Goal: Task Accomplishment & Management: Complete application form

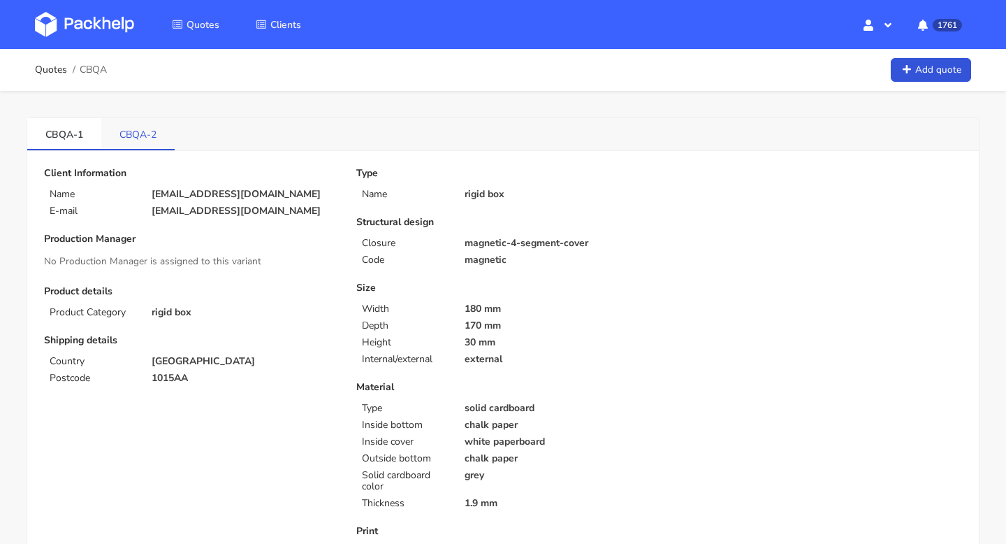
click at [145, 140] on link "CBQA-2" at bounding box center [137, 133] width 73 height 31
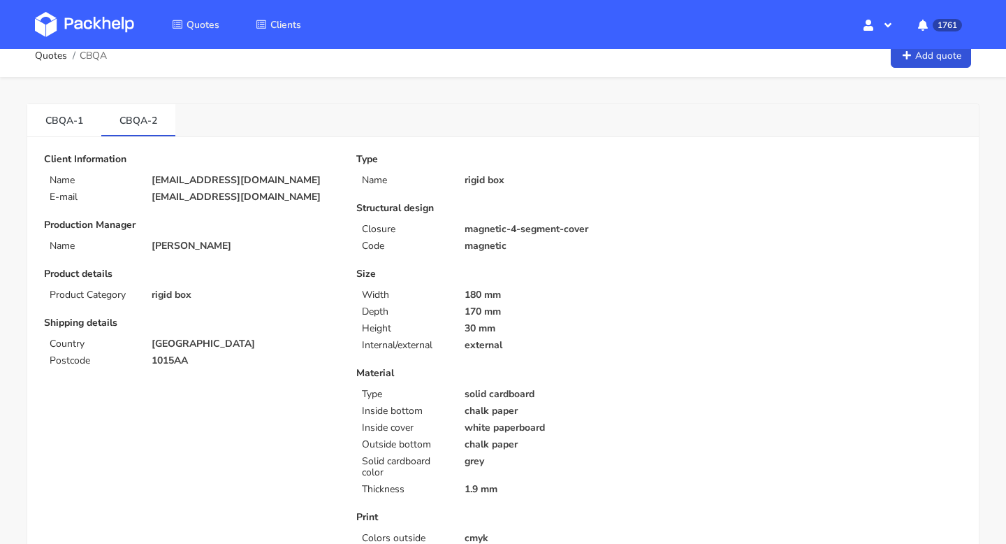
scroll to position [5, 0]
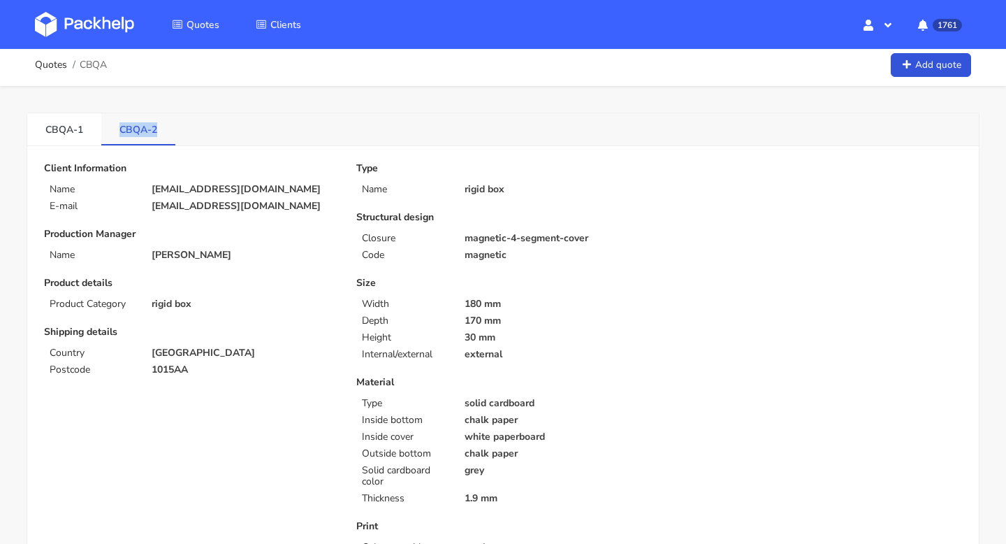
copy link "CBQA-2"
drag, startPoint x: 113, startPoint y: 129, endPoint x: 161, endPoint y: 127, distance: 47.6
click at [161, 127] on link "CBQA-2" at bounding box center [138, 128] width 74 height 31
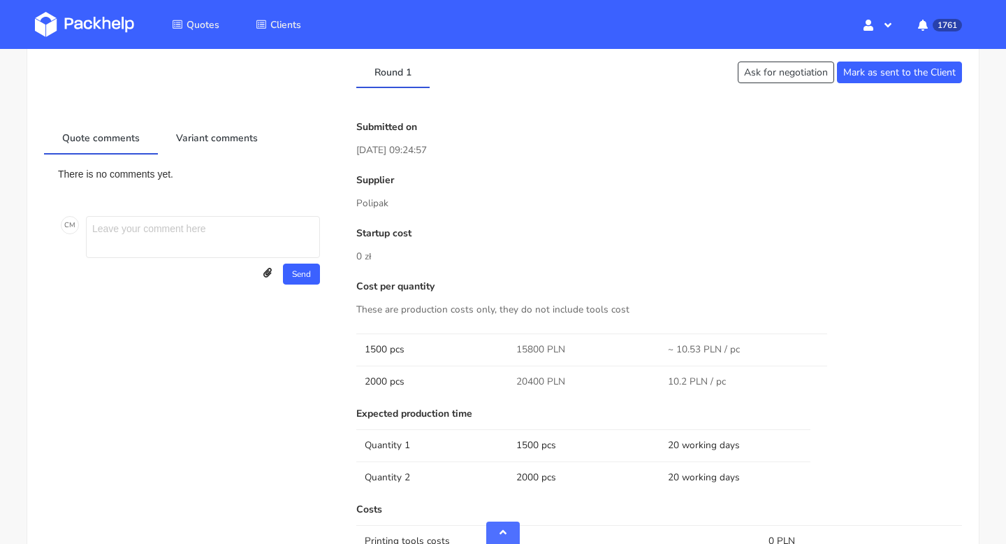
scroll to position [0, 0]
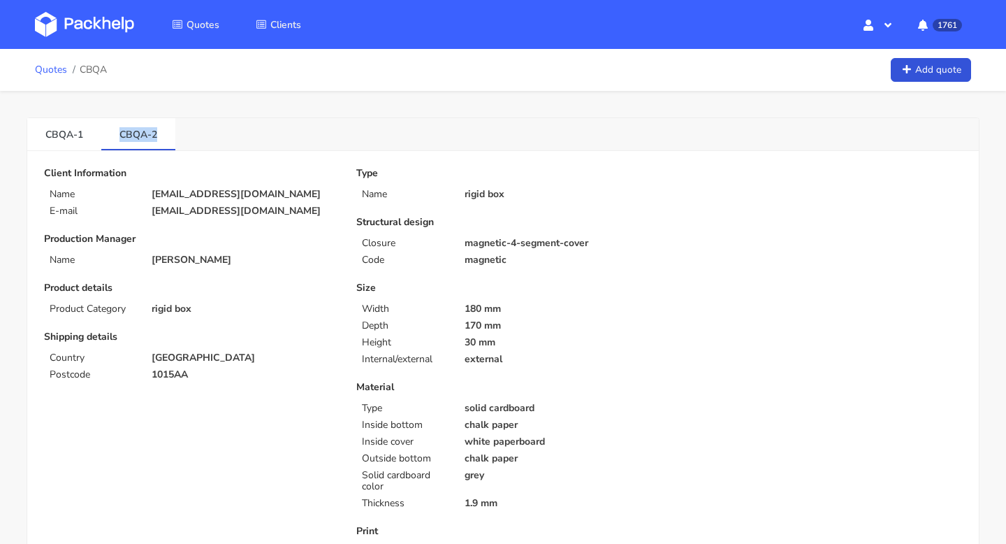
click at [43, 72] on link "Quotes" at bounding box center [51, 69] width 32 height 11
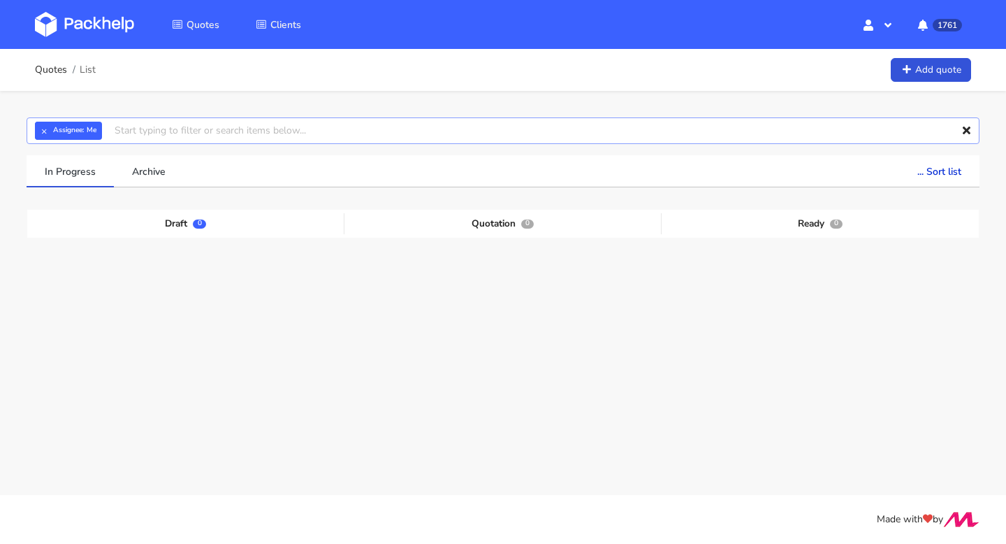
click at [154, 136] on input "text" at bounding box center [503, 130] width 953 height 27
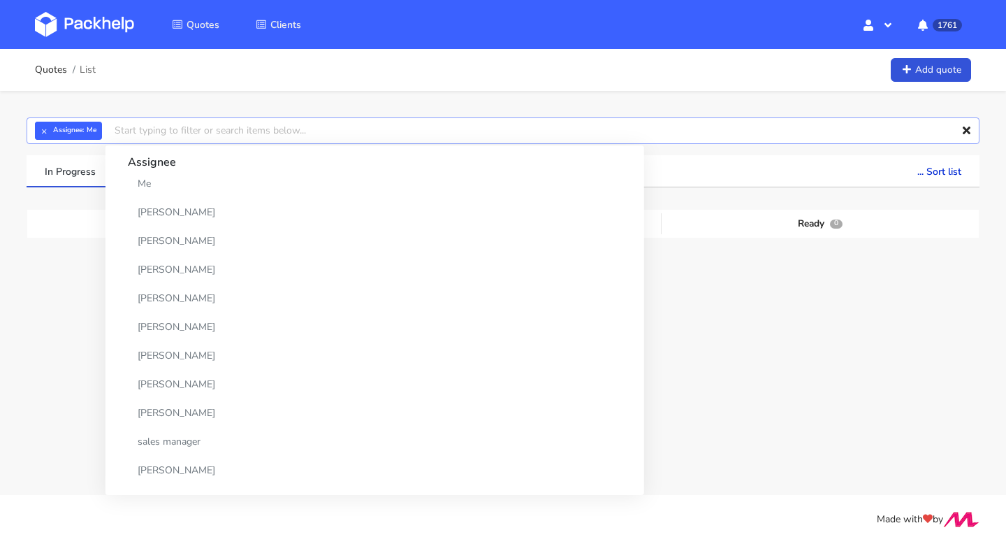
paste input "CBQA-2"
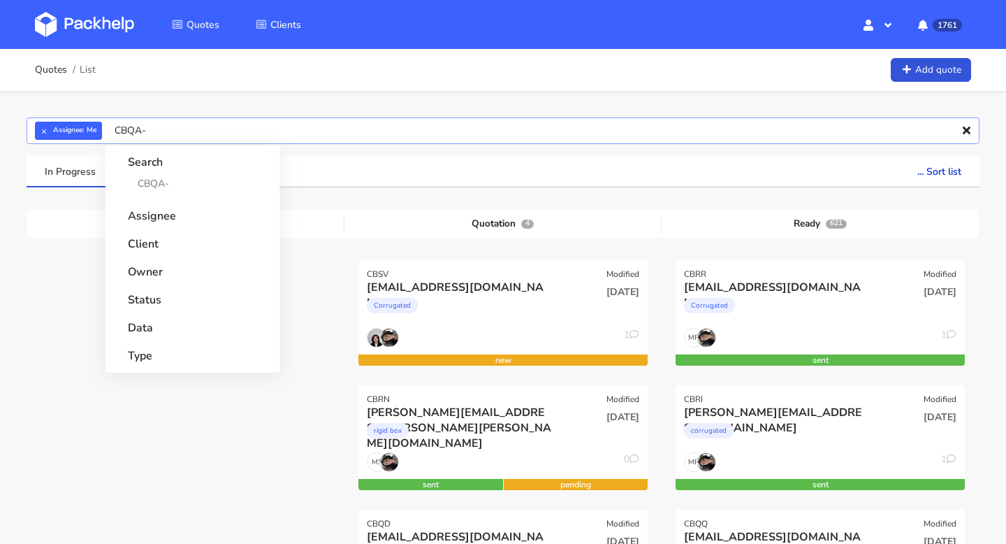
type input "CBQA"
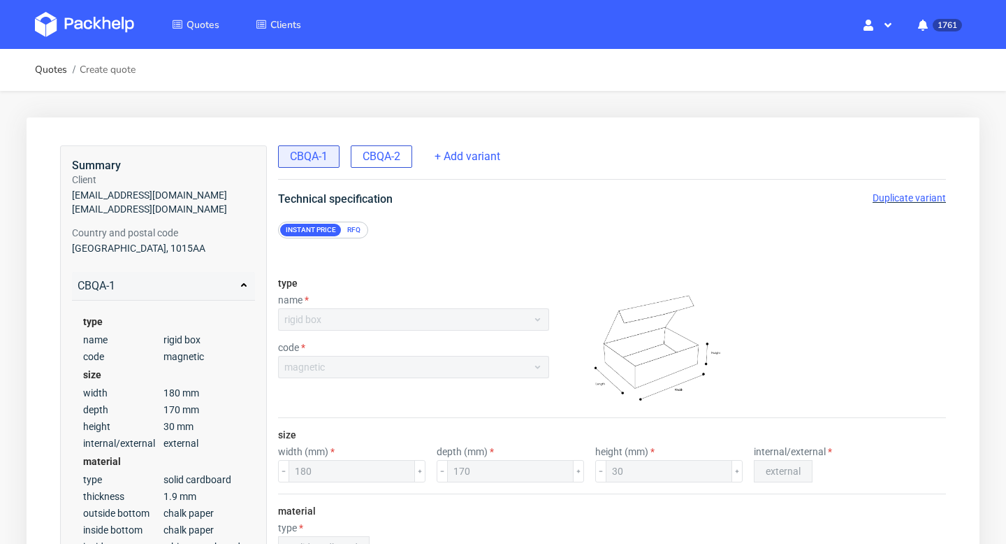
click at [393, 166] on div "CBQA-2" at bounding box center [381, 156] width 61 height 22
click at [909, 198] on span "Duplicate variant" at bounding box center [909, 197] width 73 height 11
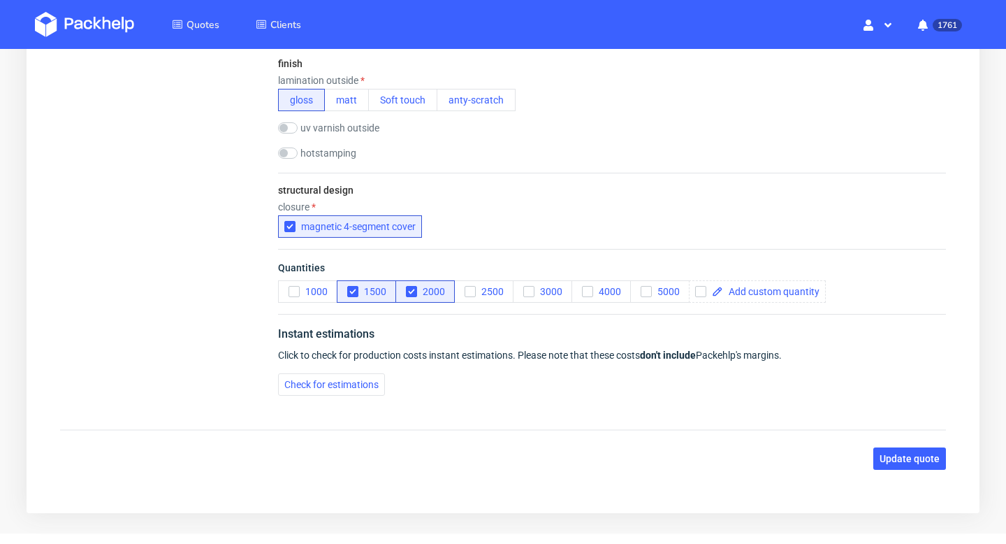
scroll to position [1021, 0]
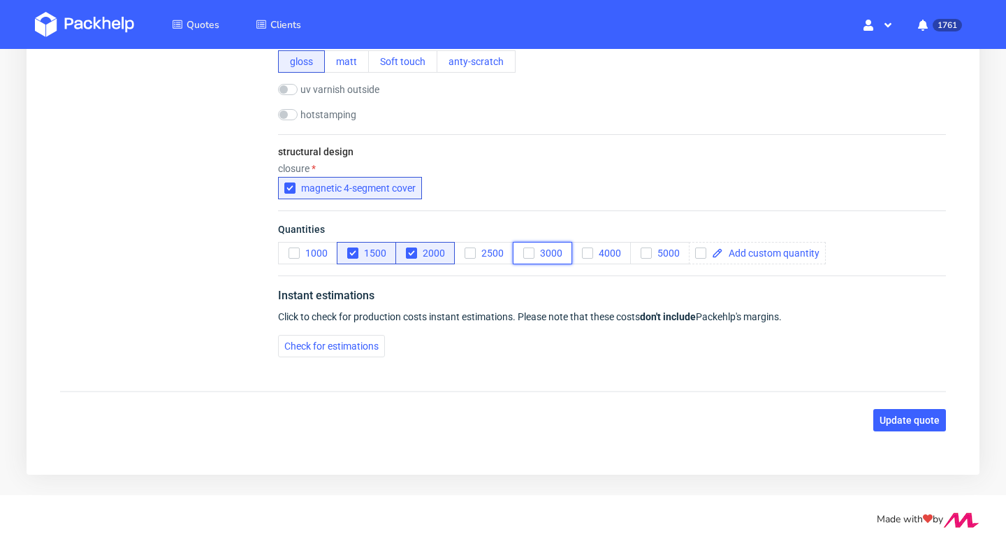
click at [528, 252] on icon "button" at bounding box center [529, 253] width 10 height 10
click at [636, 254] on button "5000" at bounding box center [659, 253] width 59 height 22
click at [348, 255] on icon "button" at bounding box center [353, 253] width 10 height 10
click at [411, 253] on use "button" at bounding box center [411, 253] width 6 height 5
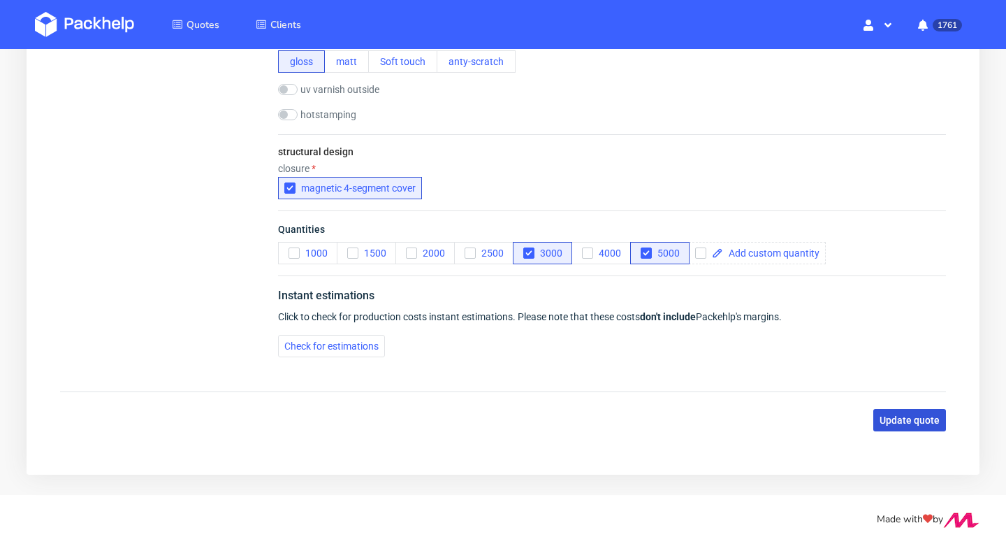
click at [896, 423] on span "Update quote" at bounding box center [910, 420] width 60 height 10
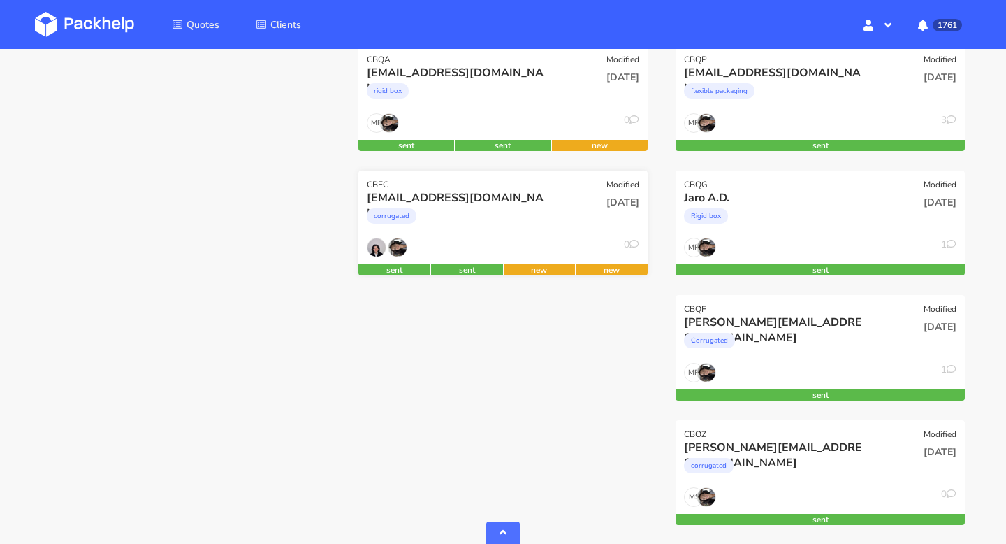
scroll to position [419, 0]
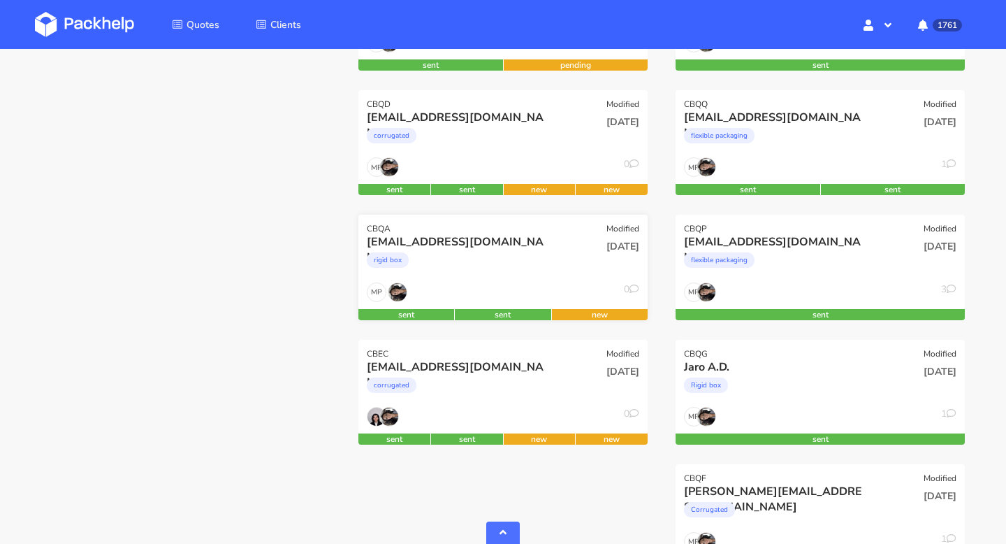
click at [544, 261] on div "rigid box" at bounding box center [459, 263] width 185 height 28
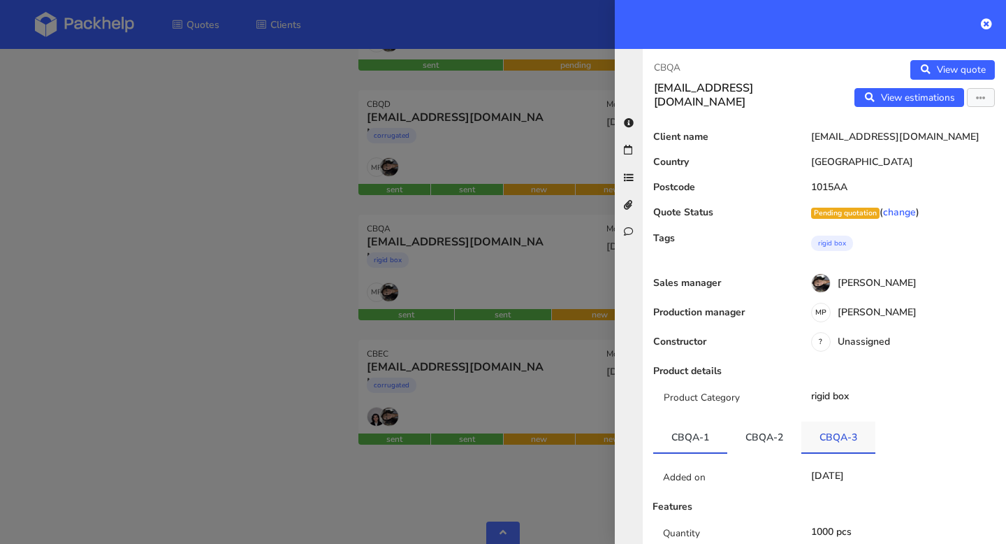
click at [845, 442] on link "CBQA-3" at bounding box center [838, 436] width 74 height 31
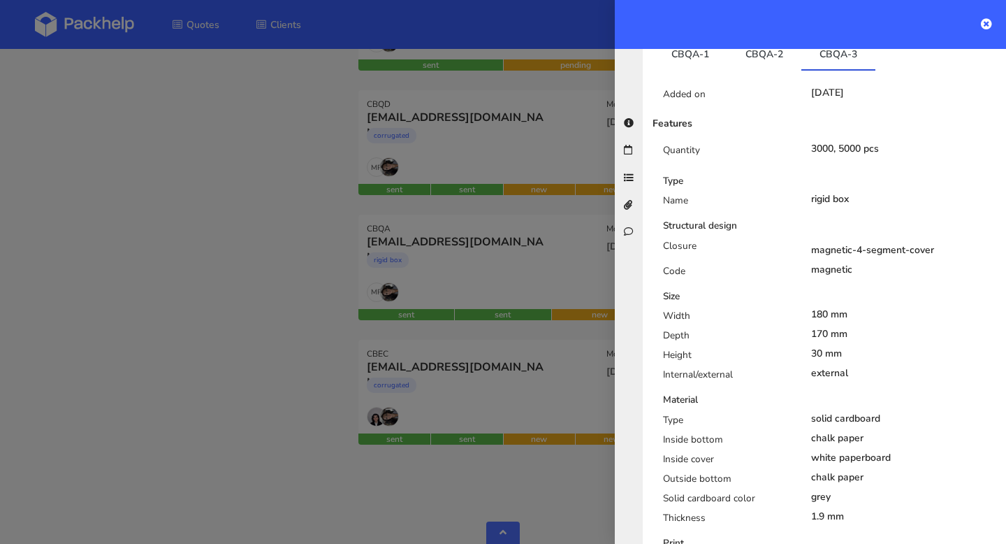
scroll to position [418, 0]
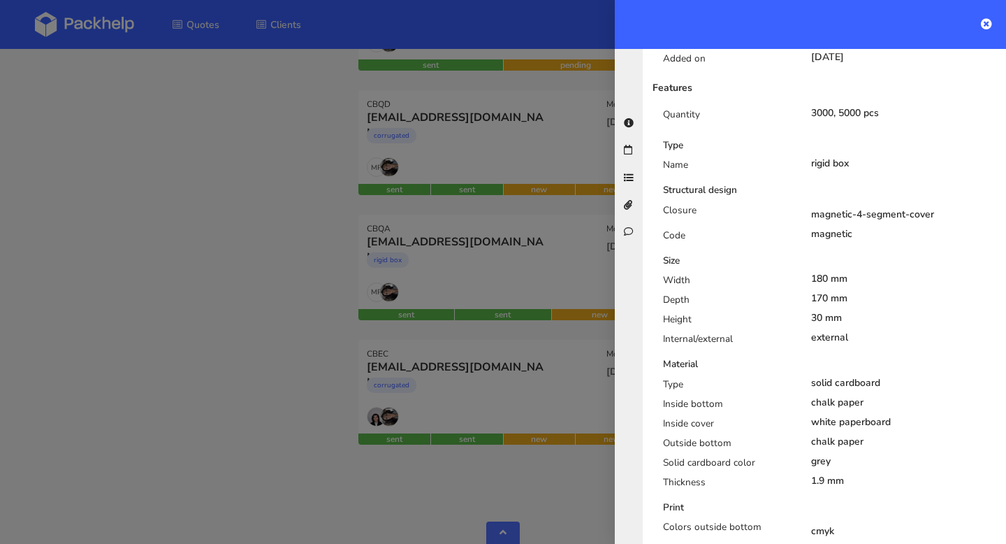
drag, startPoint x: 866, startPoint y: 337, endPoint x: 662, endPoint y: 202, distance: 244.9
click at [662, 202] on div "Type Name rigid box Structural design Closure magnetic-4-segment-cover Code mag…" at bounding box center [824, 386] width 365 height 496
copy div "Closure magnetic-4-segment-cover Code magnetic Size Width 180 mm Depth 170 mm H…"
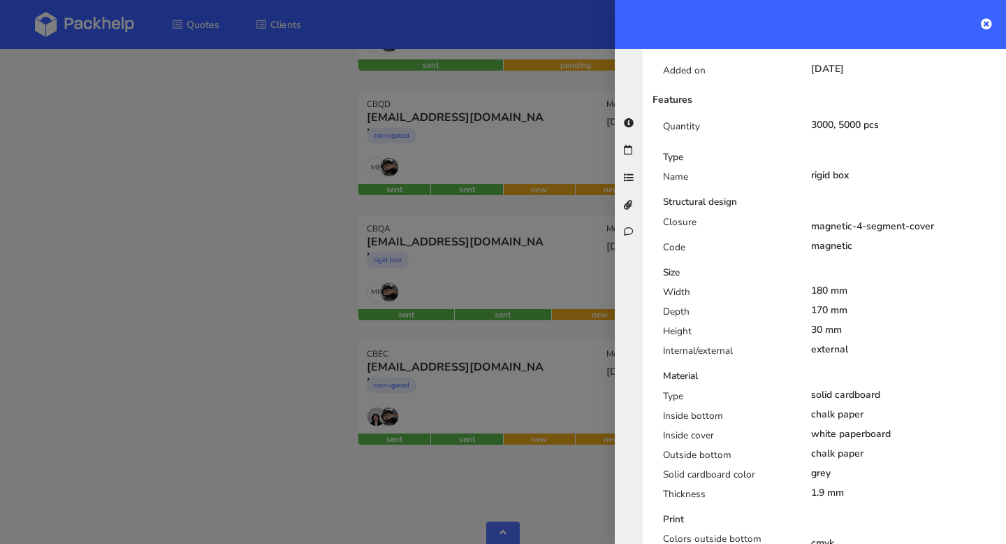
copy div "Closure magnetic-4-segment-cover Code magnetic Size Width 180 mm Depth 170 mm H…"
click at [986, 24] on icon at bounding box center [986, 23] width 11 height 11
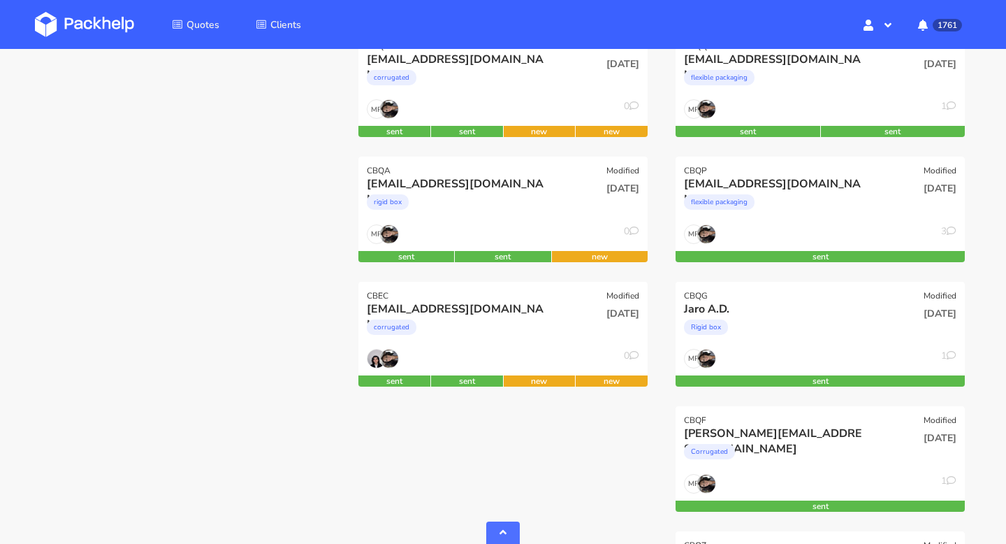
scroll to position [566, 0]
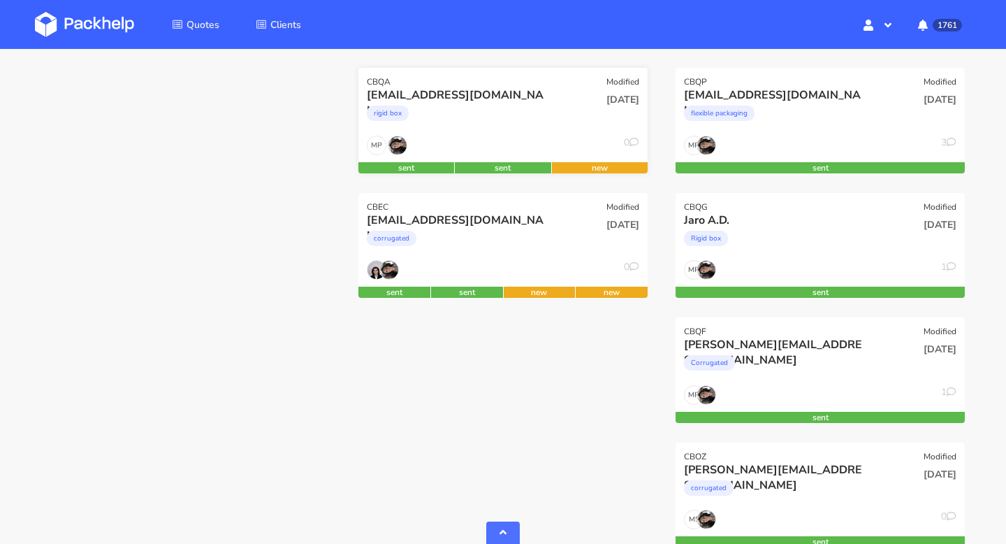
click at [551, 115] on div "rigid box" at bounding box center [459, 117] width 185 height 28
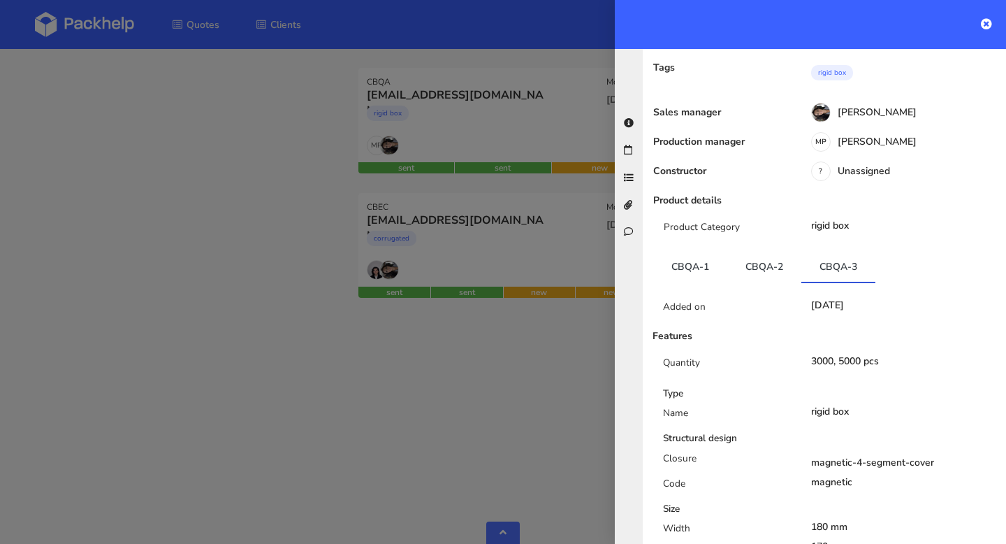
scroll to position [0, 0]
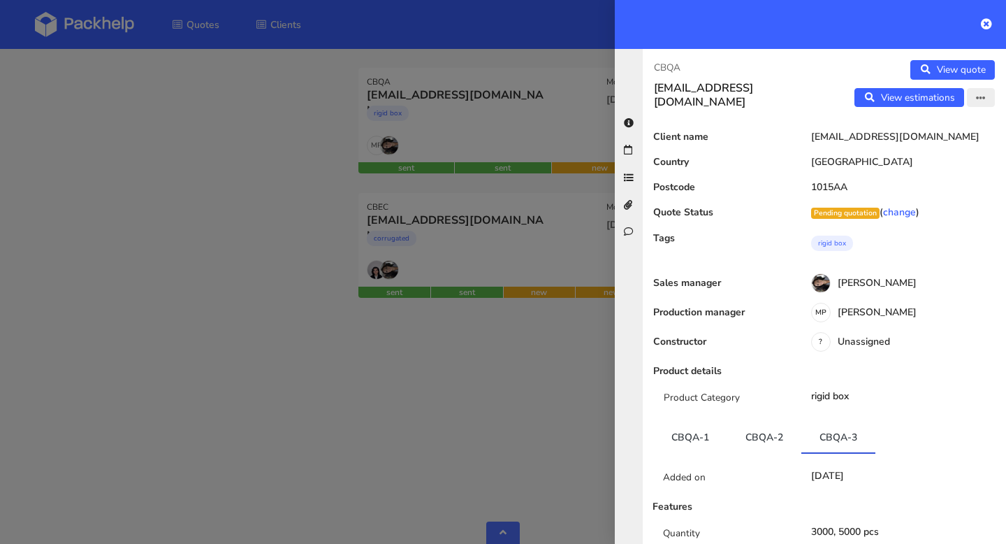
click at [982, 97] on icon "button" at bounding box center [981, 99] width 10 height 10
click at [947, 131] on link "Edit quote" at bounding box center [935, 126] width 123 height 23
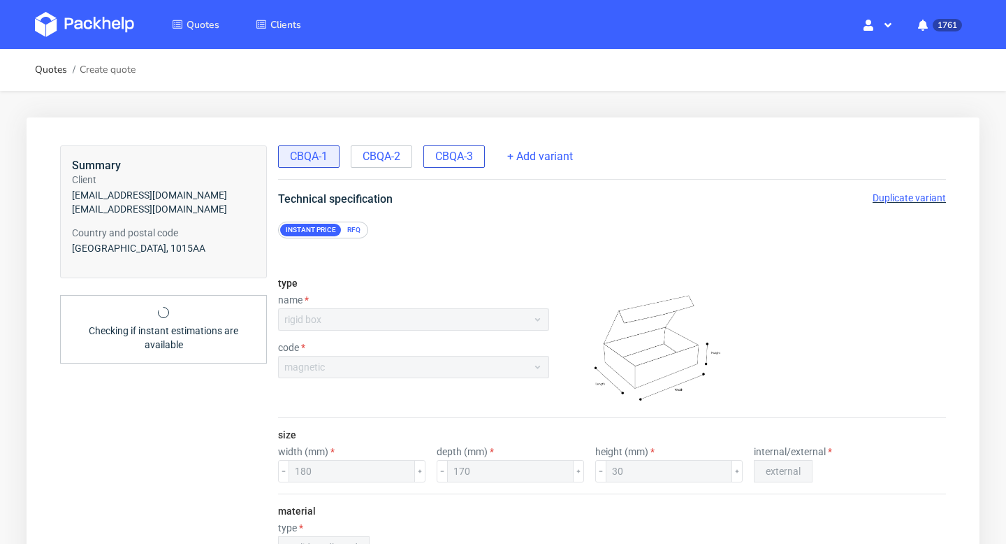
click at [460, 166] on div "CBQA-3" at bounding box center [453, 156] width 61 height 22
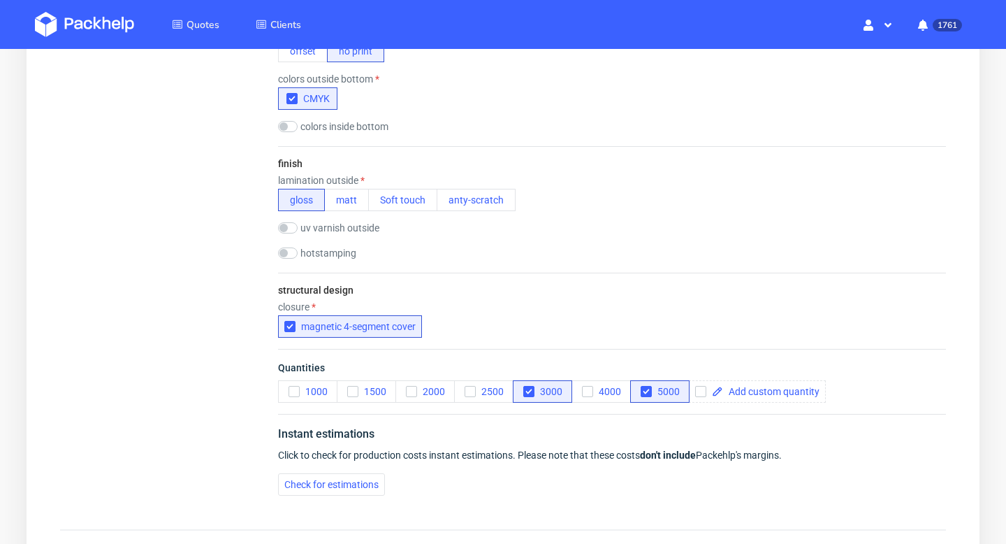
scroll to position [1021, 0]
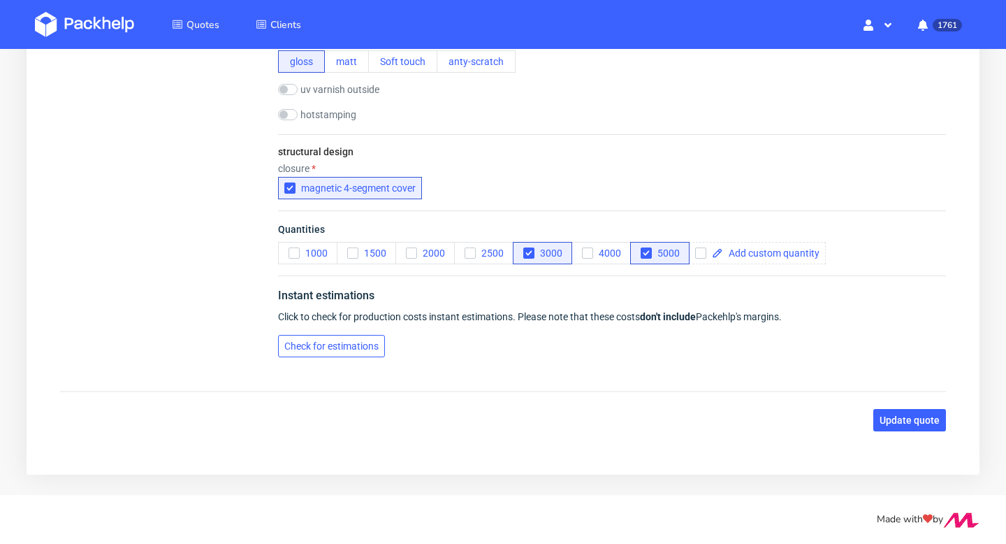
click at [343, 350] on span "Check for estimations" at bounding box center [331, 346] width 94 height 10
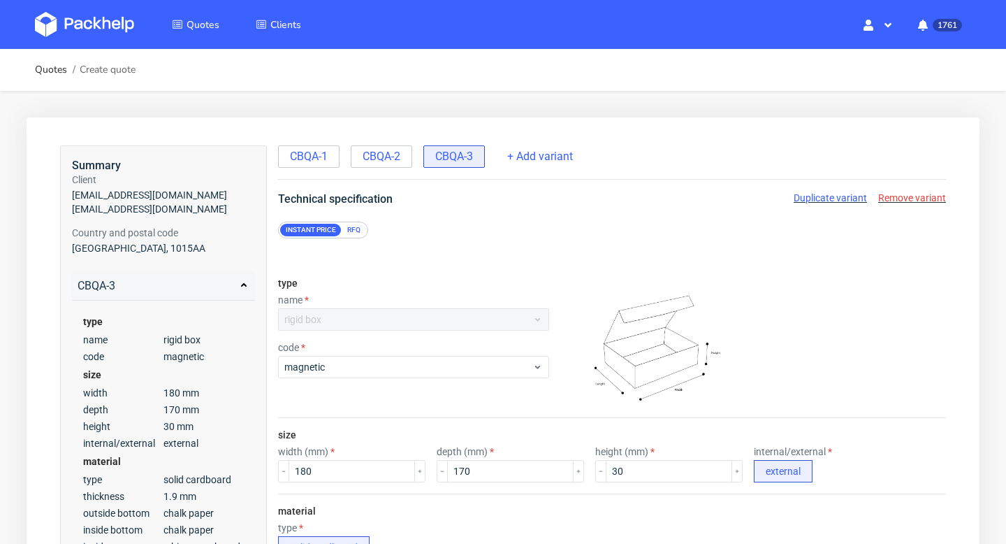
scroll to position [1063, 0]
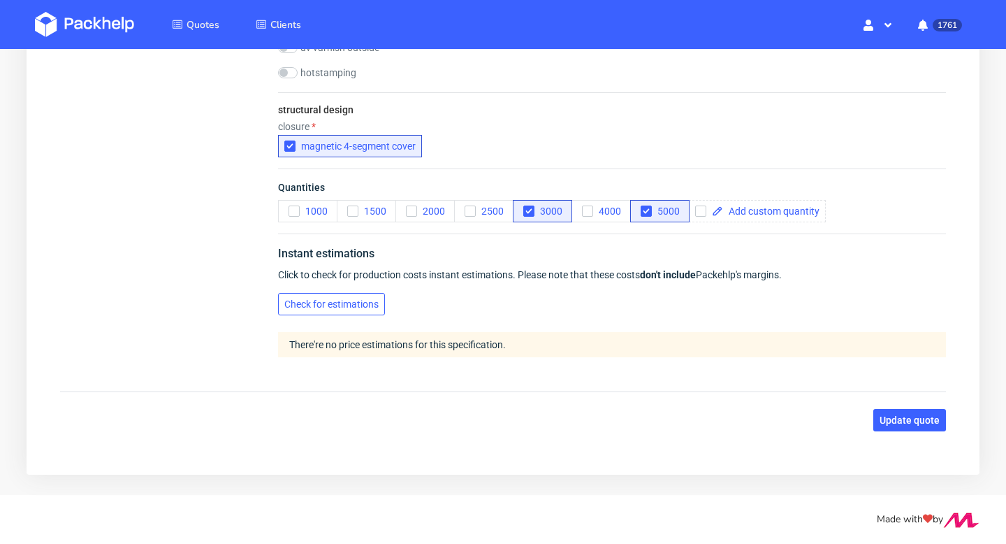
click at [363, 312] on button "Check for estimations" at bounding box center [331, 304] width 107 height 22
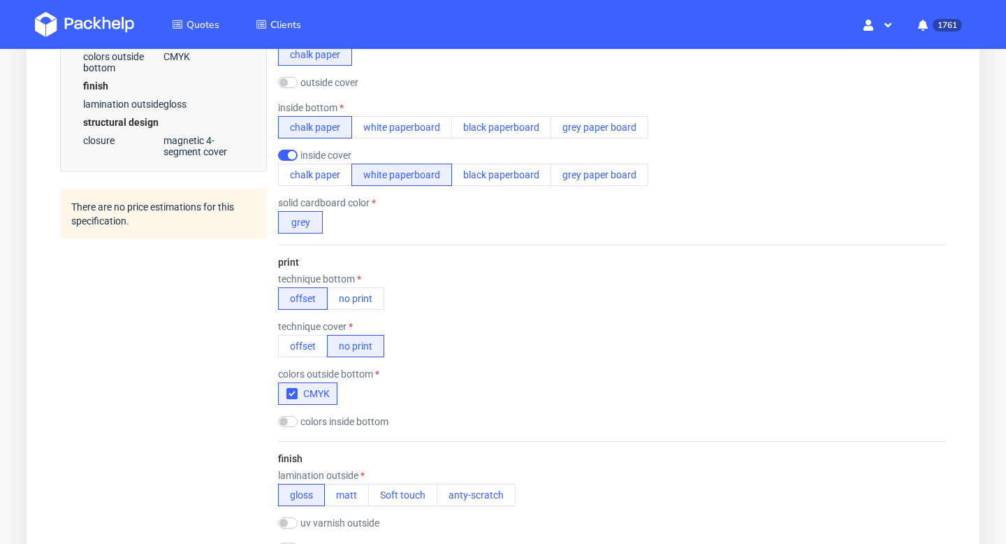
scroll to position [581, 0]
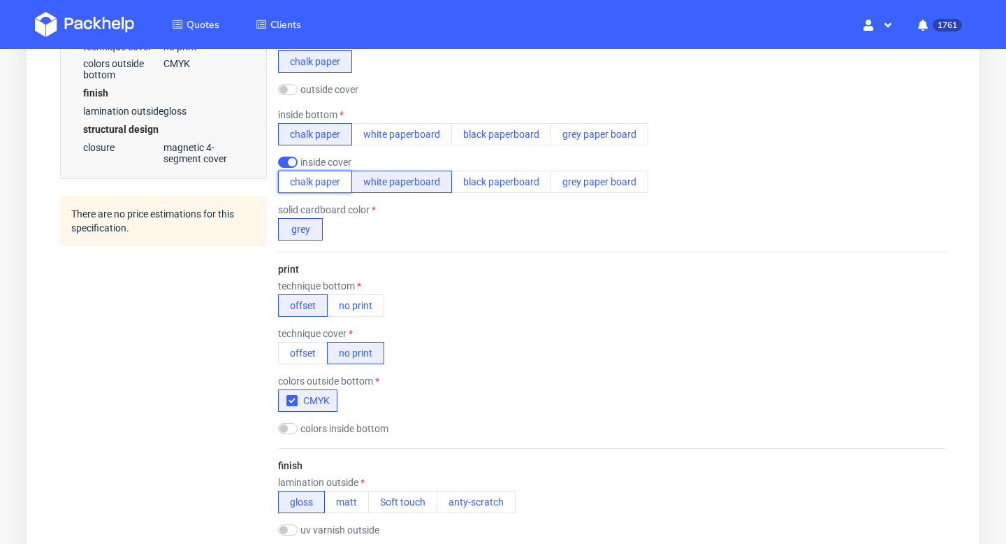
click at [329, 179] on button "chalk paper" at bounding box center [315, 181] width 74 height 22
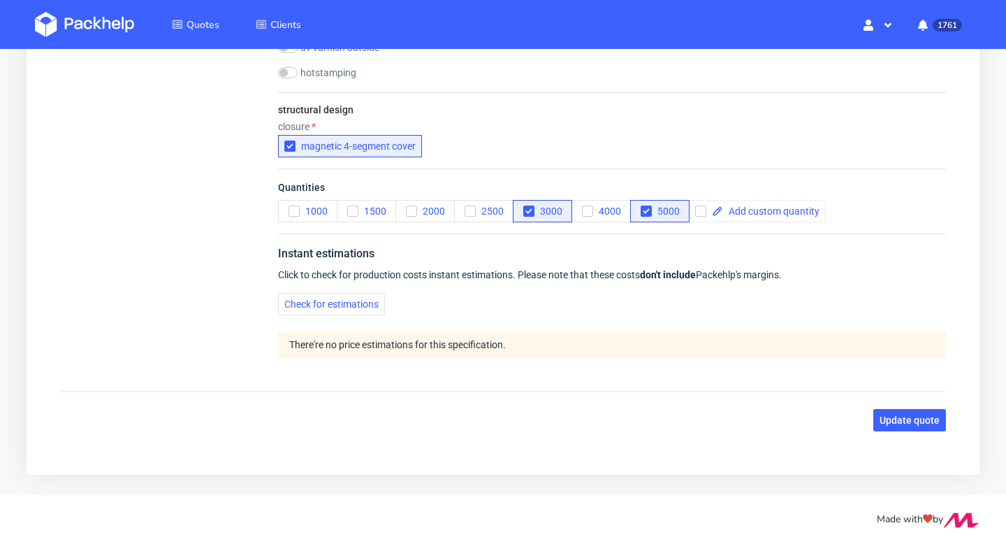
click at [327, 258] on span "Instant estimations" at bounding box center [326, 253] width 96 height 13
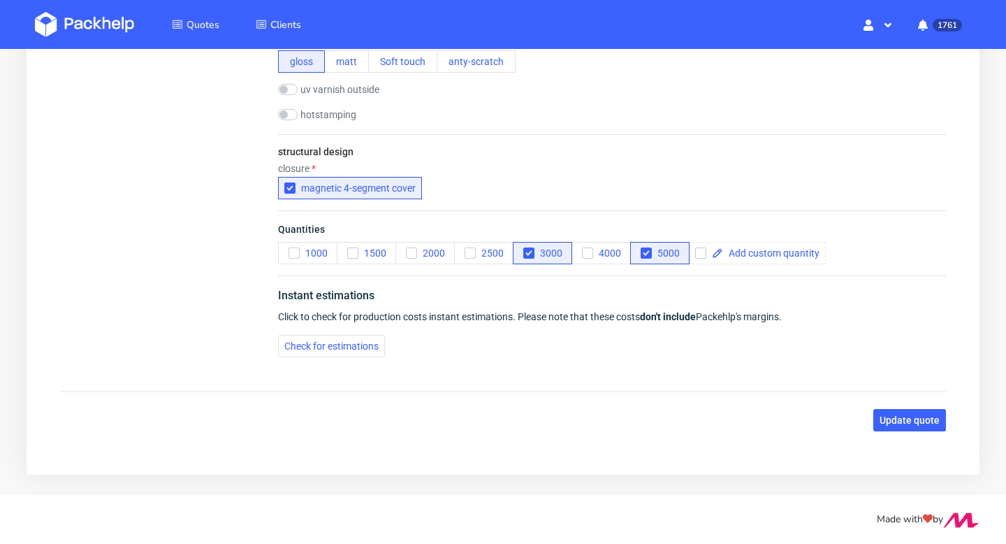
scroll to position [1021, 0]
click at [323, 340] on button "Check for estimations" at bounding box center [331, 346] width 107 height 22
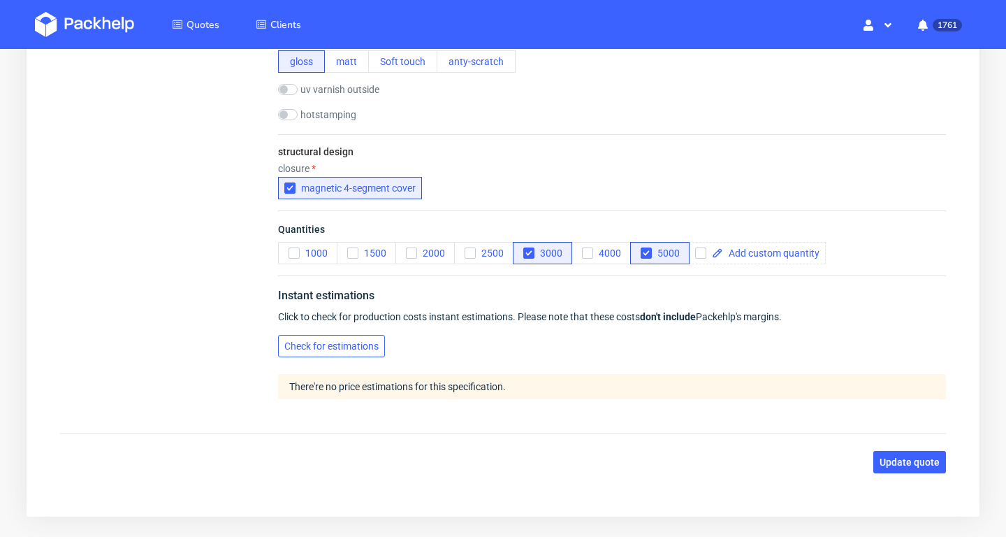
click at [372, 346] on span "Check for estimations" at bounding box center [331, 346] width 94 height 10
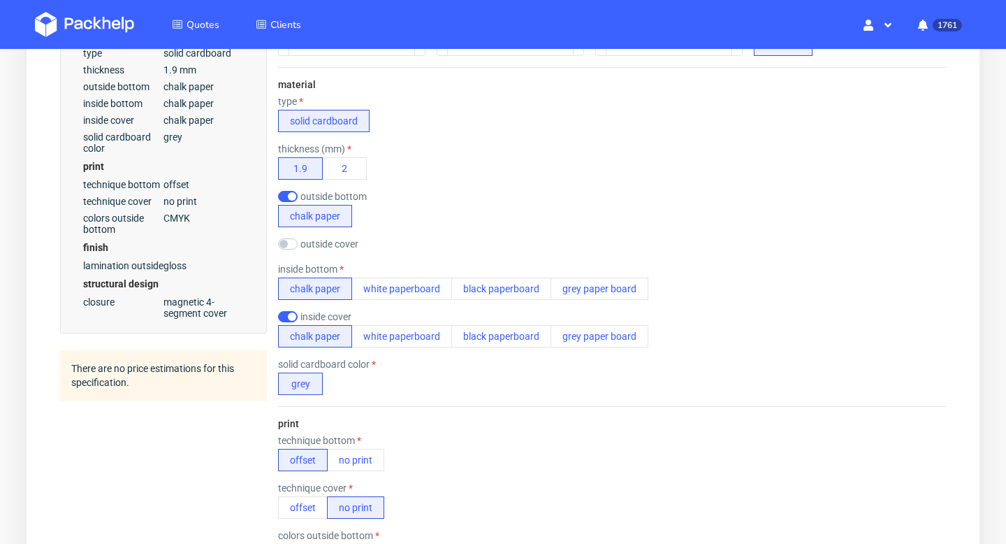
scroll to position [342, 0]
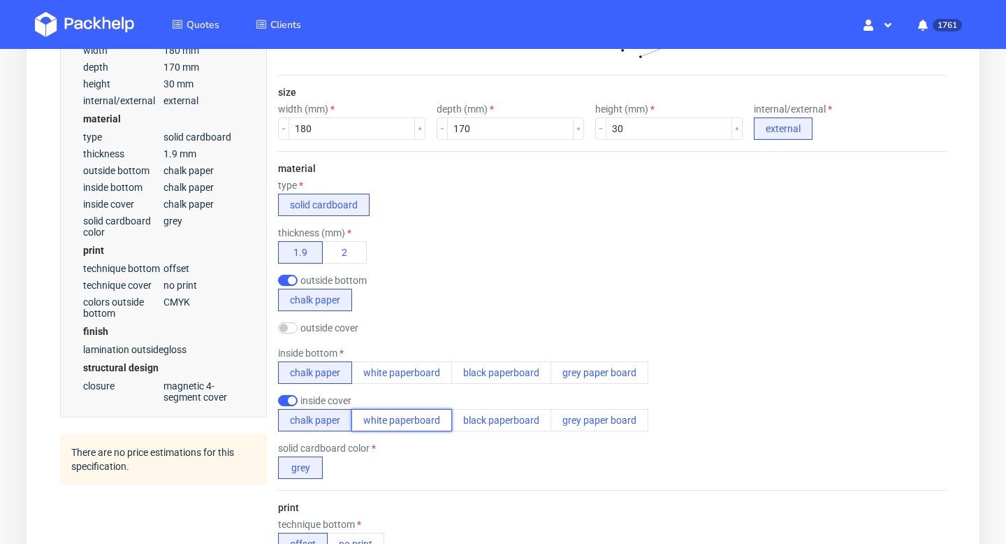
click at [410, 424] on button "white paperboard" at bounding box center [401, 420] width 101 height 22
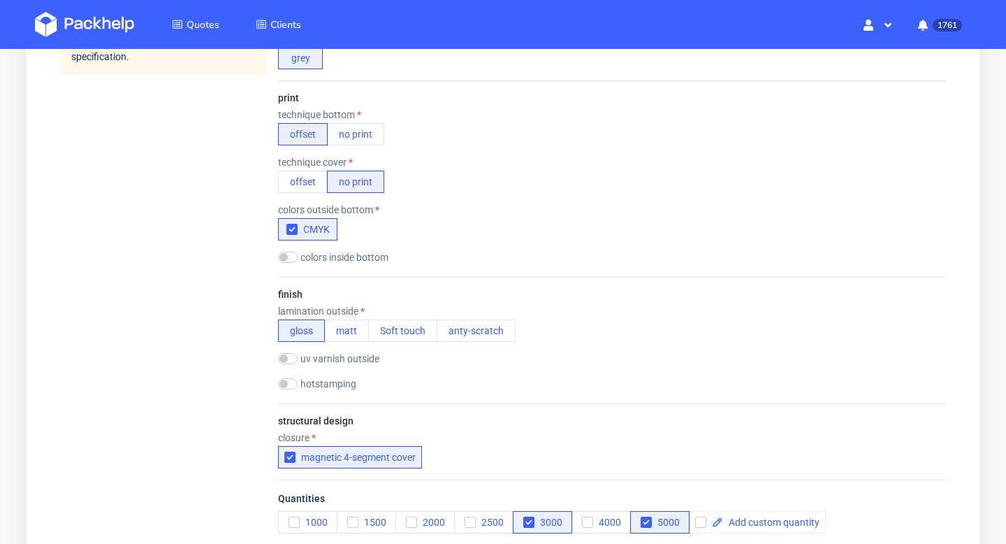
scroll to position [755, 0]
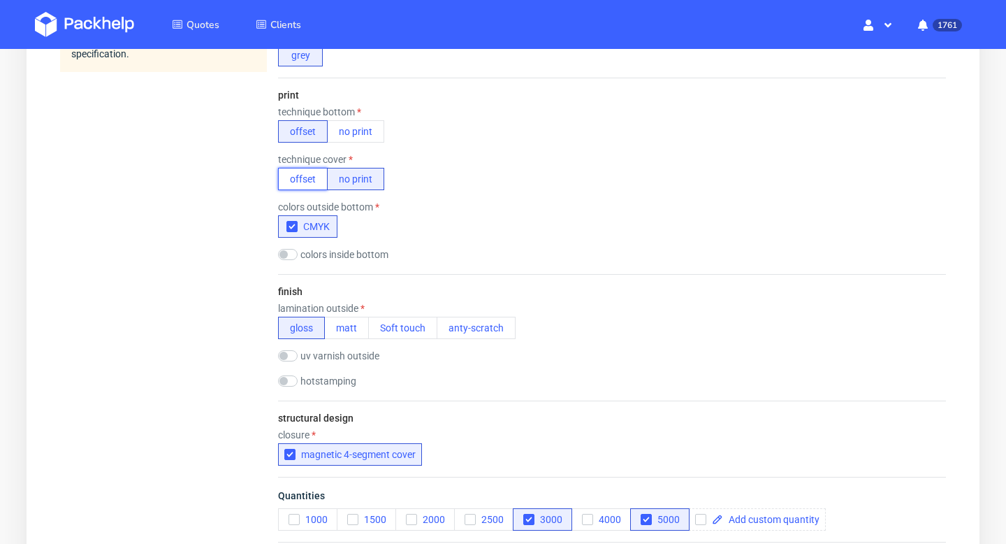
click at [306, 178] on button "offset" at bounding box center [303, 179] width 50 height 22
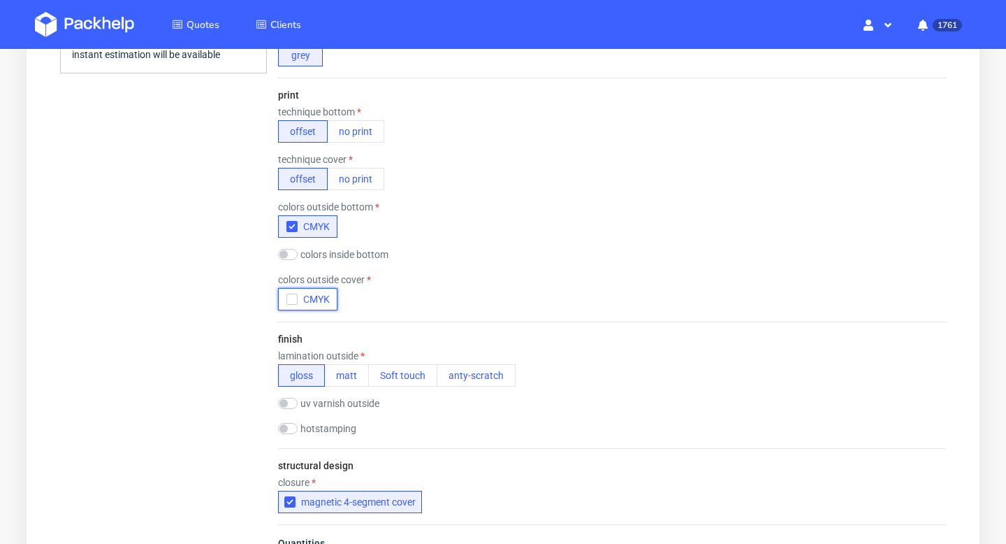
click at [290, 297] on icon "button" at bounding box center [292, 299] width 10 height 10
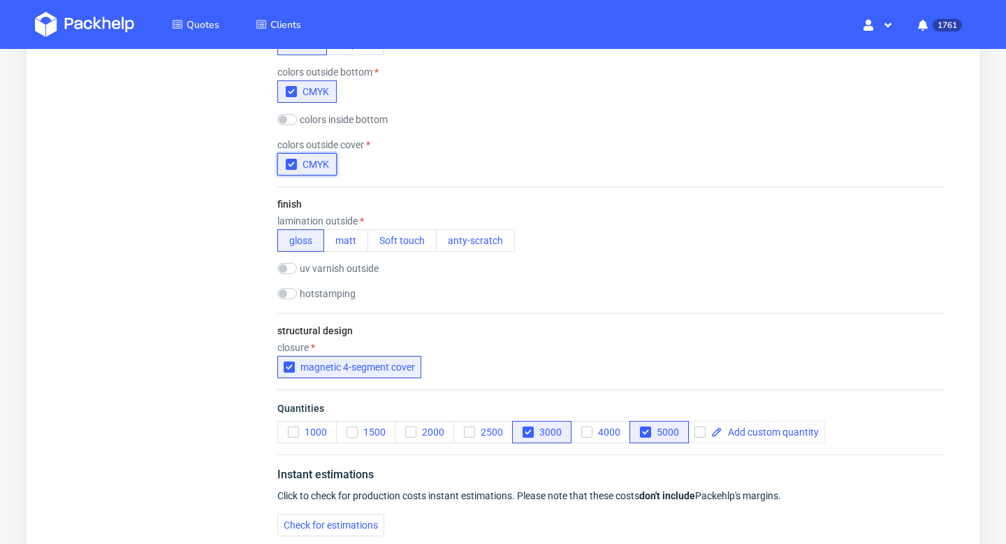
scroll to position [956, 0]
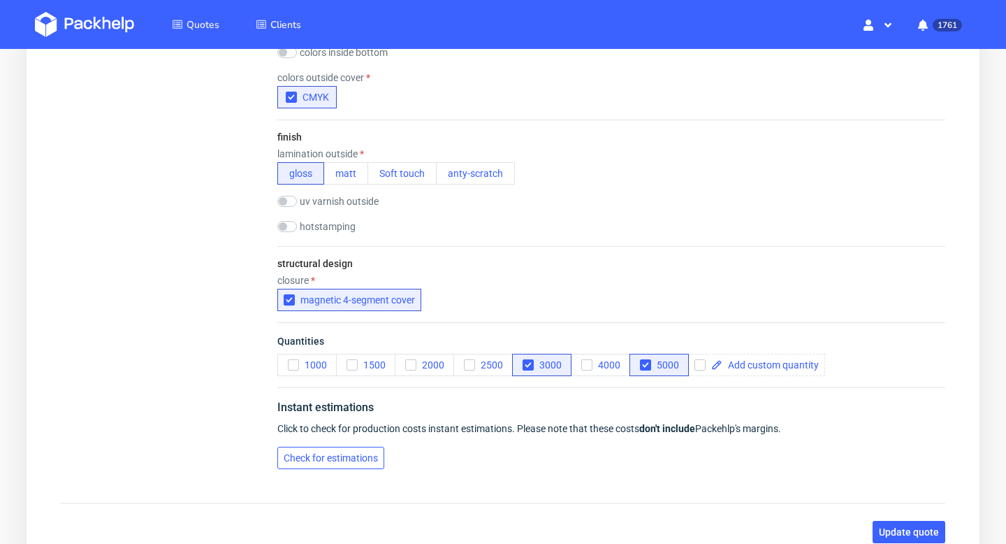
click at [347, 449] on button "Check for estimations" at bounding box center [330, 457] width 107 height 22
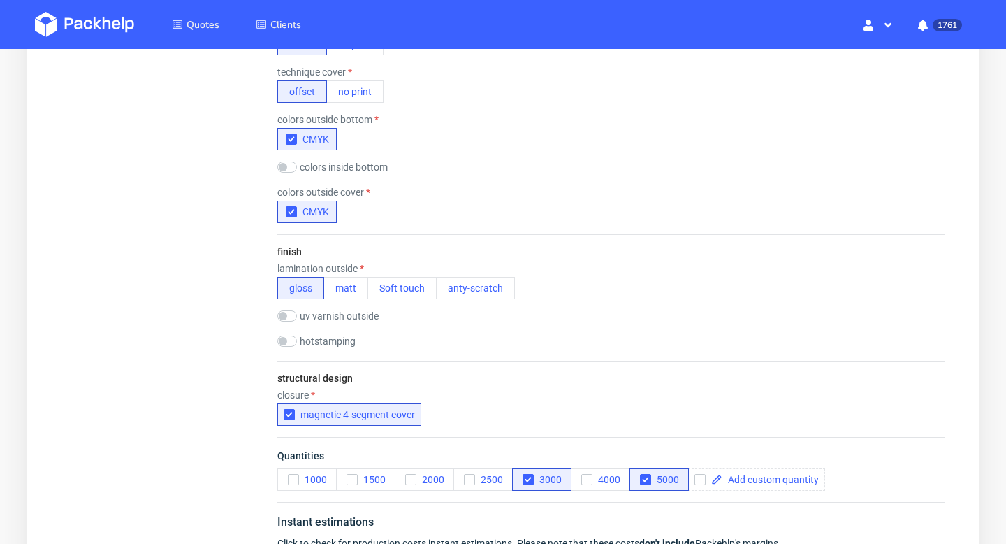
scroll to position [722, 0]
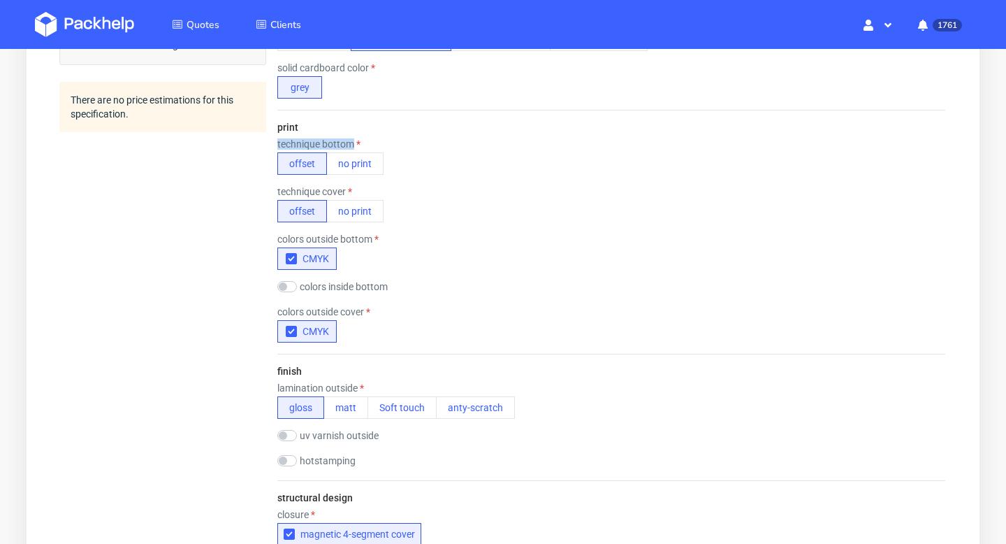
drag, startPoint x: 370, startPoint y: 143, endPoint x: 270, endPoint y: 143, distance: 99.9
click at [270, 143] on form "type name rigid box code magnetic size width (mm) 180 depth (mm) 170 height (mm…" at bounding box center [611, 50] width 724 height 1068
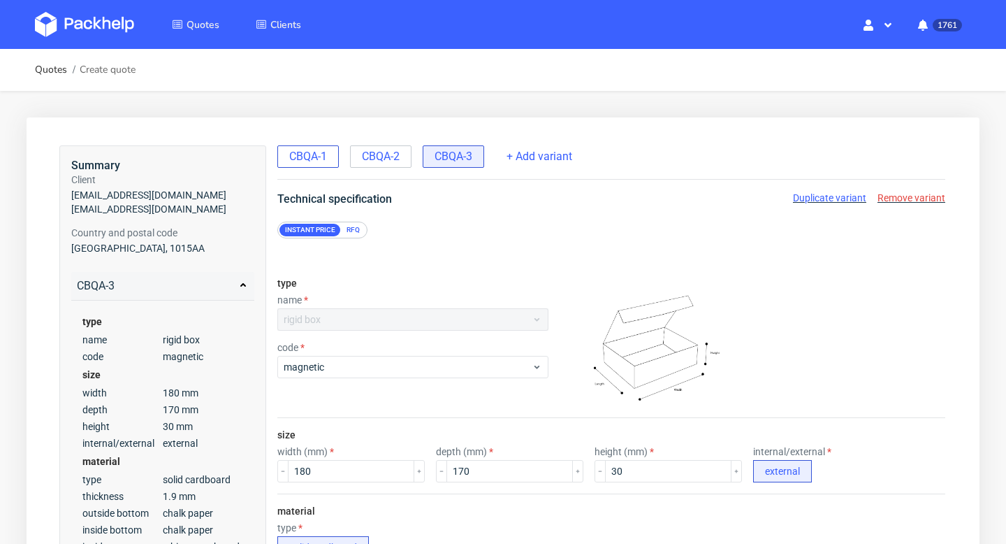
click at [321, 157] on span "CBQA-1" at bounding box center [308, 156] width 38 height 15
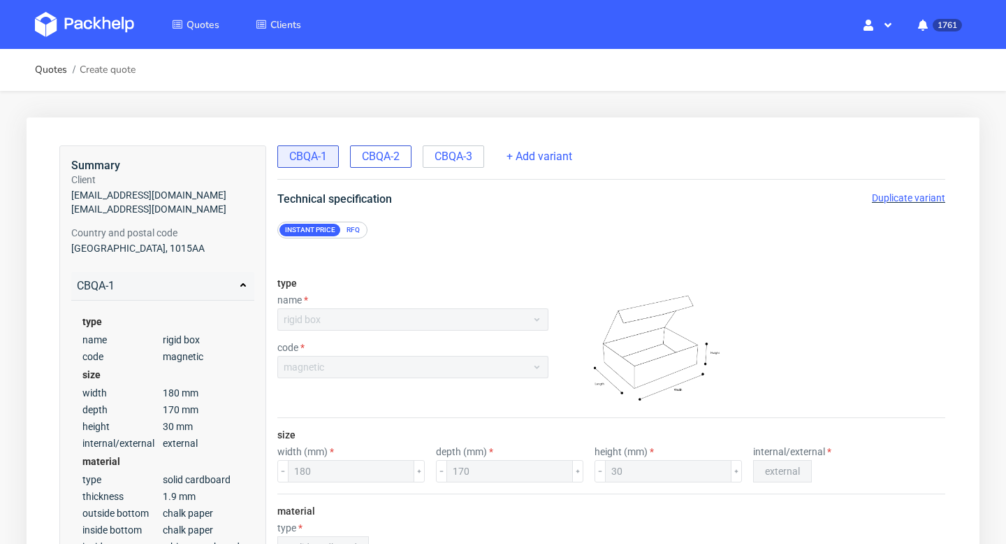
click at [390, 156] on span "CBQA-2" at bounding box center [381, 156] width 38 height 15
click at [462, 156] on span "CBQA-3" at bounding box center [454, 156] width 38 height 15
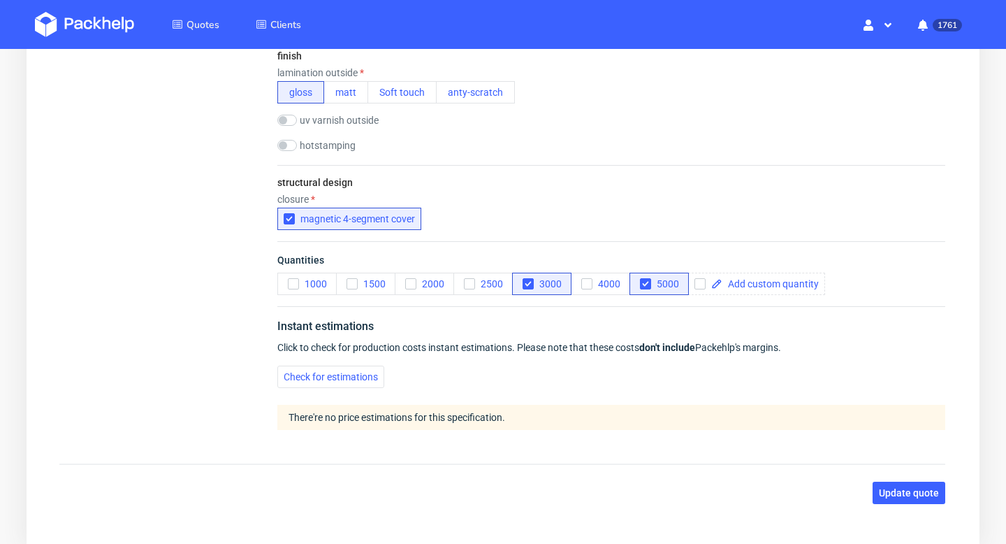
scroll to position [1080, 0]
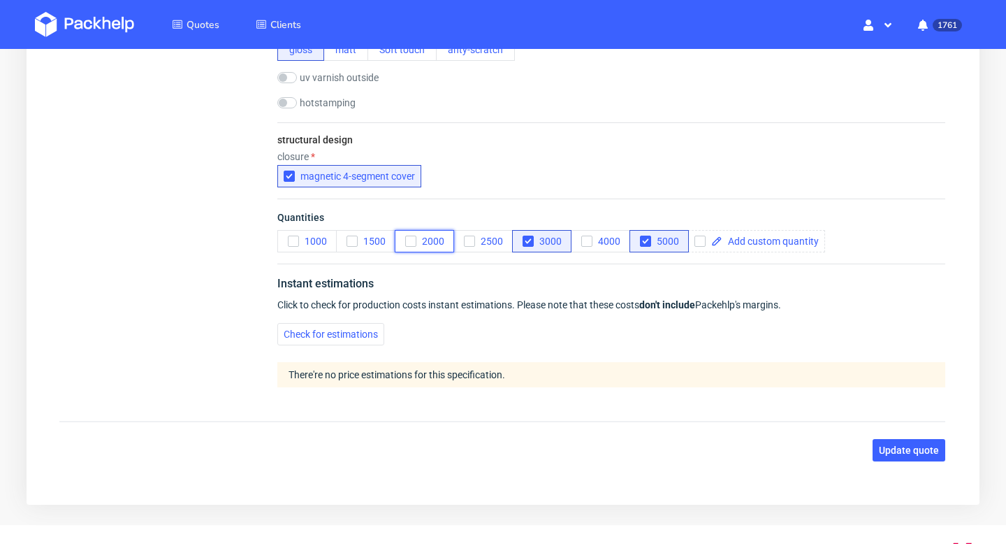
click at [410, 241] on use "button" at bounding box center [410, 241] width 6 height 5
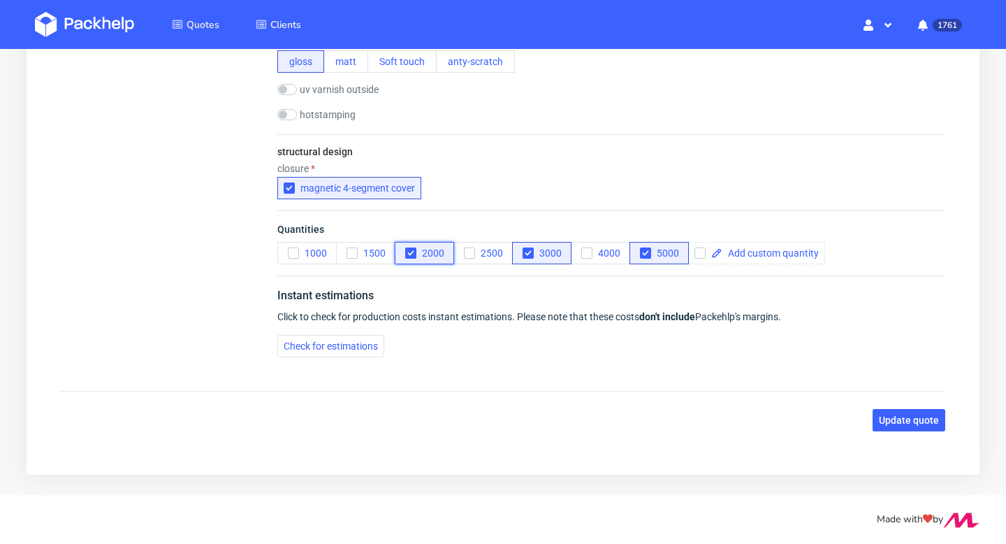
scroll to position [1068, 0]
click at [353, 255] on icon "button" at bounding box center [352, 253] width 10 height 10
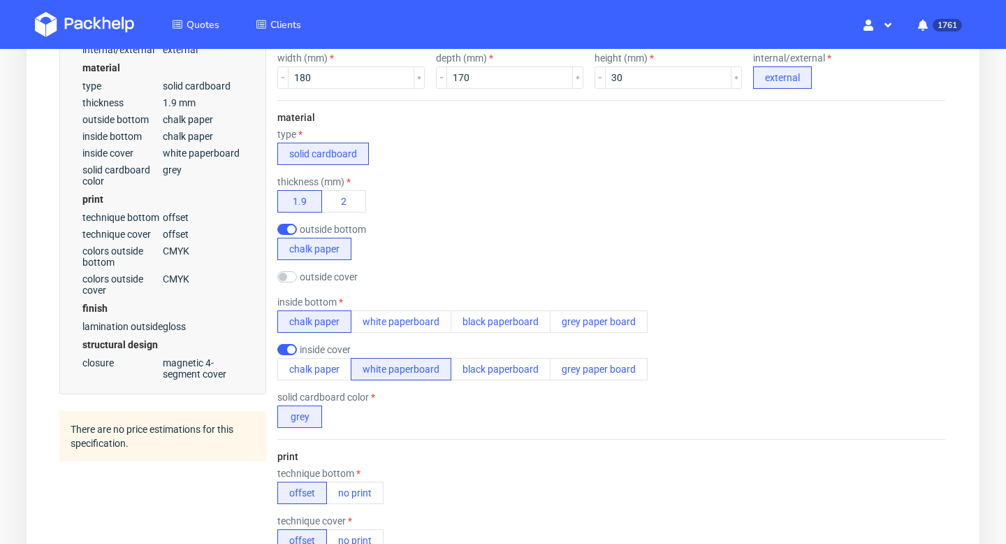
scroll to position [404, 0]
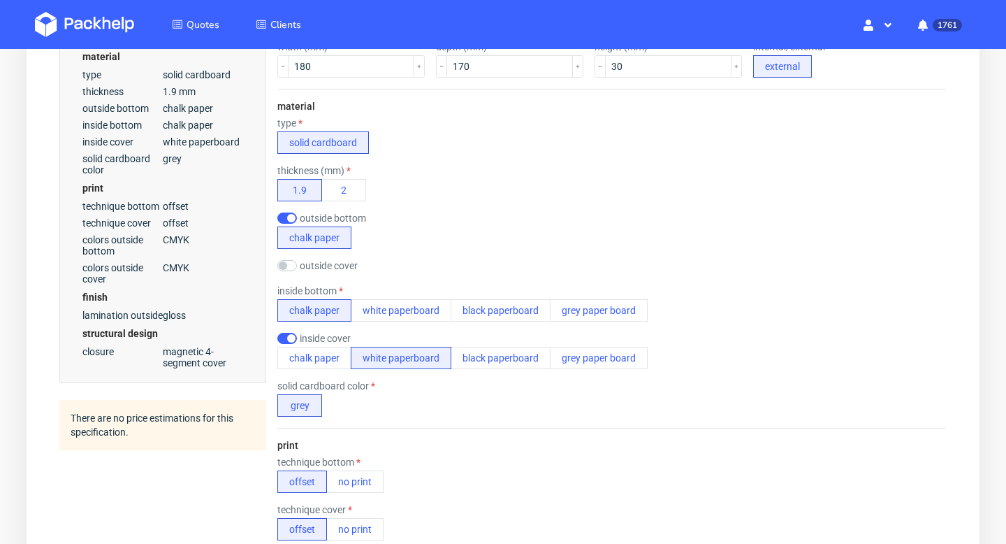
click at [322, 269] on label "outside cover" at bounding box center [329, 265] width 58 height 11
checkbox input "true"
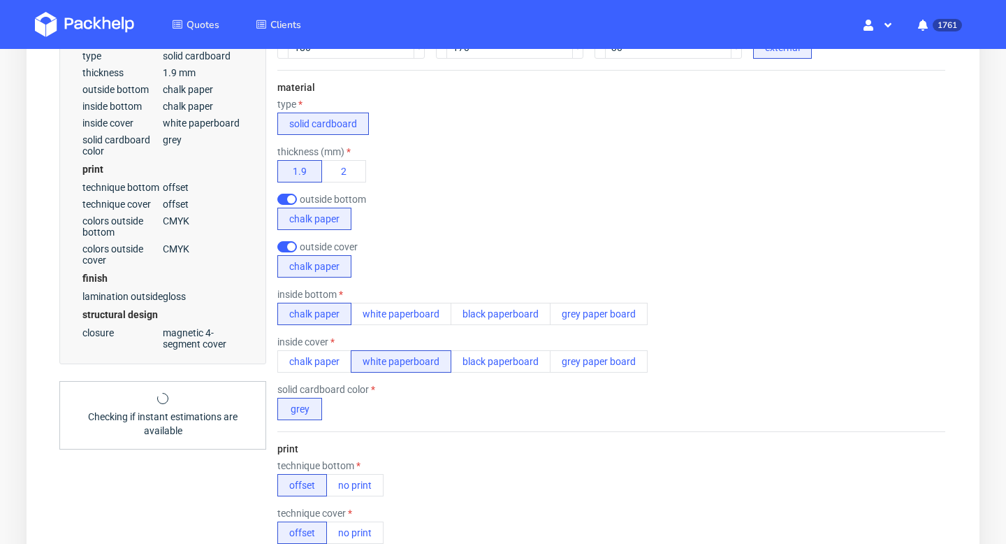
scroll to position [425, 0]
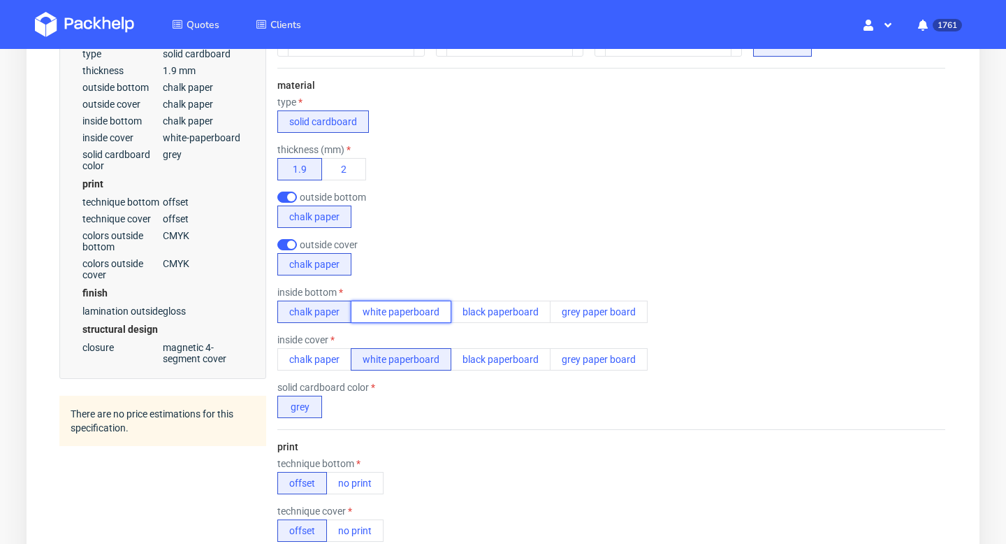
click at [394, 319] on button "white paperboard" at bounding box center [401, 311] width 101 height 22
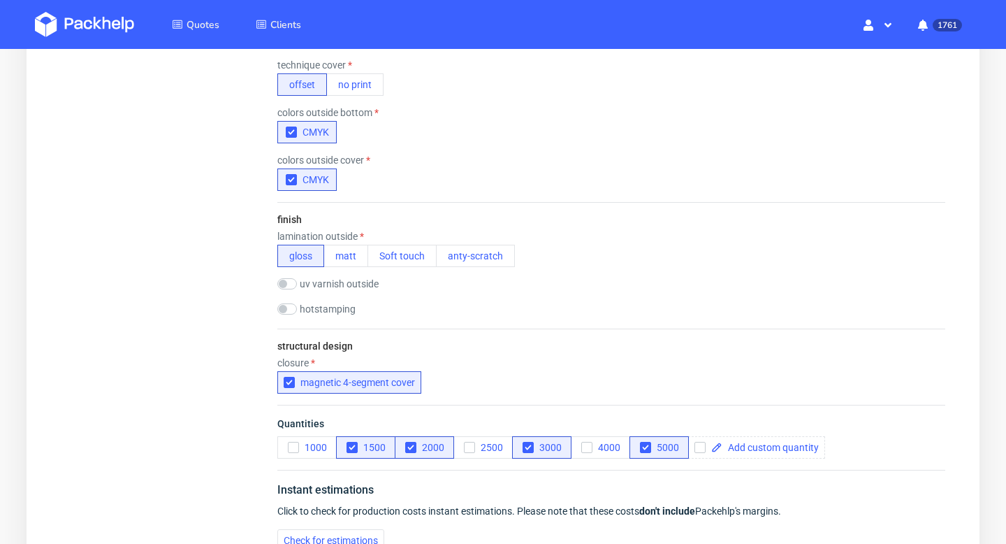
scroll to position [956, 0]
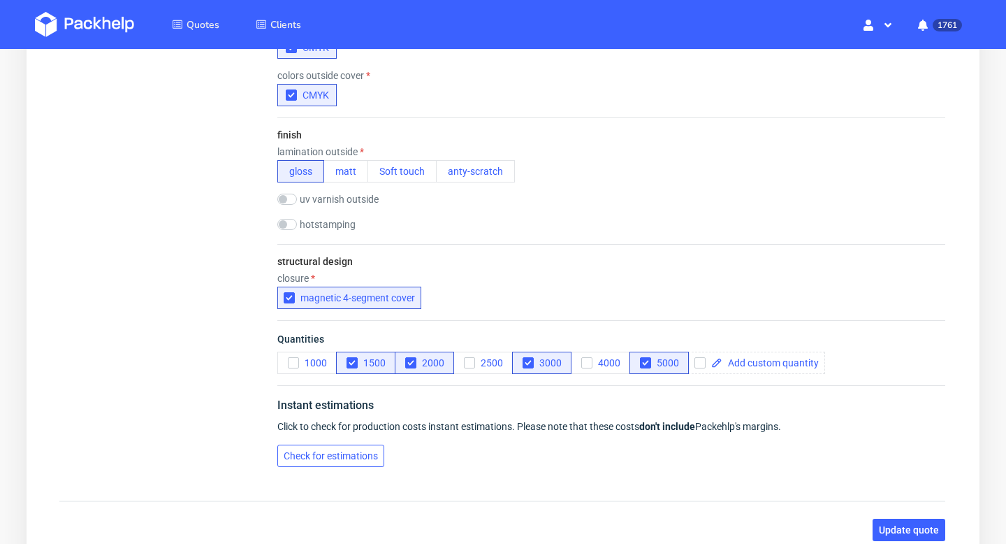
click at [337, 458] on span "Check for estimations" at bounding box center [331, 456] width 94 height 10
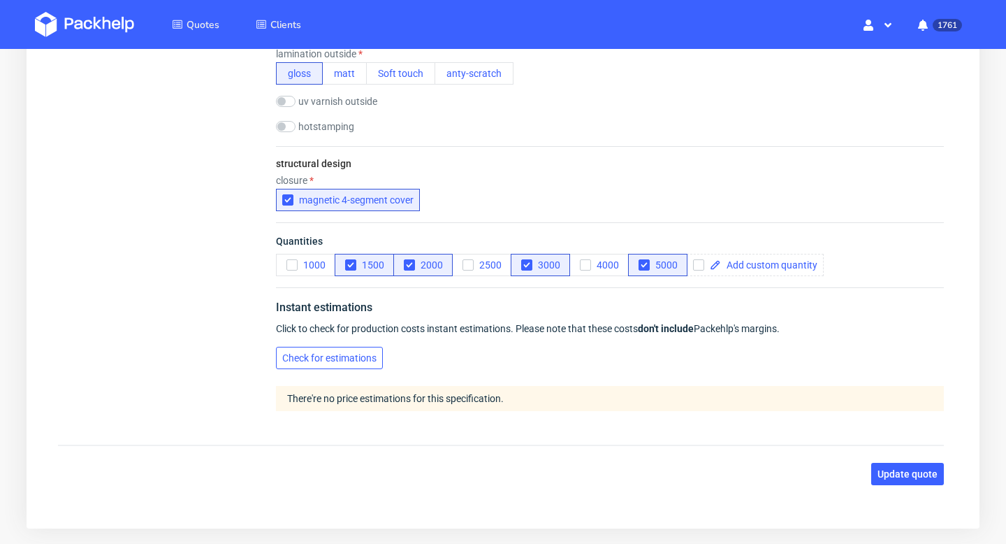
scroll to position [1059, 0]
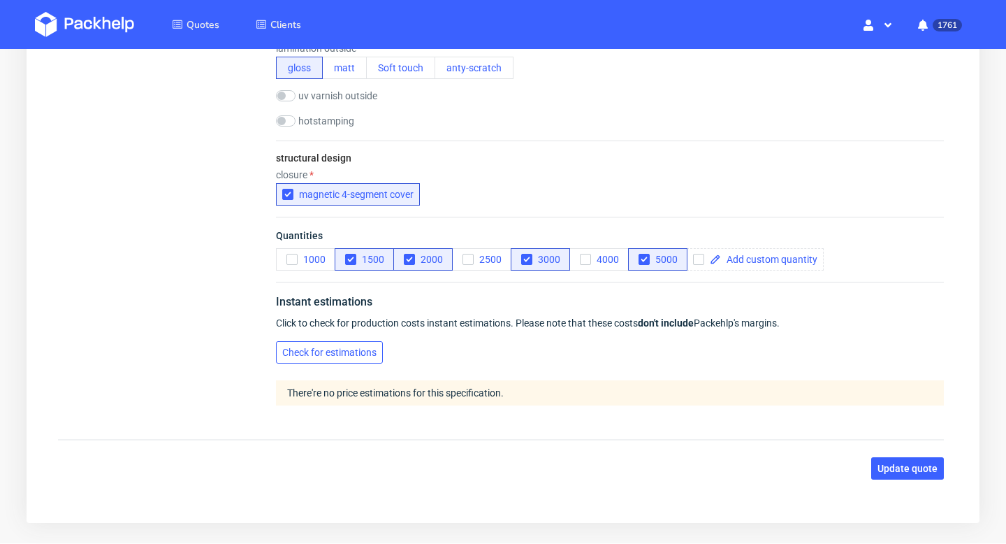
click at [344, 347] on span "Check for estimations" at bounding box center [329, 352] width 94 height 10
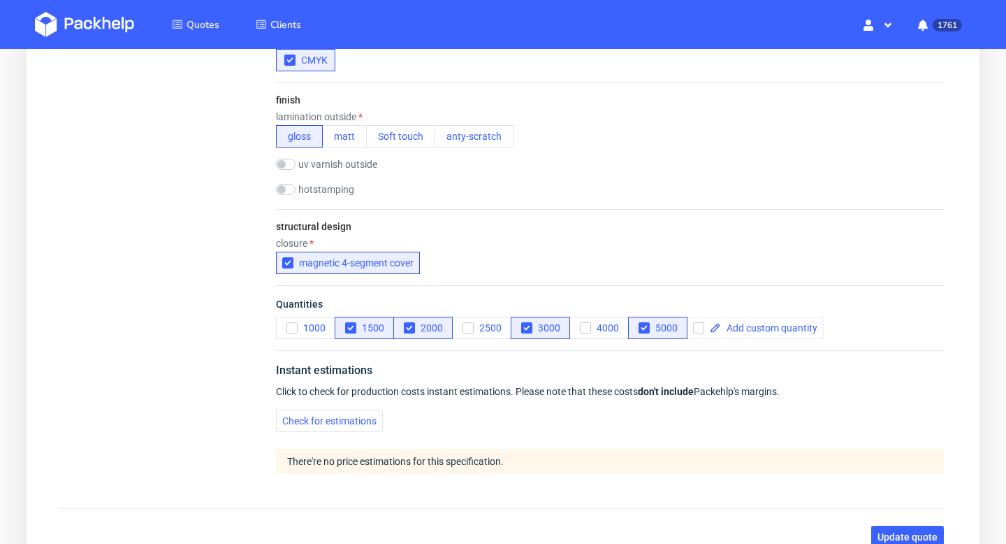
scroll to position [1107, 0]
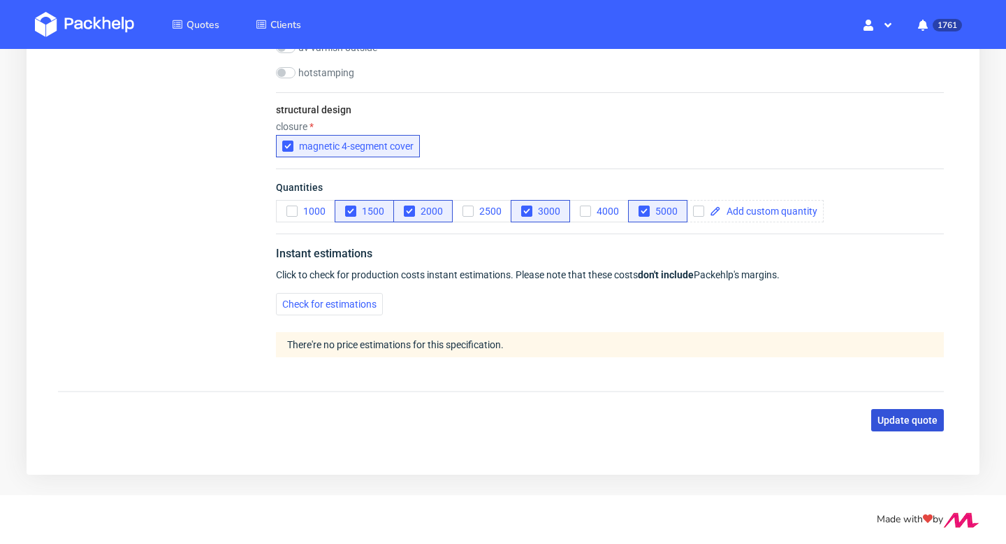
click at [926, 422] on span "Update quote" at bounding box center [907, 420] width 60 height 10
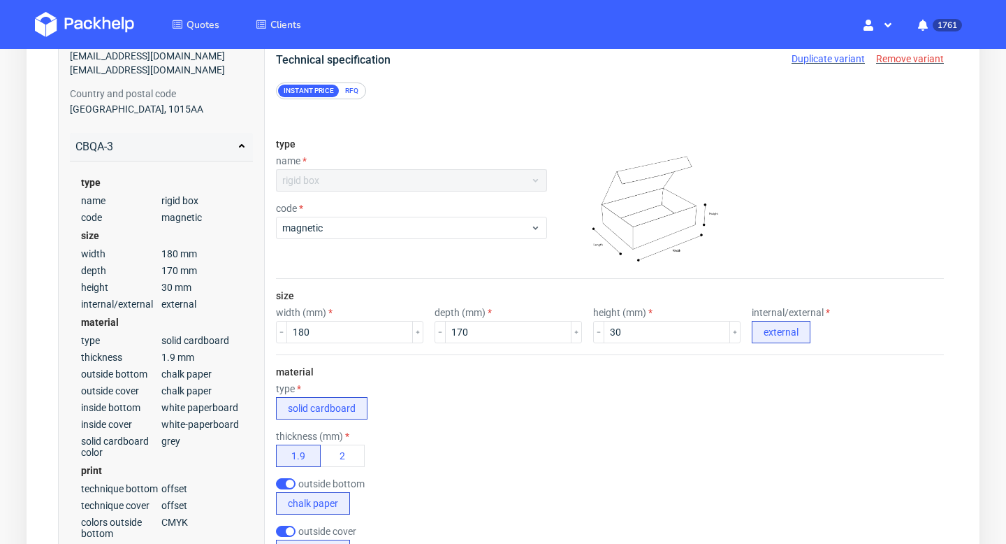
scroll to position [137, 0]
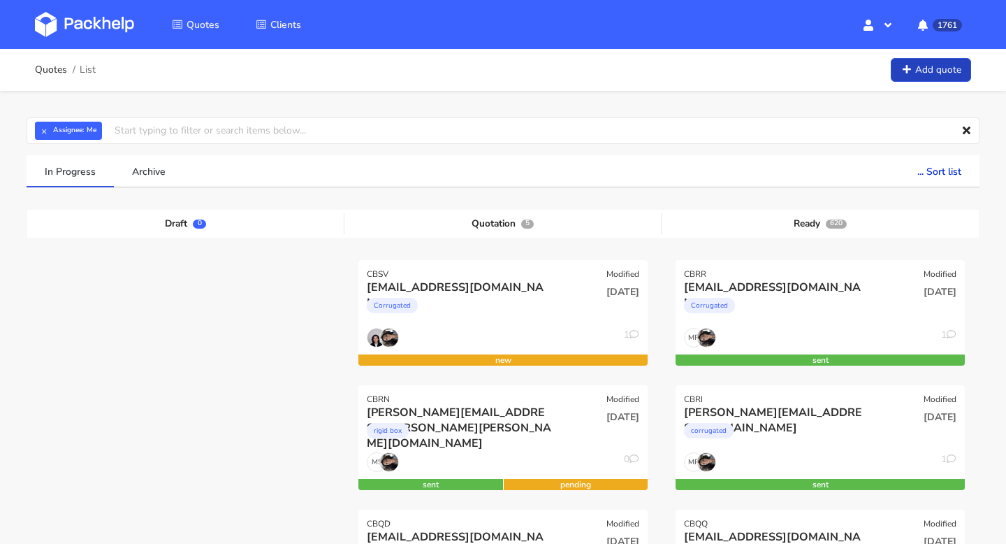
click at [952, 68] on link "Add quote" at bounding box center [931, 70] width 80 height 24
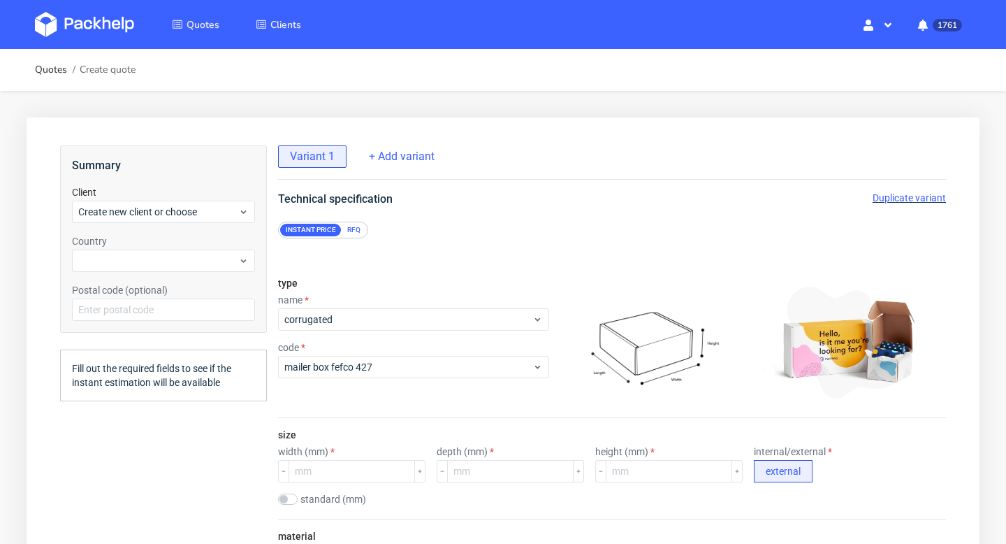
click at [360, 235] on div "RFQ" at bounding box center [354, 230] width 24 height 13
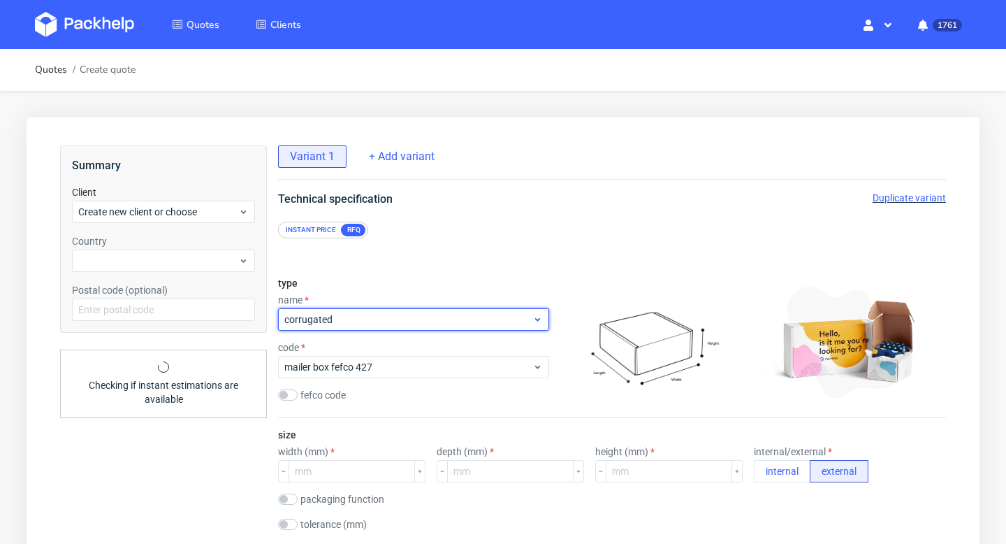
click at [357, 317] on span "corrugated" at bounding box center [408, 319] width 248 height 14
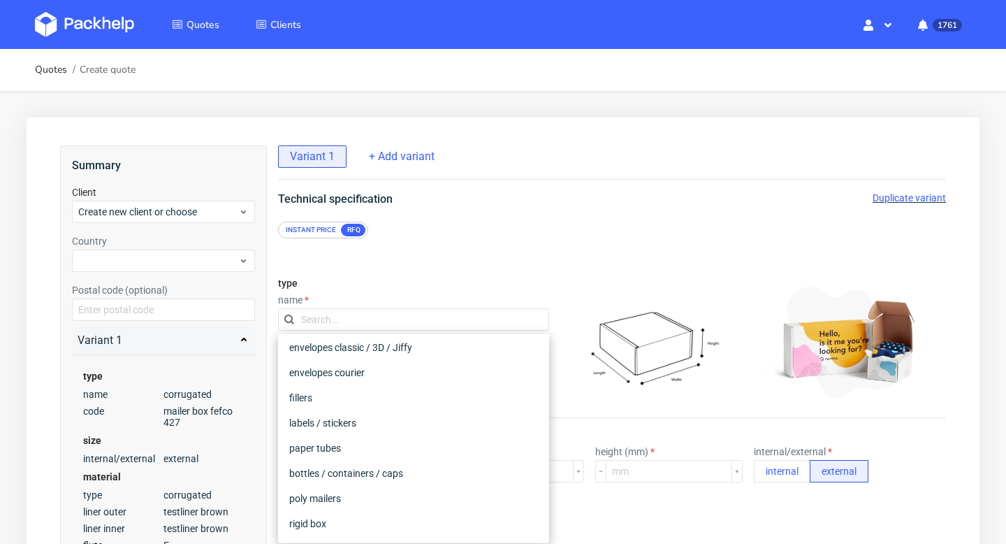
scroll to position [175, 0]
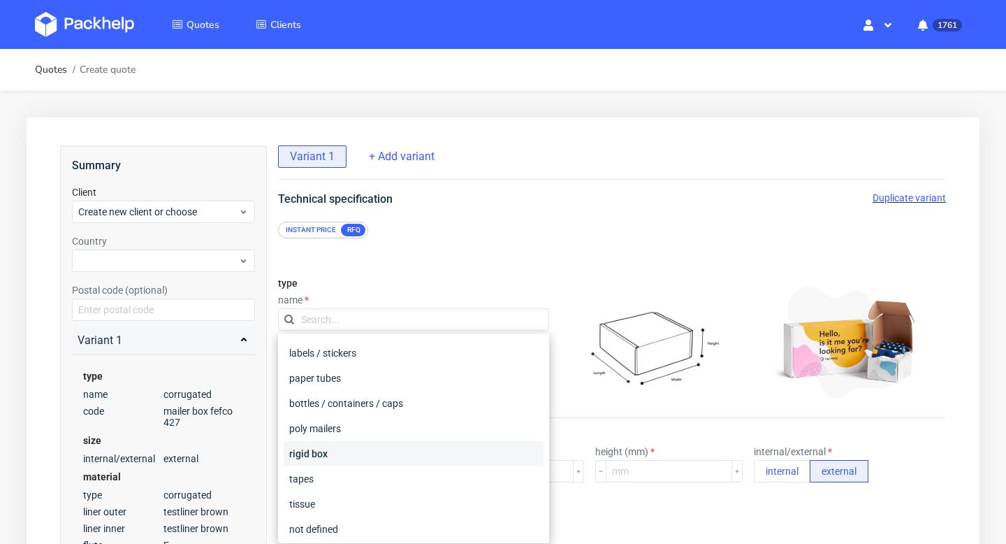
click at [335, 457] on div "rigid box" at bounding box center [414, 453] width 260 height 25
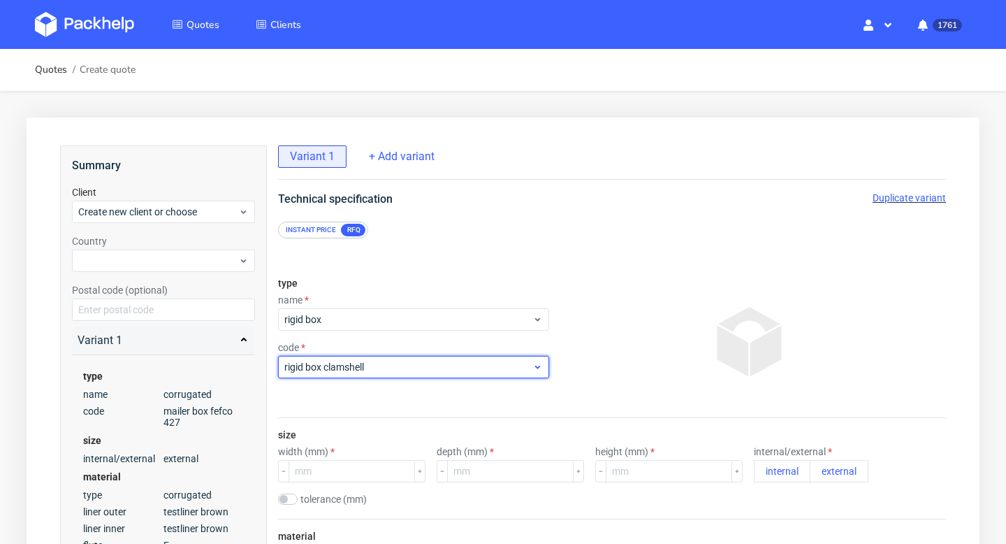
click at [372, 376] on div "rigid box clamshell" at bounding box center [413, 367] width 271 height 22
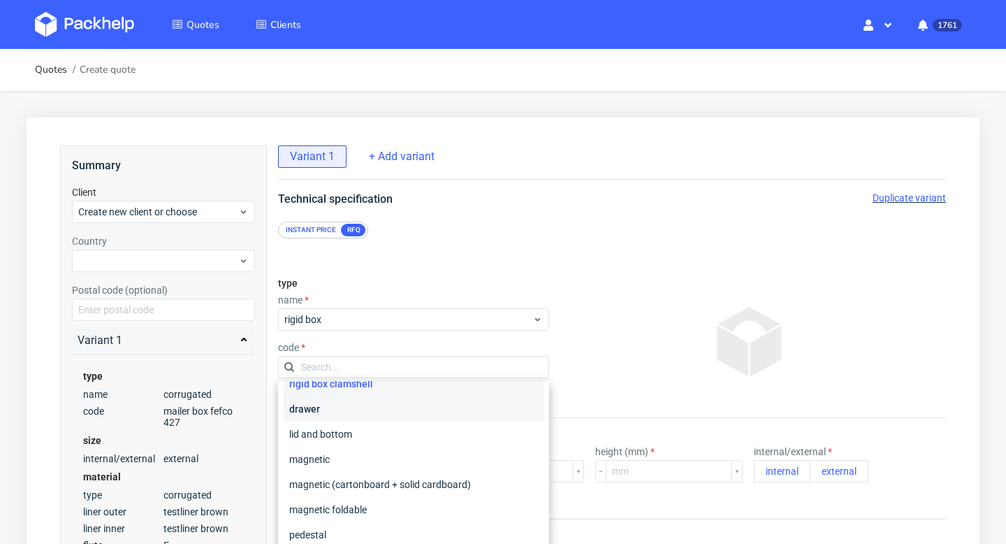
scroll to position [21, 0]
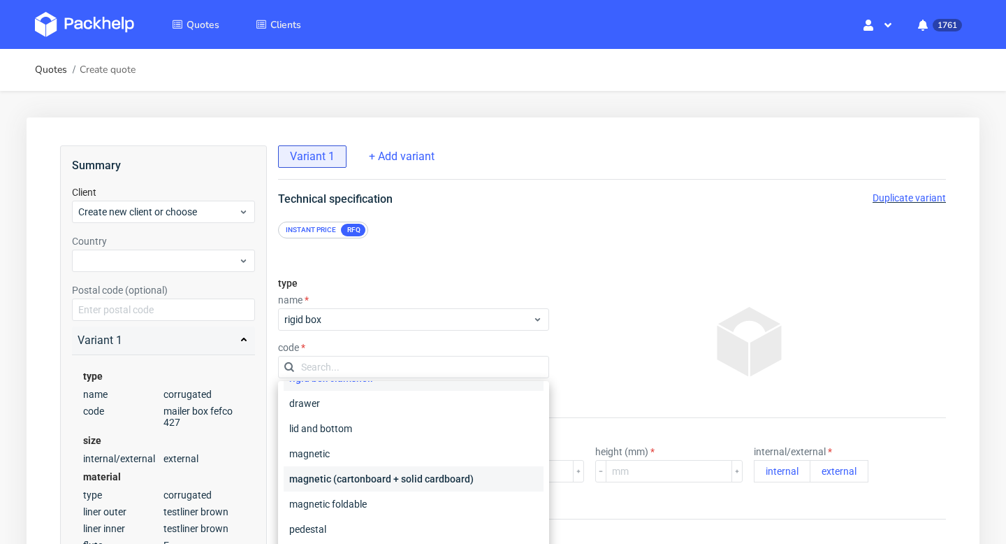
click at [375, 474] on div "magnetic (cartonboard + solid cardboard)" at bounding box center [414, 478] width 260 height 25
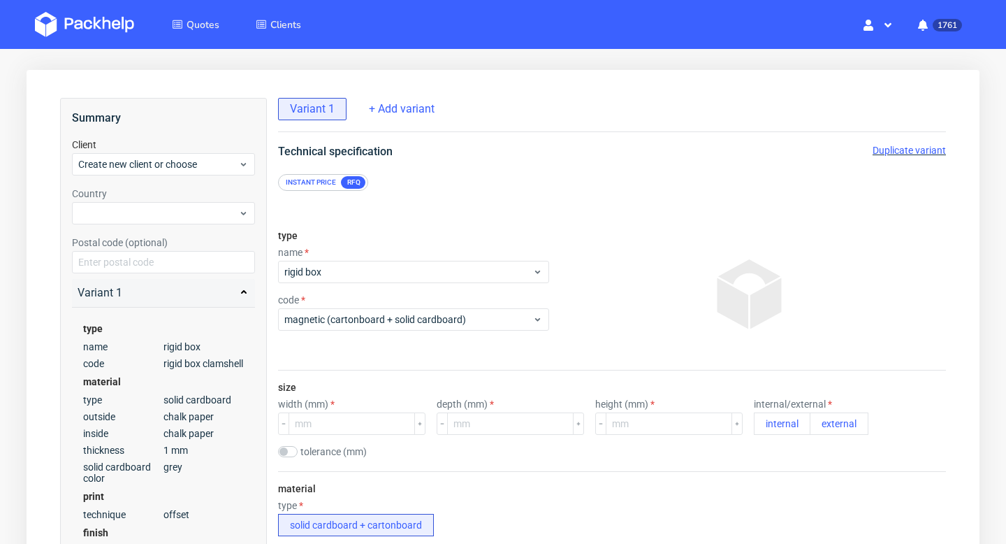
scroll to position [72, 0]
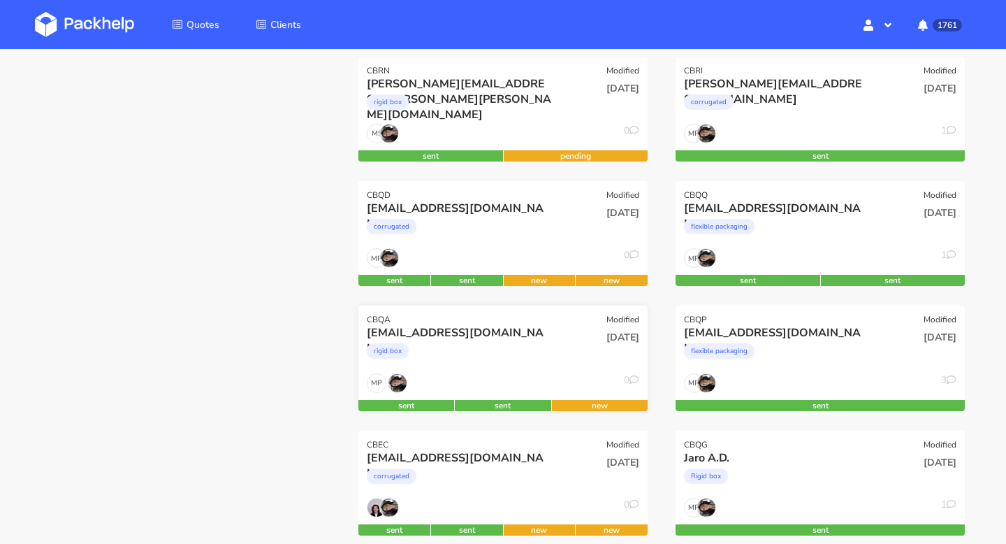
scroll to position [326, 0]
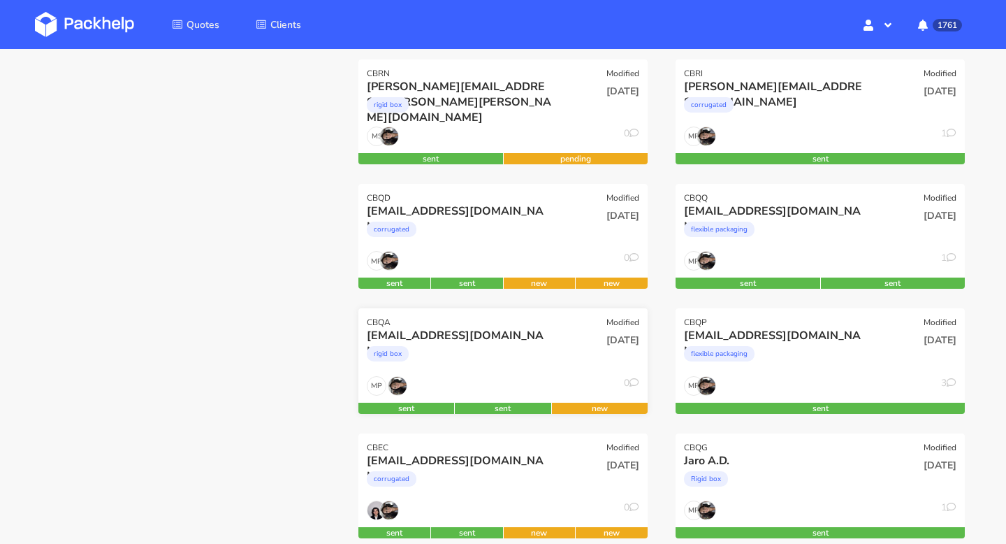
click at [512, 342] on div "[EMAIL_ADDRESS][DOMAIN_NAME]" at bounding box center [459, 335] width 185 height 15
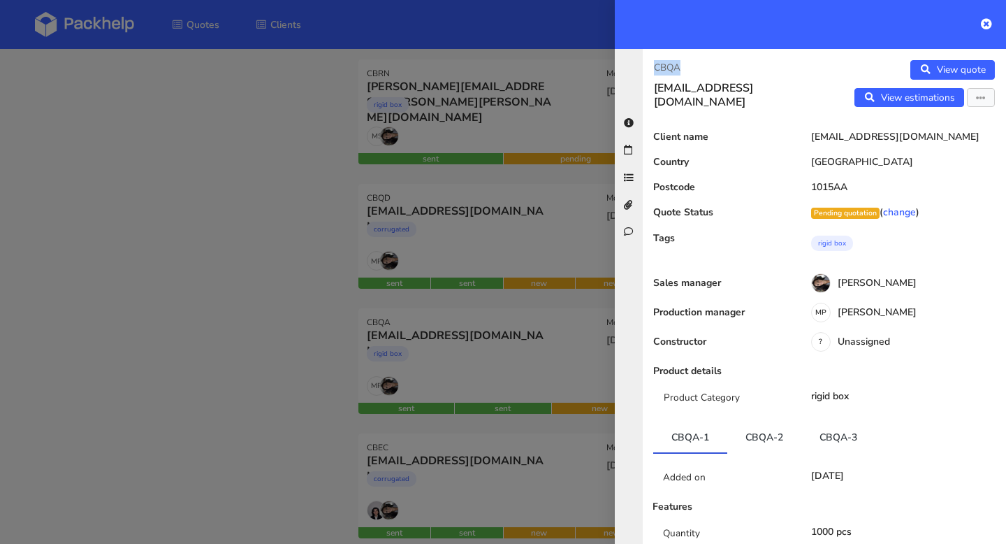
drag, startPoint x: 703, startPoint y: 66, endPoint x: 645, endPoint y: 66, distance: 58.0
click at [645, 66] on div "CBQA marlot@maniac-nails.com" at bounding box center [734, 84] width 182 height 49
copy p "CBQA"
click at [847, 425] on link "CBQA-3" at bounding box center [838, 436] width 74 height 31
drag, startPoint x: 815, startPoint y: 442, endPoint x: 858, endPoint y: 442, distance: 42.6
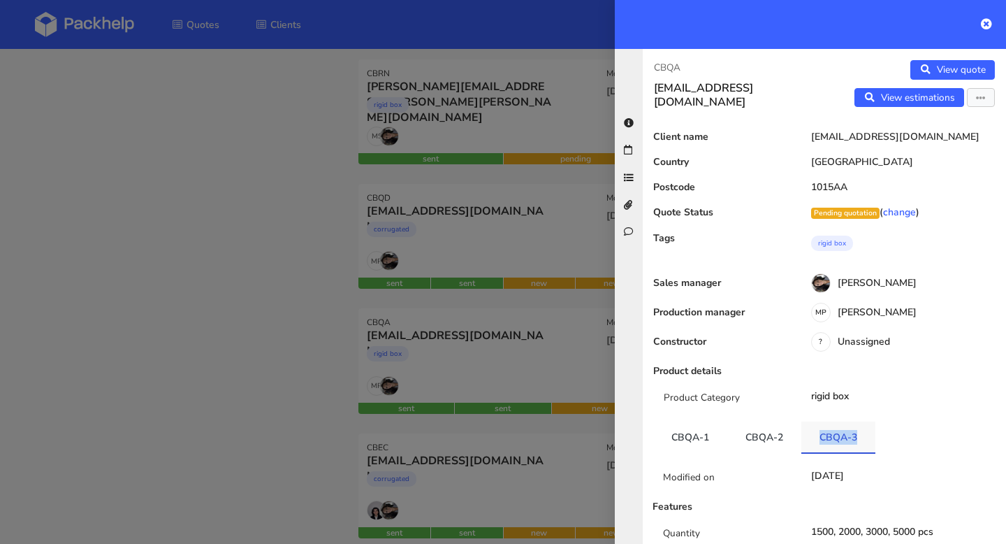
click at [858, 442] on link "CBQA-3" at bounding box center [838, 436] width 74 height 31
copy link "CBQA-3"
click at [985, 23] on icon at bounding box center [986, 23] width 11 height 11
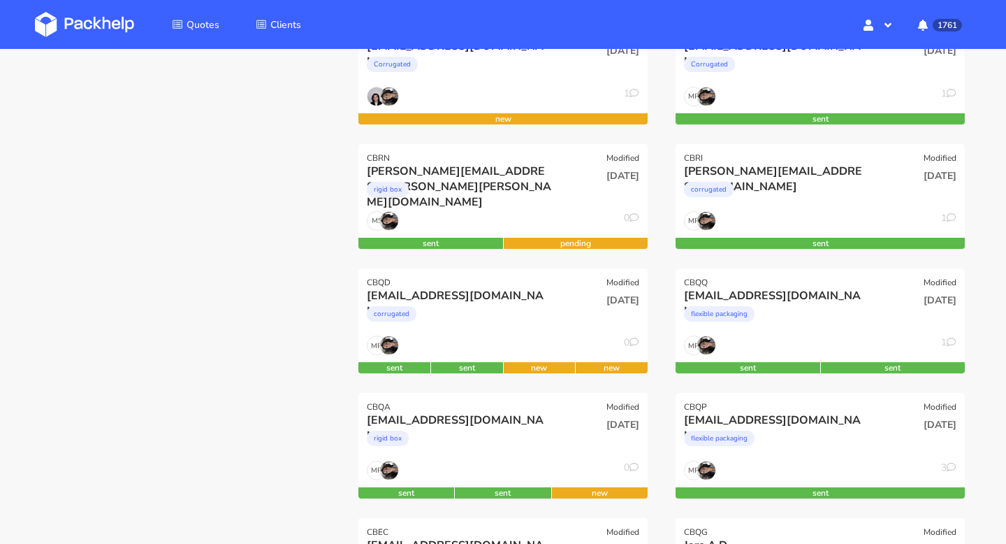
scroll to position [344, 0]
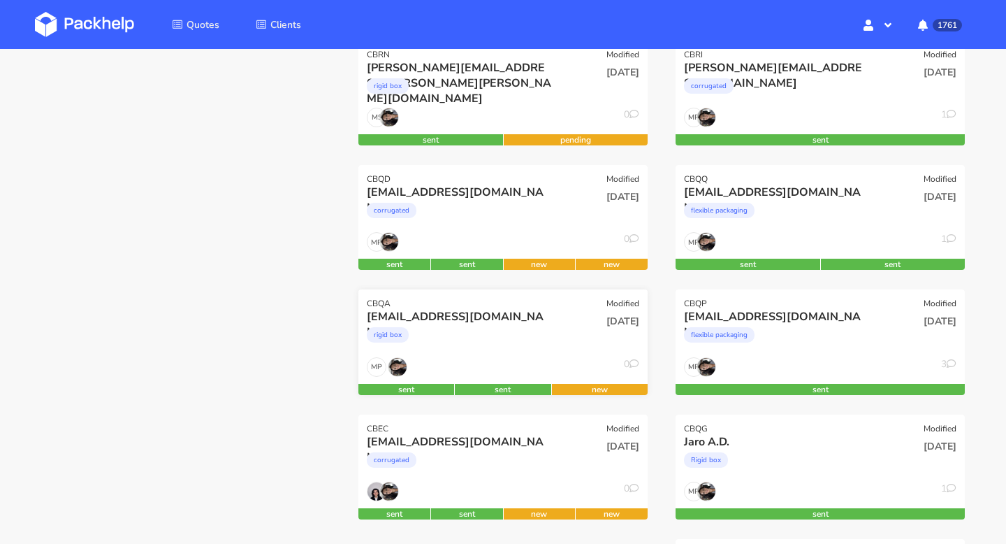
click at [537, 330] on div "rigid box" at bounding box center [459, 338] width 185 height 28
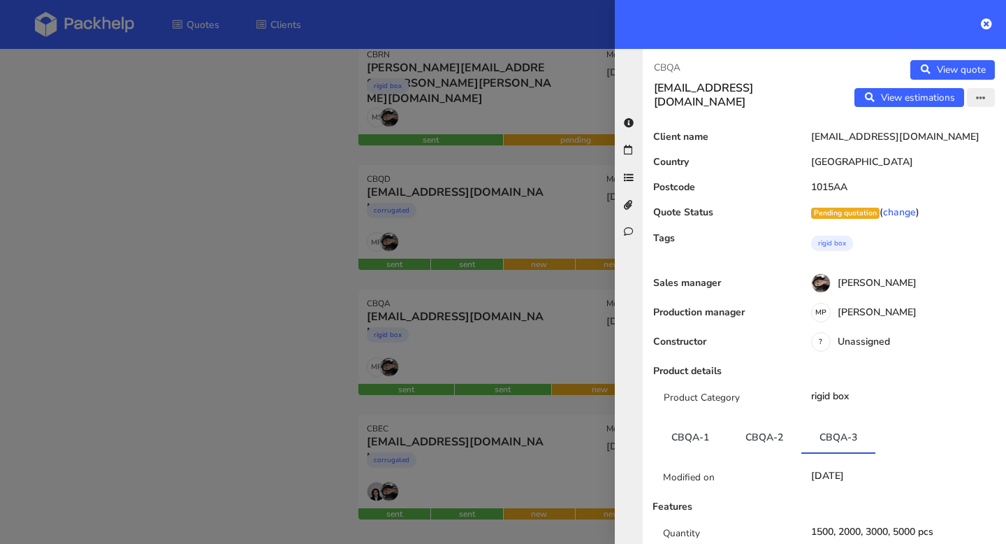
click at [985, 107] on button "button" at bounding box center [981, 98] width 28 height 20
click at [959, 131] on link "Edit quote" at bounding box center [935, 126] width 123 height 23
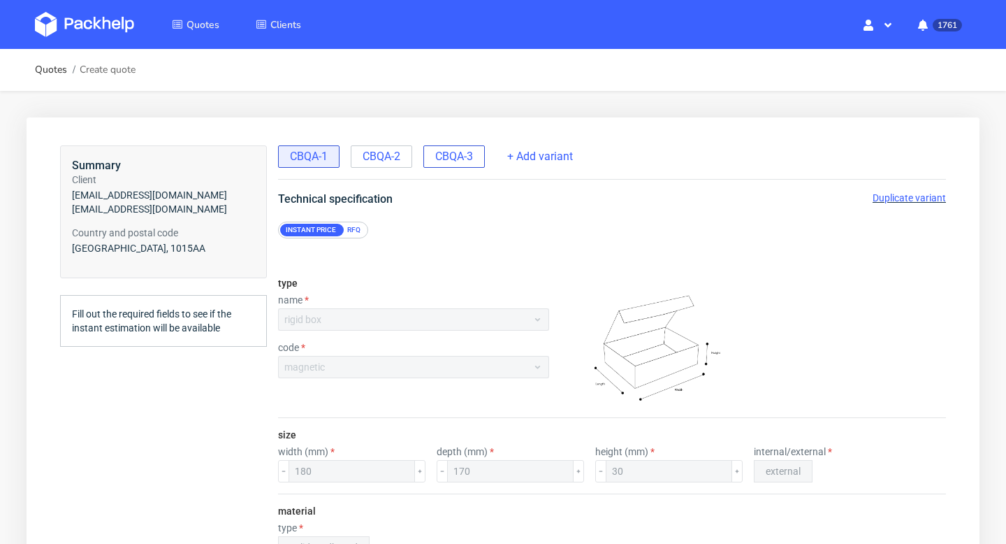
click at [462, 159] on span "CBQA-3" at bounding box center [454, 156] width 38 height 15
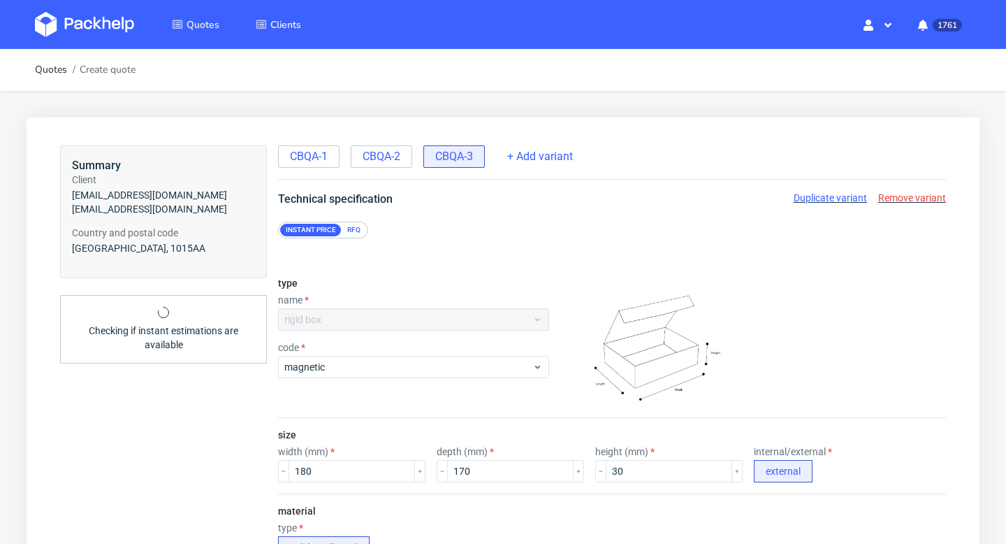
click at [844, 200] on span "Duplicate variant" at bounding box center [830, 197] width 73 height 11
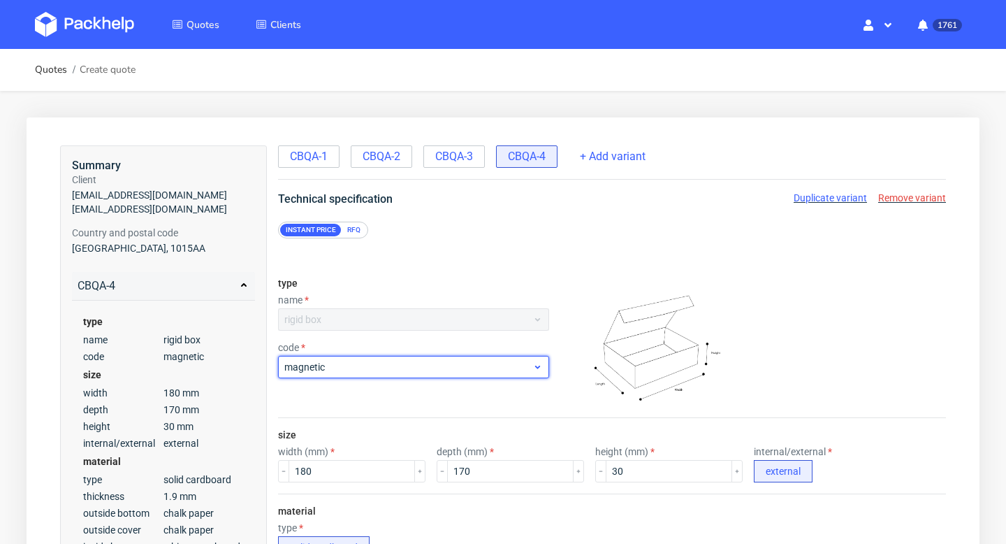
click at [349, 374] on div "magnetic" at bounding box center [413, 367] width 271 height 22
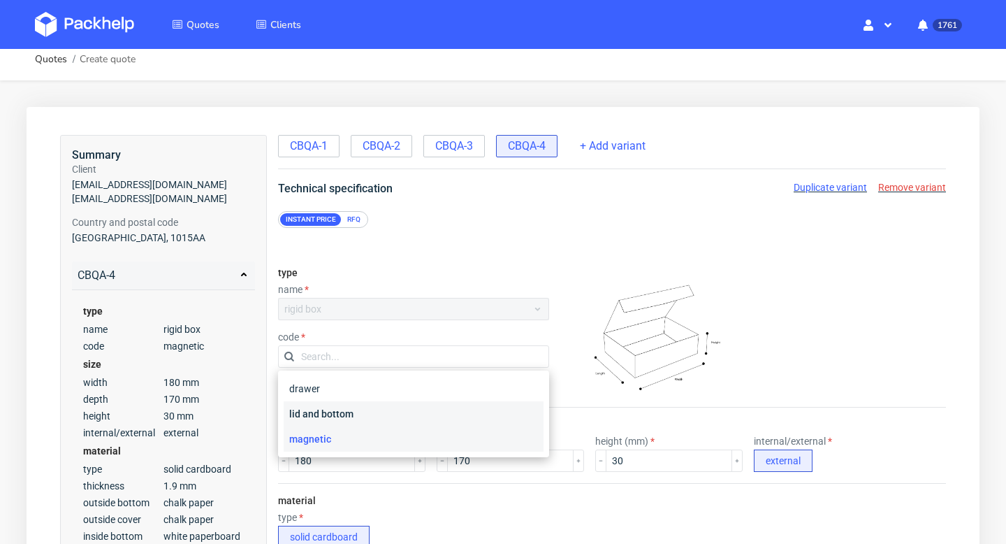
scroll to position [13, 0]
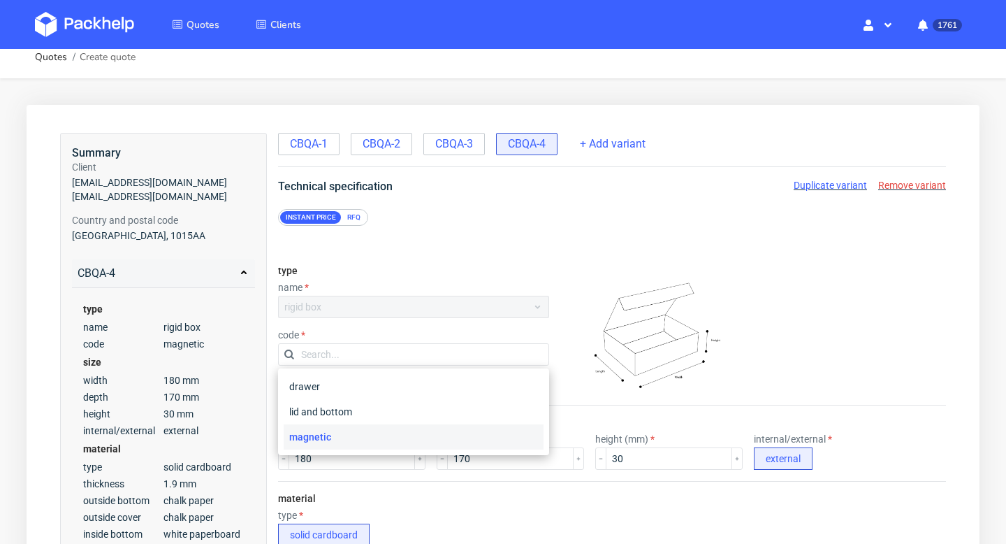
click at [351, 219] on div "RFQ" at bounding box center [354, 217] width 24 height 13
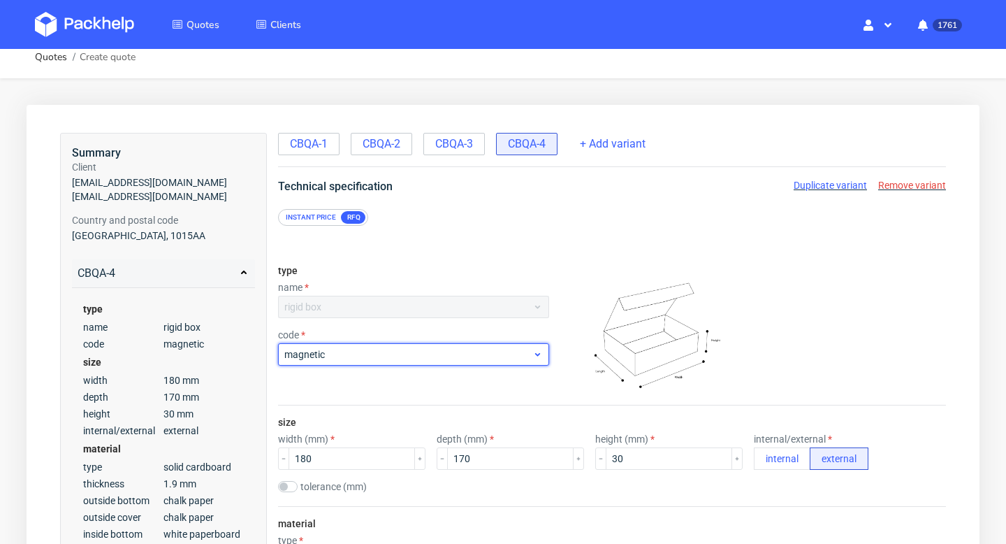
click at [356, 354] on span "magnetic" at bounding box center [408, 354] width 248 height 14
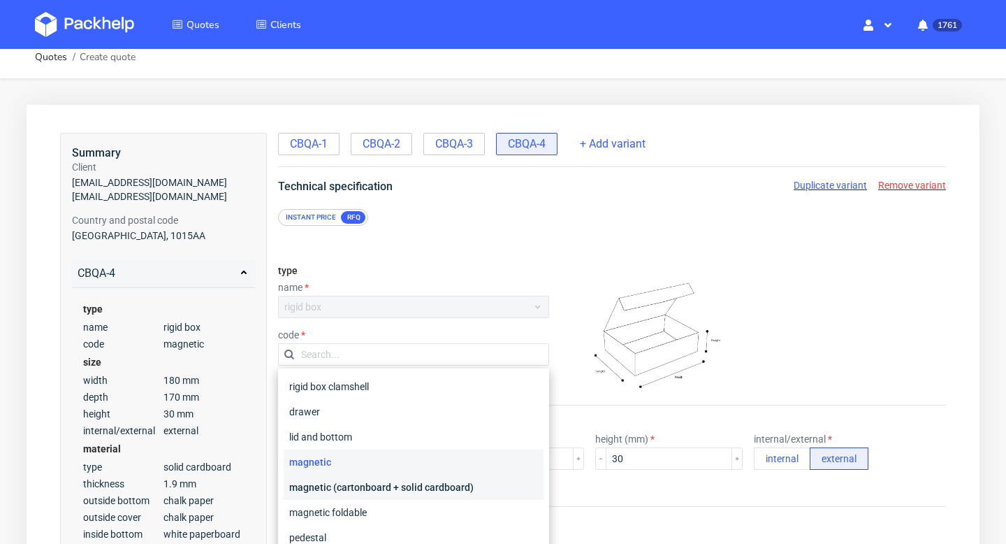
click at [379, 485] on div "magnetic (cartonboard + solid cardboard)" at bounding box center [414, 486] width 260 height 25
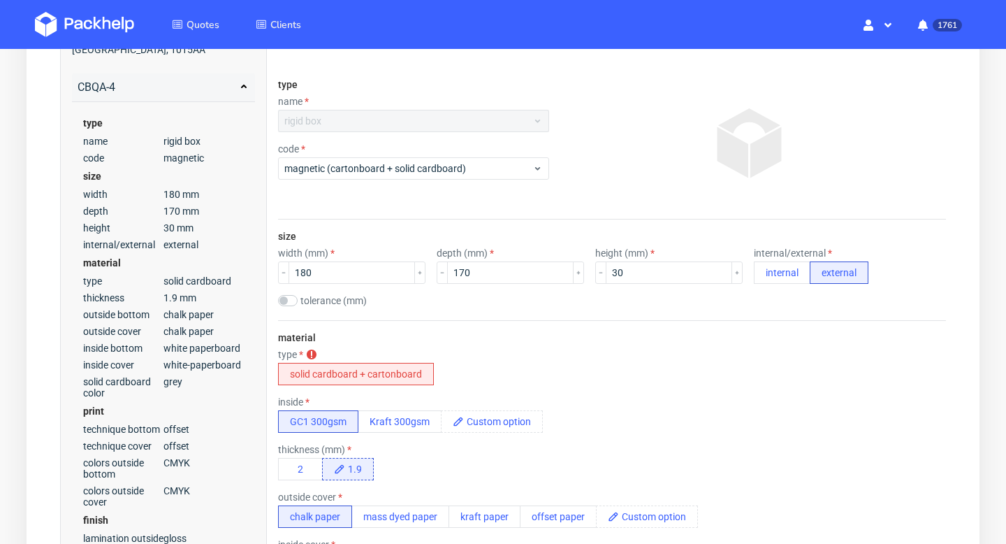
scroll to position [298, 0]
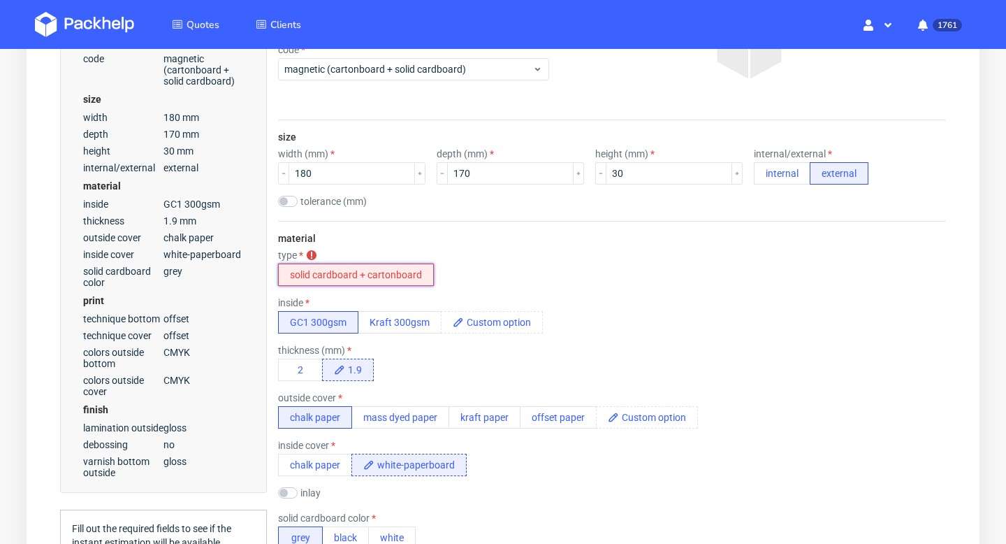
click at [409, 267] on button "solid cardboard + cartonboard" at bounding box center [356, 274] width 156 height 22
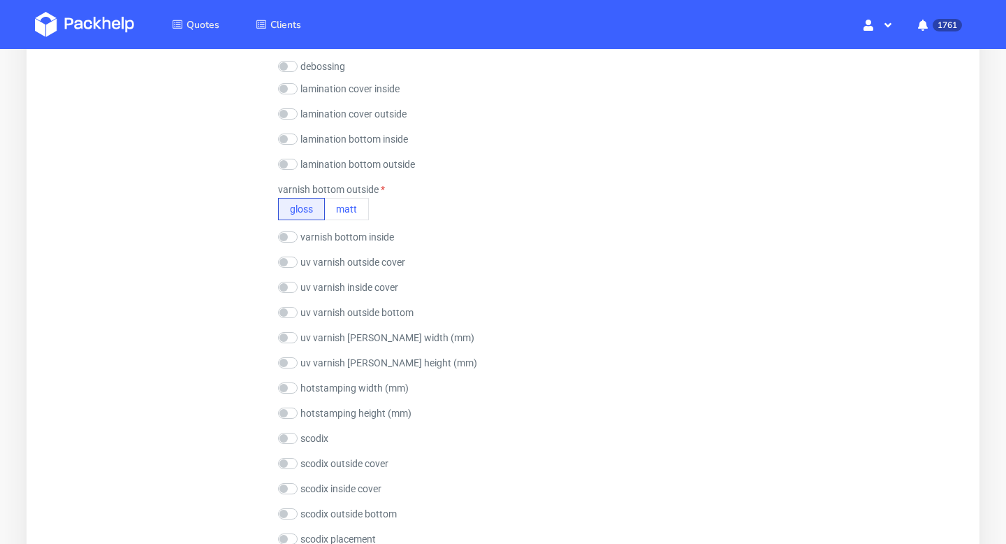
scroll to position [1744, 0]
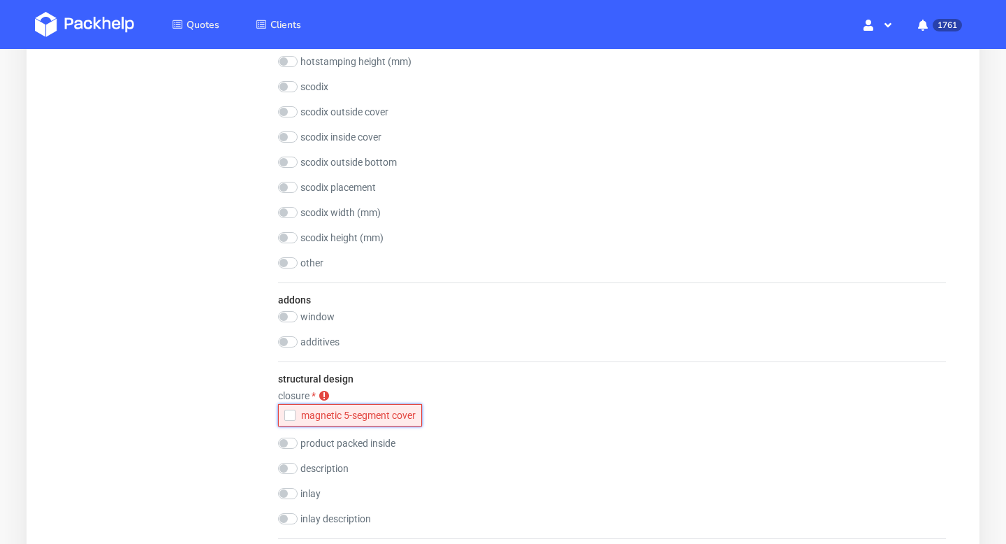
click at [288, 414] on icon "button" at bounding box center [290, 415] width 10 height 10
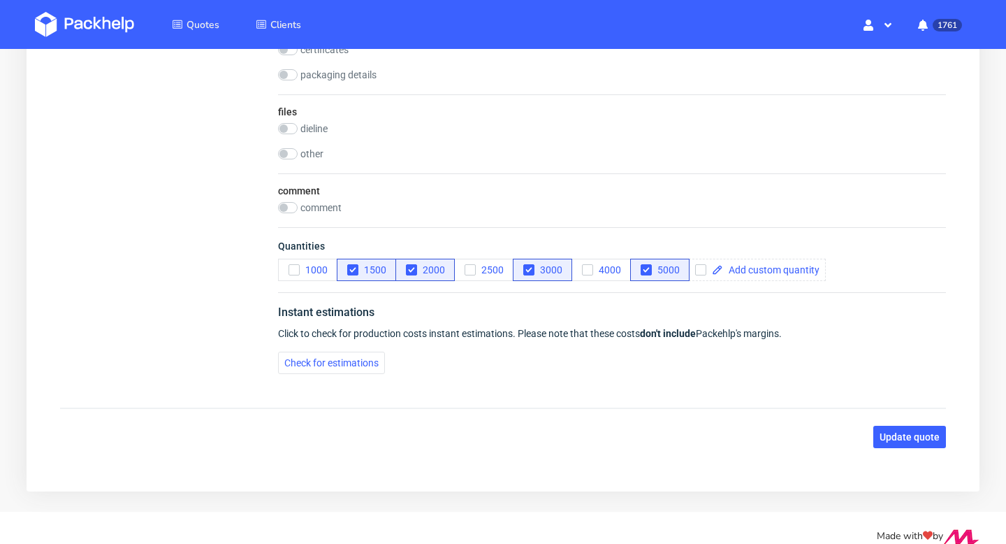
scroll to position [2284, 0]
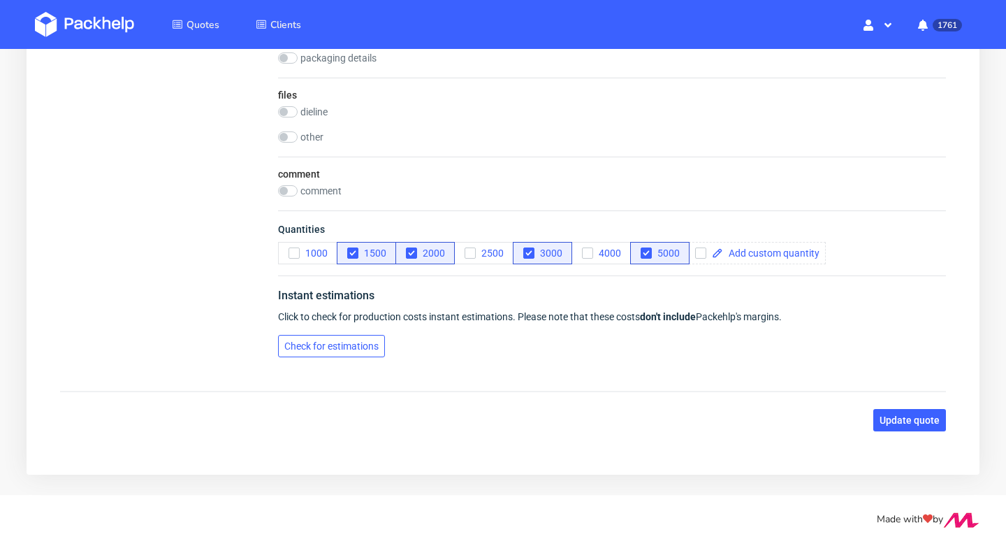
click at [369, 349] on span "Check for estimations" at bounding box center [331, 346] width 94 height 10
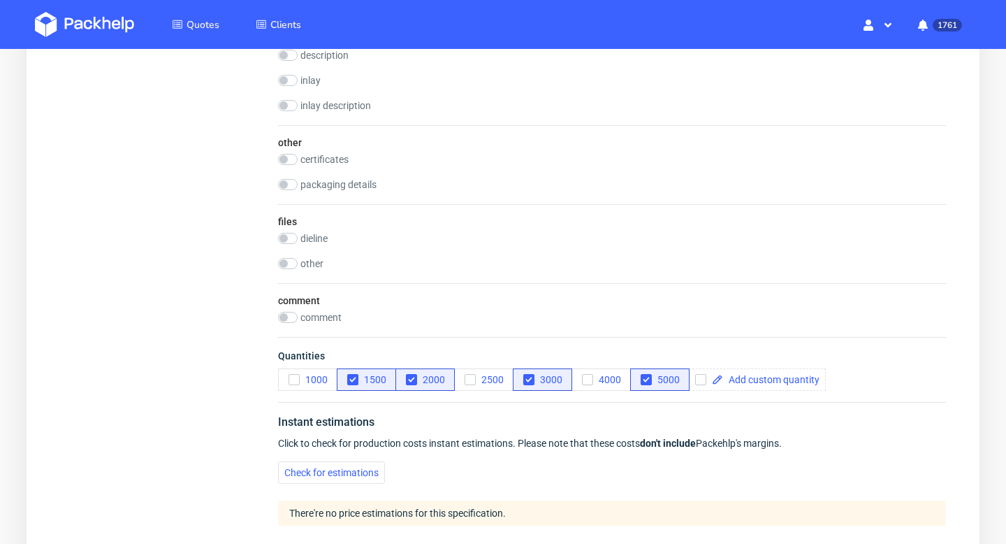
scroll to position [2326, 0]
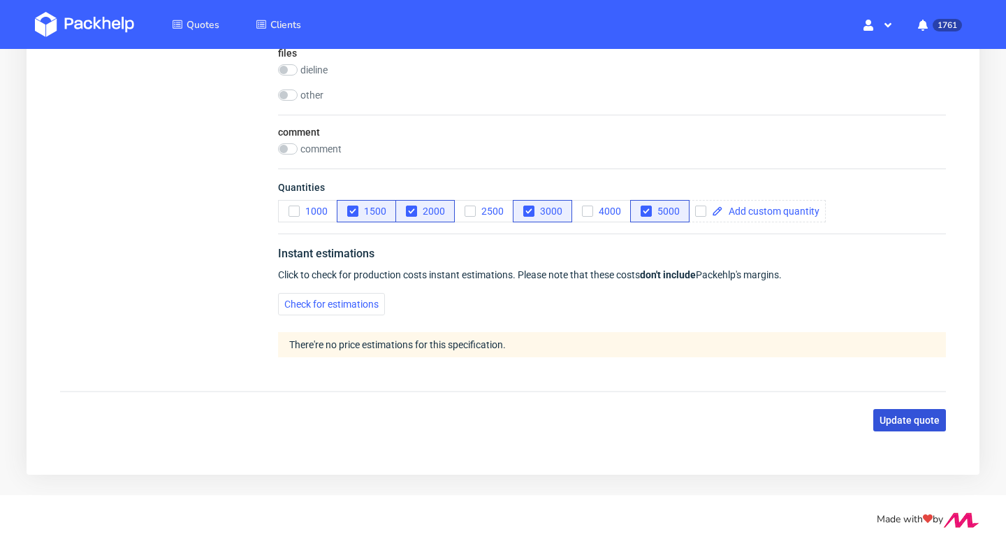
click at [920, 415] on span "Update quote" at bounding box center [910, 420] width 60 height 10
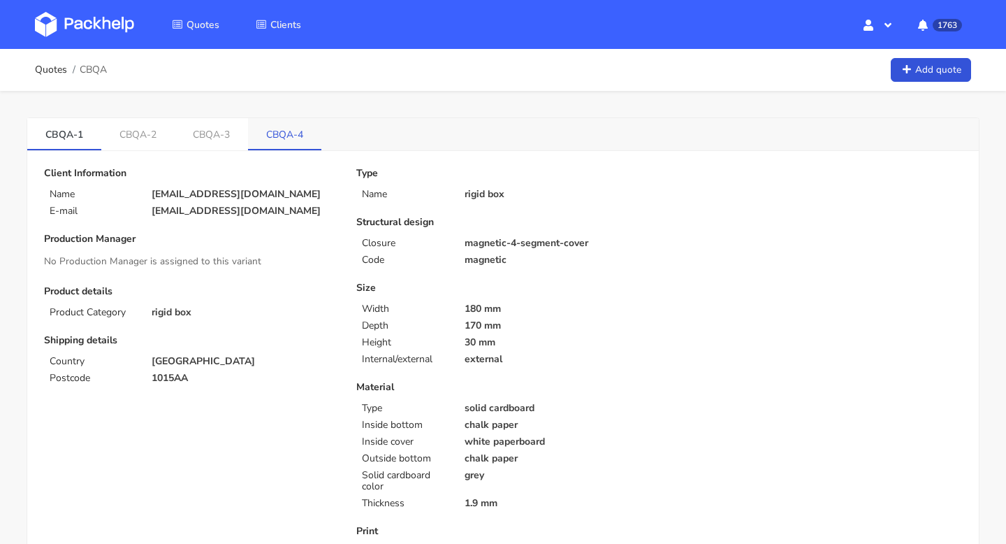
click at [278, 142] on link "CBQA-4" at bounding box center [284, 133] width 73 height 31
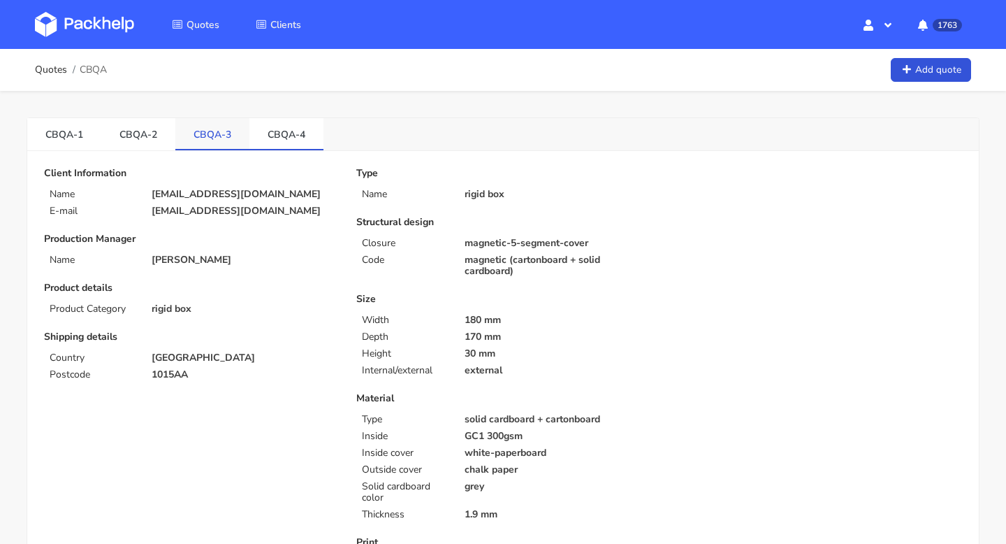
click at [210, 134] on link "CBQA-3" at bounding box center [212, 133] width 74 height 31
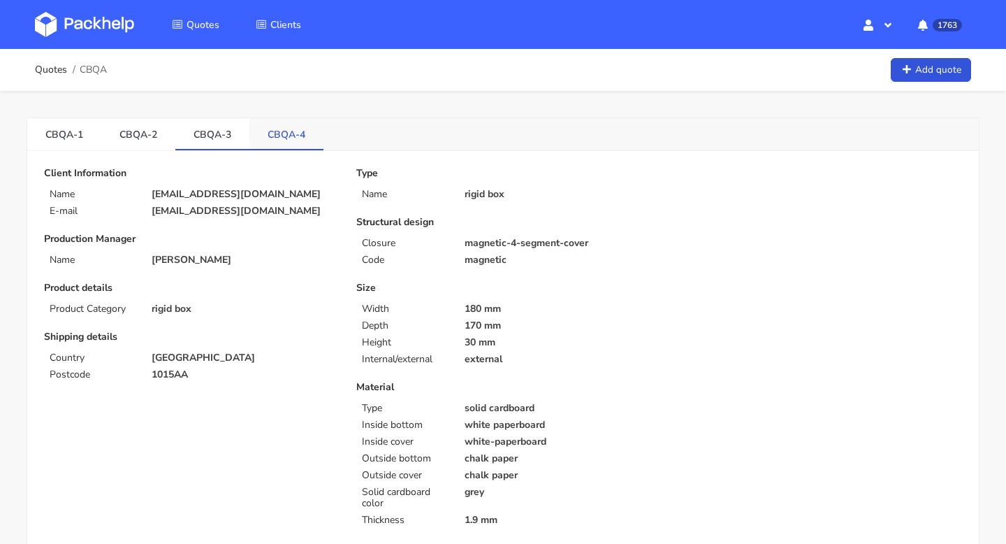
click at [263, 140] on link "CBQA-4" at bounding box center [286, 133] width 74 height 31
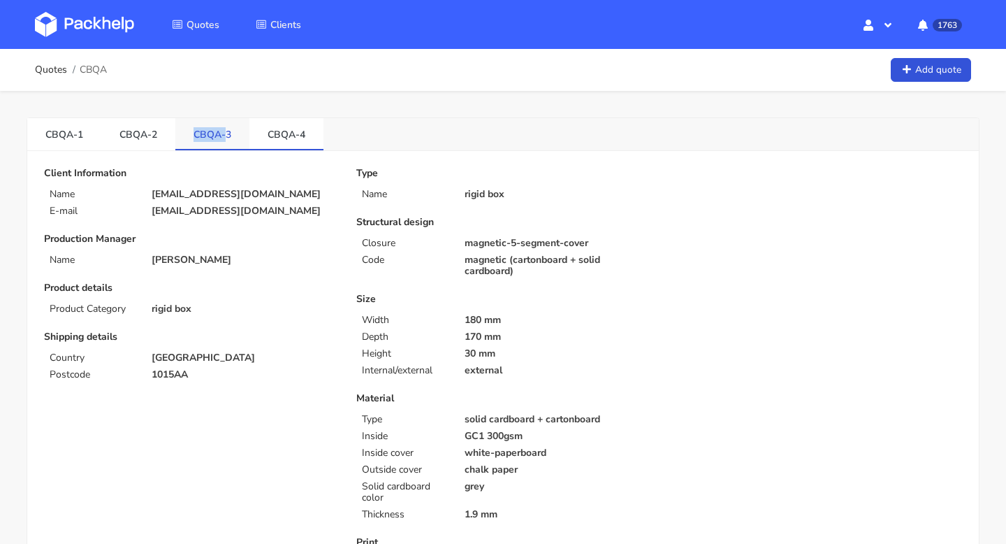
drag, startPoint x: 190, startPoint y: 136, endPoint x: 222, endPoint y: 137, distance: 32.1
click at [222, 137] on link "CBQA-3" at bounding box center [212, 133] width 74 height 31
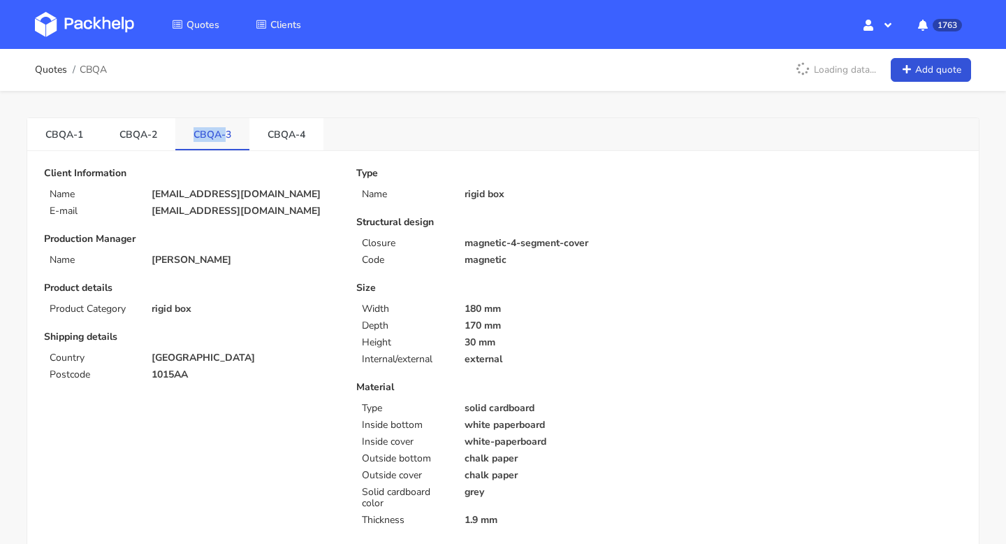
copy link "CBQA-"
click at [54, 70] on link "Quotes" at bounding box center [51, 69] width 32 height 11
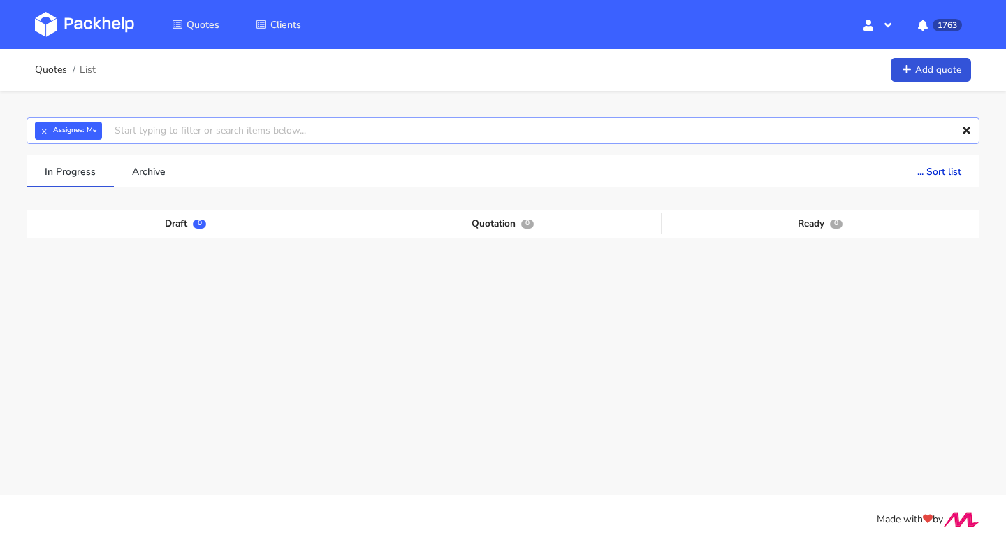
click at [443, 138] on input "text" at bounding box center [503, 130] width 953 height 27
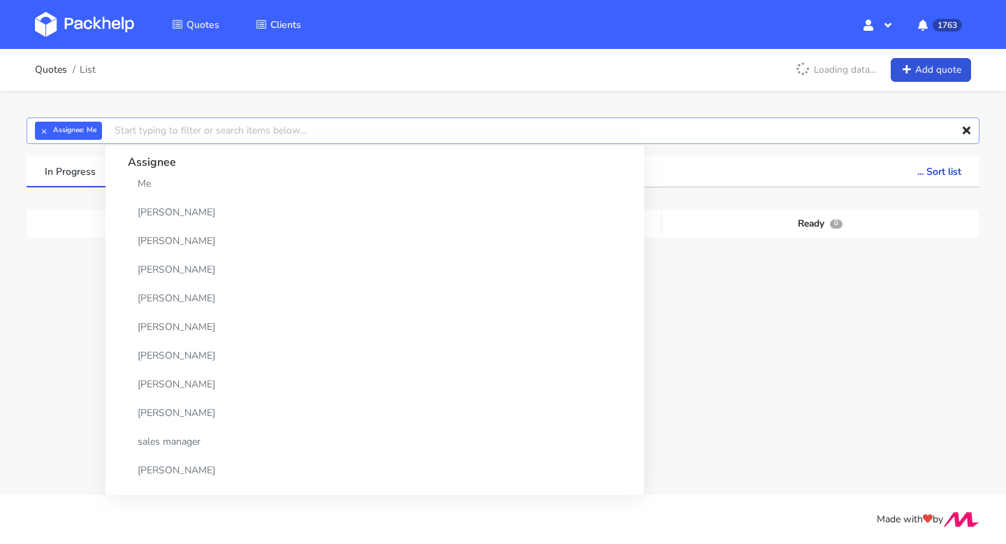
paste input "CBQA-"
type input "CBQA-"
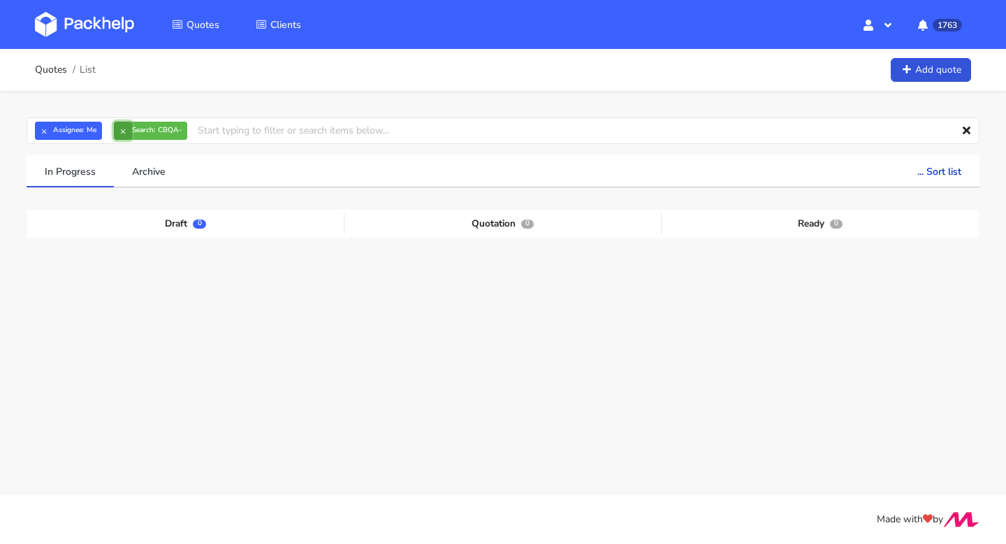
click at [127, 133] on button "×" at bounding box center [123, 131] width 18 height 18
click at [127, 133] on input "text" at bounding box center [503, 130] width 953 height 27
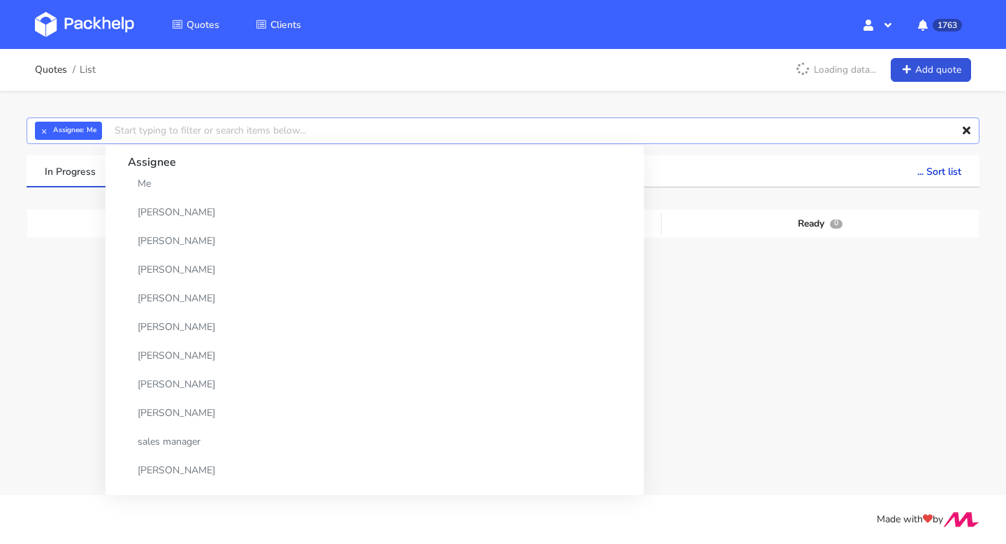
paste input "CBQA-"
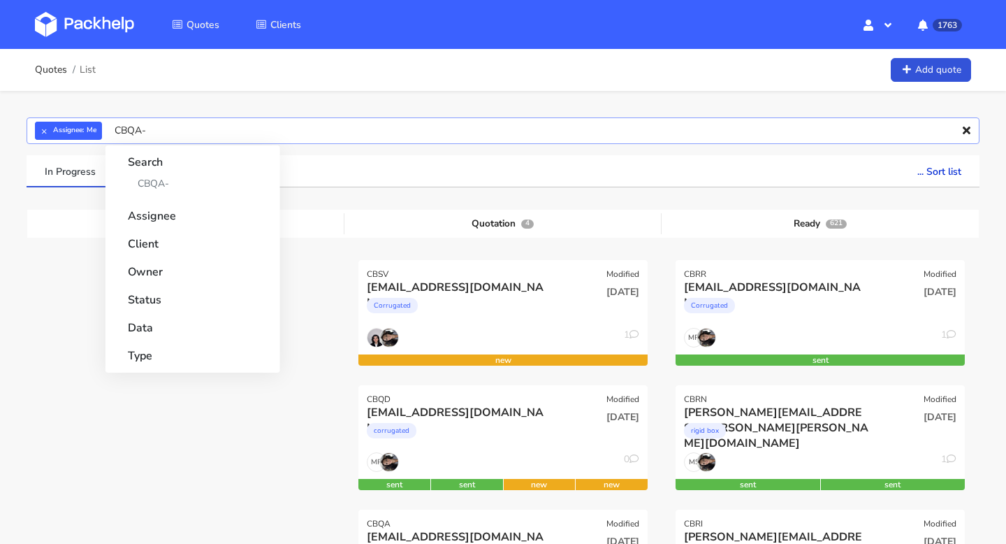
type input "CBQA"
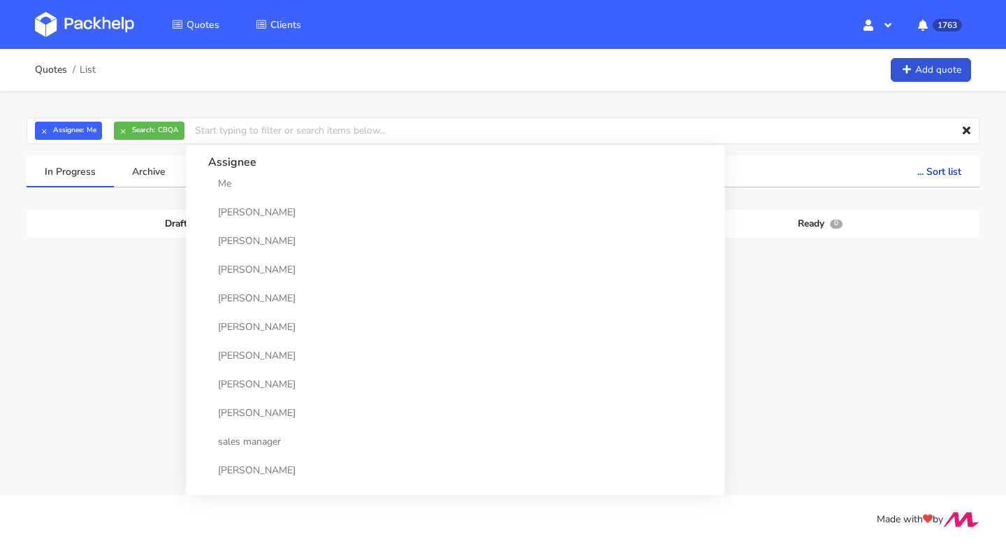
click at [632, 311] on div "07 Oct 2025" at bounding box center [600, 303] width 97 height 48
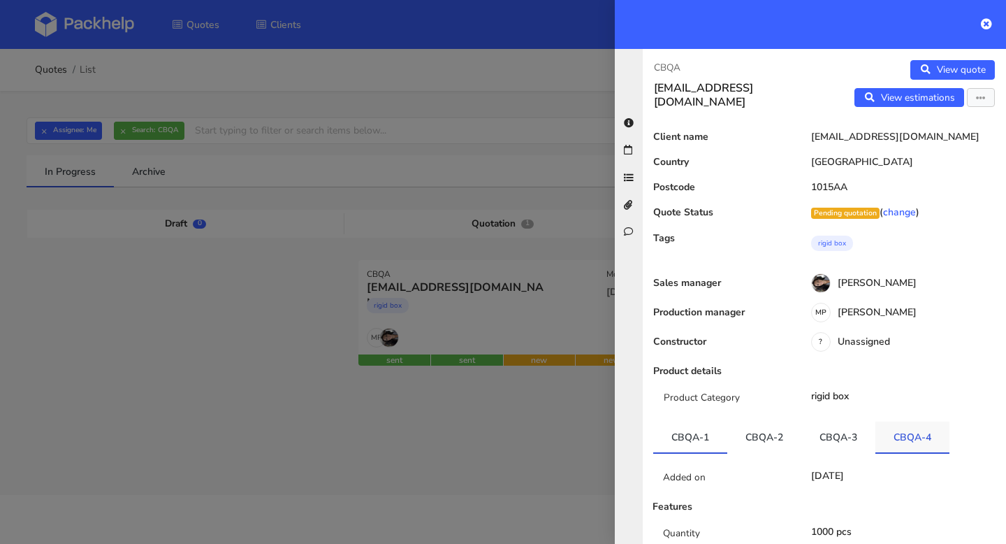
click at [918, 430] on link "CBQA-4" at bounding box center [912, 436] width 74 height 31
click at [861, 433] on link "CBQA-3" at bounding box center [838, 436] width 74 height 31
click at [987, 20] on icon at bounding box center [986, 23] width 11 height 11
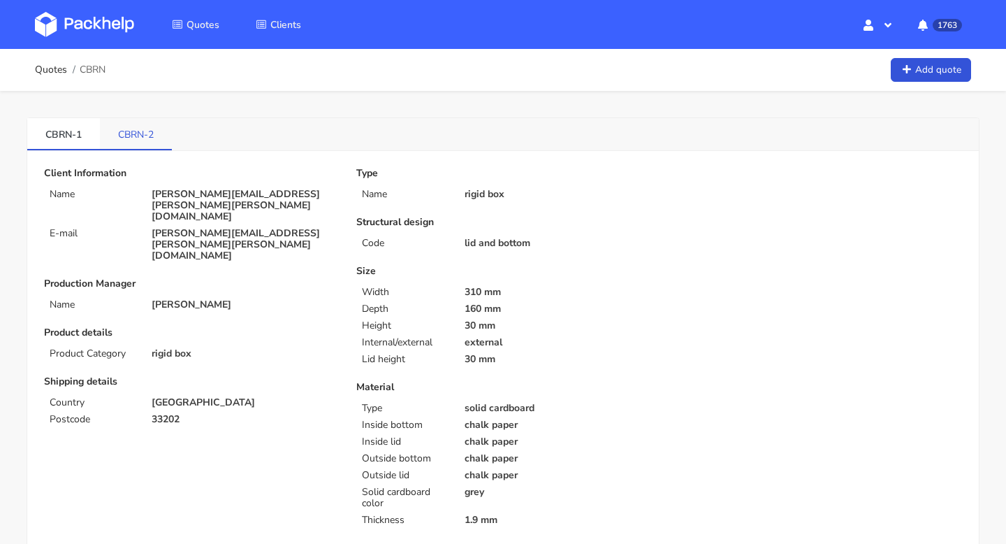
click at [150, 140] on link "CBRN-2" at bounding box center [136, 133] width 72 height 31
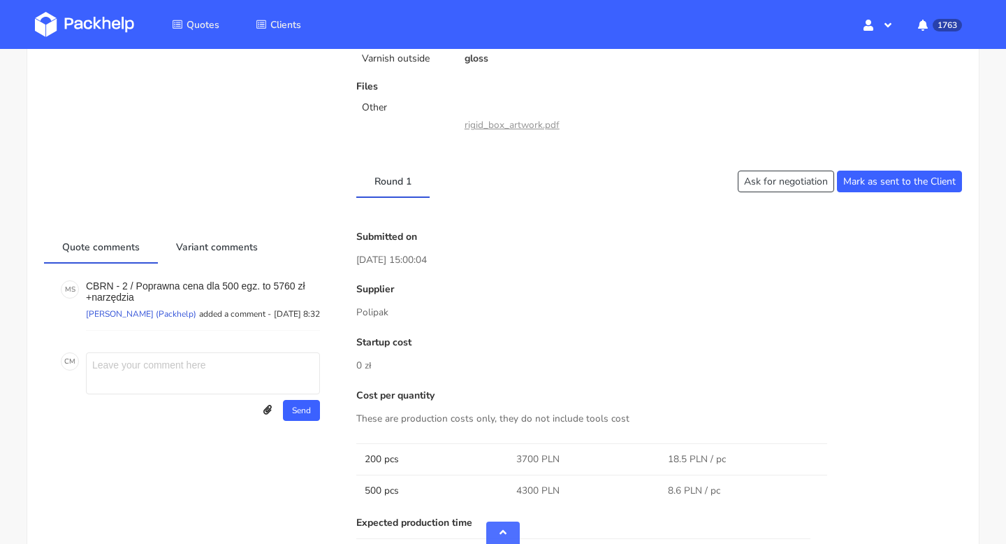
scroll to position [467, 0]
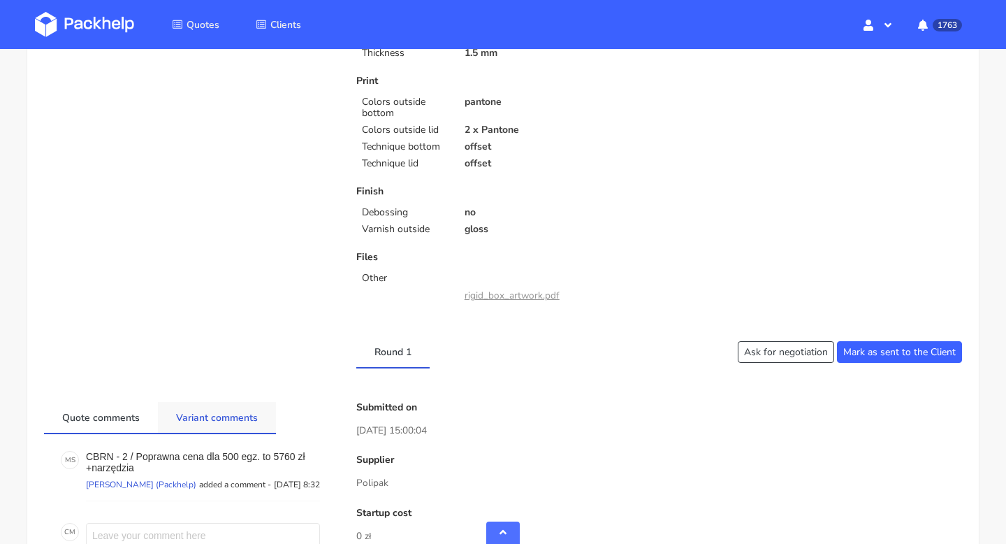
click at [201, 420] on link "Variant comments" at bounding box center [217, 417] width 118 height 31
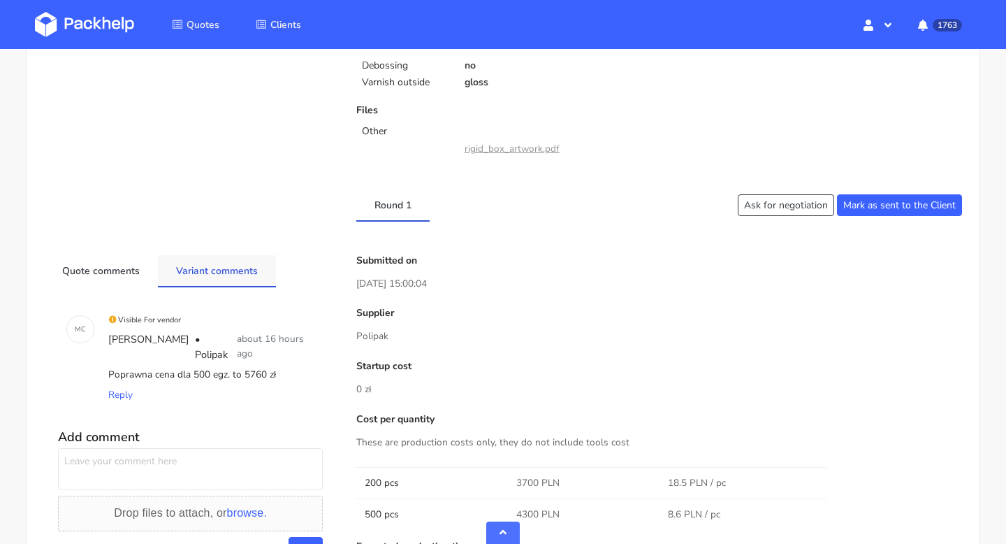
scroll to position [671, 0]
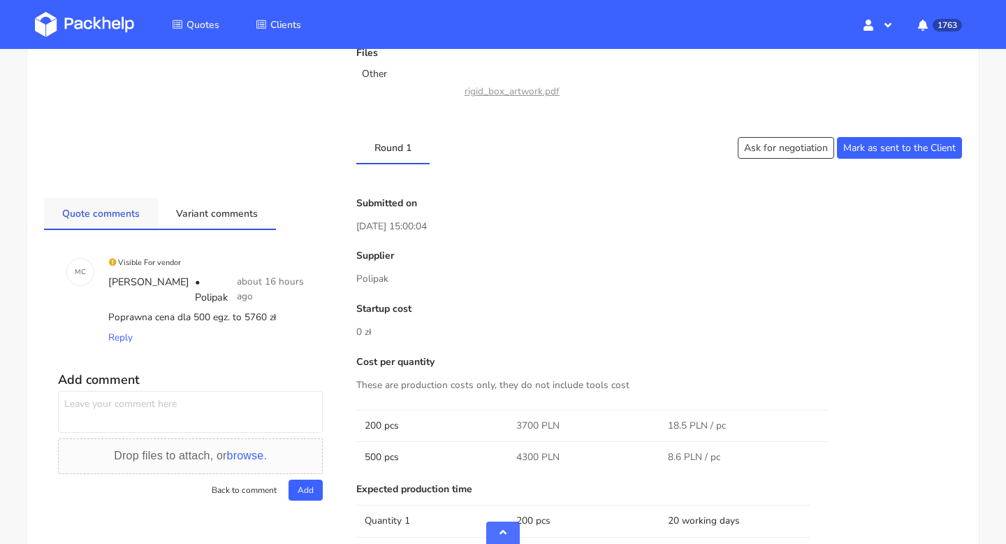
click at [124, 219] on link "Quote comments" at bounding box center [101, 213] width 114 height 31
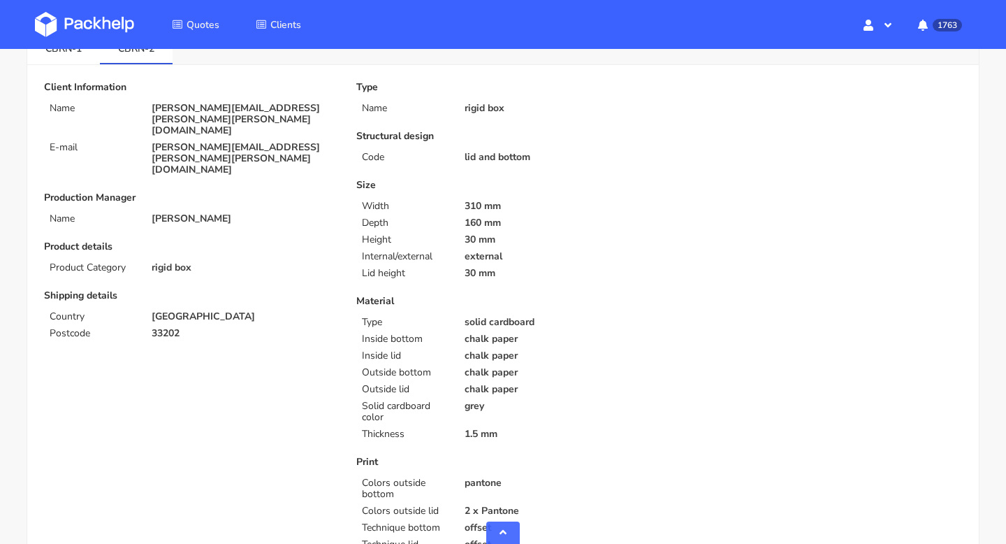
scroll to position [0, 0]
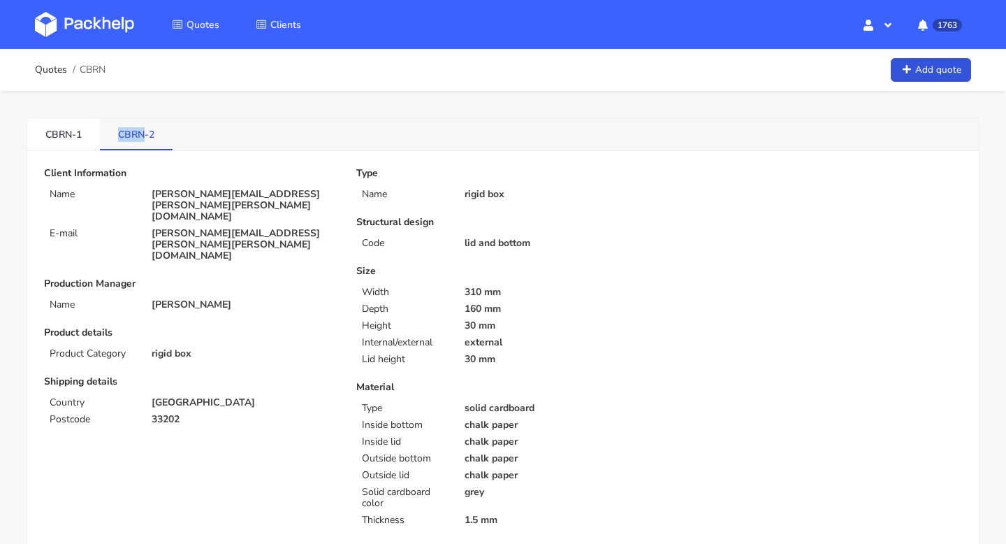
drag, startPoint x: 115, startPoint y: 137, endPoint x: 143, endPoint y: 137, distance: 27.9
click at [143, 137] on link "CBRN-2" at bounding box center [136, 133] width 73 height 31
copy link "CBRN"
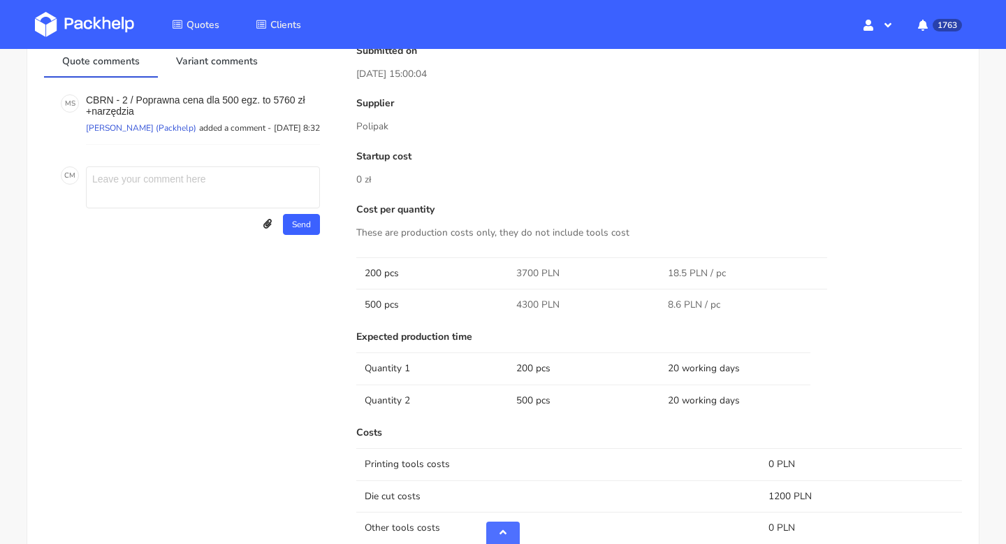
scroll to position [824, 0]
drag, startPoint x: 541, startPoint y: 272, endPoint x: 502, endPoint y: 271, distance: 38.4
click at [502, 271] on tr "200 pcs 3700 PLN 18.5 PLN / pc" at bounding box center [659, 271] width 606 height 31
copy tr "3700"
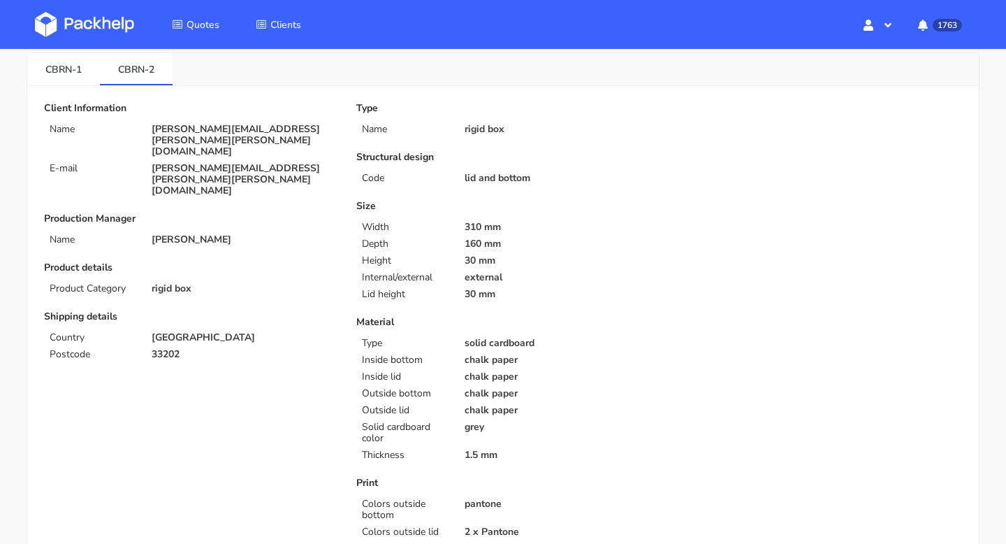
scroll to position [61, 0]
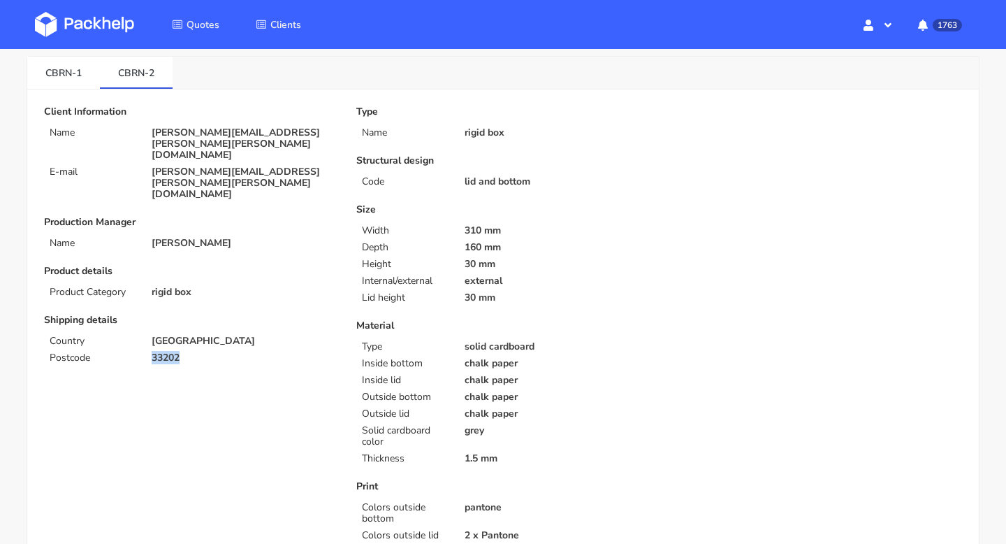
drag, startPoint x: 186, startPoint y: 316, endPoint x: 119, endPoint y: 316, distance: 67.1
click at [119, 352] on div "Postcode 33202" at bounding box center [190, 357] width 312 height 11
copy div "33202"
click at [191, 352] on p "33202" at bounding box center [244, 357] width 185 height 11
drag, startPoint x: 180, startPoint y: 314, endPoint x: 153, endPoint y: 313, distance: 26.6
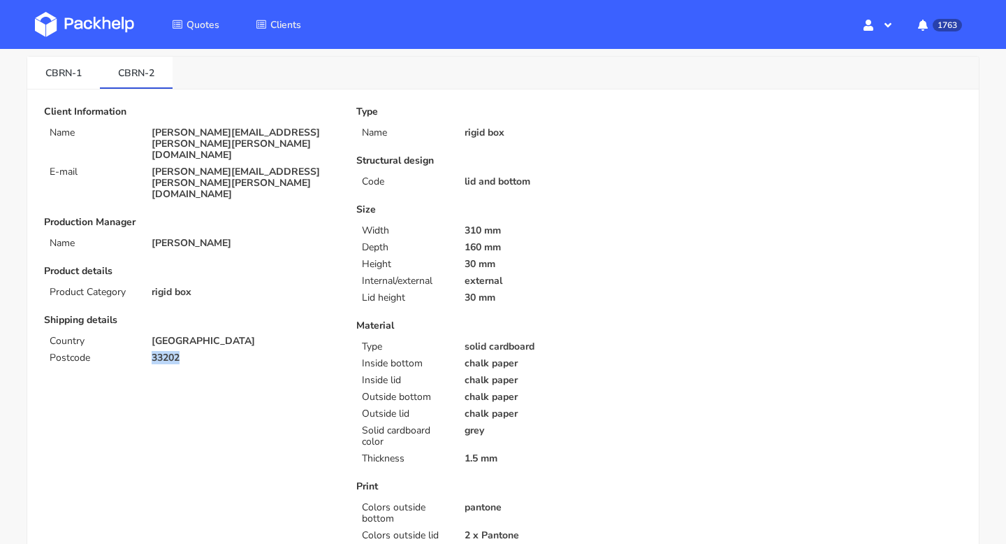
click at [153, 352] on p "33202" at bounding box center [244, 357] width 185 height 11
copy p "33202"
click at [73, 88] on li "CBRN-1" at bounding box center [63, 73] width 73 height 32
click at [59, 70] on link "CBRN-1" at bounding box center [63, 72] width 73 height 31
click at [127, 75] on link "CBRN-2" at bounding box center [136, 72] width 73 height 31
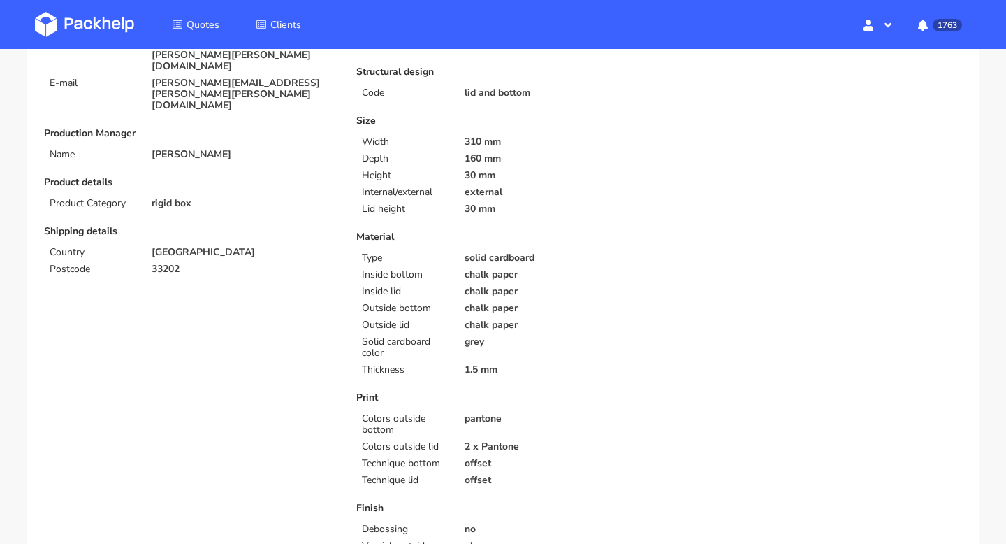
scroll to position [0, 0]
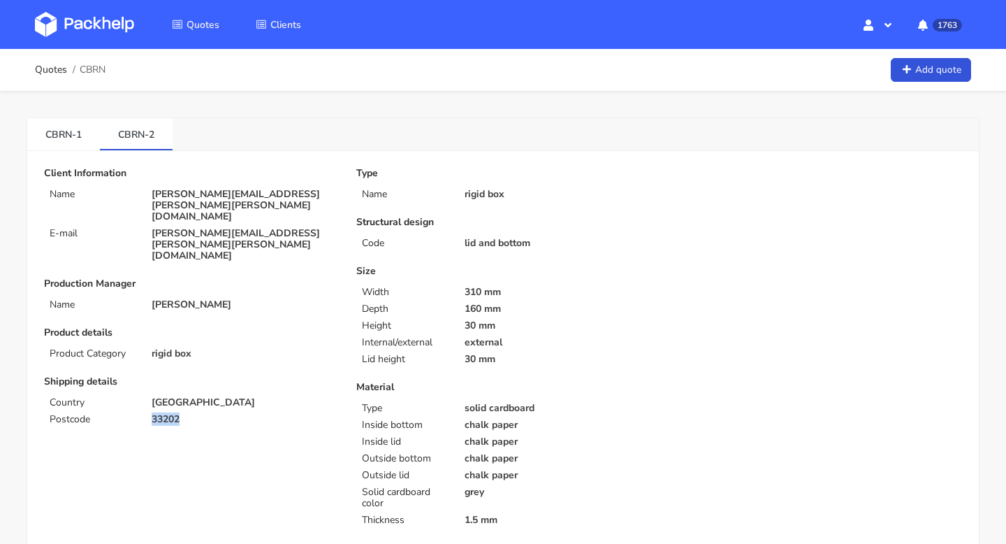
drag, startPoint x: 180, startPoint y: 372, endPoint x: 154, endPoint y: 371, distance: 26.6
click at [154, 414] on p "33202" at bounding box center [244, 419] width 185 height 11
copy p "33202"
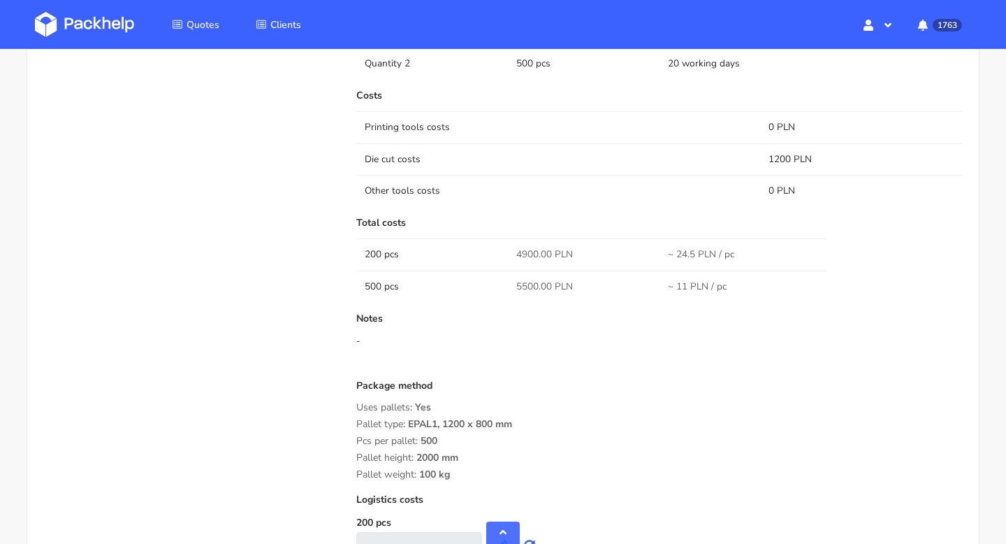
scroll to position [1213, 0]
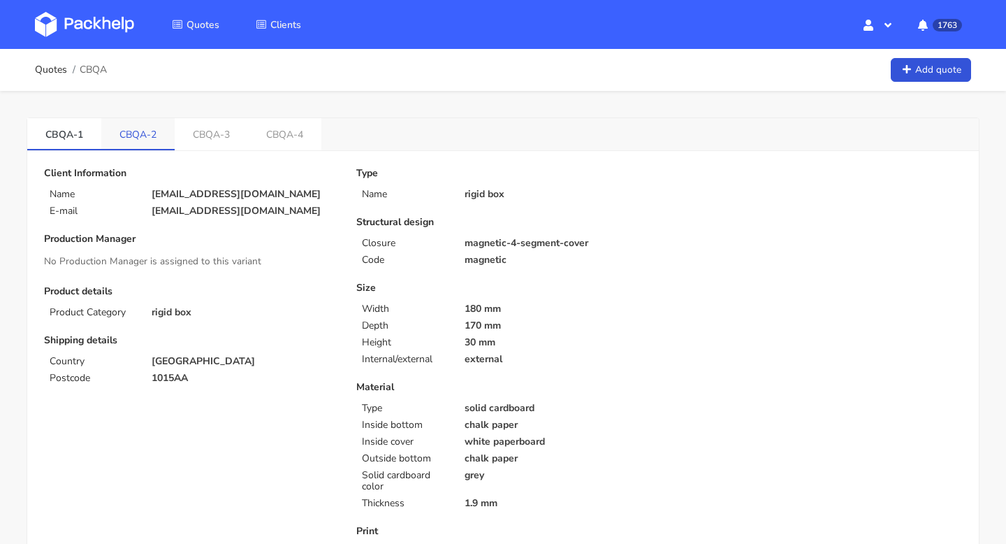
click at [138, 132] on link "CBQA-2" at bounding box center [137, 133] width 73 height 31
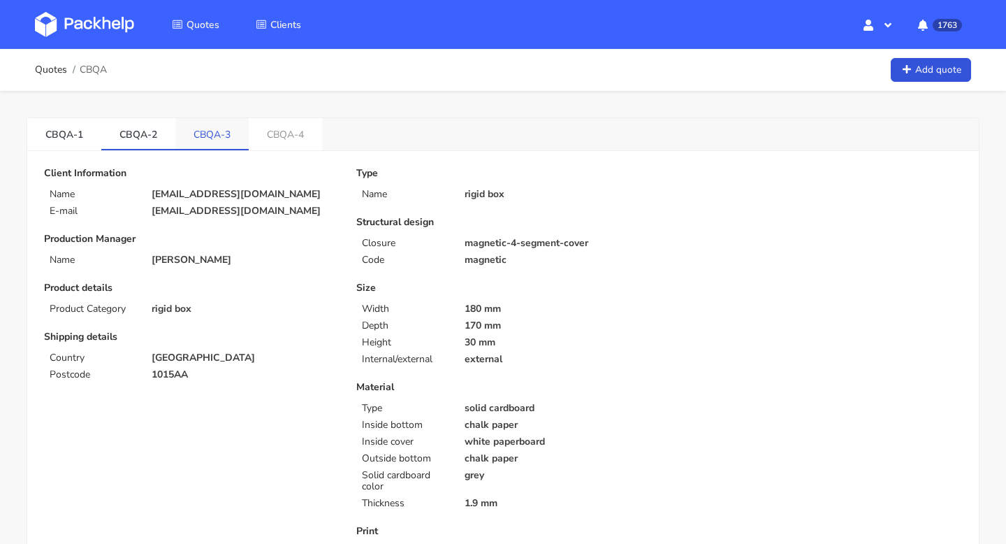
click at [224, 124] on link "CBQA-3" at bounding box center [211, 133] width 73 height 31
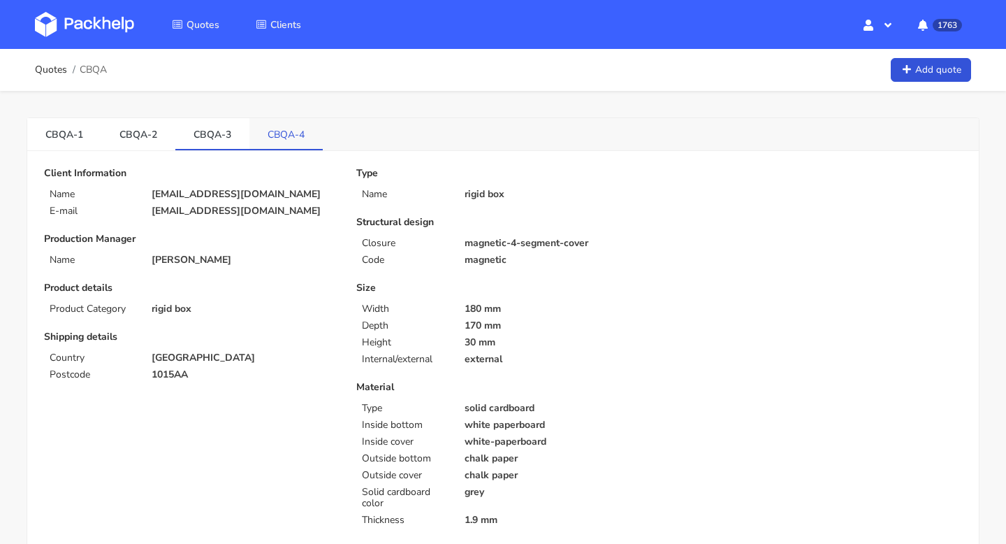
click at [288, 122] on link "CBQA-4" at bounding box center [285, 133] width 73 height 31
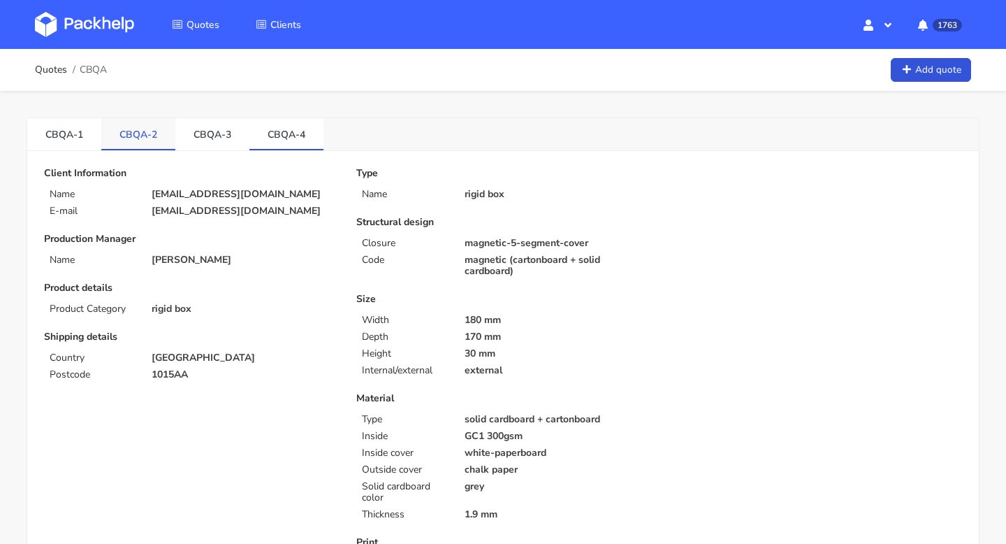
click at [147, 137] on link "CBQA-2" at bounding box center [138, 133] width 74 height 31
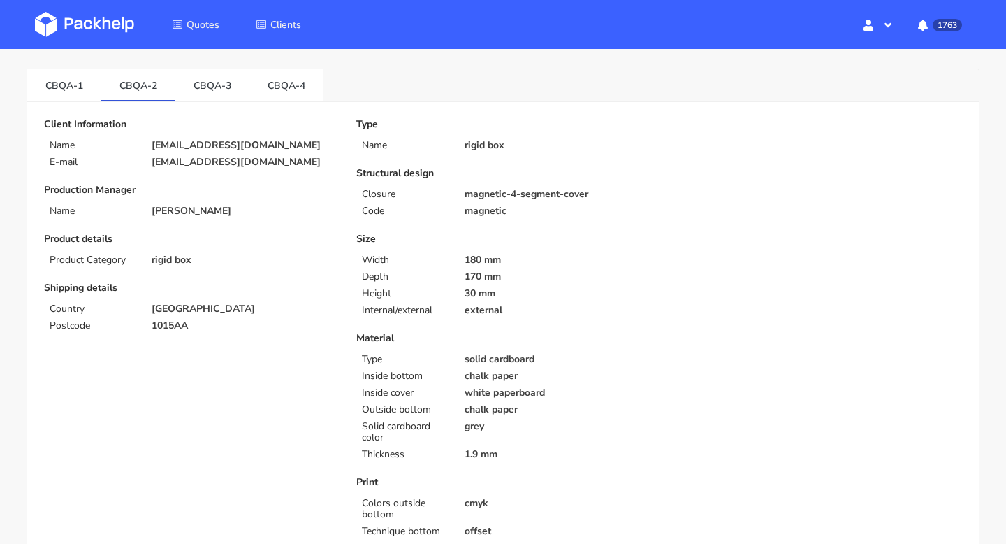
scroll to position [44, 0]
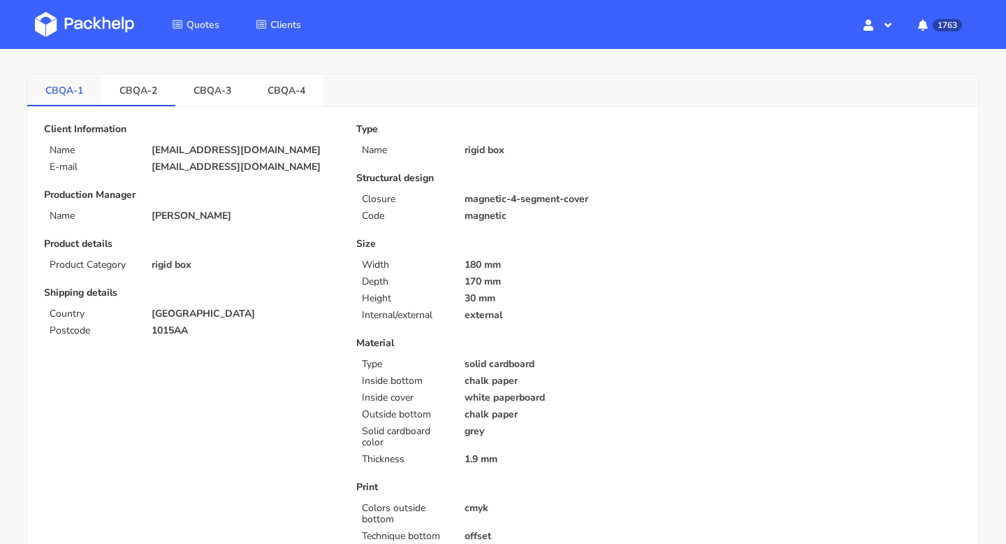
click at [74, 93] on link "CBQA-1" at bounding box center [64, 89] width 74 height 31
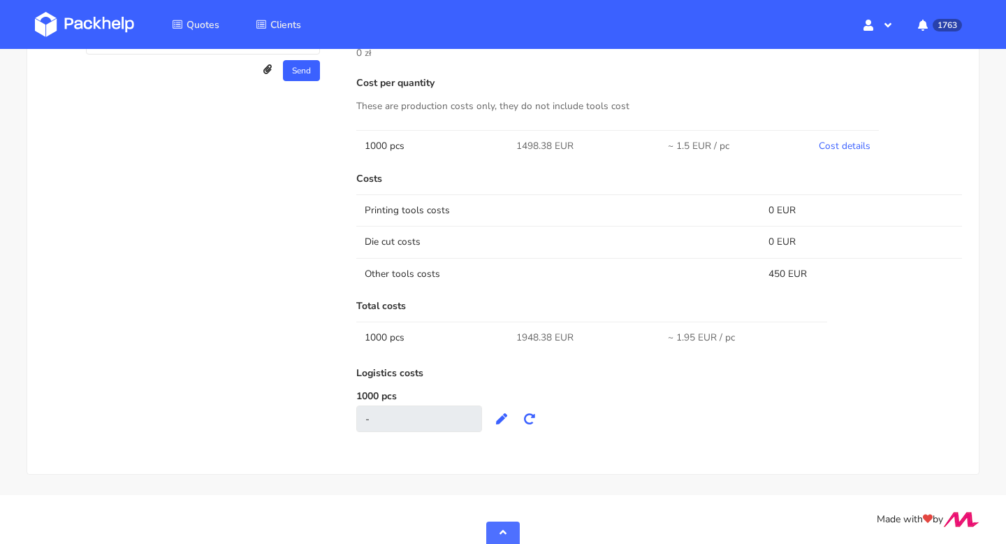
scroll to position [0, 0]
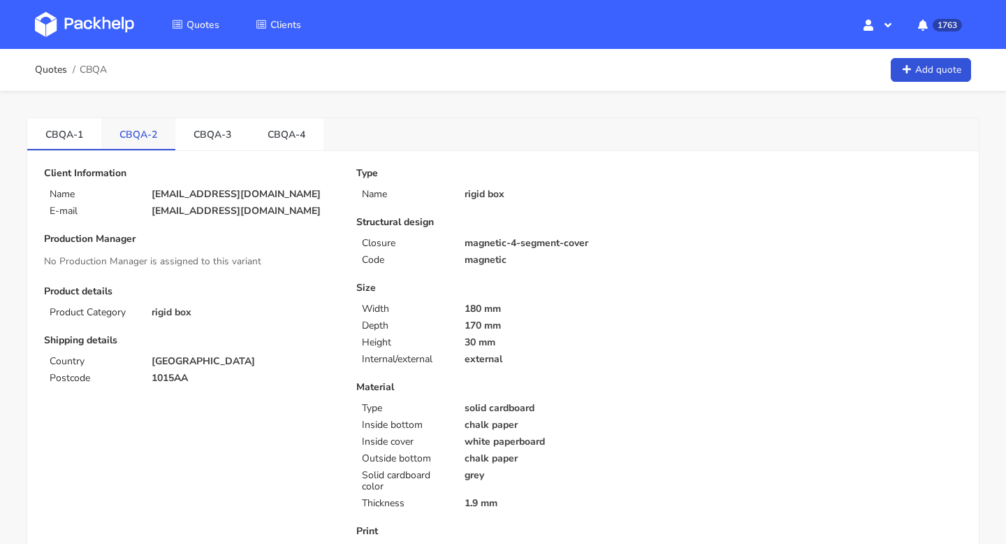
click at [137, 127] on link "CBQA-2" at bounding box center [138, 133] width 74 height 31
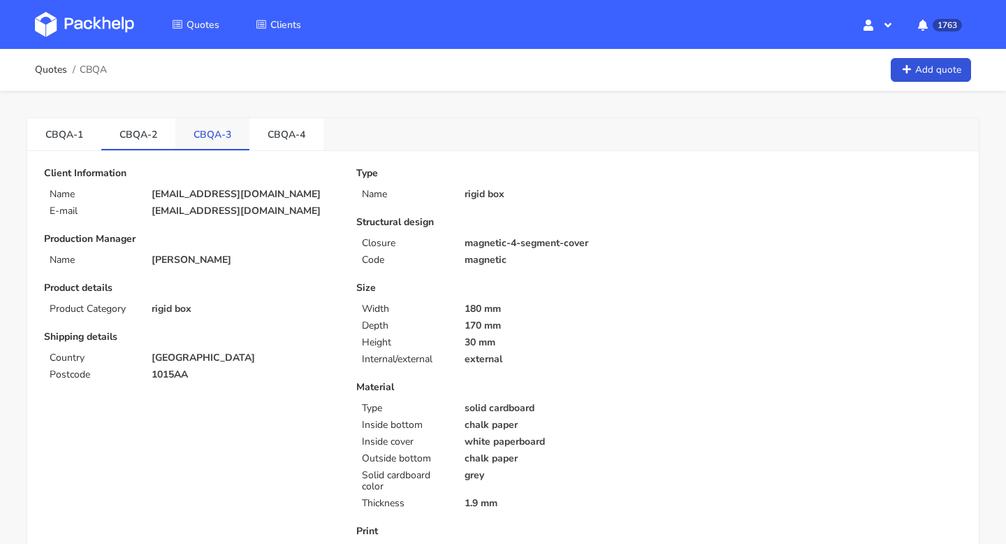
click at [221, 132] on link "CBQA-3" at bounding box center [212, 133] width 74 height 31
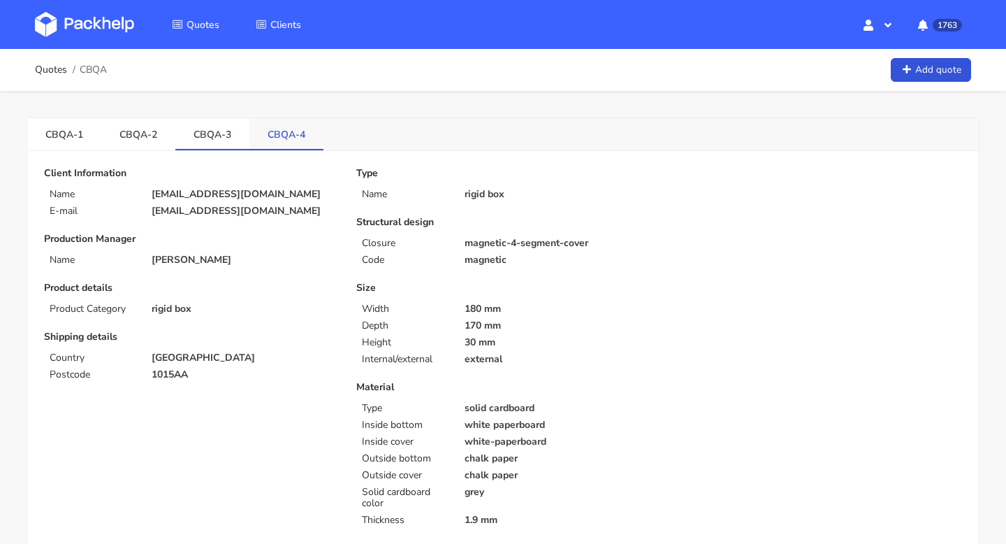
click at [290, 132] on link "CBQA-4" at bounding box center [286, 133] width 74 height 31
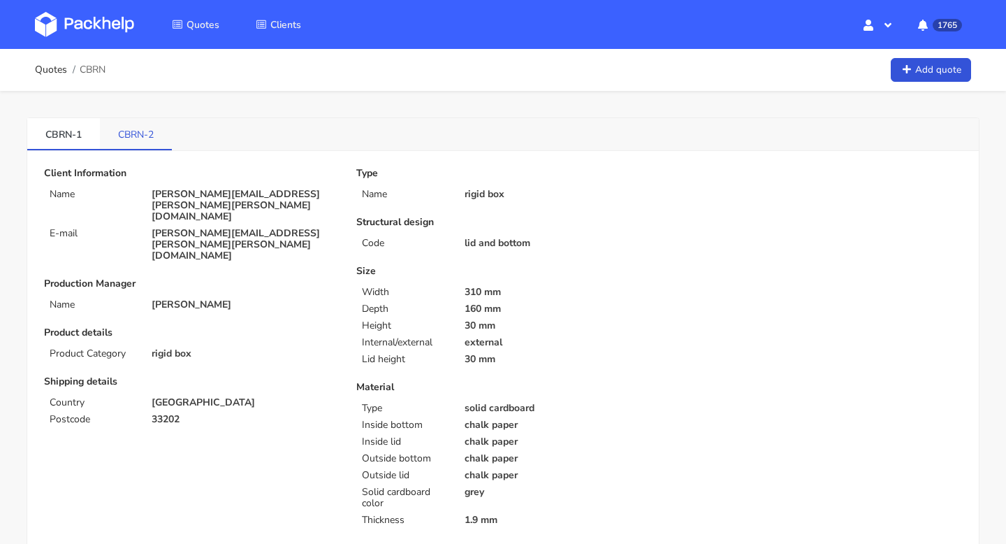
click at [154, 137] on link "CBRN-2" at bounding box center [136, 133] width 72 height 31
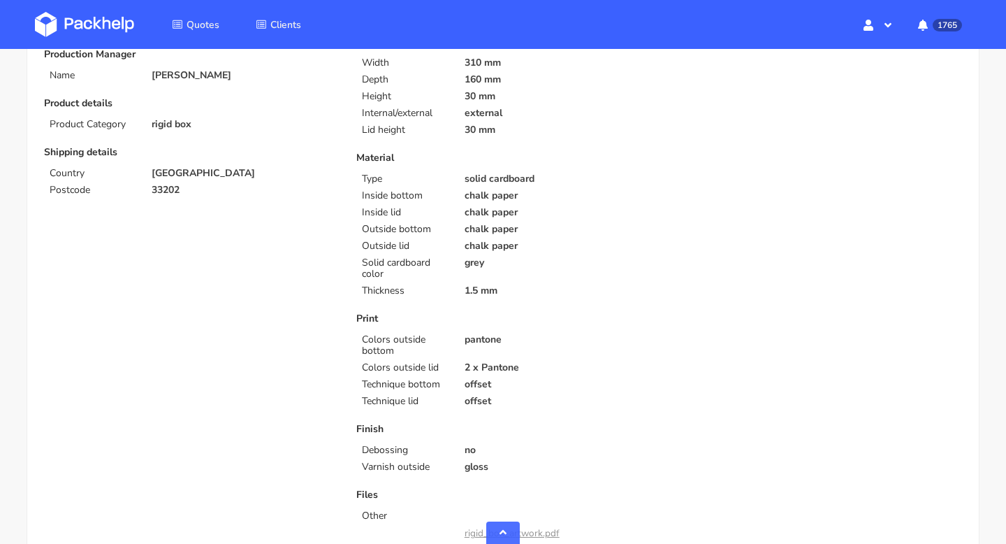
scroll to position [620, 0]
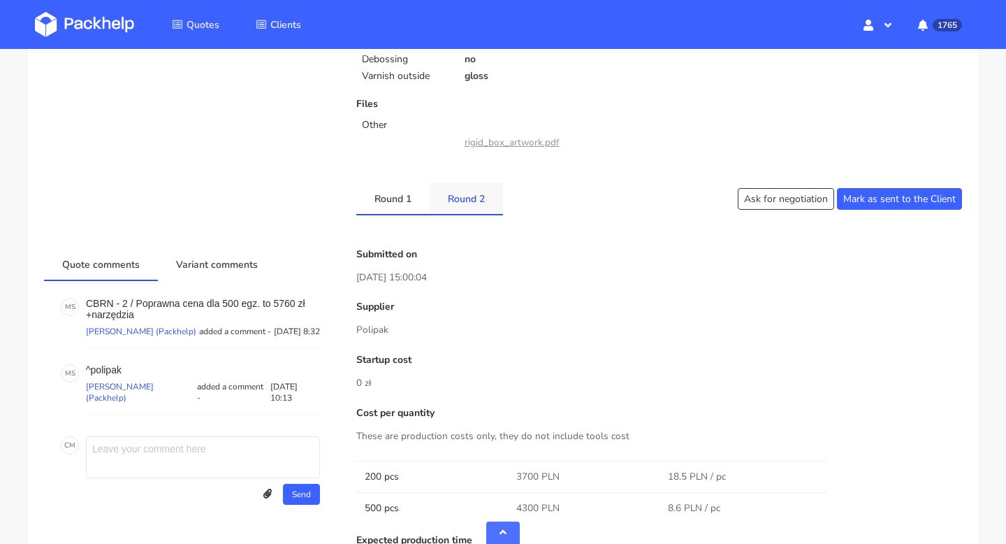
click at [469, 200] on link "Round 2" at bounding box center [466, 197] width 73 height 31
click at [400, 194] on link "Round 1" at bounding box center [392, 197] width 73 height 31
click at [457, 201] on link "Round 2" at bounding box center [466, 197] width 73 height 31
click at [398, 207] on link "Round 1" at bounding box center [392, 197] width 73 height 31
click at [466, 200] on link "Round 2" at bounding box center [466, 197] width 73 height 31
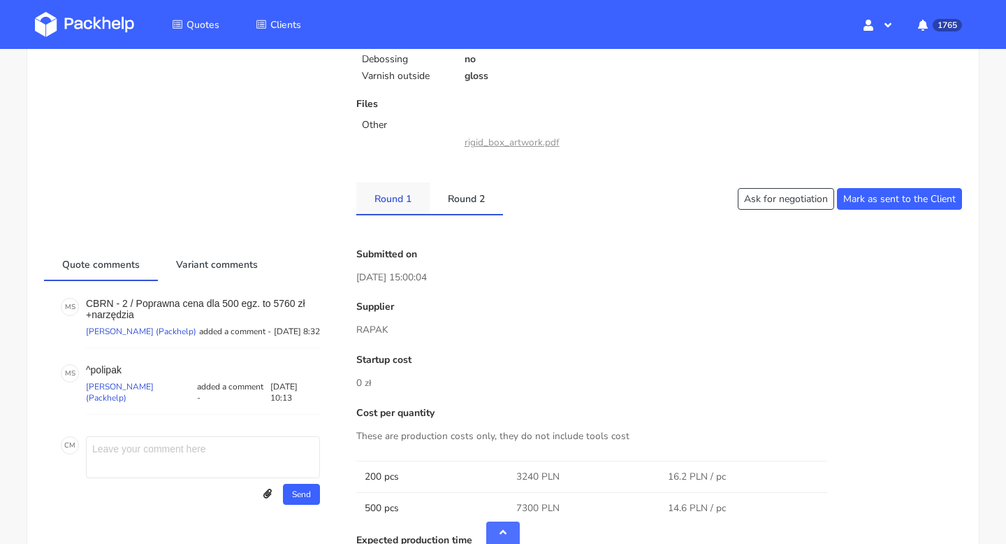
click at [389, 209] on link "Round 1" at bounding box center [392, 197] width 73 height 31
click at [443, 207] on link "Round 2" at bounding box center [466, 197] width 73 height 31
click at [372, 218] on div "Client Information Name fernando.franco@romualda.com E-mail fernando.franco@rom…" at bounding box center [503, 357] width 918 height 1618
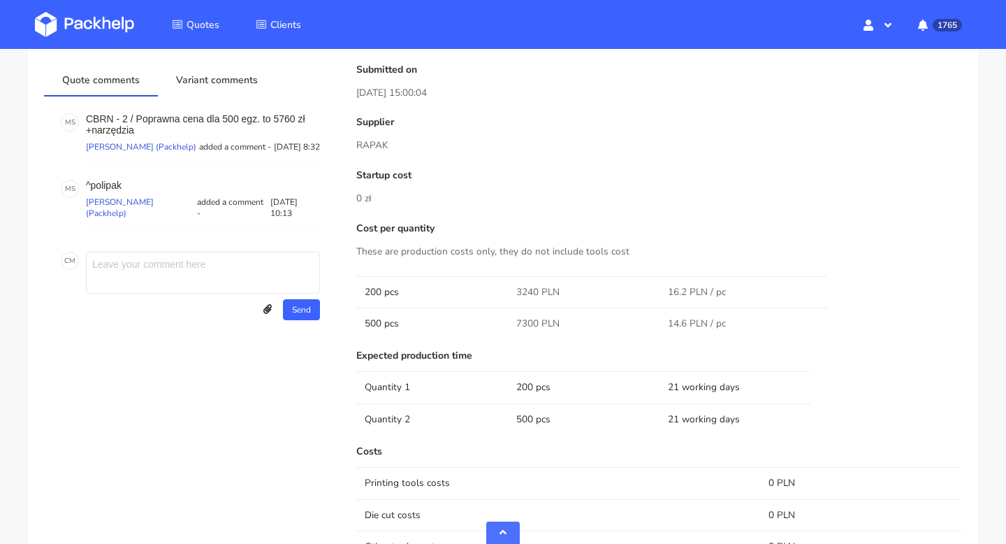
scroll to position [580, 0]
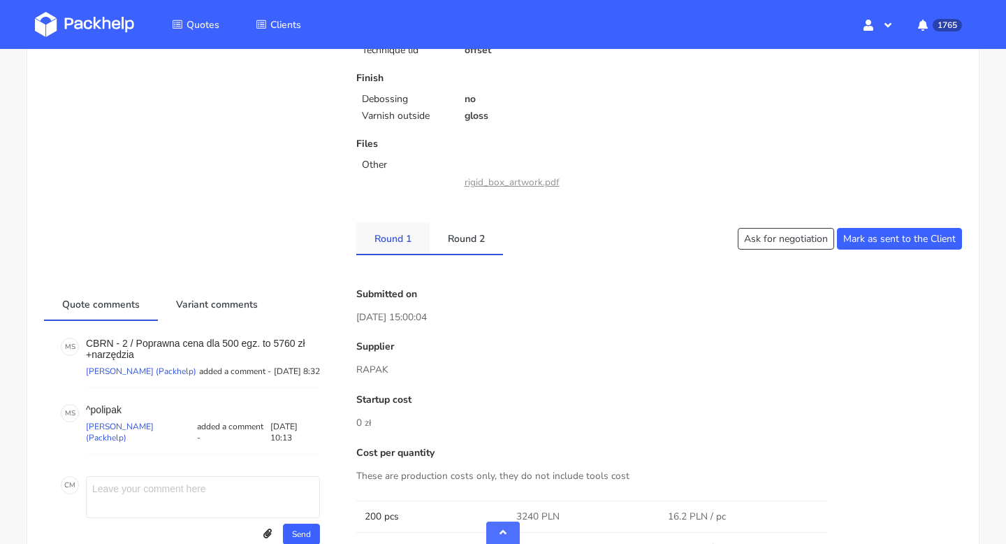
click at [398, 229] on link "Round 1" at bounding box center [392, 237] width 73 height 31
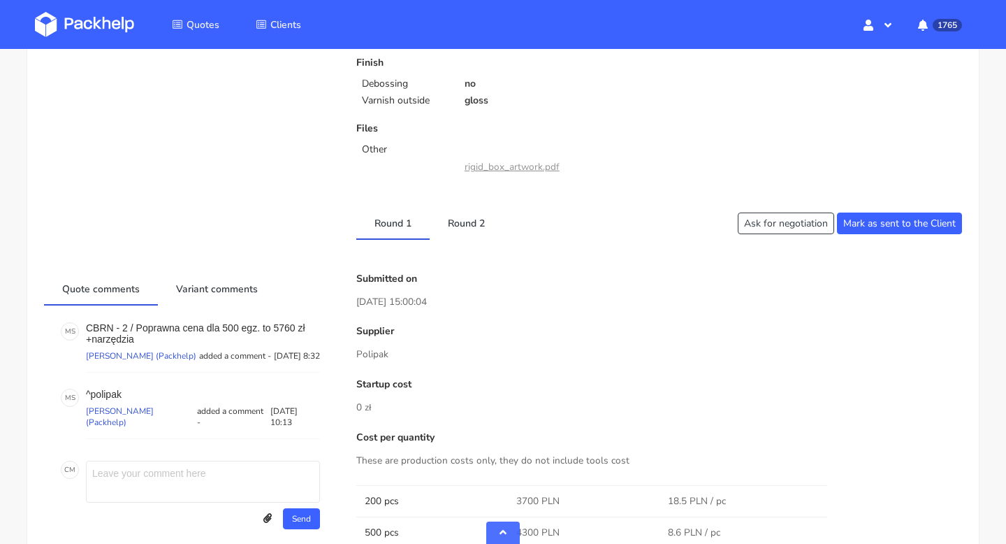
scroll to position [576, 0]
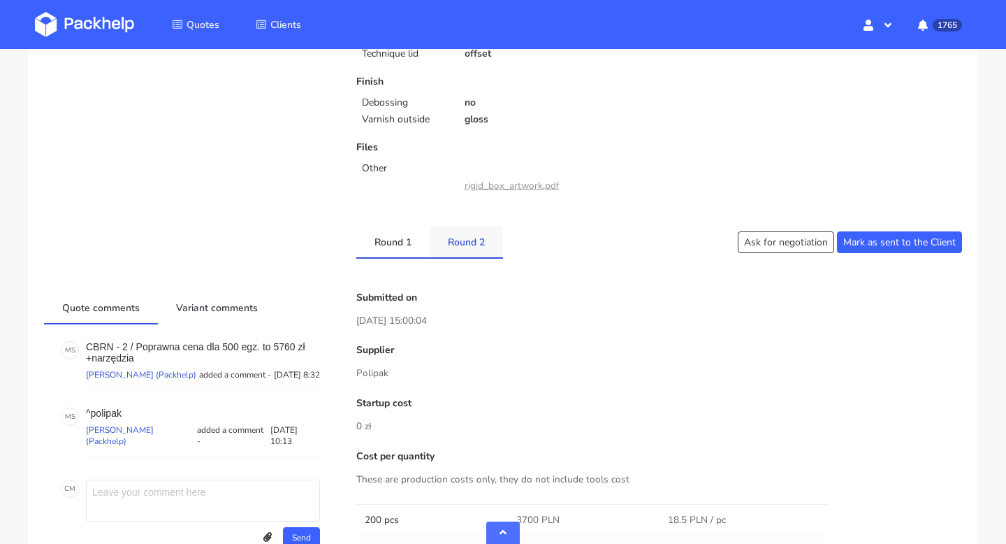
click at [465, 243] on link "Round 2" at bounding box center [466, 241] width 73 height 31
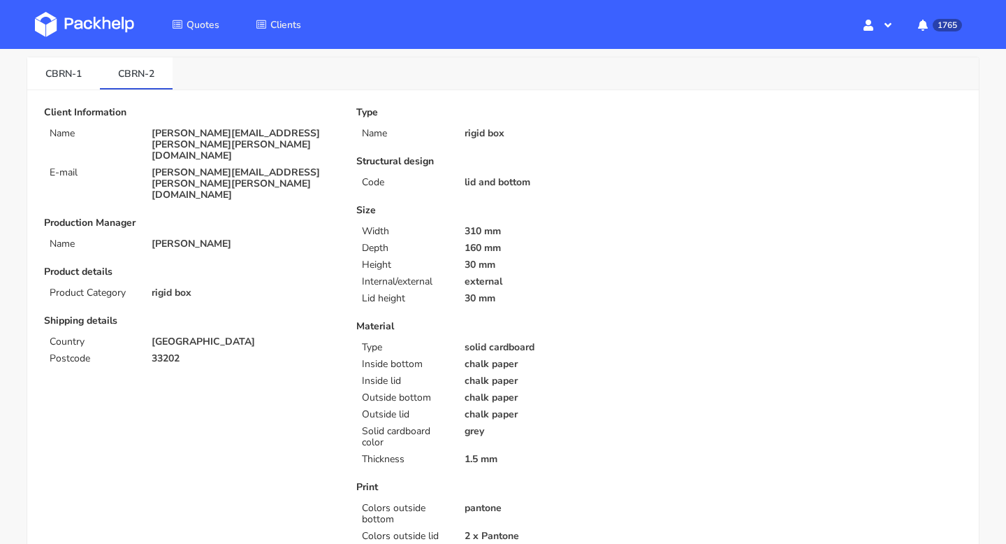
scroll to position [0, 0]
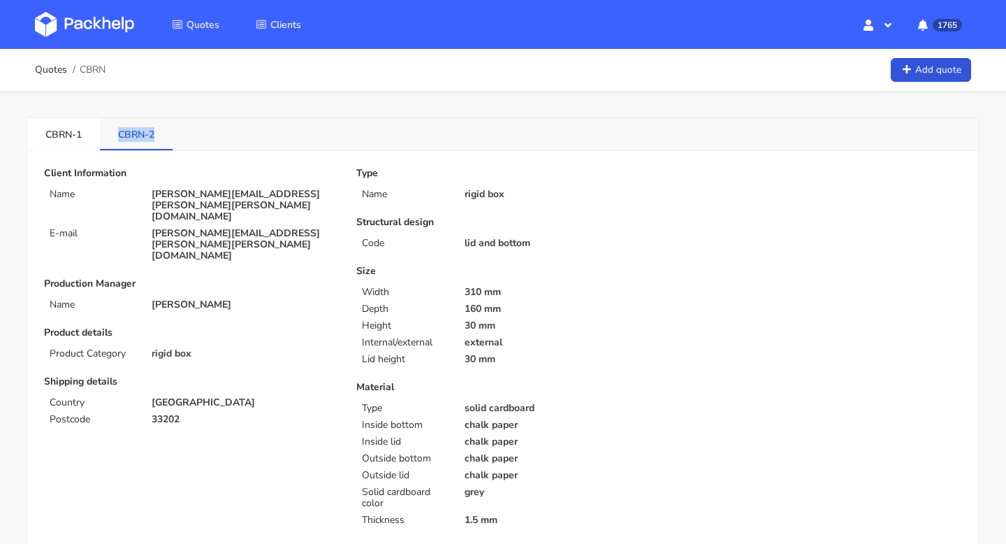
drag, startPoint x: 176, startPoint y: 136, endPoint x: 112, endPoint y: 137, distance: 63.6
click at [112, 137] on div "CBRN-1 CBRN-2" at bounding box center [503, 134] width 952 height 33
copy link "CBRN-2"
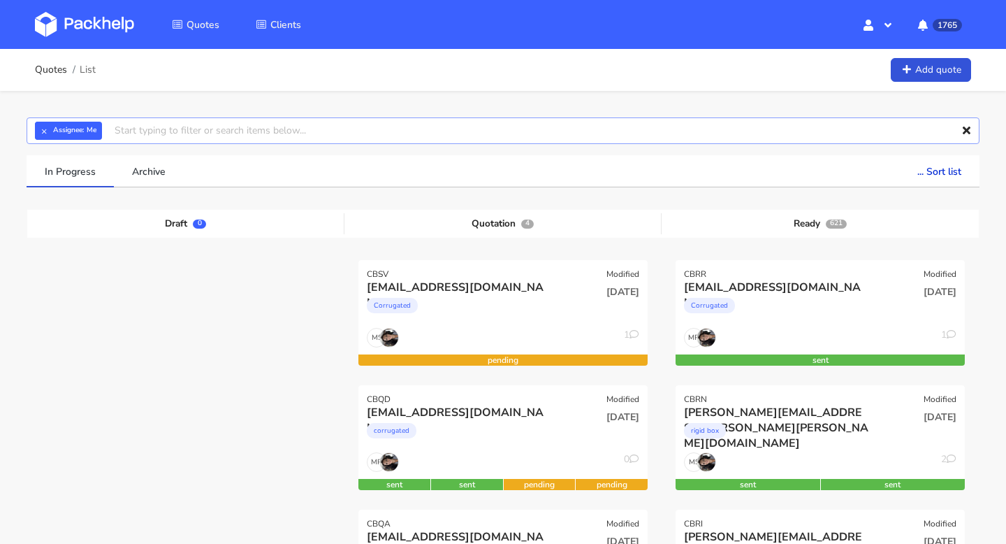
click at [145, 128] on input "text" at bounding box center [503, 130] width 953 height 27
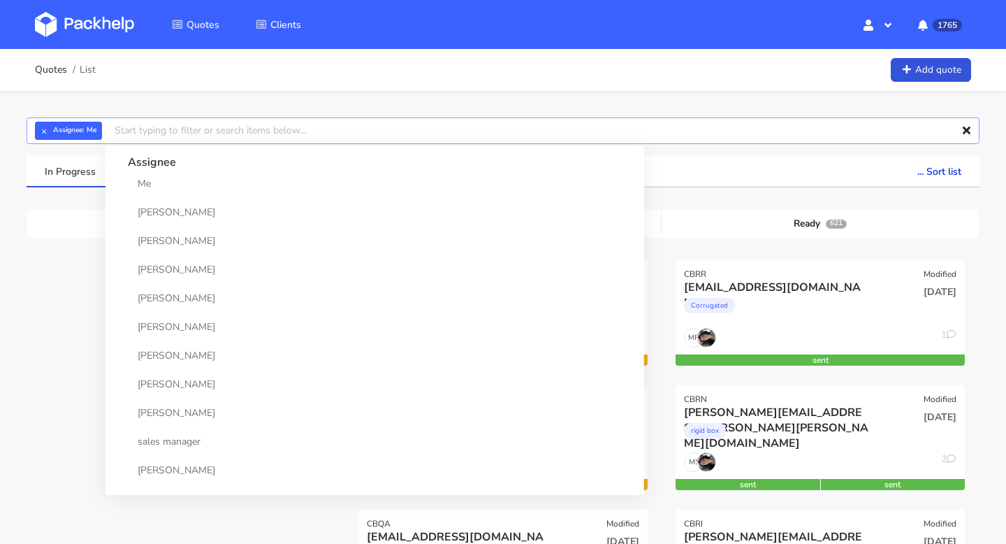
paste input "BZHP-5"
type input "BZHP-5"
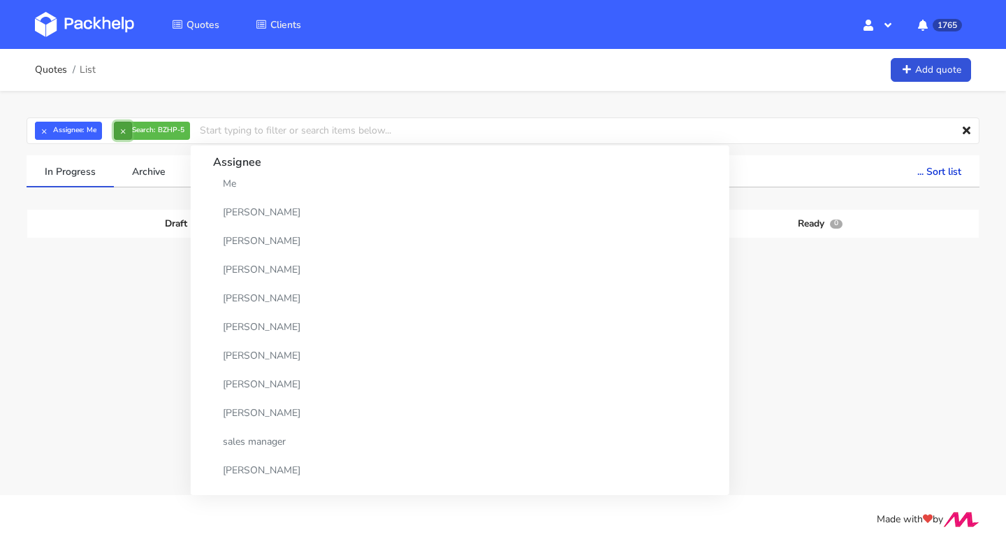
click at [124, 129] on button "×" at bounding box center [123, 131] width 18 height 18
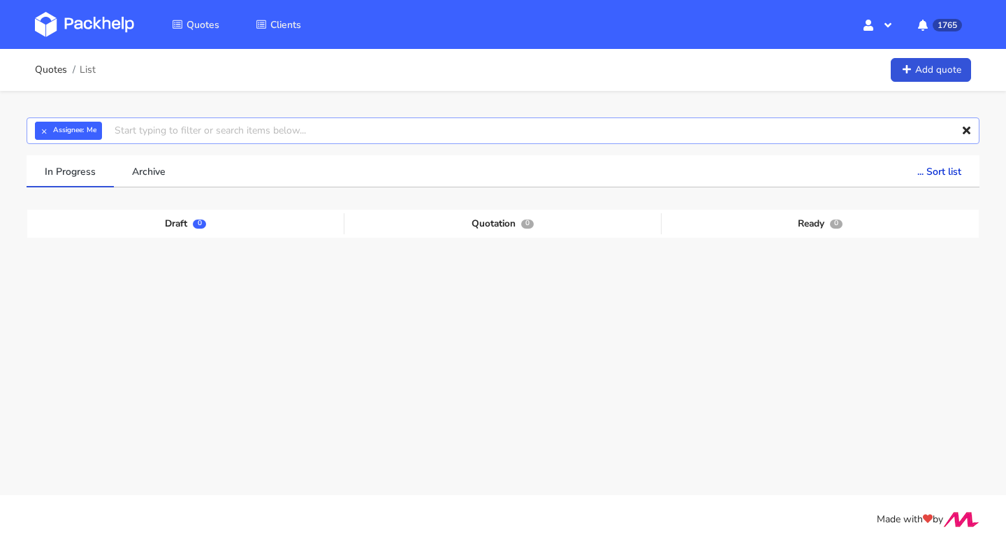
click at [126, 131] on input "text" at bounding box center [503, 130] width 953 height 27
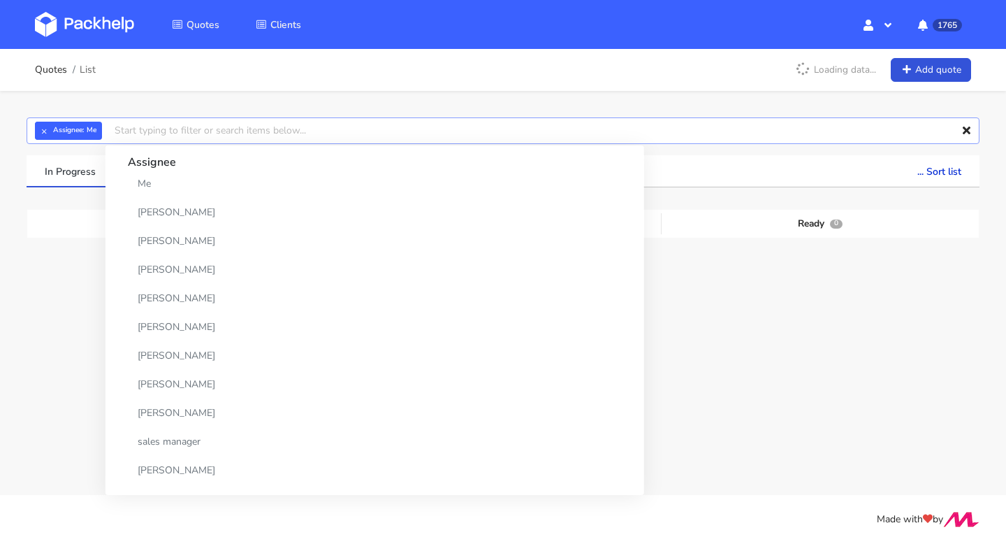
paste input "BZHP-5"
type input "BZHP"
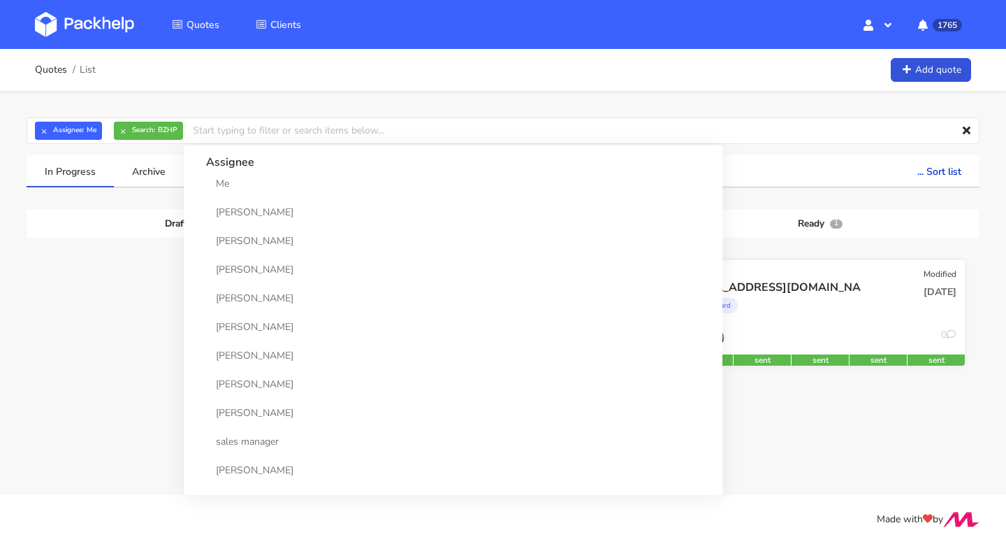
click at [773, 297] on div "cartonboard" at bounding box center [776, 309] width 185 height 28
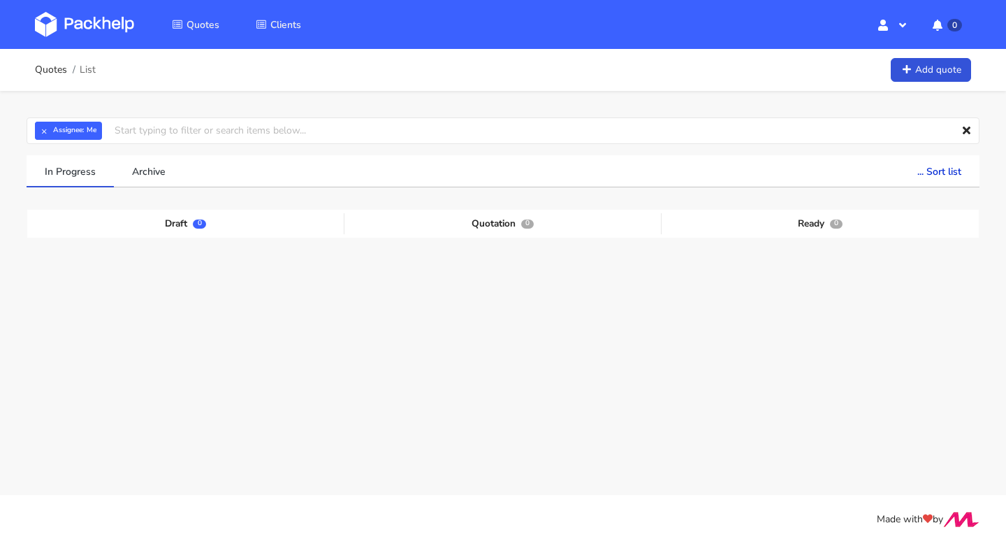
click at [942, 86] on div "Quotes List Add quote" at bounding box center [503, 70] width 1006 height 42
click at [921, 69] on link "Add quote" at bounding box center [931, 70] width 80 height 24
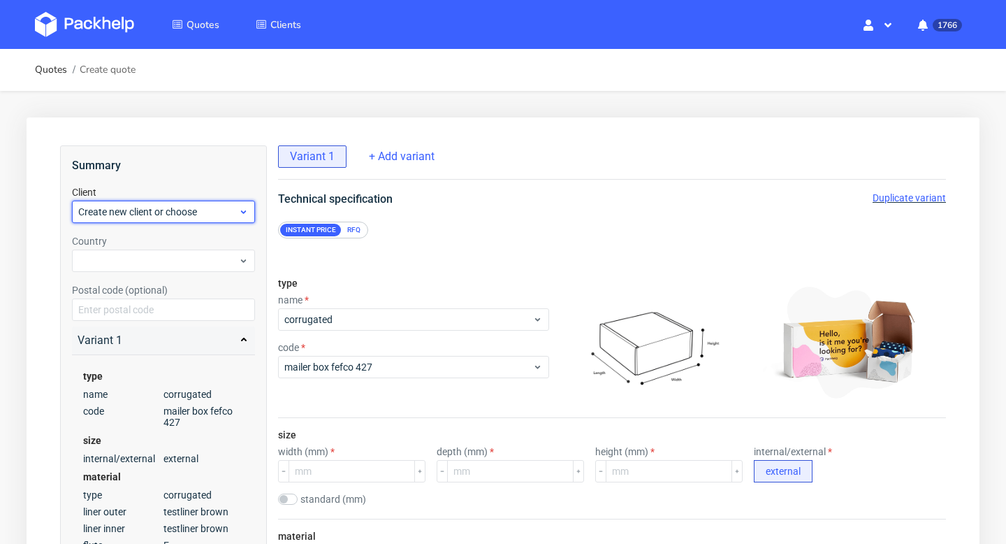
click at [176, 210] on span "Create new client or choose" at bounding box center [158, 212] width 160 height 14
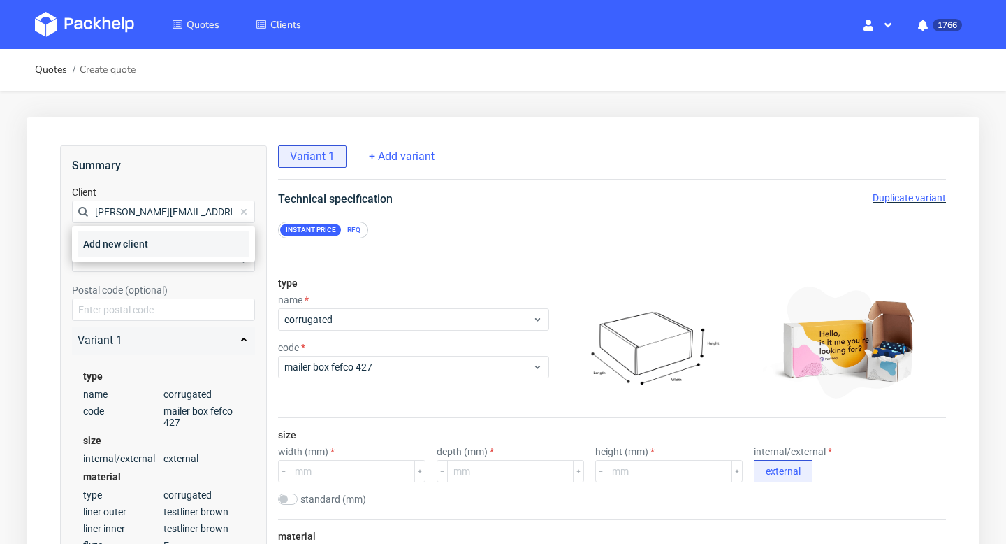
type input "steven@maniko-nails.com"
click at [145, 248] on div "Add new client" at bounding box center [164, 243] width 172 height 25
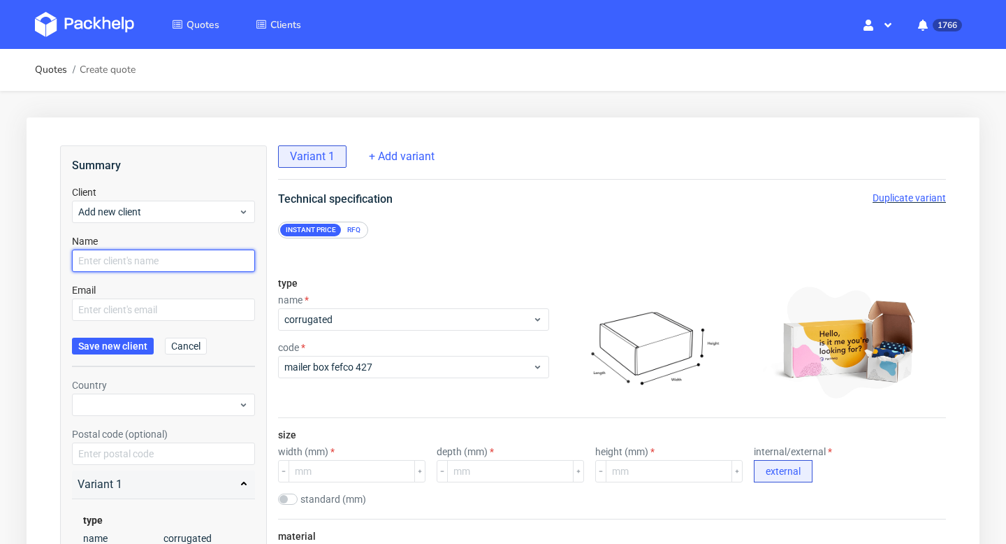
click at [138, 264] on input "text" at bounding box center [163, 260] width 183 height 22
paste input "[PERSON_NAME][EMAIL_ADDRESS][DOMAIN_NAME]"
type input "[PERSON_NAME][EMAIL_ADDRESS][DOMAIN_NAME]"
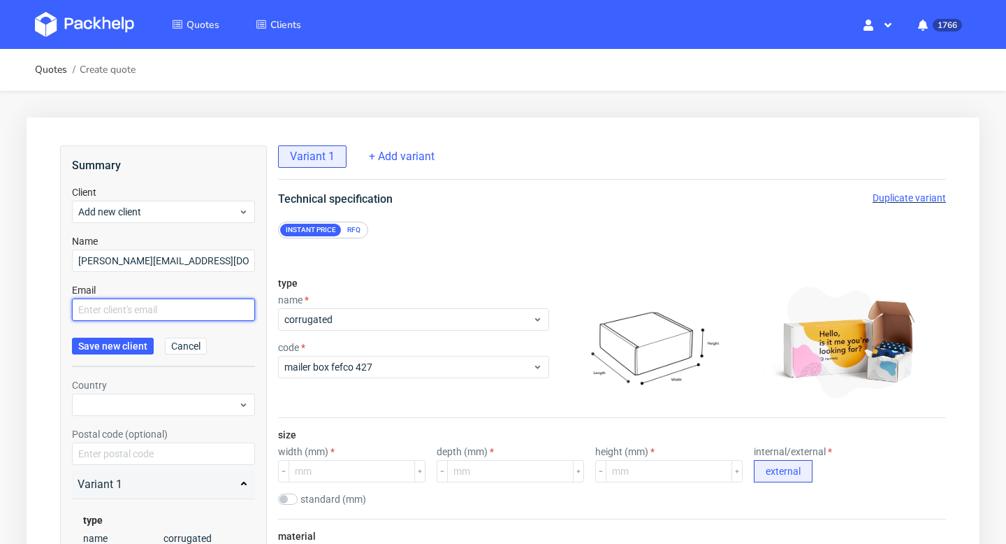
click at [129, 303] on input "text" at bounding box center [163, 309] width 183 height 22
paste input "[PERSON_NAME][EMAIL_ADDRESS][DOMAIN_NAME]"
type input "[PERSON_NAME][EMAIL_ADDRESS][DOMAIN_NAME]"
click at [135, 344] on span "Save new client" at bounding box center [112, 346] width 69 height 10
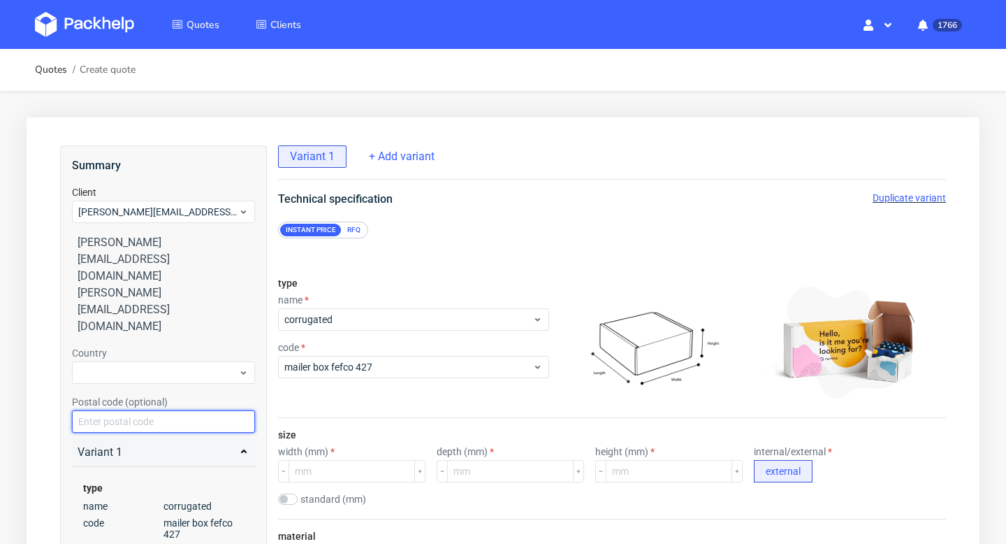
click at [122, 410] on input "text" at bounding box center [163, 421] width 183 height 22
paste input "Berlin 81379"
type input "Berlin 81379"
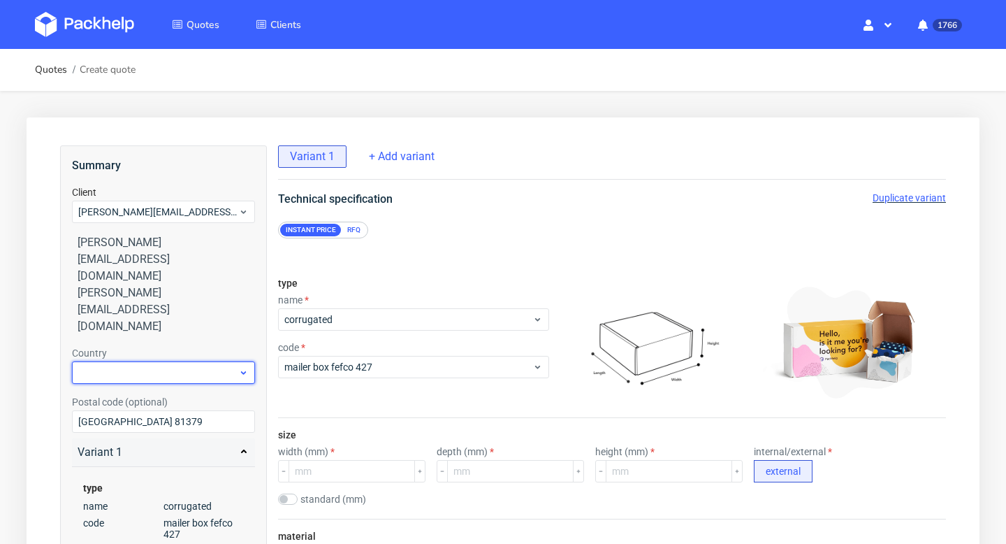
click at [115, 361] on div at bounding box center [163, 372] width 183 height 22
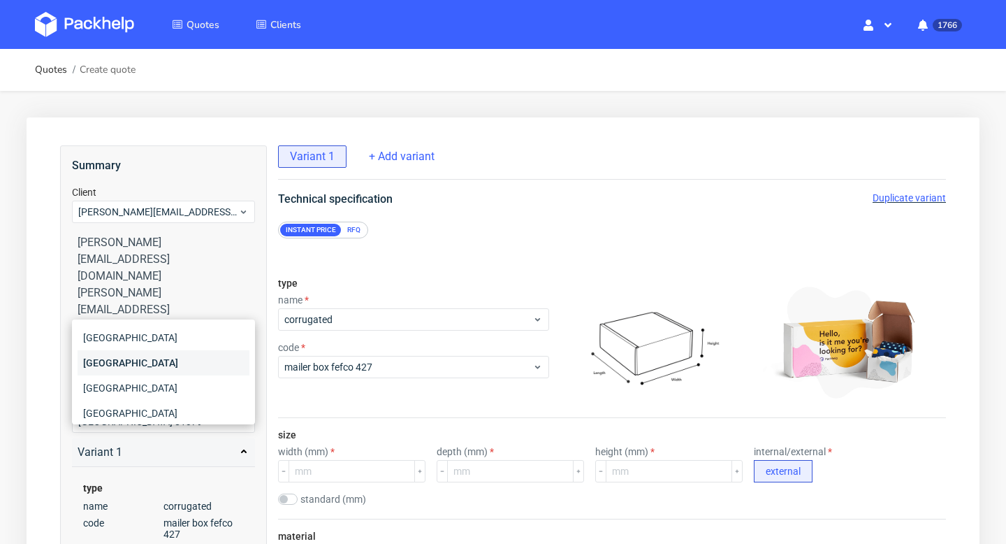
type input "ger"
click at [110, 358] on div "Germany" at bounding box center [164, 362] width 172 height 25
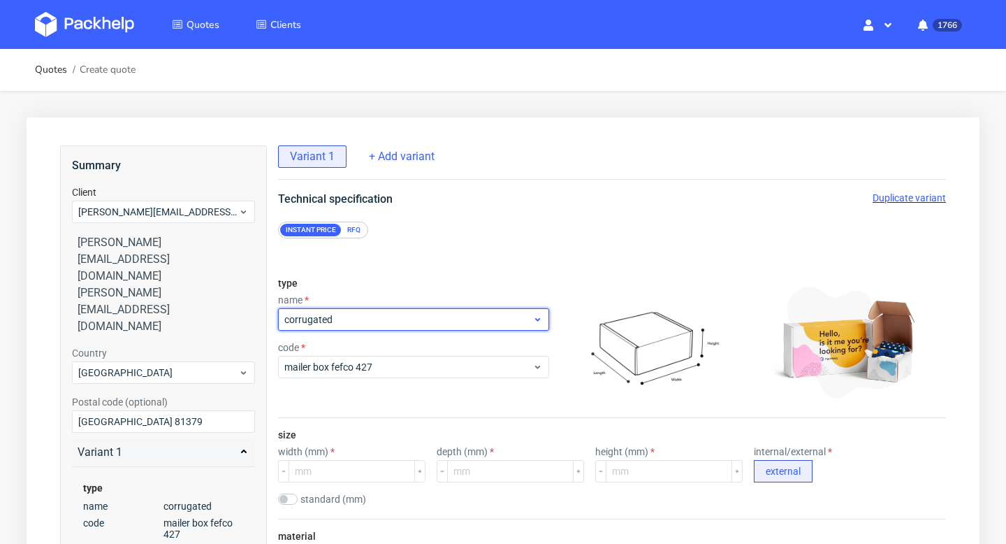
click at [381, 317] on span "corrugated" at bounding box center [408, 319] width 248 height 14
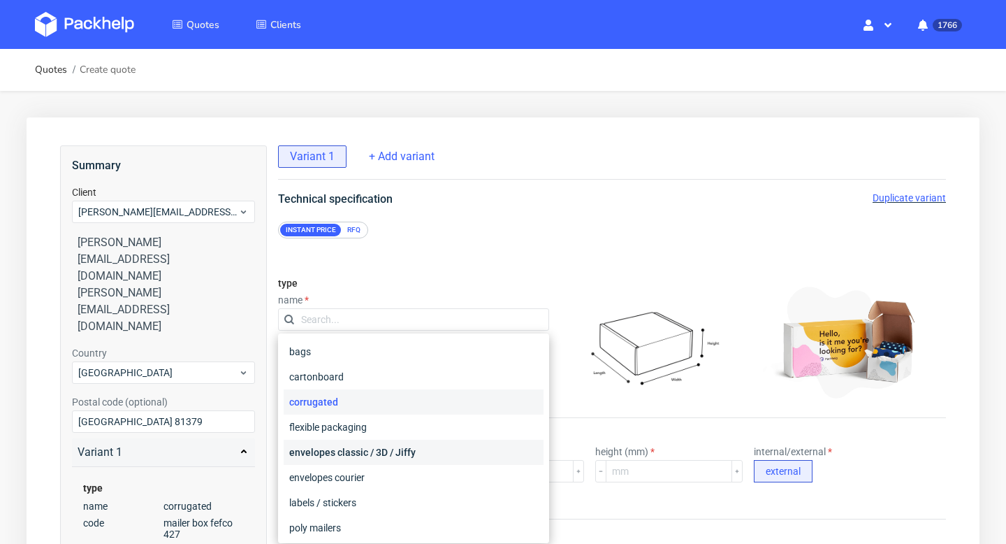
click at [354, 447] on div "envelopes classic / 3D / Jiffy" at bounding box center [414, 451] width 260 height 25
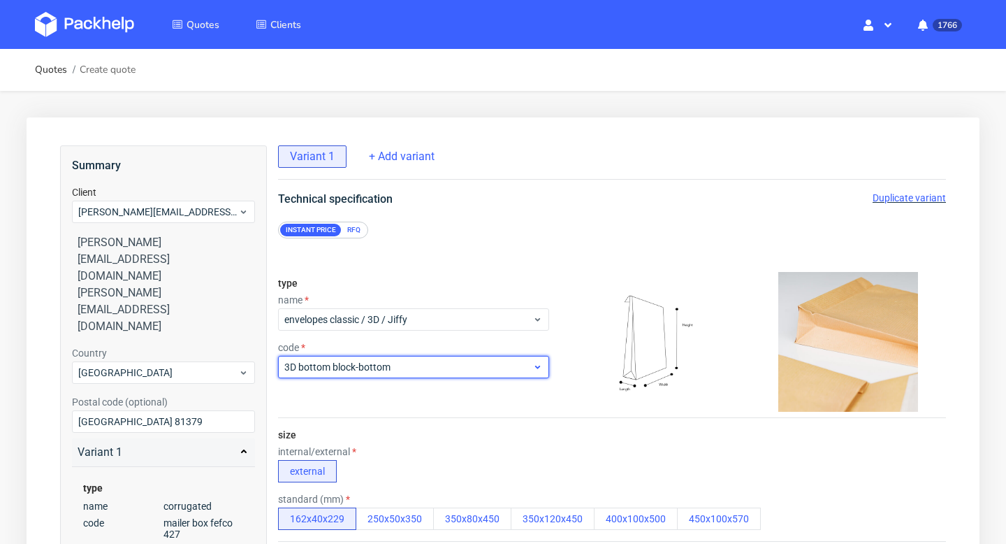
click at [363, 369] on span "3D bottom block-bottom" at bounding box center [408, 367] width 248 height 14
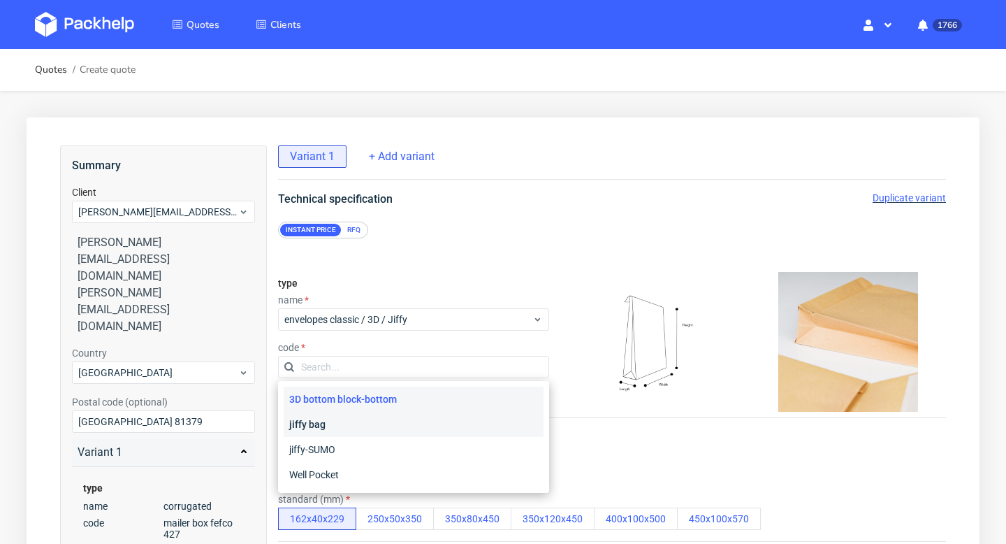
click at [348, 416] on div "jiffy bag" at bounding box center [414, 423] width 260 height 25
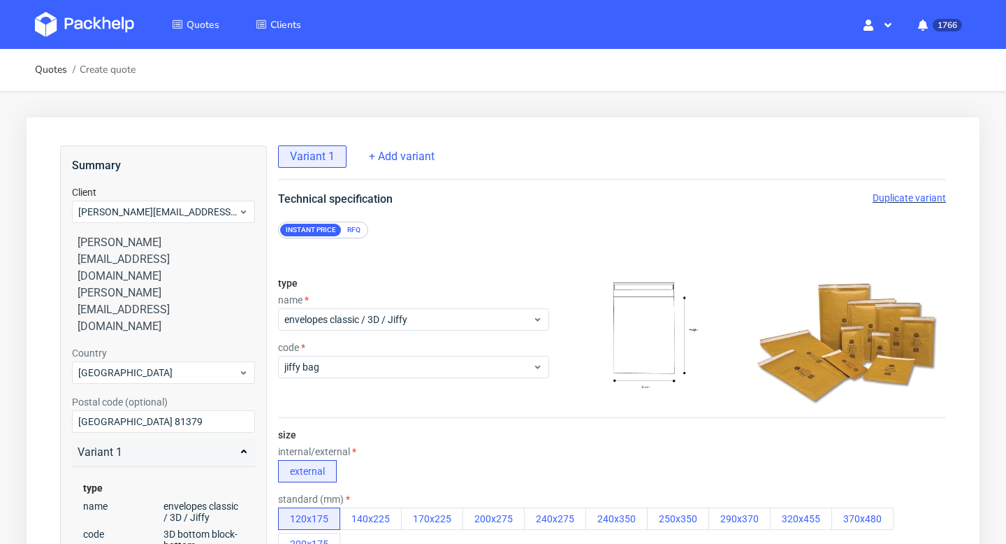
scroll to position [156, 0]
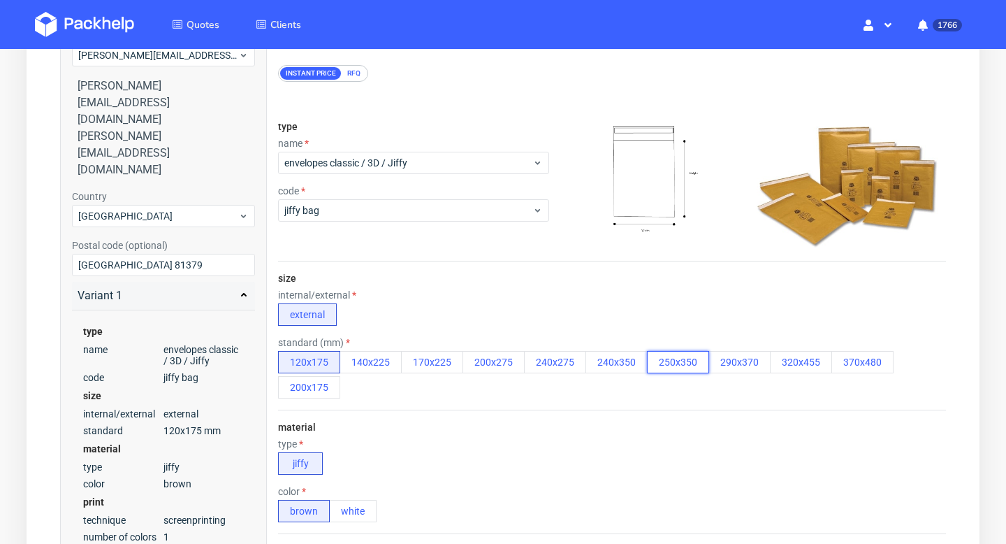
click at [664, 361] on button "250x350" at bounding box center [678, 362] width 62 height 22
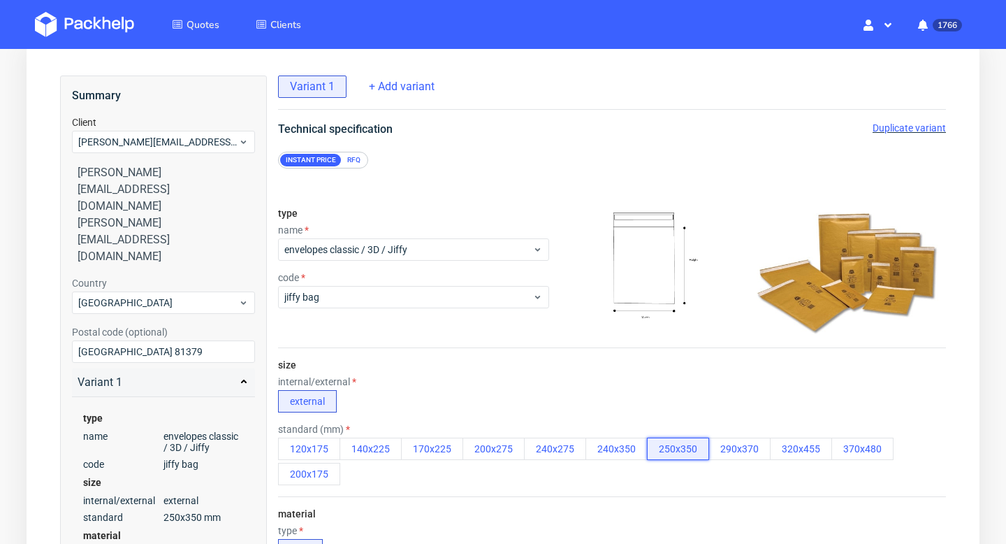
scroll to position [41, 0]
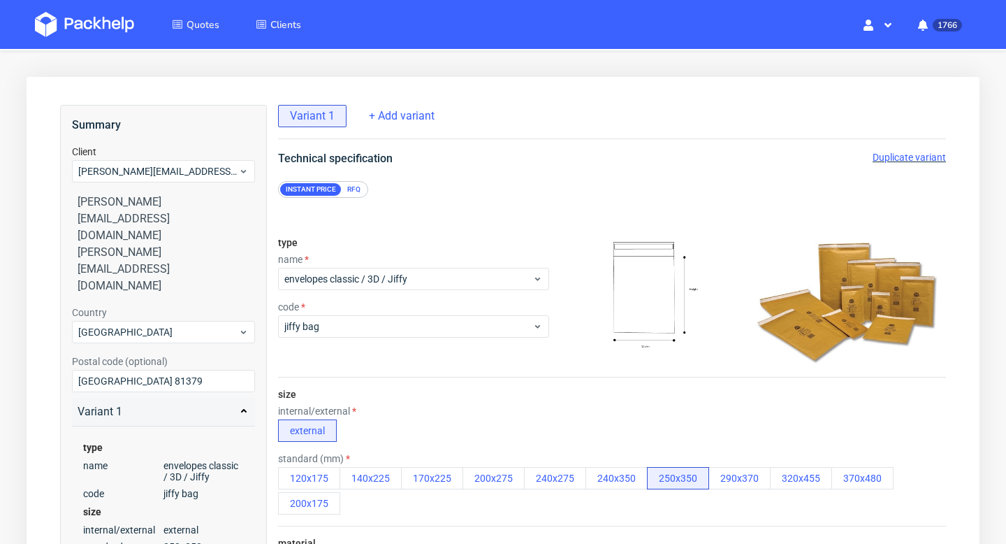
click at [366, 190] on div "Instant price RFQ" at bounding box center [323, 189] width 90 height 17
click at [364, 190] on div "RFQ" at bounding box center [354, 189] width 24 height 13
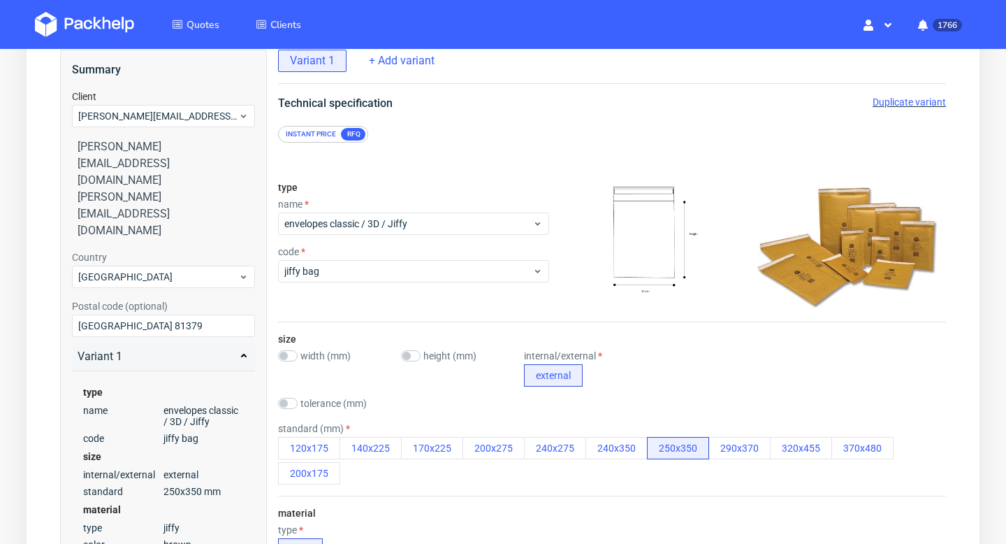
scroll to position [204, 0]
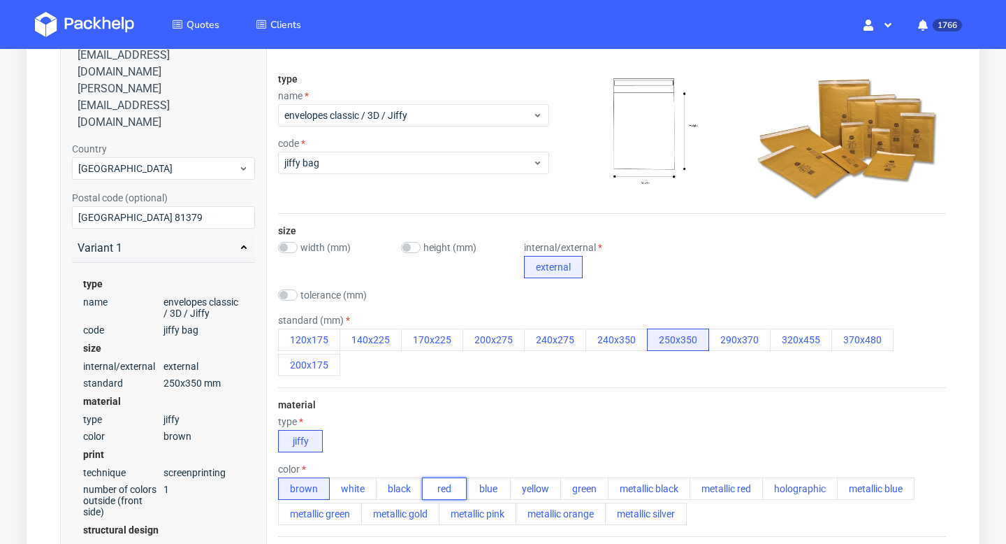
click at [450, 488] on button "red" at bounding box center [444, 488] width 45 height 22
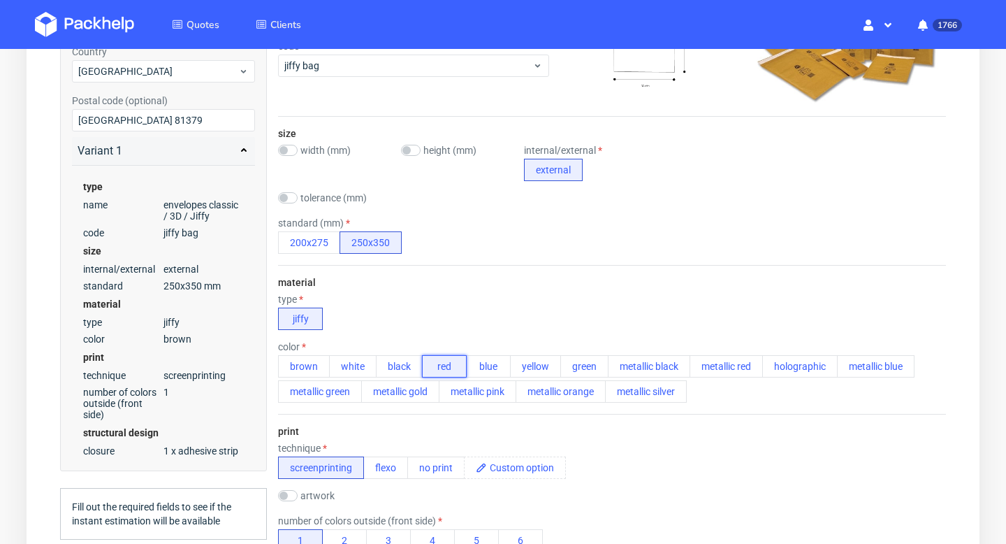
scroll to position [356, 0]
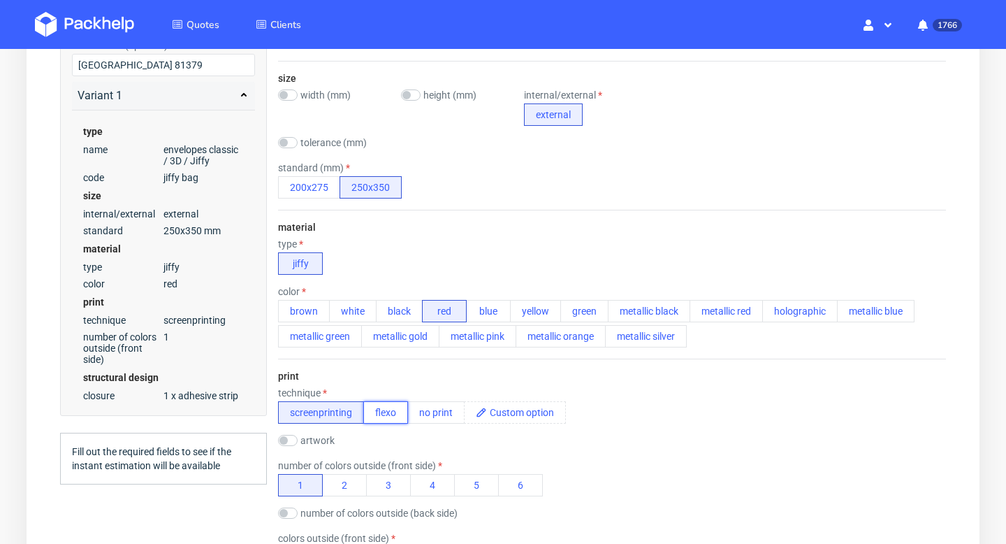
click at [384, 421] on button "flexo" at bounding box center [385, 412] width 45 height 22
click at [311, 483] on button "1" at bounding box center [300, 485] width 45 height 22
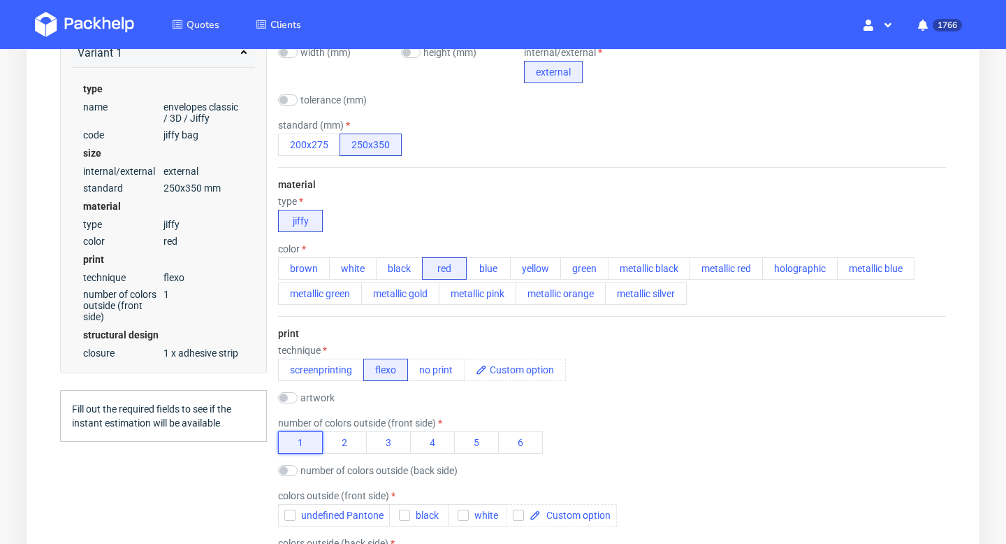
scroll to position [504, 0]
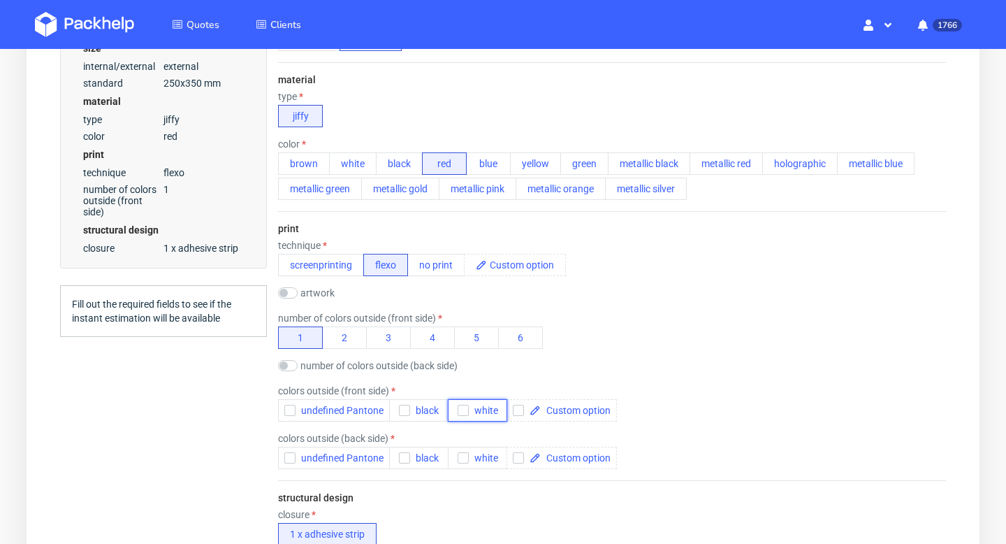
click at [462, 407] on icon "button" at bounding box center [463, 410] width 10 height 10
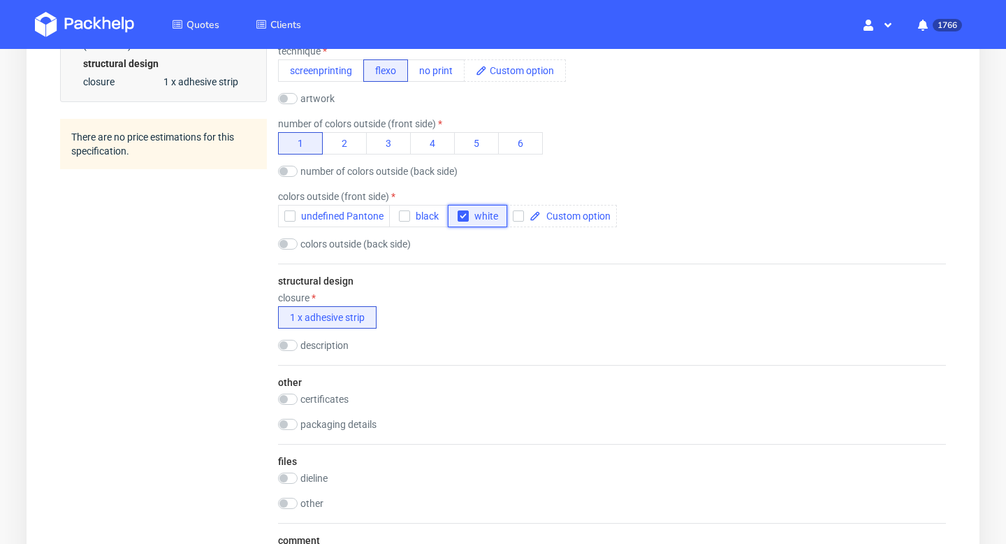
scroll to position [775, 0]
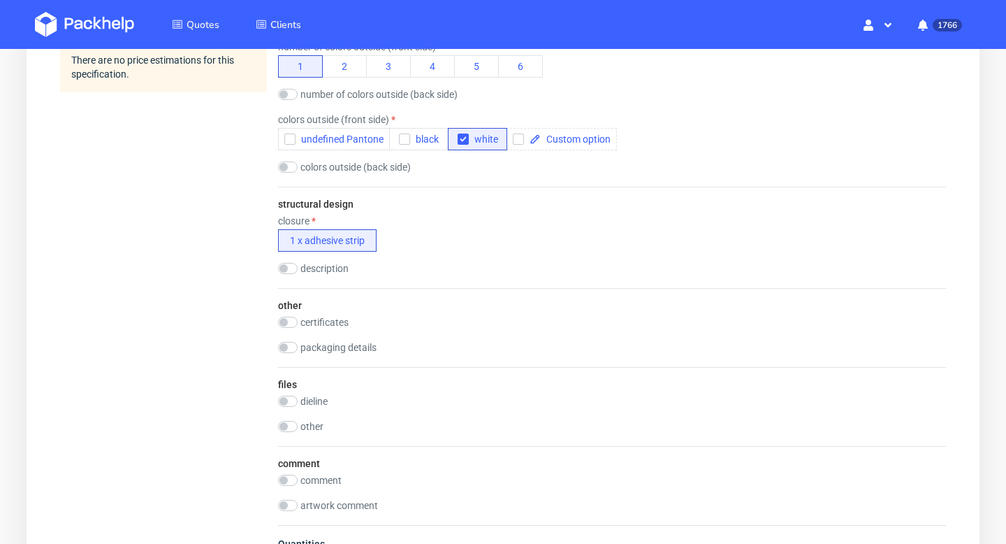
click at [313, 430] on label "other" at bounding box center [311, 426] width 23 height 11
checkbox input "true"
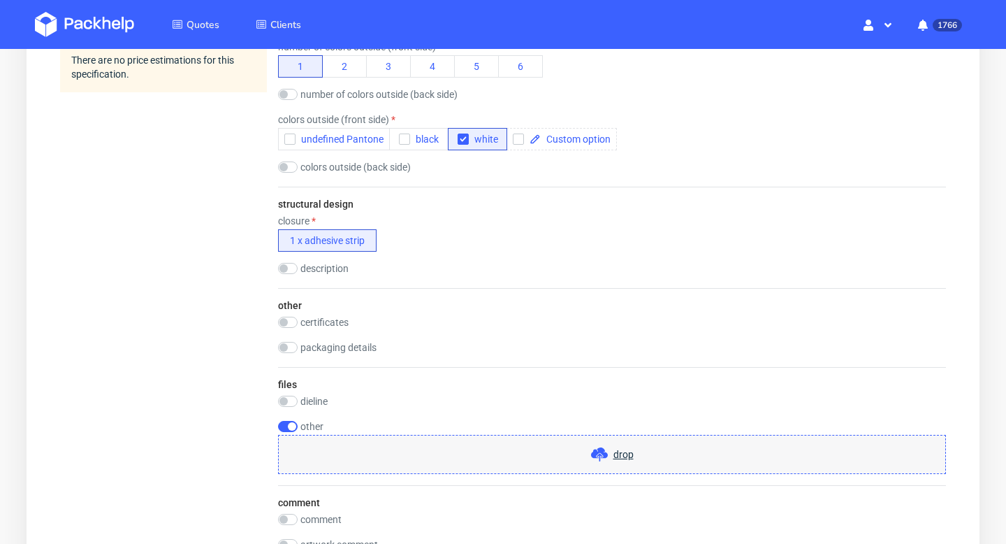
click at [414, 452] on div "drop" at bounding box center [612, 454] width 668 height 39
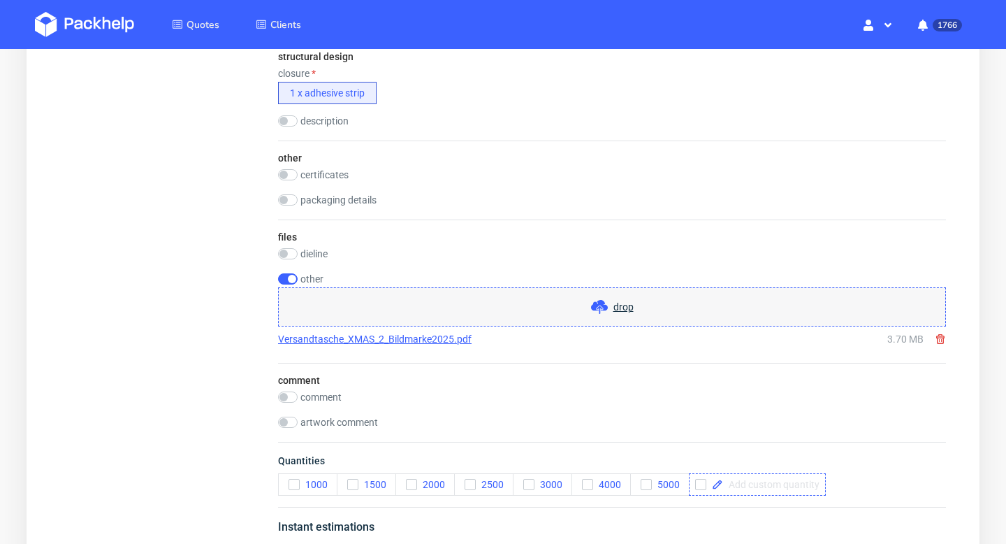
click at [745, 490] on div at bounding box center [757, 484] width 137 height 22
checkbox input "true"
click at [836, 462] on span "Quantities" at bounding box center [612, 463] width 668 height 20
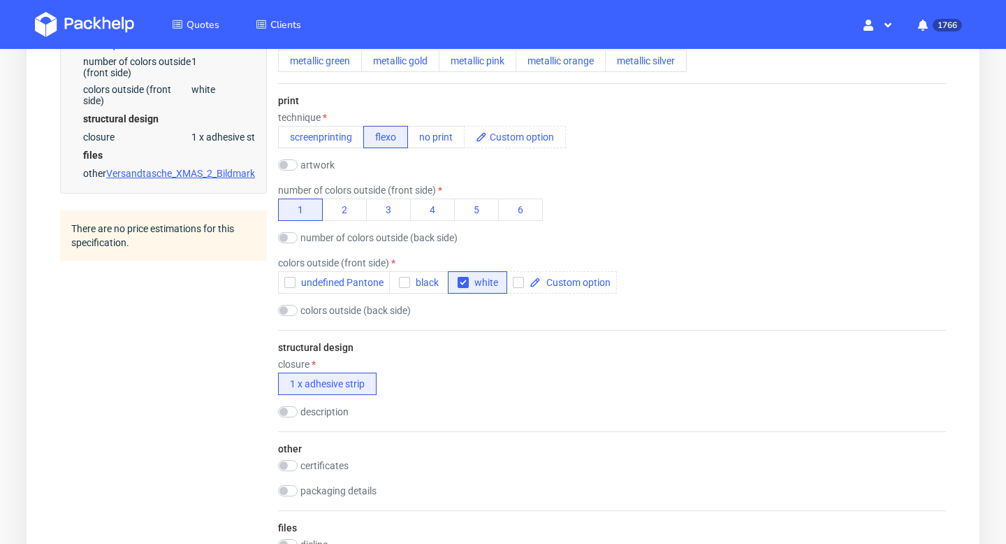
scroll to position [618, 0]
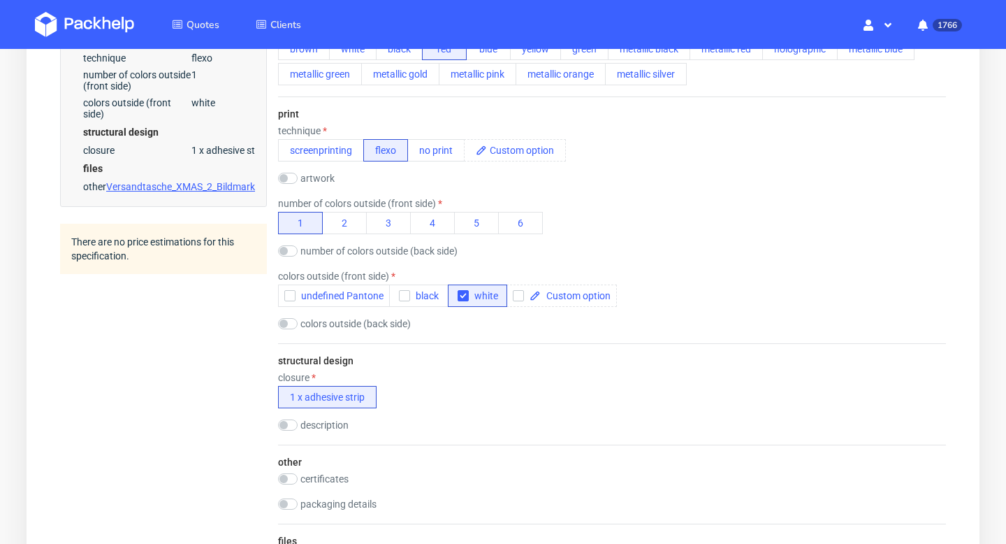
click at [374, 326] on label "colors outside (back side)" at bounding box center [355, 323] width 110 height 11
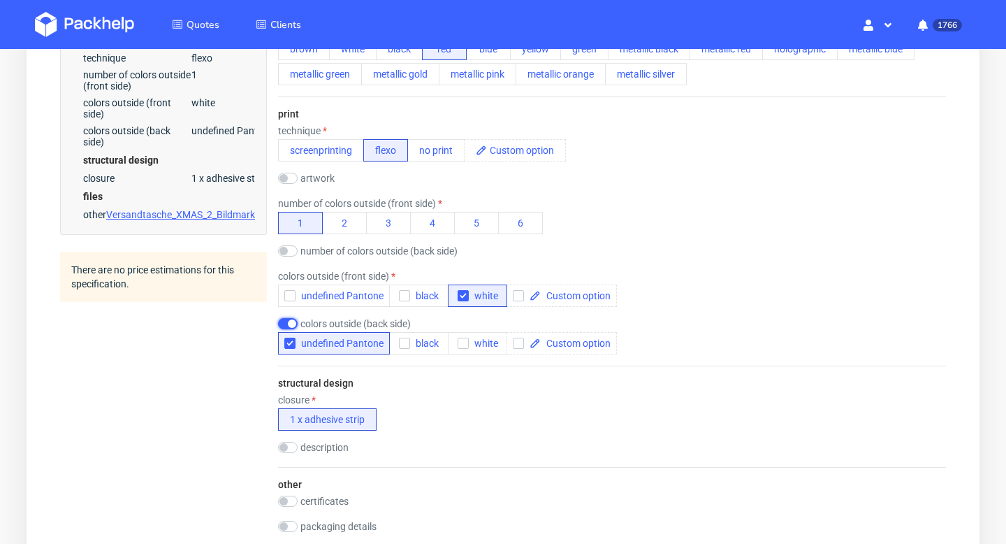
click at [289, 323] on input "checkbox" at bounding box center [288, 323] width 20 height 11
checkbox input "false"
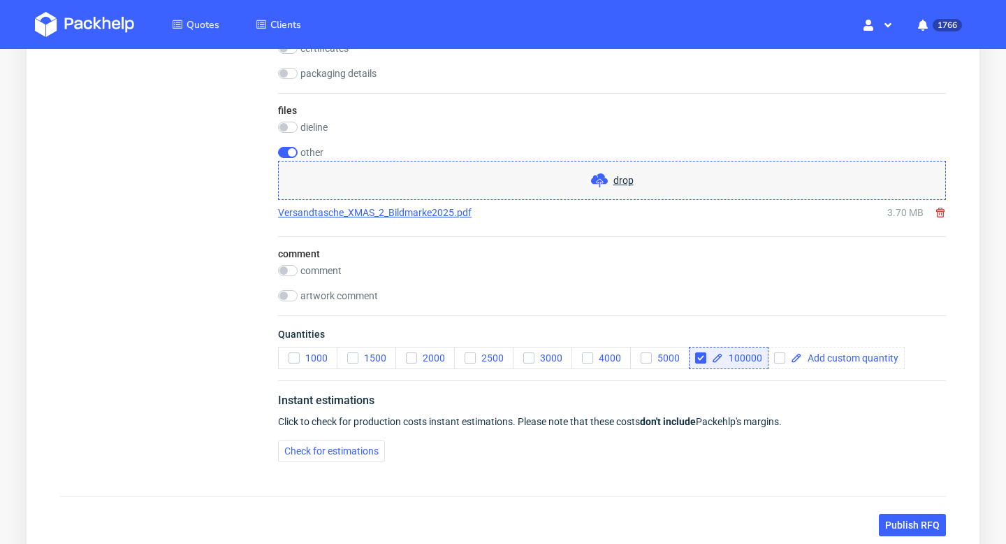
scroll to position [1153, 0]
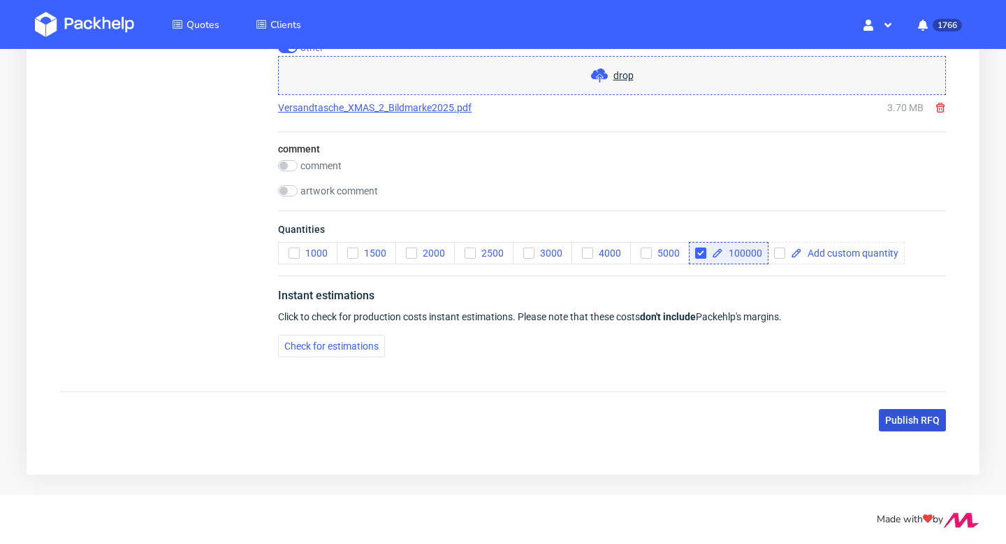
click at [917, 422] on span "Publish RFQ" at bounding box center [912, 420] width 54 height 10
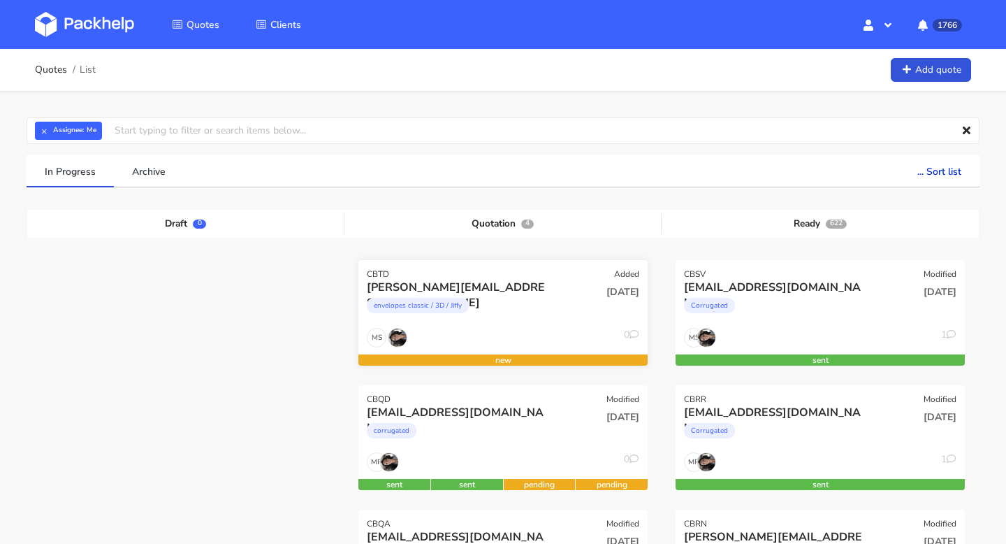
click at [554, 275] on div "CBTD Added" at bounding box center [502, 270] width 289 height 20
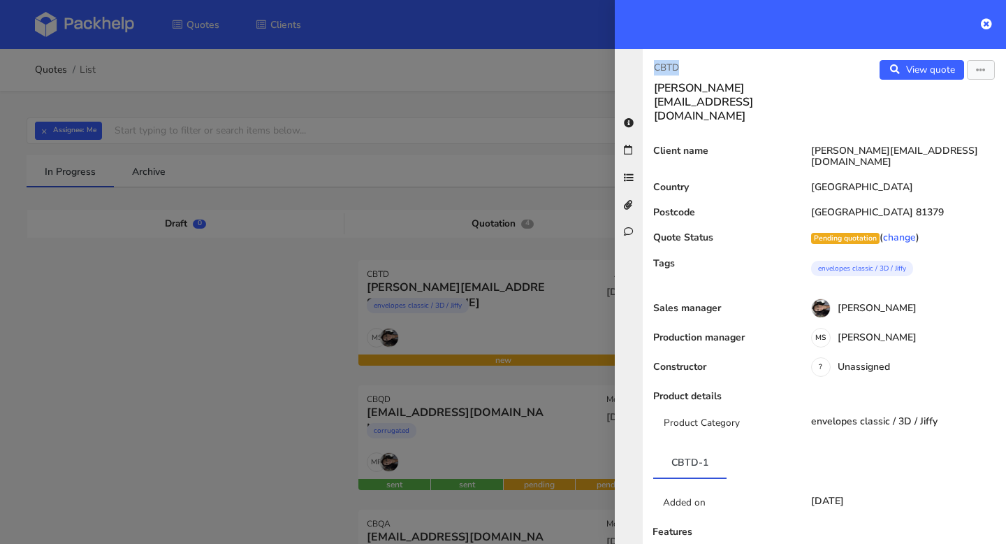
drag, startPoint x: 697, startPoint y: 69, endPoint x: 593, endPoint y: 69, distance: 104.1
click at [727, 71] on p "CBTD" at bounding box center [733, 67] width 159 height 15
drag, startPoint x: 690, startPoint y: 71, endPoint x: 641, endPoint y: 71, distance: 48.9
click at [641, 71] on div "CBTD steven@maniko-nails.com View quote Edit quote Client name steven@maniko-na…" at bounding box center [810, 296] width 391 height 495
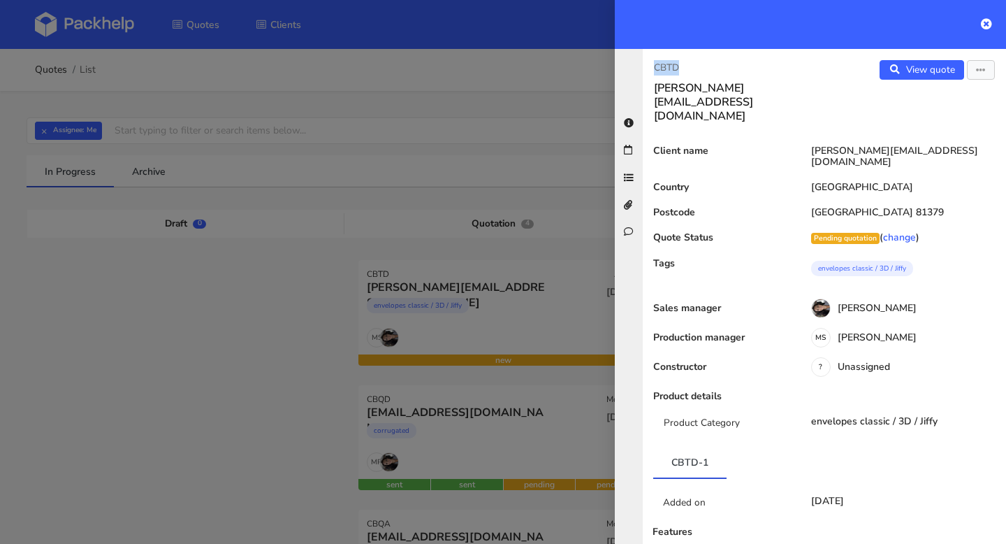
copy p "CBTD"
click at [988, 21] on icon at bounding box center [986, 23] width 11 height 11
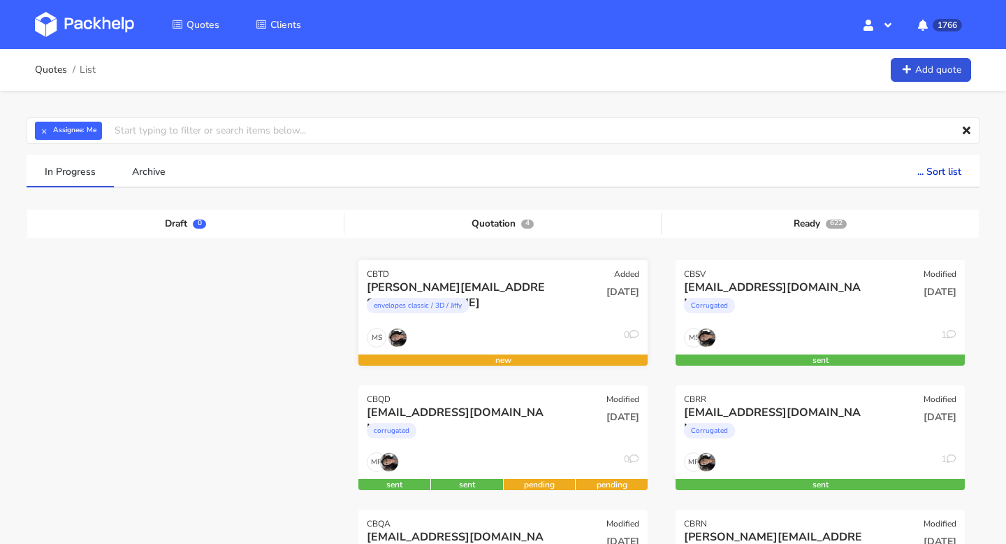
click at [513, 279] on div "[PERSON_NAME][EMAIL_ADDRESS][DOMAIN_NAME]" at bounding box center [459, 286] width 185 height 15
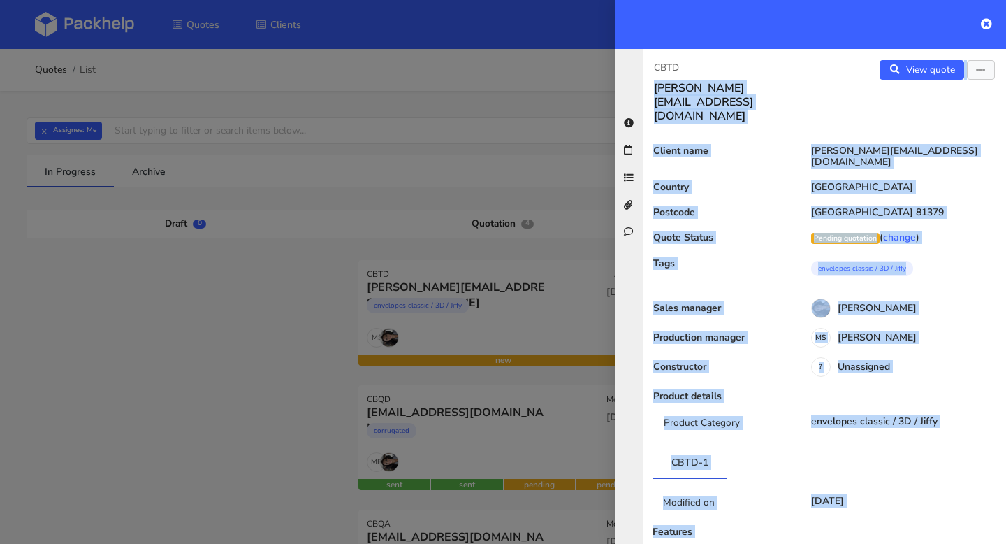
drag, startPoint x: 724, startPoint y: 70, endPoint x: 599, endPoint y: 67, distance: 125.8
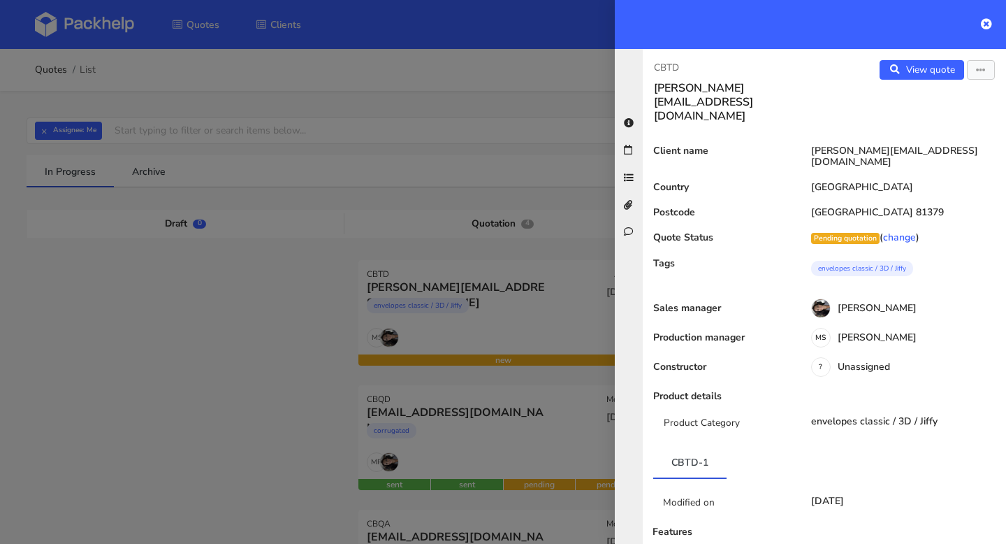
click at [730, 61] on p "CBTD" at bounding box center [733, 67] width 159 height 15
drag, startPoint x: 697, startPoint y: 66, endPoint x: 636, endPoint y: 66, distance: 60.1
click at [636, 66] on div "CBTD steven@maniko-nails.com View quote Edit quote Client name steven@maniko-na…" at bounding box center [810, 296] width 391 height 495
copy p "CBTD"
click at [541, 376] on div at bounding box center [503, 272] width 1006 height 544
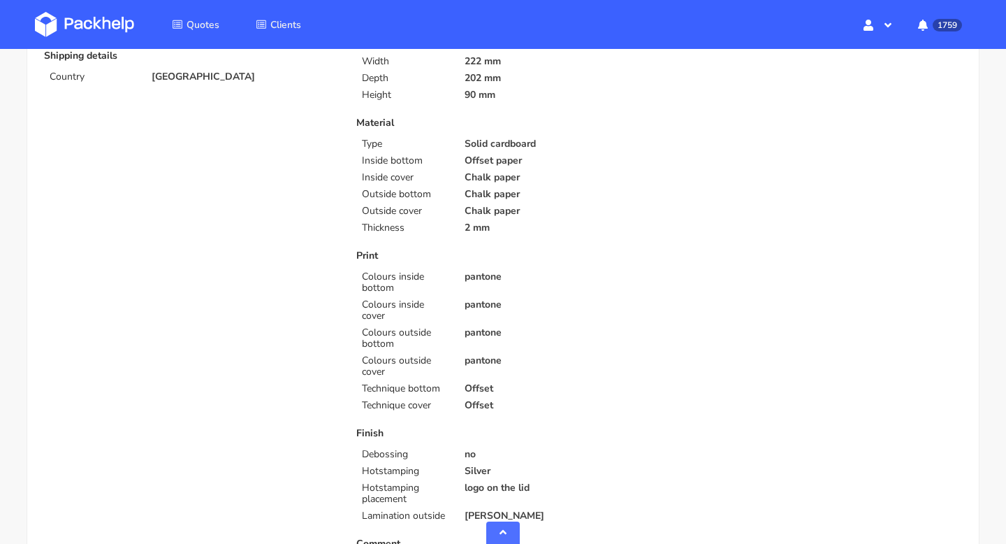
scroll to position [13, 0]
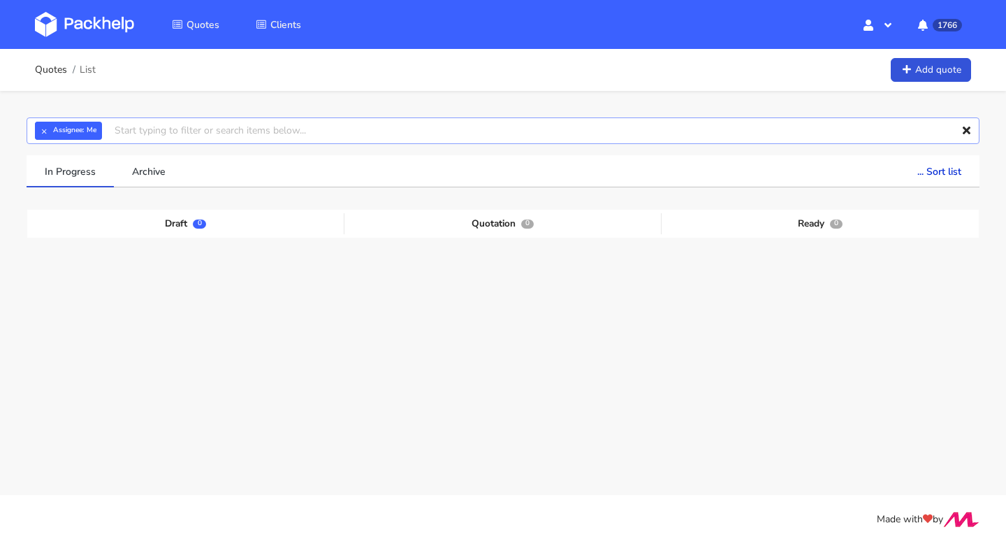
click at [139, 126] on input "text" at bounding box center [503, 130] width 953 height 27
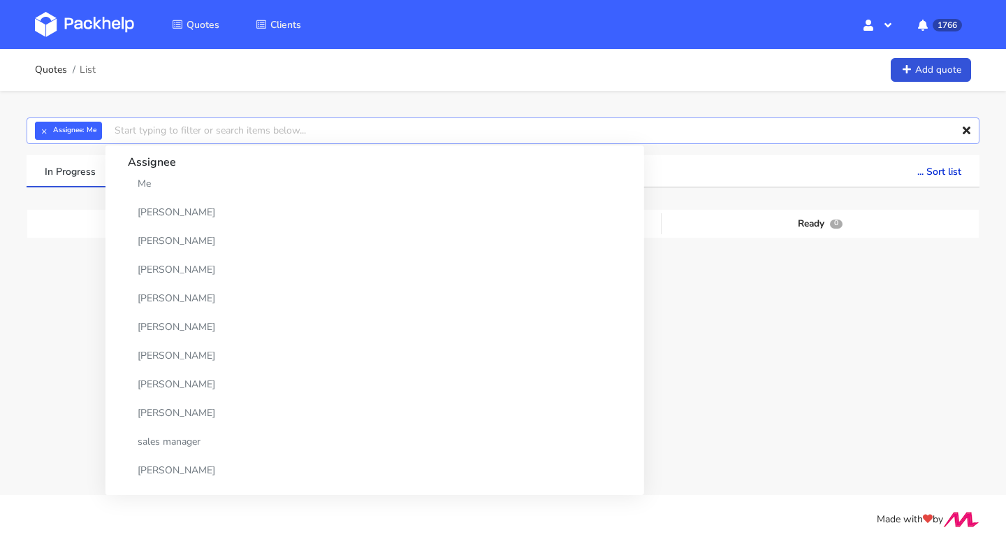
paste input "CBQA"
type input "CBQA"
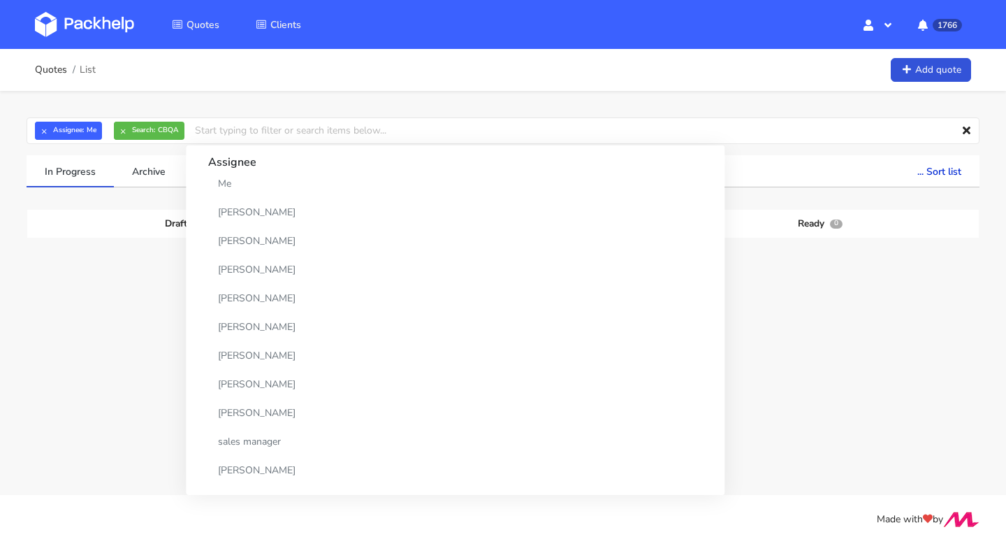
click at [706, 296] on div at bounding box center [820, 322] width 317 height 124
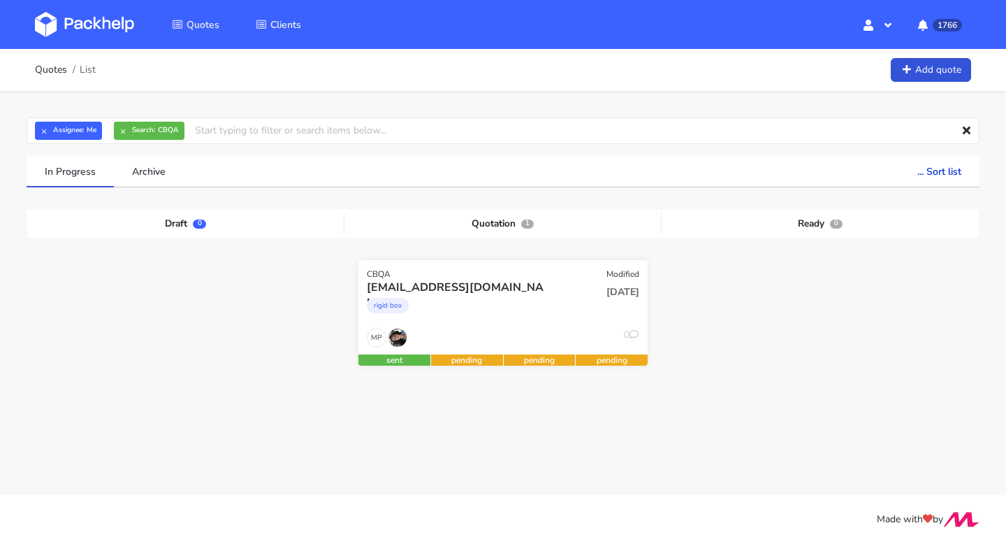
click at [534, 315] on div "rigid box" at bounding box center [459, 309] width 185 height 28
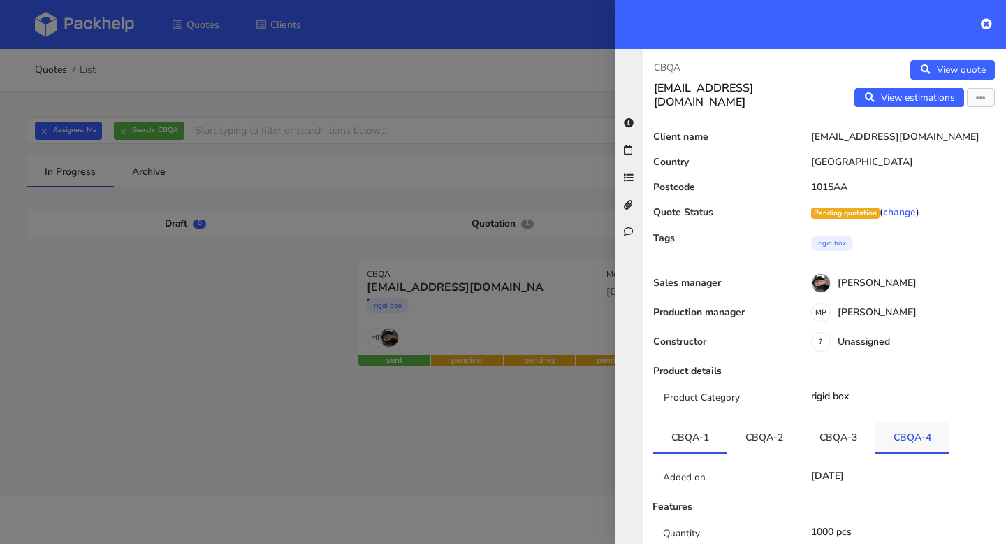
click at [912, 425] on link "CBQA-4" at bounding box center [912, 436] width 74 height 31
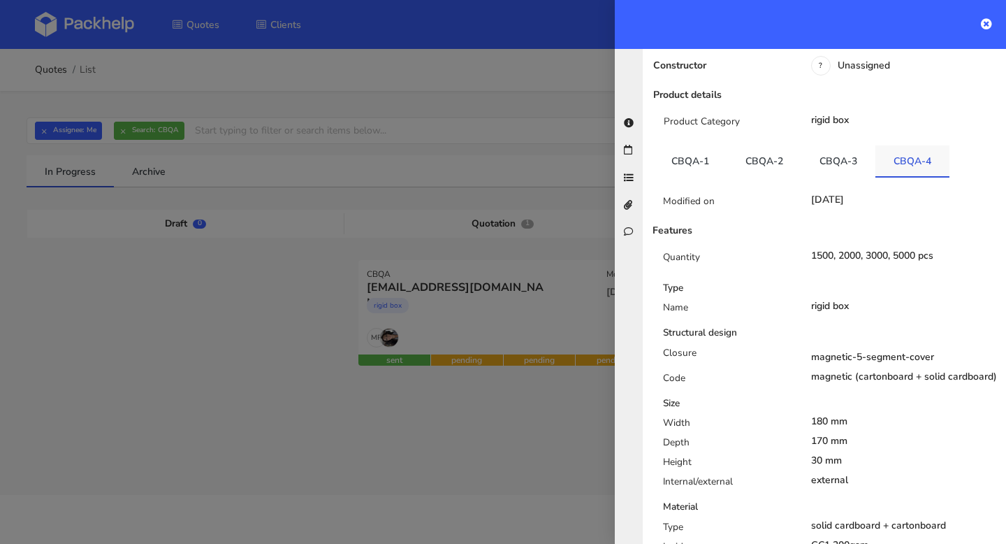
scroll to position [34, 0]
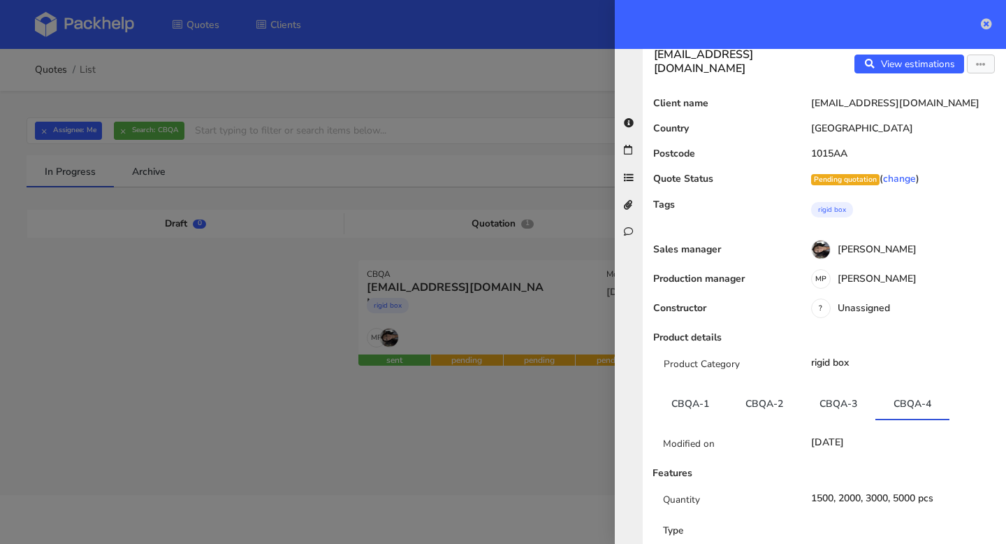
click at [986, 22] on icon at bounding box center [986, 23] width 11 height 11
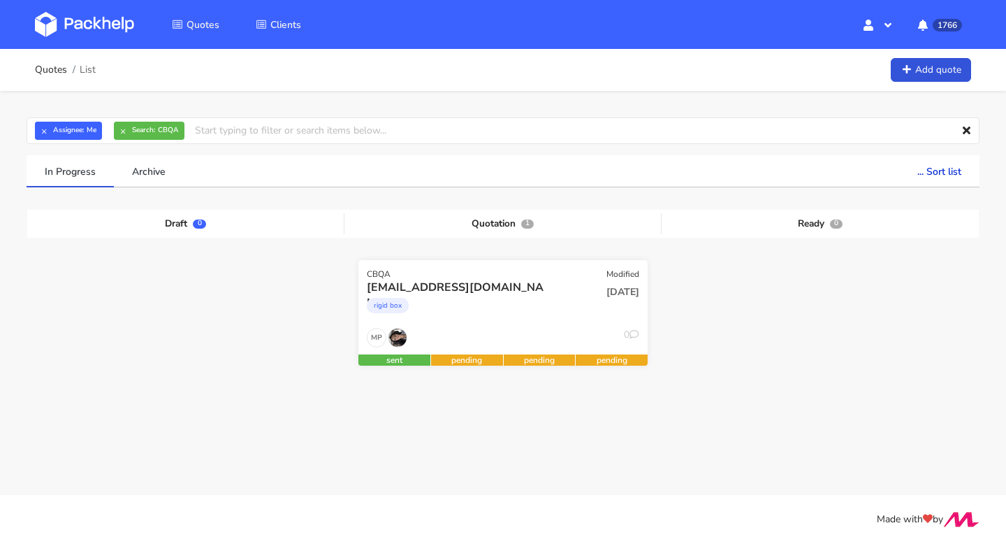
click at [584, 314] on div "07 Oct 2025" at bounding box center [600, 303] width 97 height 48
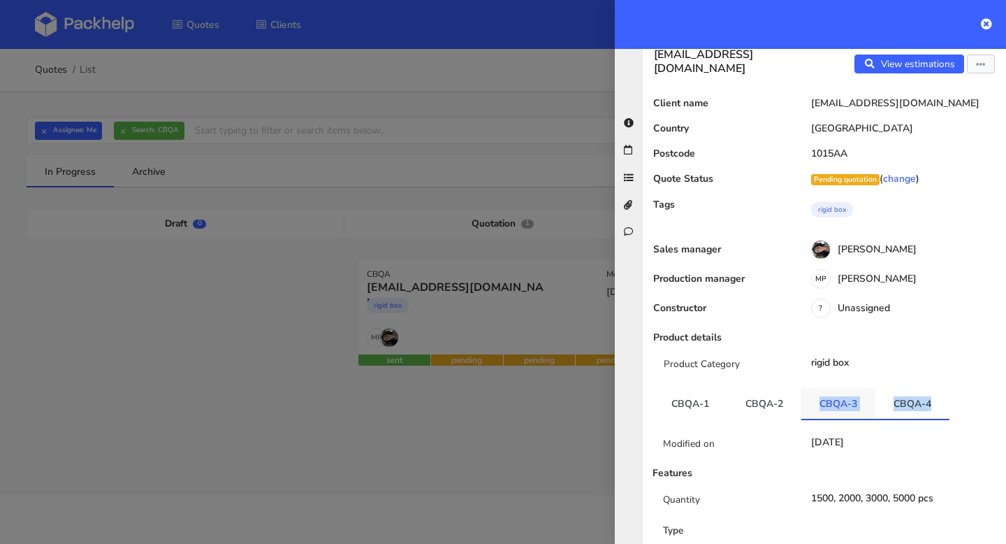
copy ul "CBQA-3 CBQA-4"
drag, startPoint x: 945, startPoint y: 399, endPoint x: 819, endPoint y: 401, distance: 125.8
click at [819, 401] on ul "CBQA-1 CBQA-2 CBQA-3 CBQA-4" at bounding box center [824, 404] width 342 height 32
click at [591, 374] on div at bounding box center [503, 272] width 1006 height 544
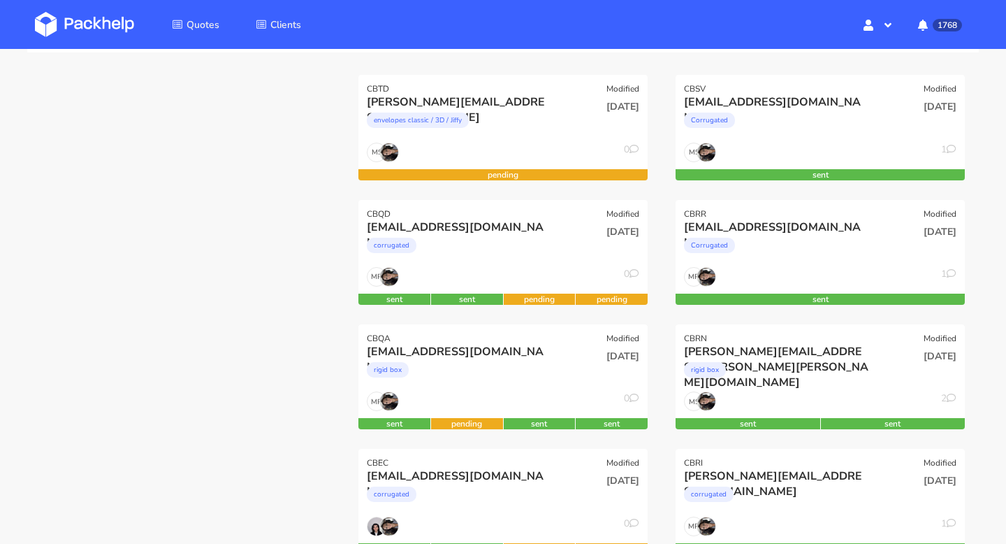
scroll to position [271, 0]
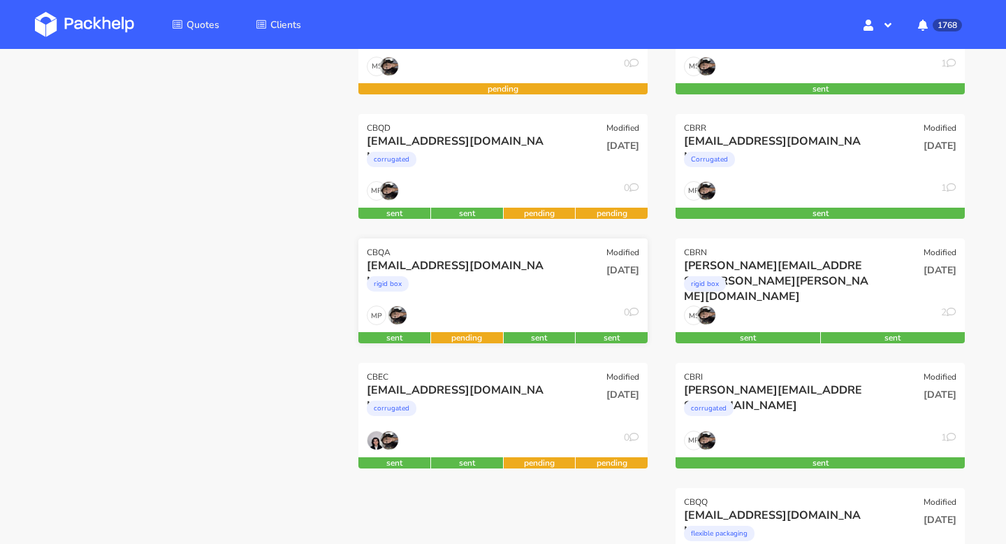
click at [455, 241] on div "CBQA Modified" at bounding box center [502, 248] width 289 height 20
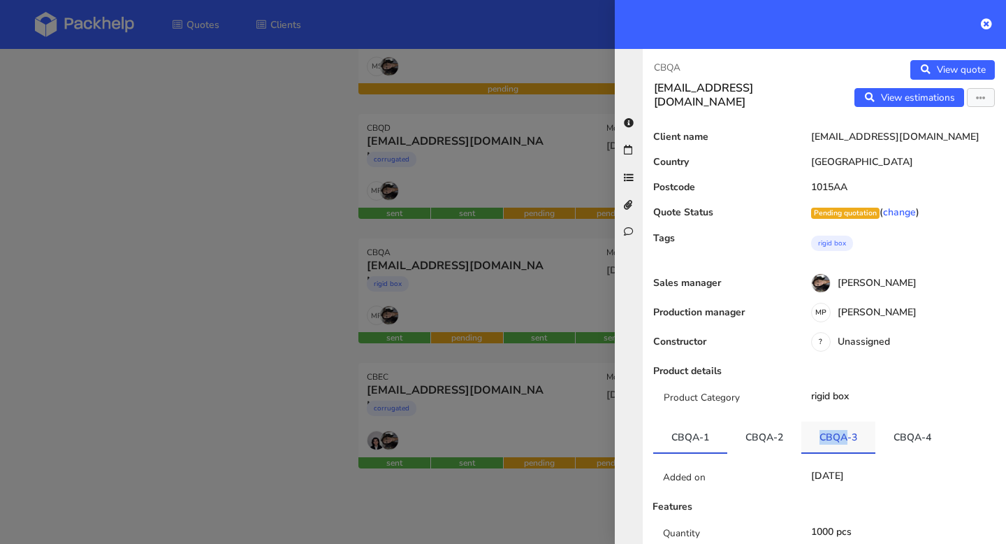
drag, startPoint x: 813, startPoint y: 430, endPoint x: 847, endPoint y: 437, distance: 34.3
click at [847, 437] on link "CBQA-3" at bounding box center [838, 436] width 74 height 31
copy link "CBQA"
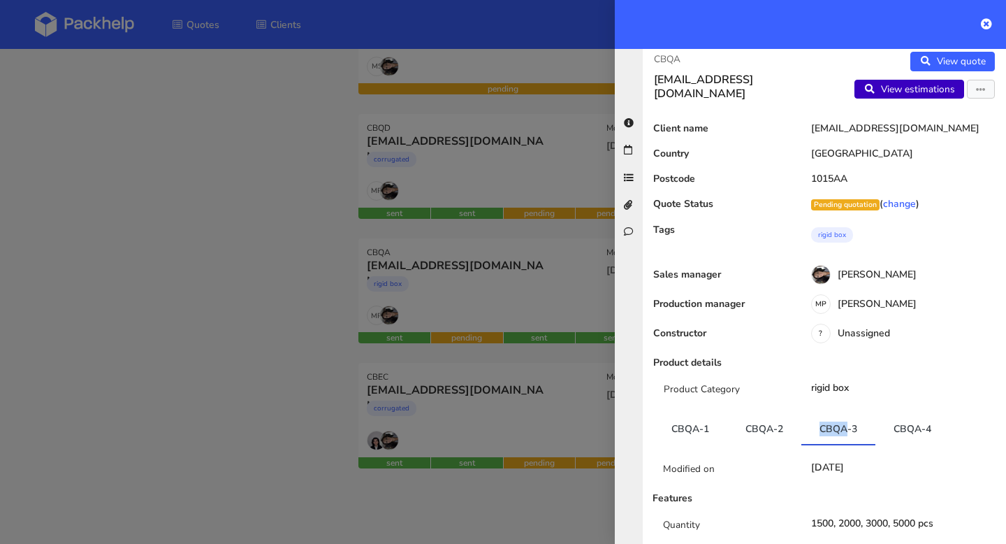
click at [927, 81] on link "View estimations" at bounding box center [909, 90] width 110 height 20
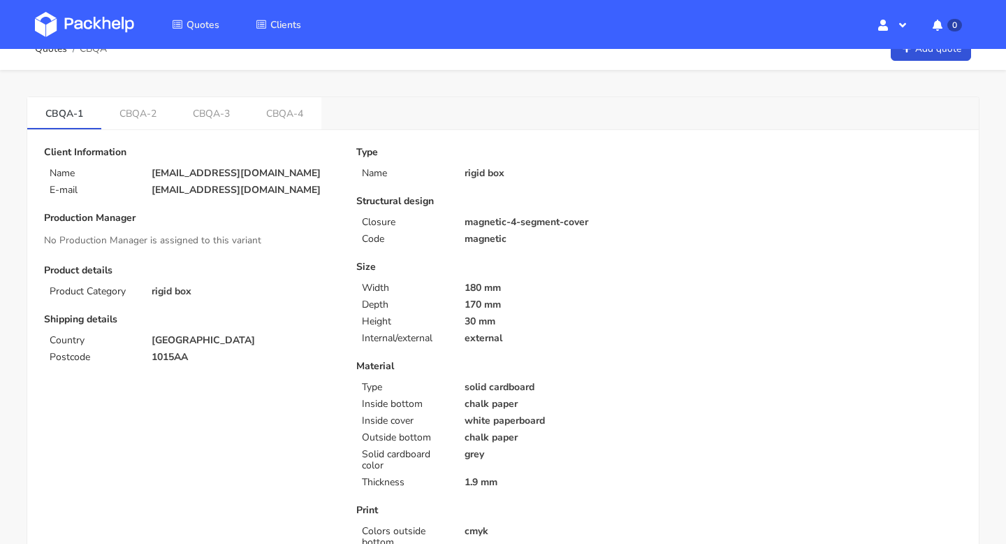
scroll to position [24, 0]
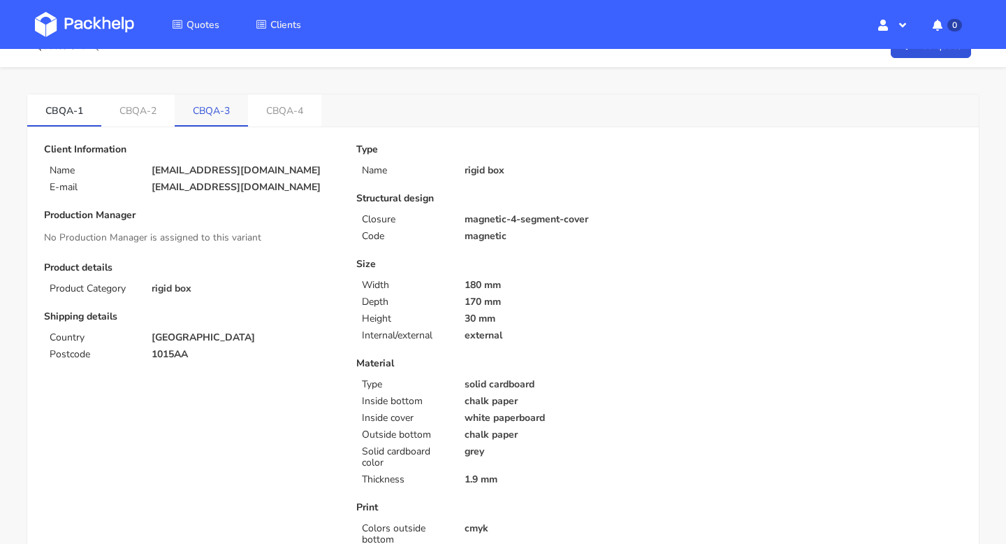
click at [217, 114] on link "CBQA-3" at bounding box center [211, 109] width 73 height 31
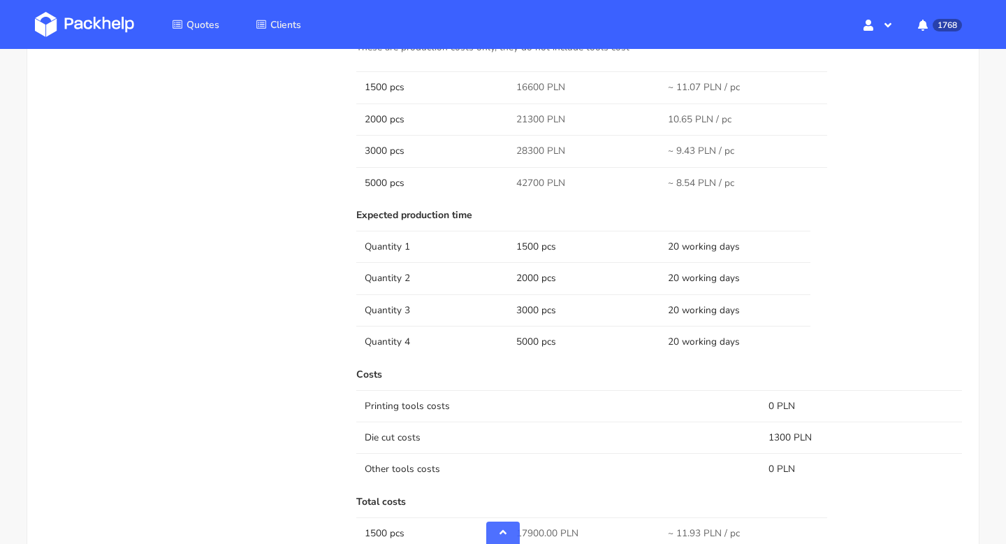
scroll to position [929, 0]
drag, startPoint x: 546, startPoint y: 121, endPoint x: 512, endPoint y: 120, distance: 34.2
click at [512, 120] on td "21300 PLN" at bounding box center [584, 119] width 152 height 31
copy span "21300"
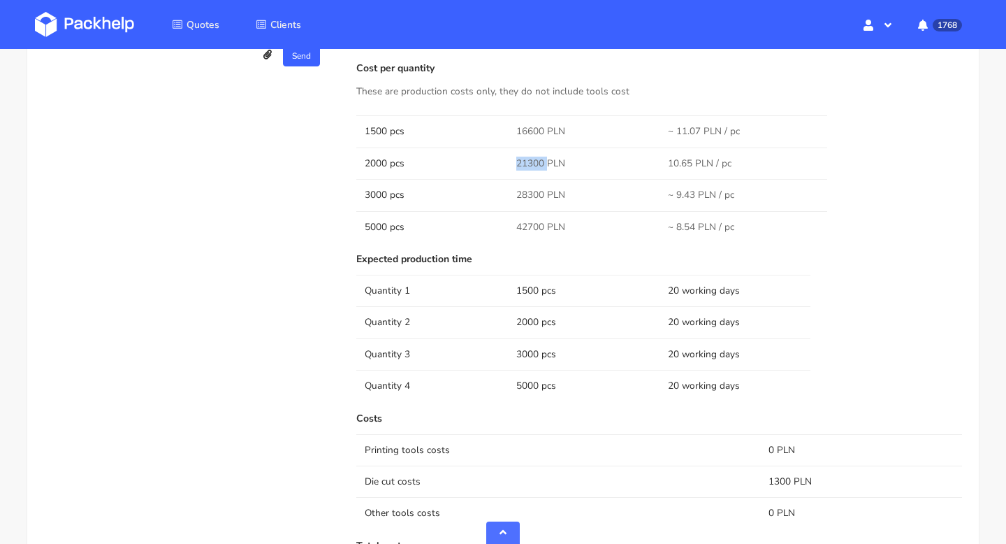
scroll to position [877, 0]
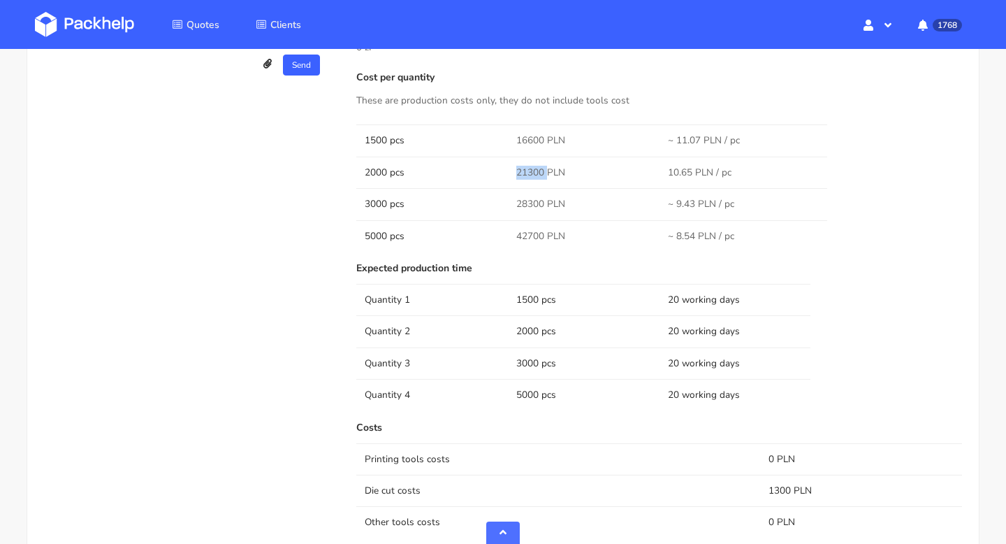
copy span "21300"
drag, startPoint x: 511, startPoint y: 205, endPoint x: 546, endPoint y: 205, distance: 34.2
click at [546, 205] on td "28300 PLN" at bounding box center [584, 203] width 152 height 31
copy span "28300"
drag, startPoint x: 518, startPoint y: 236, endPoint x: 541, endPoint y: 235, distance: 23.1
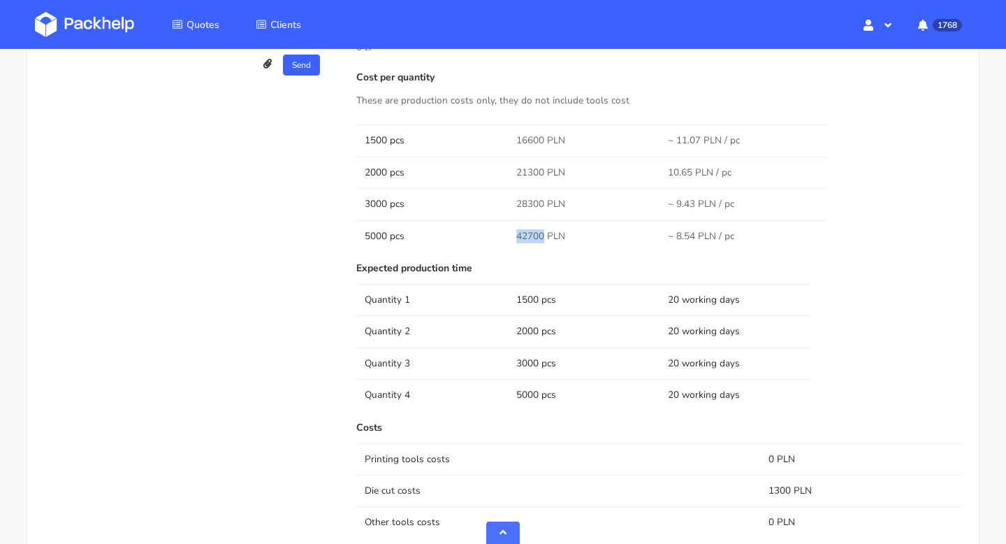
click at [541, 235] on span "42700 PLN" at bounding box center [540, 236] width 49 height 14
copy span "42700"
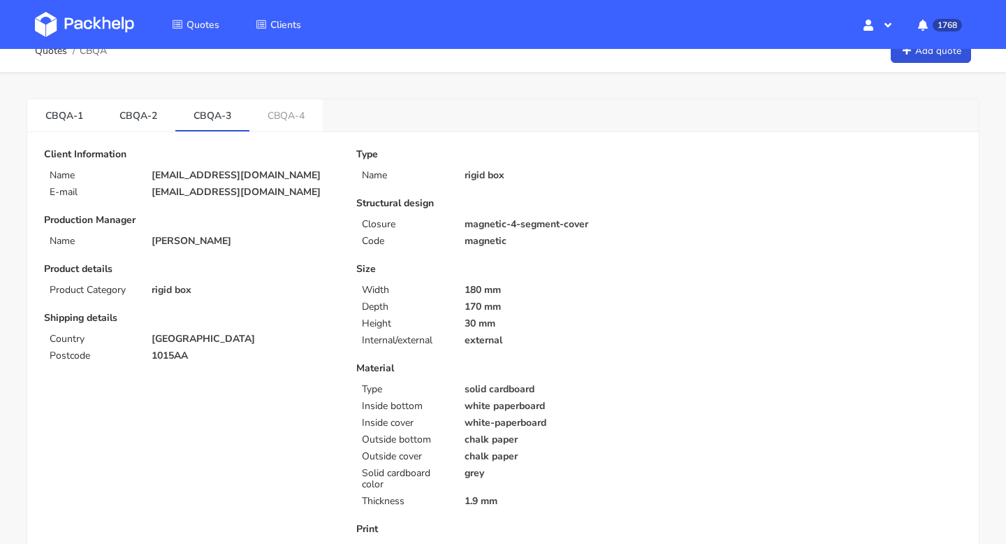
scroll to position [0, 0]
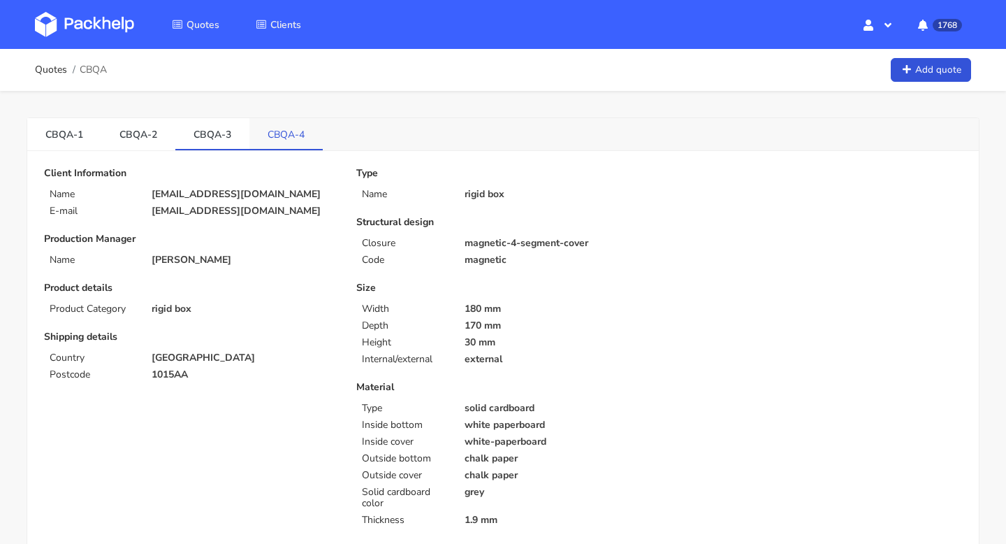
click at [289, 136] on link "CBQA-4" at bounding box center [285, 133] width 73 height 31
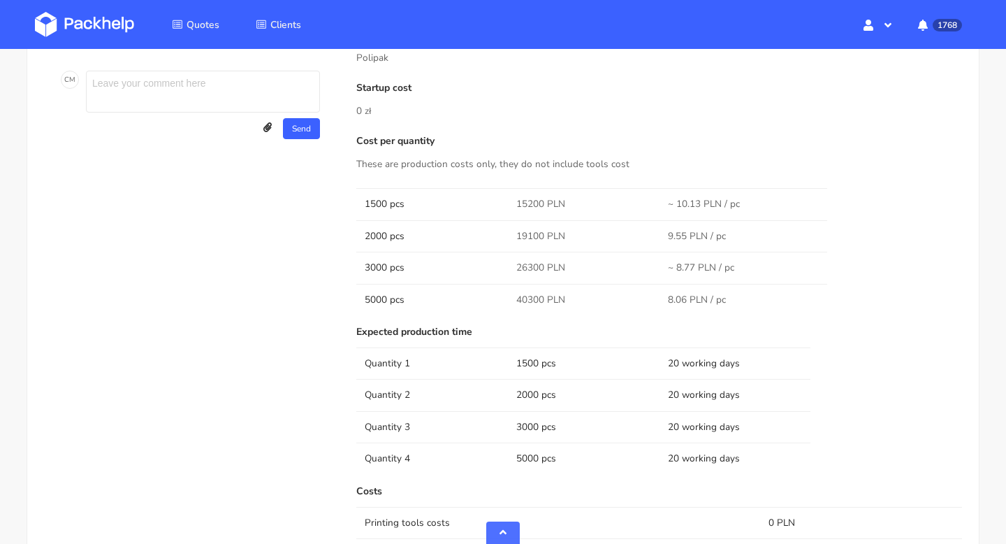
scroll to position [900, 0]
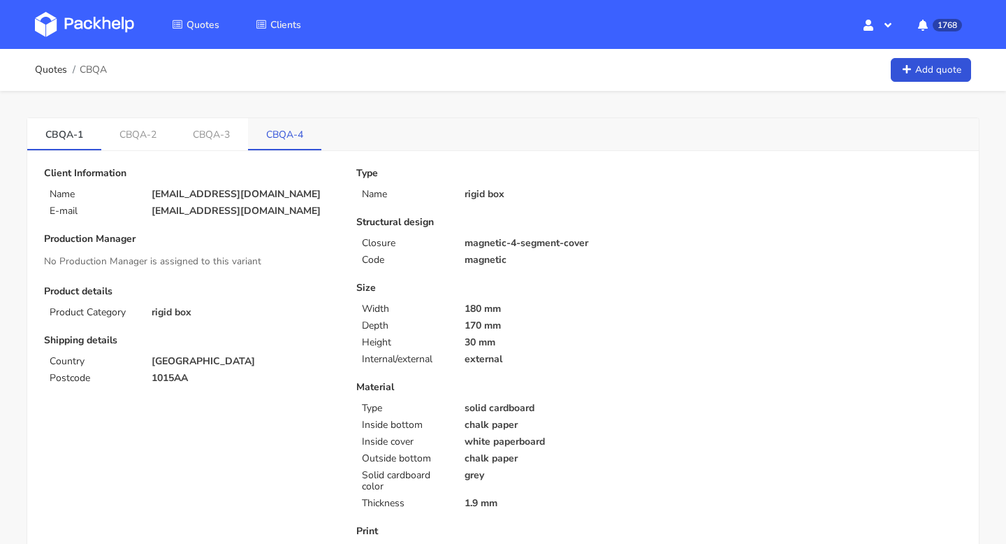
click at [282, 133] on link "CBQA-4" at bounding box center [284, 133] width 73 height 31
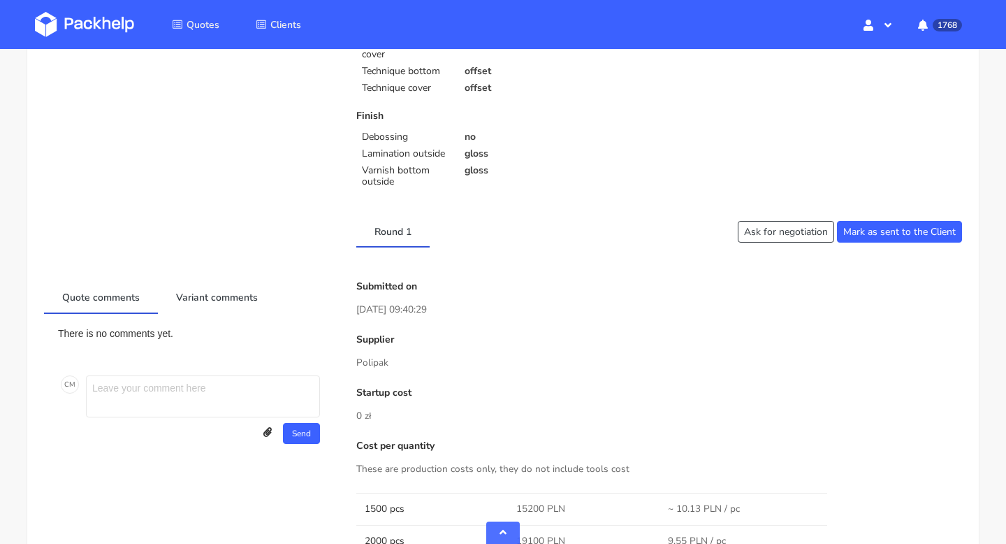
scroll to position [768, 0]
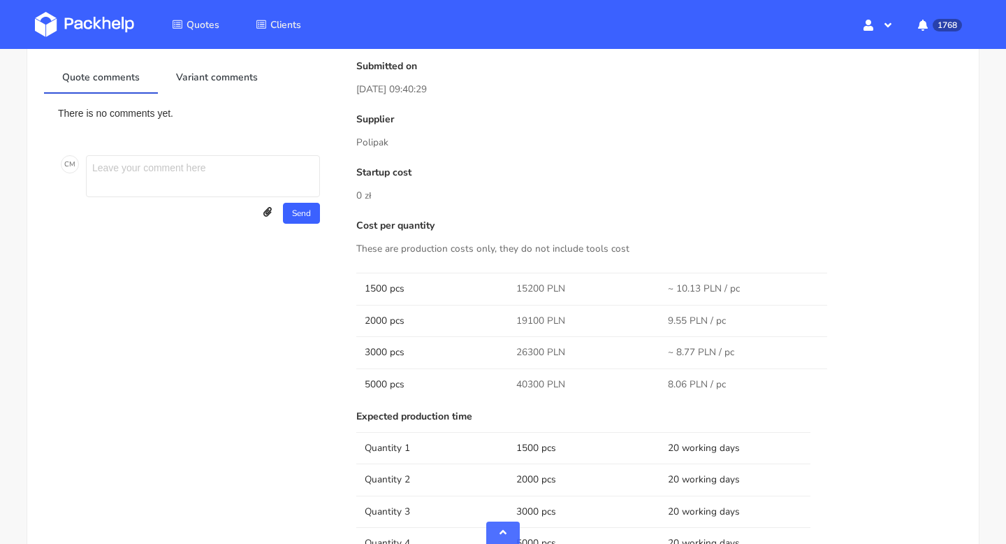
click at [541, 282] on span "15200 PLN" at bounding box center [540, 289] width 49 height 14
drag, startPoint x: 541, startPoint y: 286, endPoint x: 510, endPoint y: 286, distance: 31.4
click at [510, 286] on td "15200 PLN" at bounding box center [584, 287] width 152 height 31
copy span "15200"
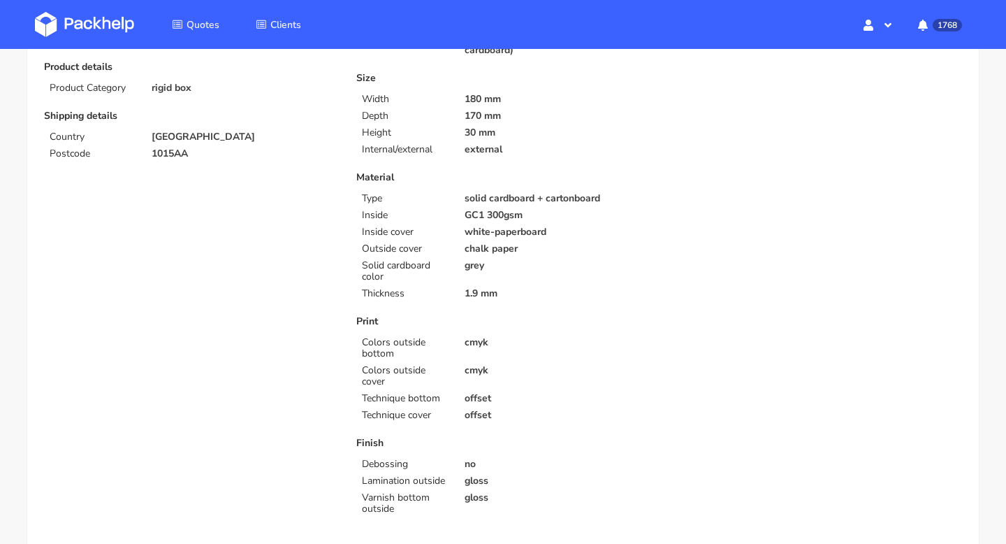
scroll to position [0, 0]
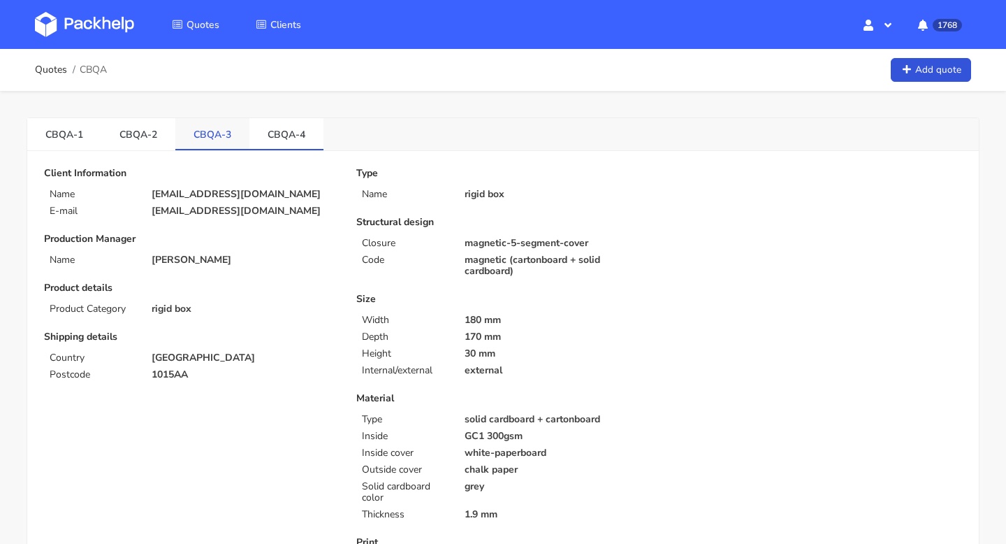
click at [217, 136] on link "CBQA-3" at bounding box center [212, 133] width 74 height 31
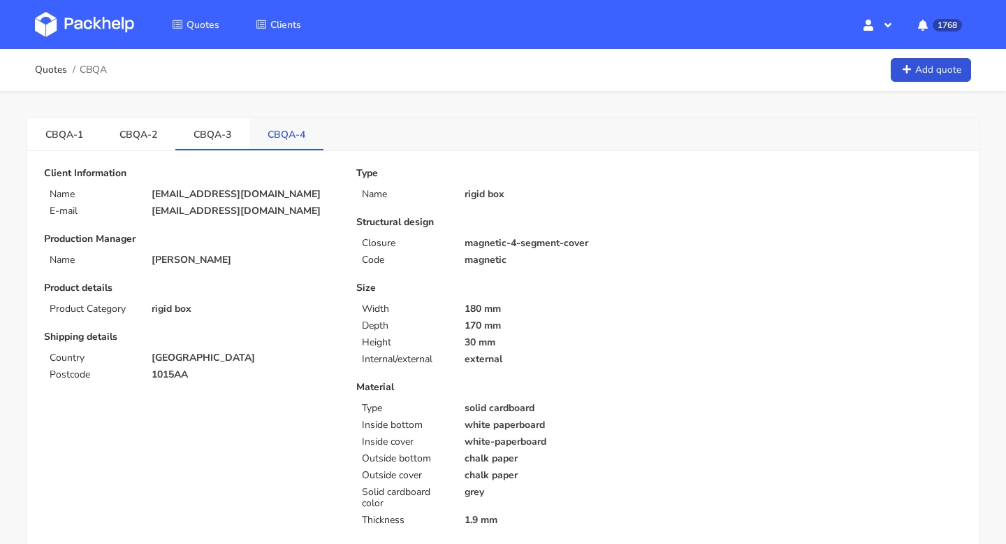
click at [286, 141] on link "CBQA-4" at bounding box center [286, 133] width 74 height 31
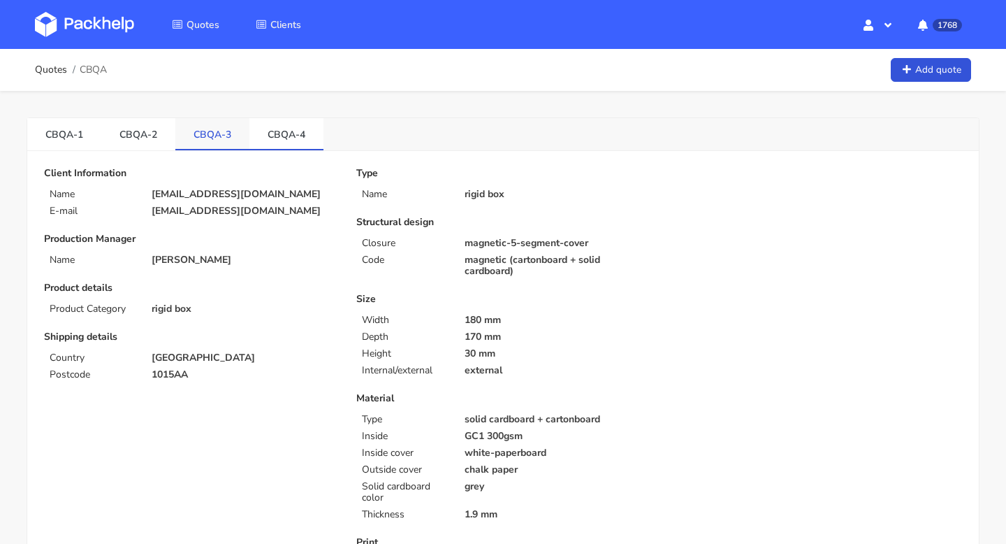
click at [219, 129] on link "CBQA-3" at bounding box center [212, 133] width 74 height 31
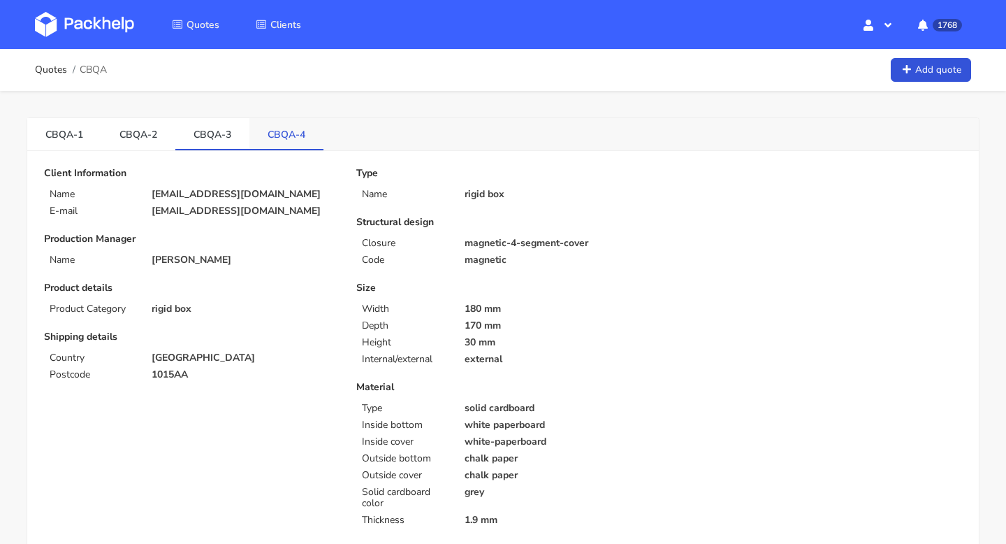
click at [296, 123] on link "CBQA-4" at bounding box center [286, 133] width 74 height 31
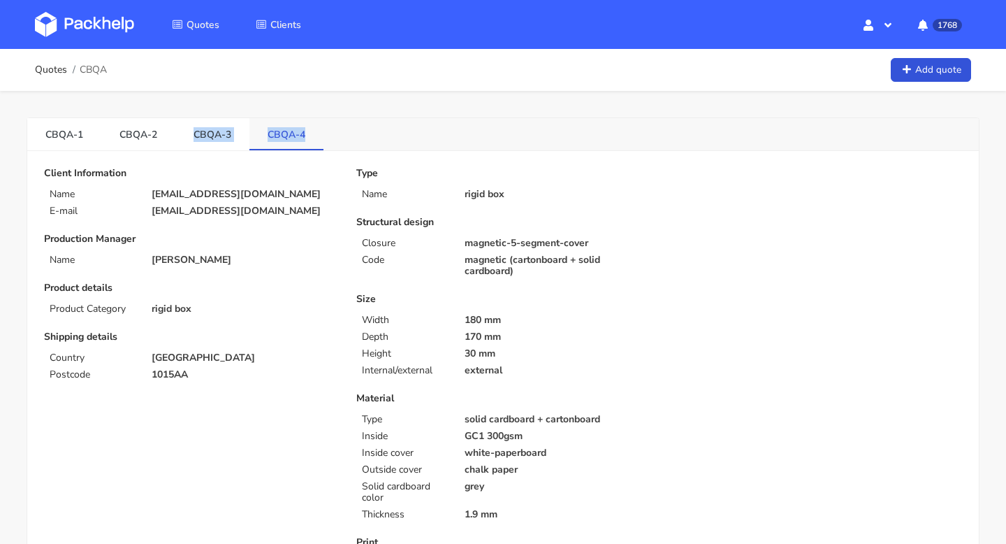
drag, startPoint x: 187, startPoint y: 141, endPoint x: 306, endPoint y: 144, distance: 118.8
click at [307, 145] on ul "CBQA-1 CBQA-2 CBQA-3 CBQA-4" at bounding box center [175, 134] width 296 height 32
copy ul "CBQA-3 CBQA-4"
click at [207, 143] on link "CBQA-3" at bounding box center [212, 133] width 74 height 31
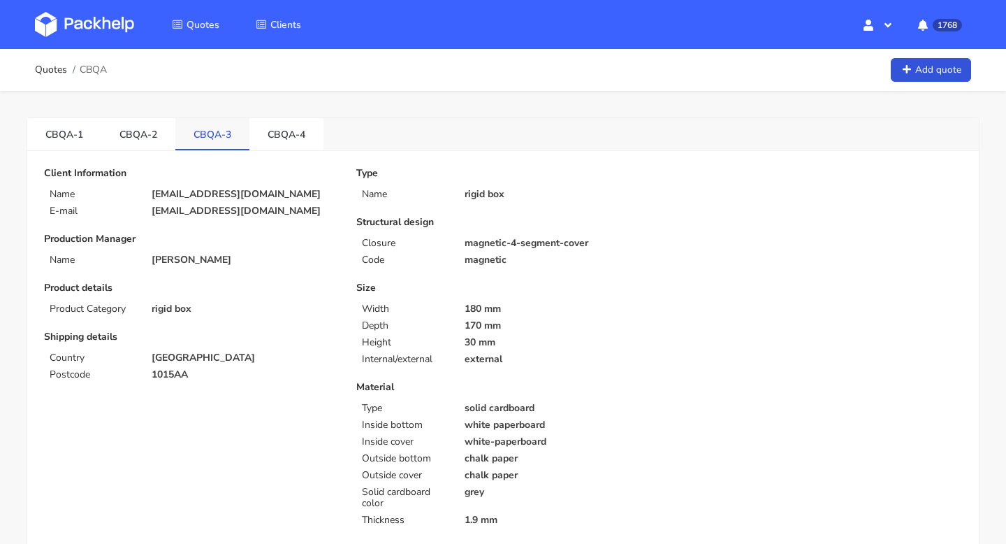
click at [219, 133] on link "CBQA-3" at bounding box center [212, 133] width 74 height 31
click at [297, 139] on link "CBQA-4" at bounding box center [286, 133] width 74 height 31
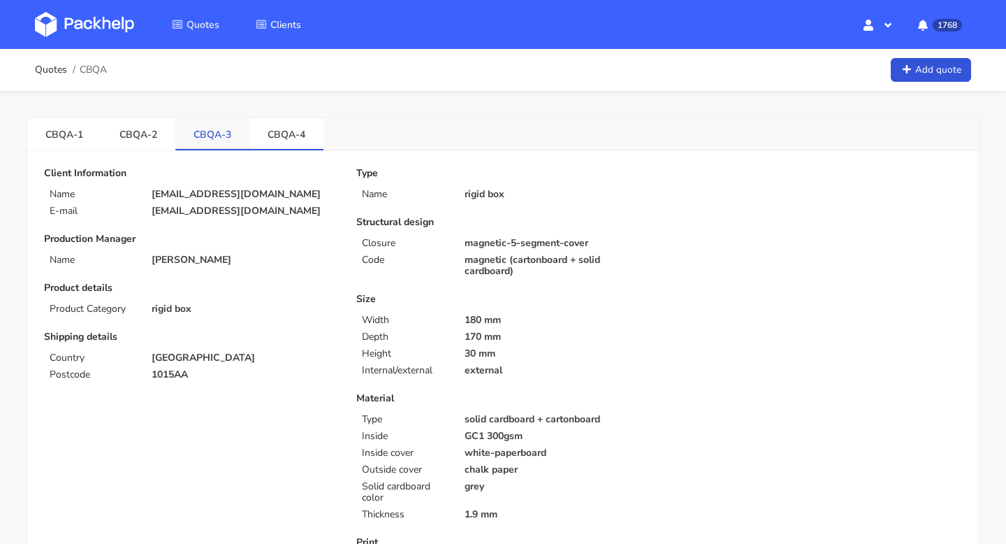
click at [210, 136] on link "CBQA-3" at bounding box center [212, 133] width 74 height 31
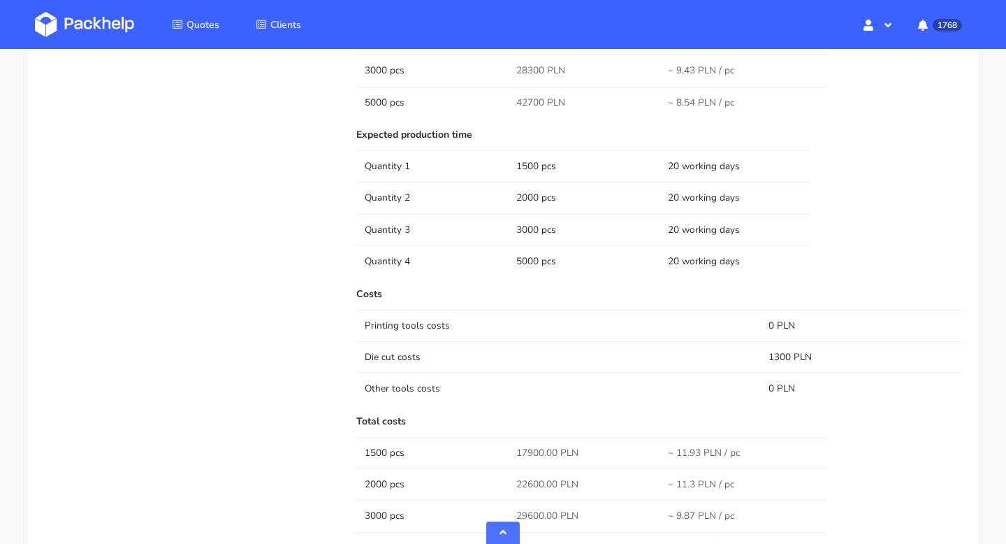
scroll to position [1007, 0]
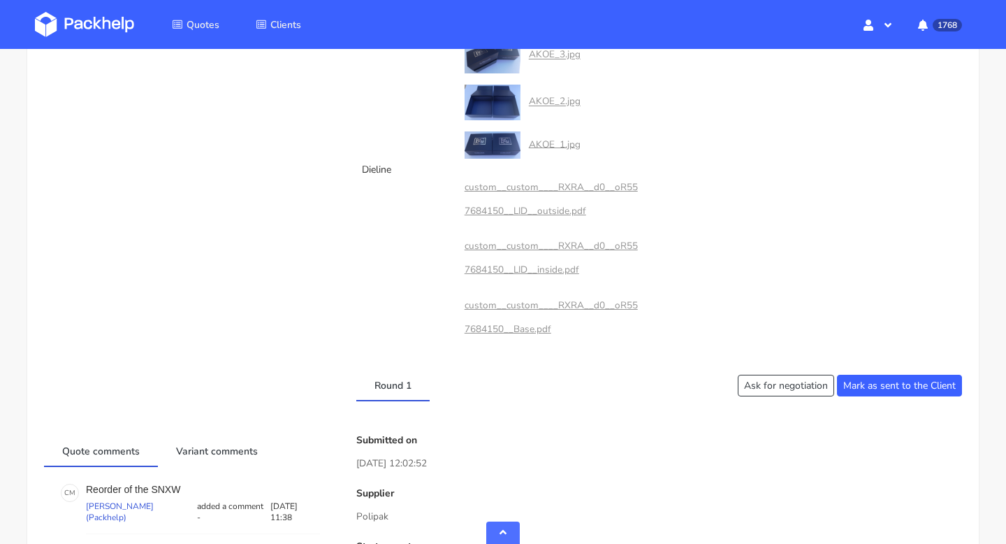
scroll to position [1279, 0]
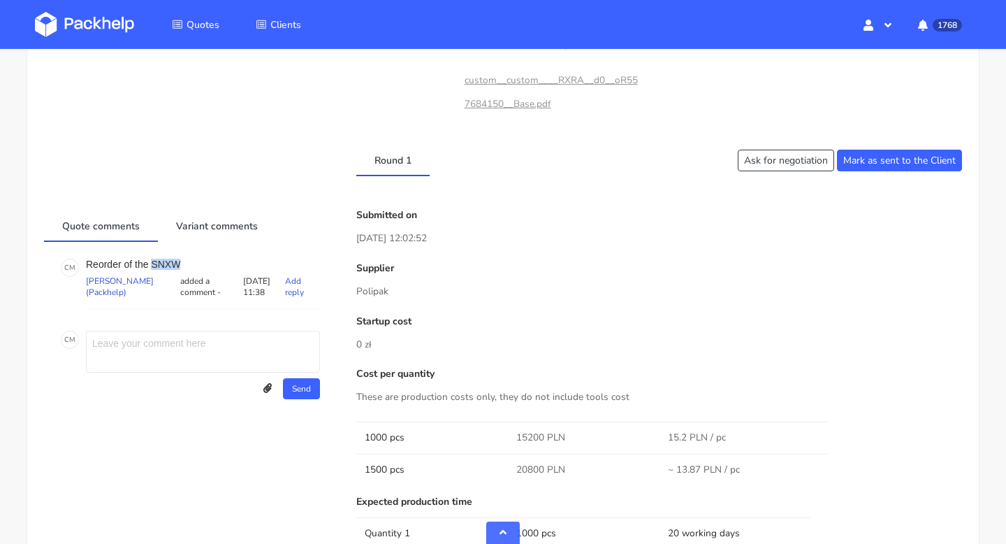
drag, startPoint x: 182, startPoint y: 268, endPoint x: 153, endPoint y: 263, distance: 29.6
click at [153, 263] on p "Reorder of the SNXW" at bounding box center [203, 263] width 234 height 11
copy p "SNXW"
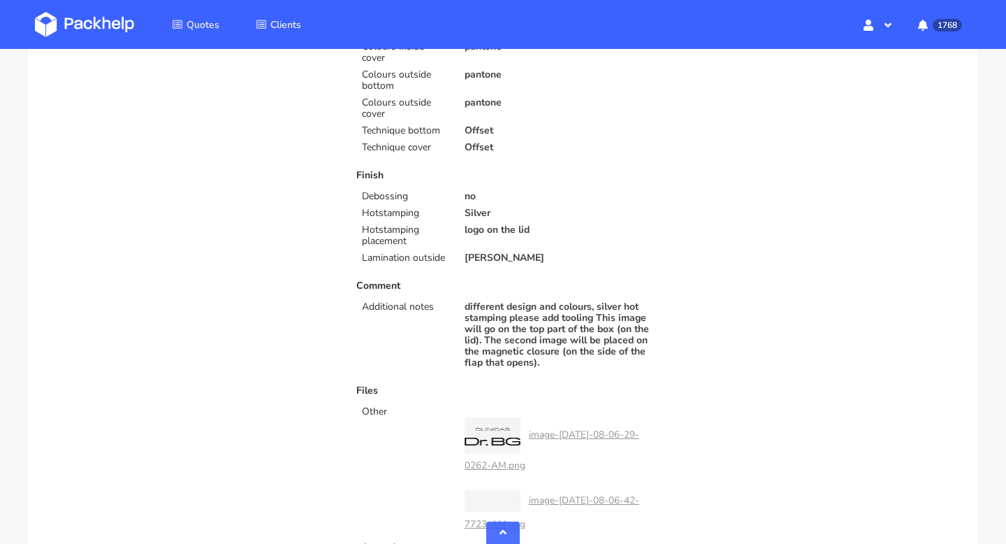
scroll to position [474, 0]
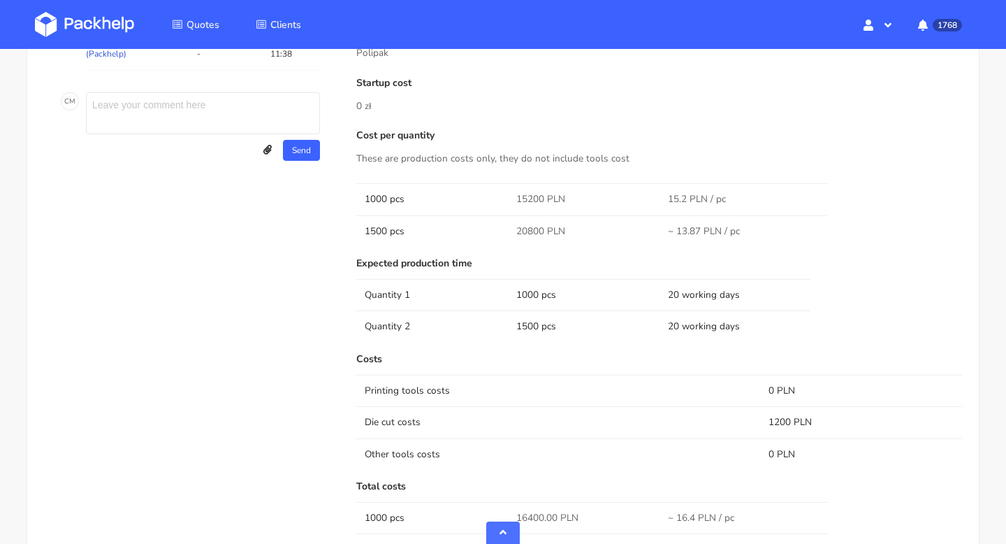
scroll to position [1547, 0]
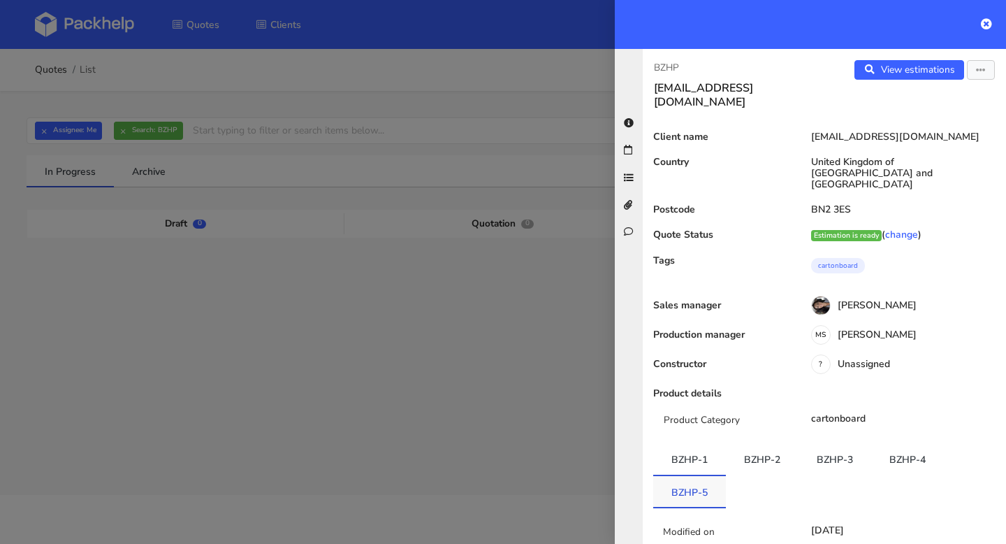
click at [698, 476] on link "BZHP-5" at bounding box center [689, 491] width 73 height 31
copy link "BZHP"
drag, startPoint x: 669, startPoint y: 464, endPoint x: 694, endPoint y: 465, distance: 25.2
click at [694, 474] on link "BZHP-5" at bounding box center [689, 489] width 73 height 31
click at [232, 145] on div at bounding box center [503, 272] width 1006 height 544
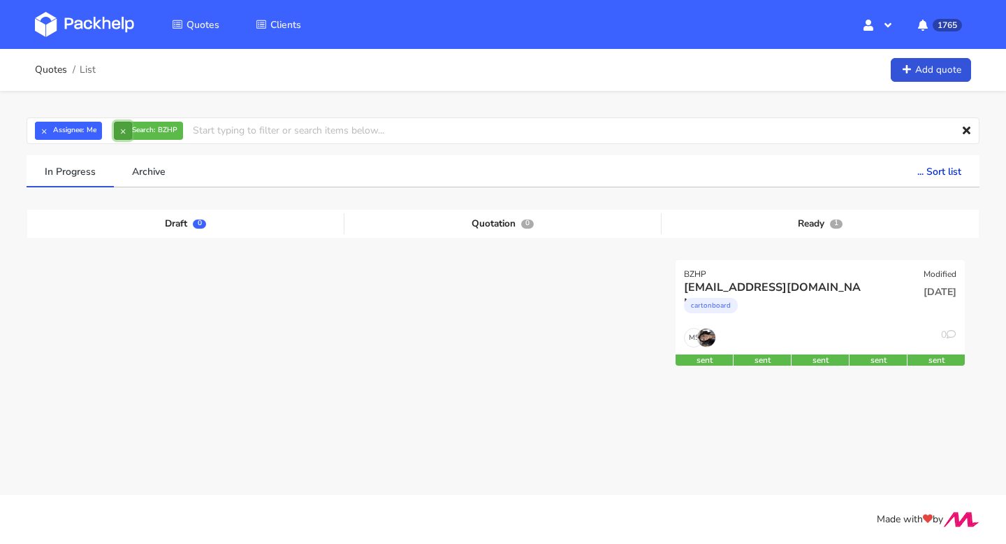
click at [119, 129] on button "×" at bounding box center [123, 131] width 18 height 18
click at [161, 129] on input "text" at bounding box center [503, 130] width 953 height 27
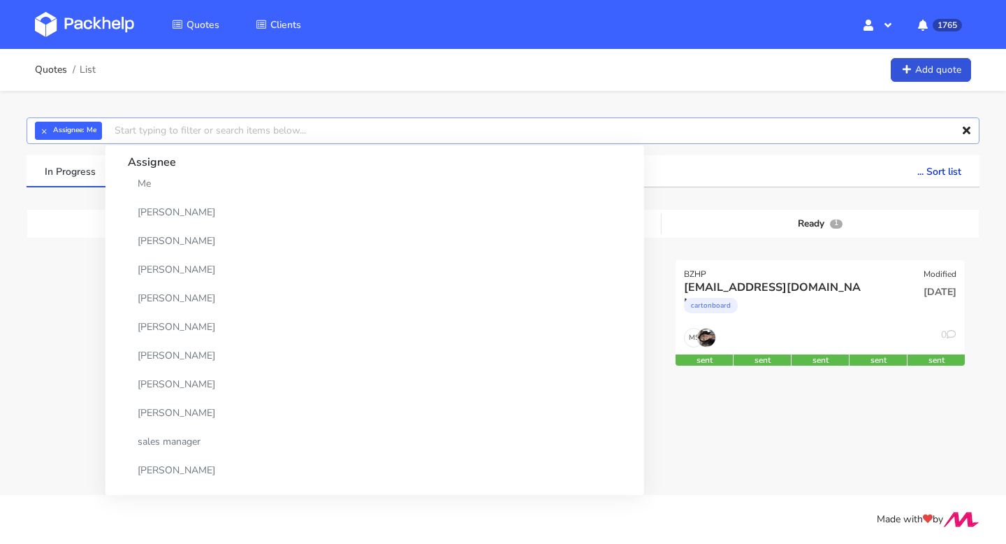
paste input "BZHP"
type input "BZHP"
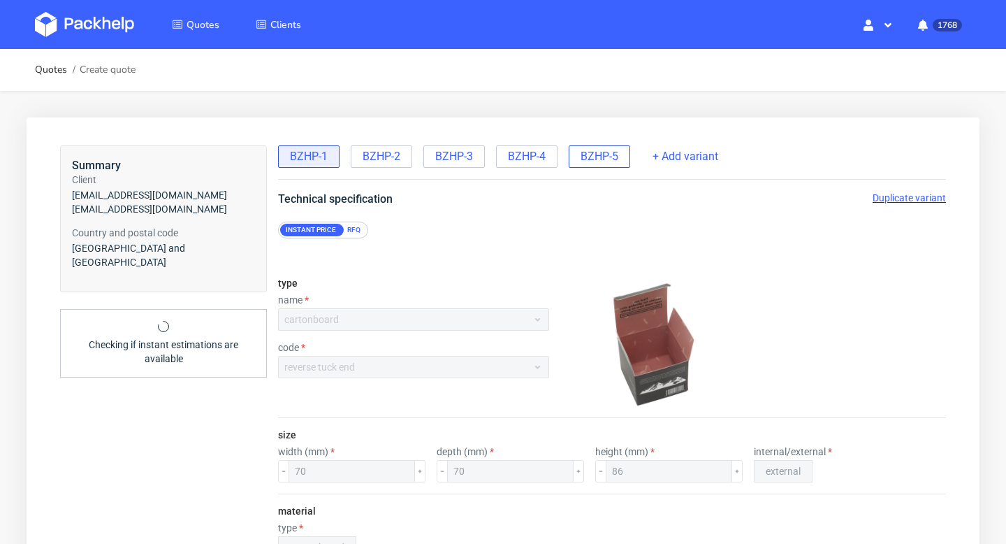
click at [612, 152] on span "BZHP-5" at bounding box center [600, 156] width 38 height 15
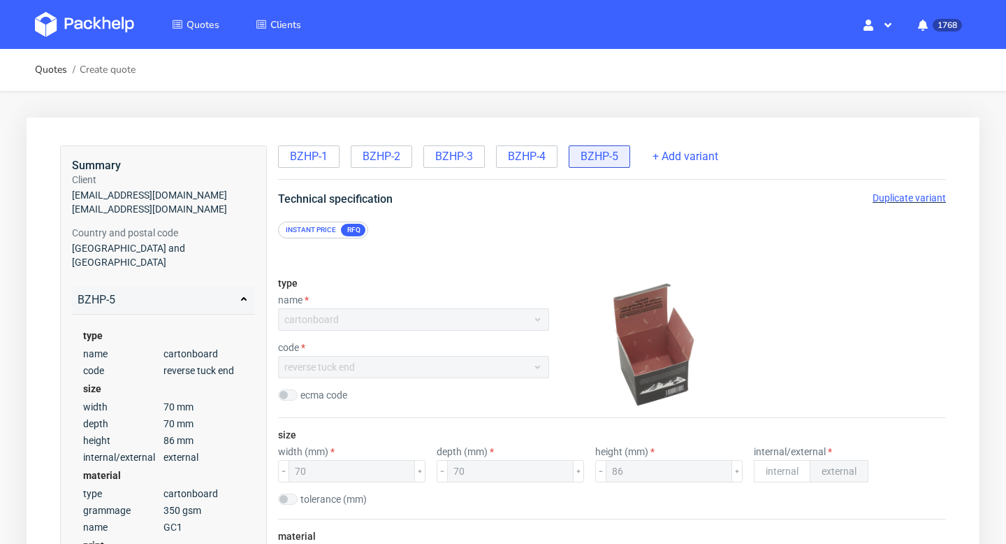
click at [907, 197] on span "Duplicate variant" at bounding box center [909, 197] width 73 height 11
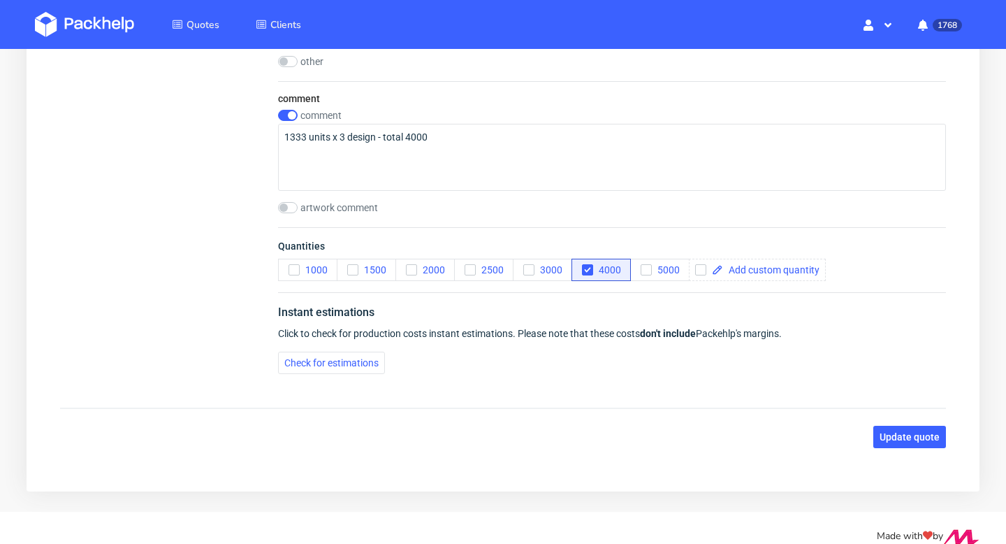
scroll to position [1610, 0]
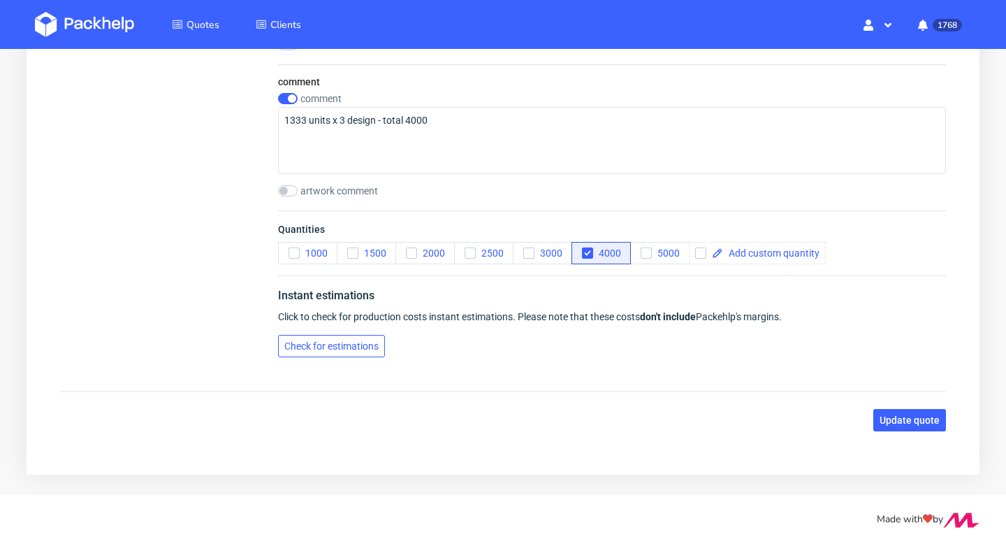
click at [362, 346] on span "Check for estimations" at bounding box center [331, 346] width 94 height 10
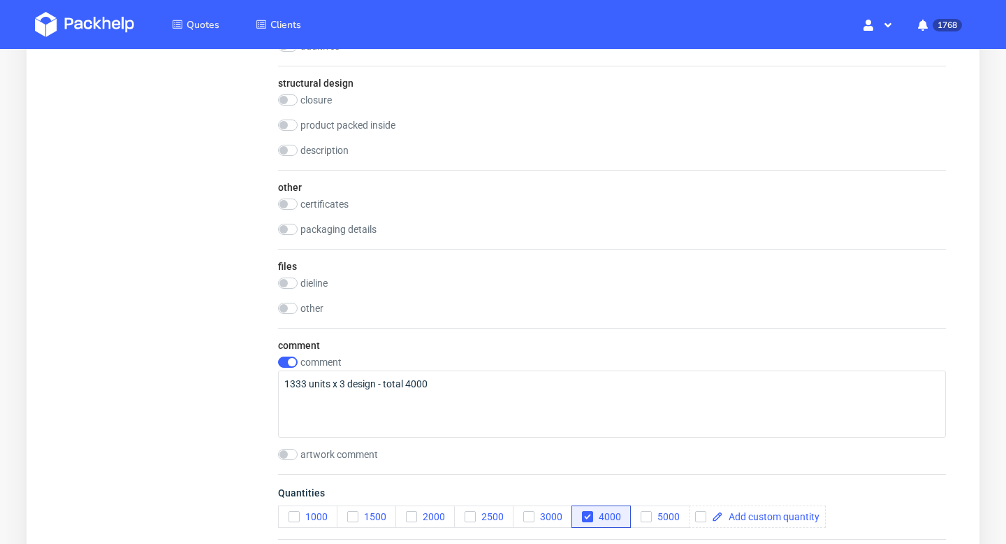
scroll to position [1652, 0]
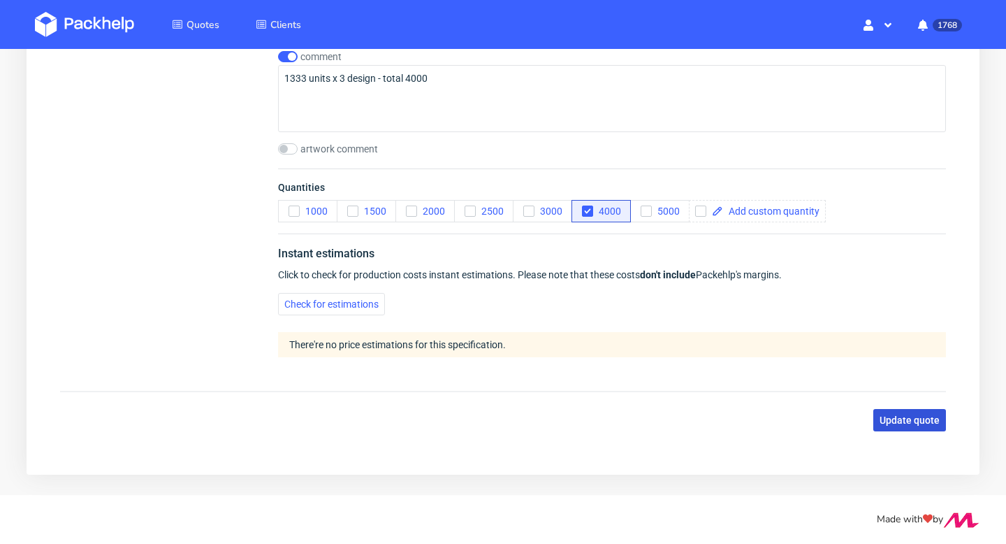
click at [909, 416] on span "Update quote" at bounding box center [910, 420] width 60 height 10
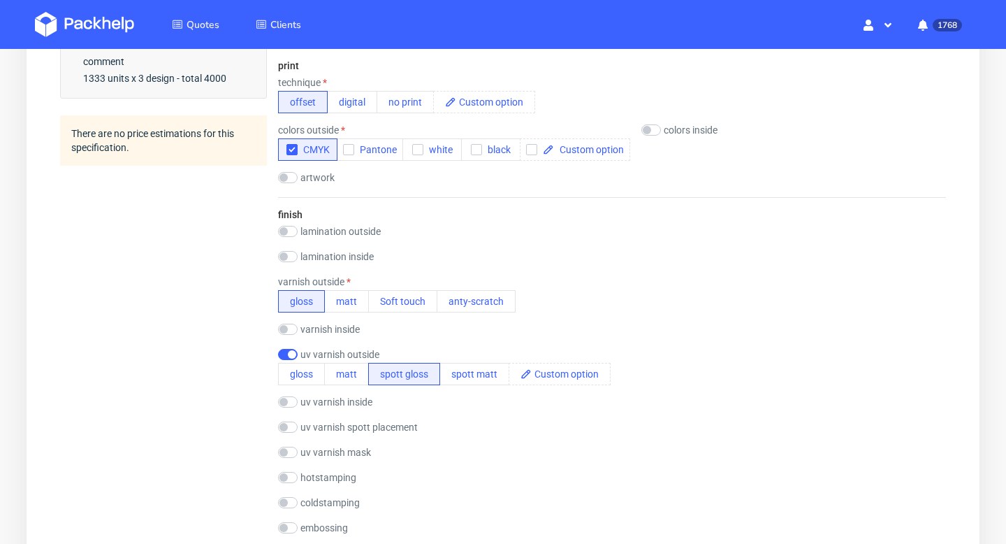
scroll to position [600, 0]
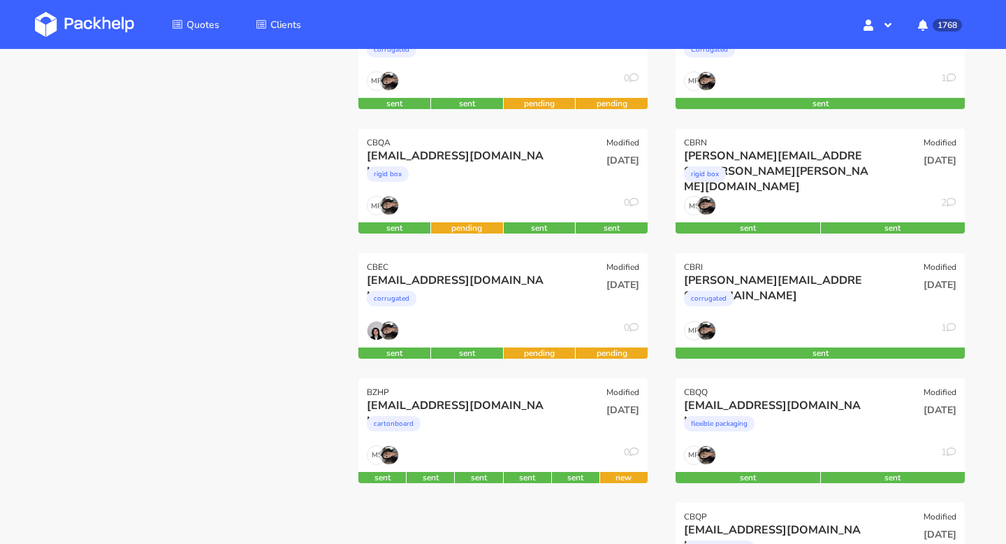
scroll to position [584, 0]
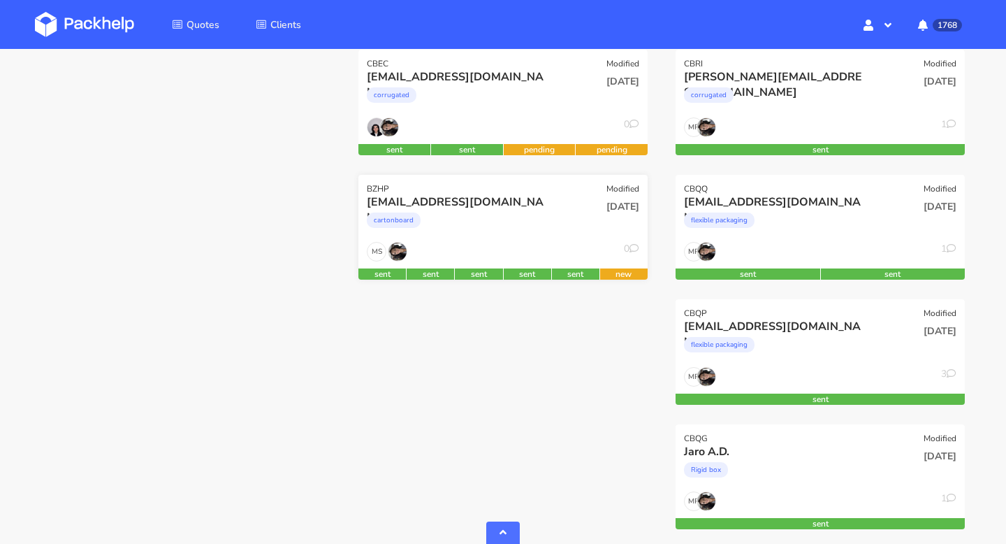
click at [529, 205] on div "[EMAIL_ADDRESS][DOMAIN_NAME]" at bounding box center [459, 201] width 185 height 15
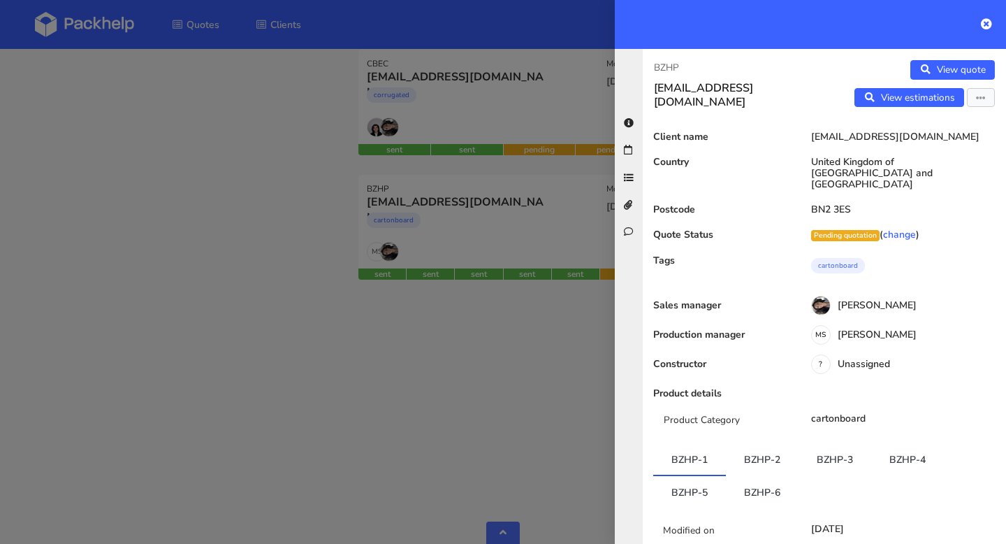
click at [703, 67] on p "BZHP" at bounding box center [733, 67] width 159 height 15
drag, startPoint x: 801, startPoint y: 474, endPoint x: 739, endPoint y: 474, distance: 61.5
click at [739, 474] on ul "BZHP-1 BZHP-2 BZHP-3 BZHP-4 BZHP-5 BZHP-6" at bounding box center [824, 476] width 342 height 64
copy link "BZHP-6"
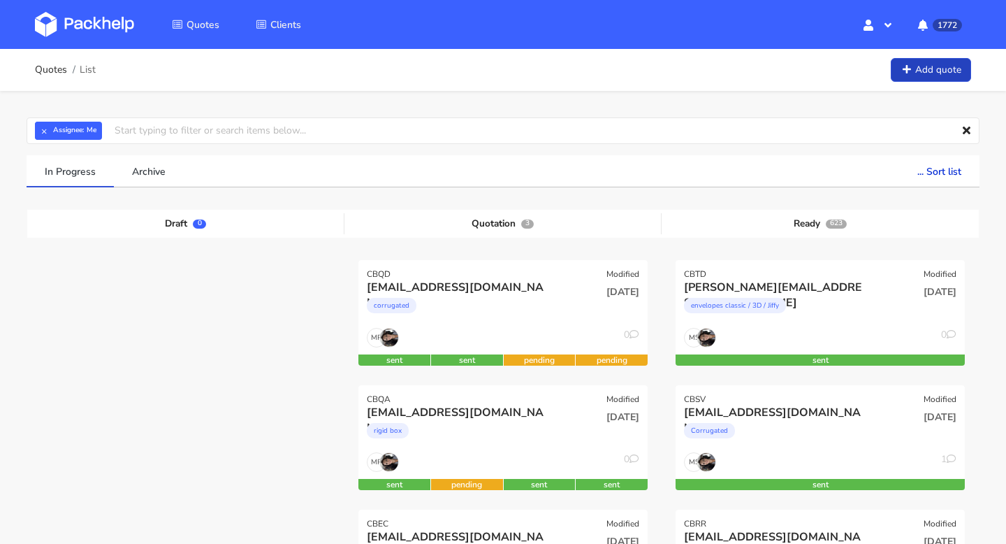
click at [931, 77] on link "Add quote" at bounding box center [931, 70] width 80 height 24
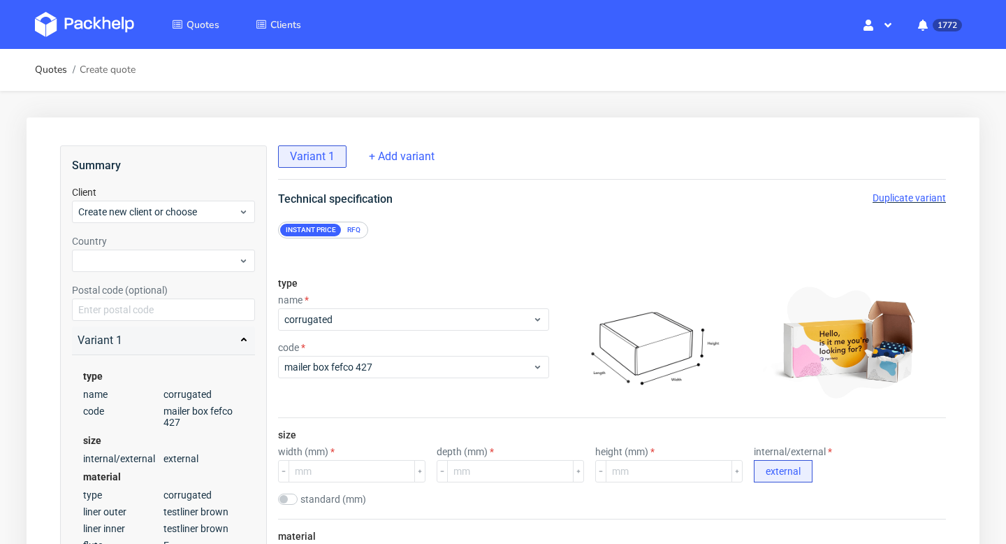
click at [355, 224] on div "RFQ" at bounding box center [354, 230] width 24 height 13
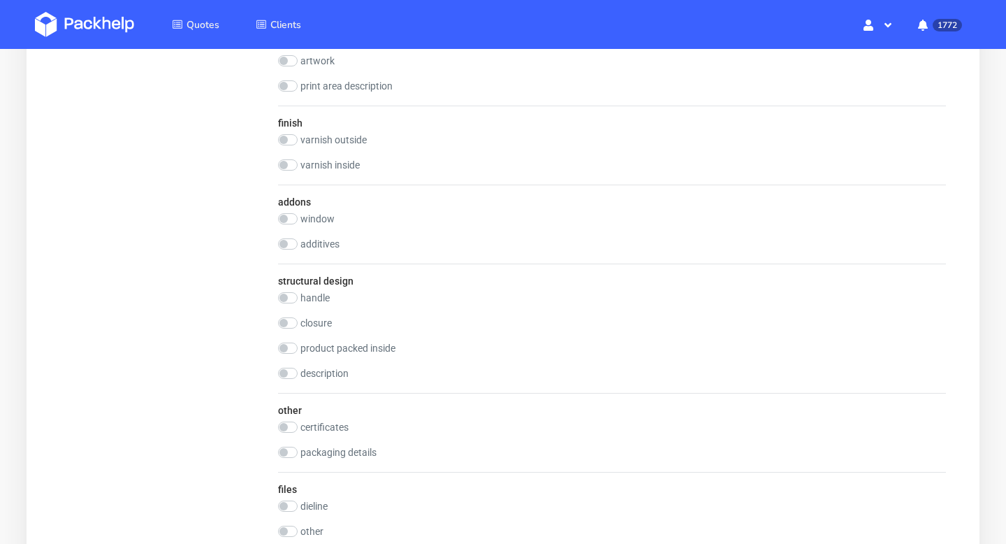
scroll to position [1294, 0]
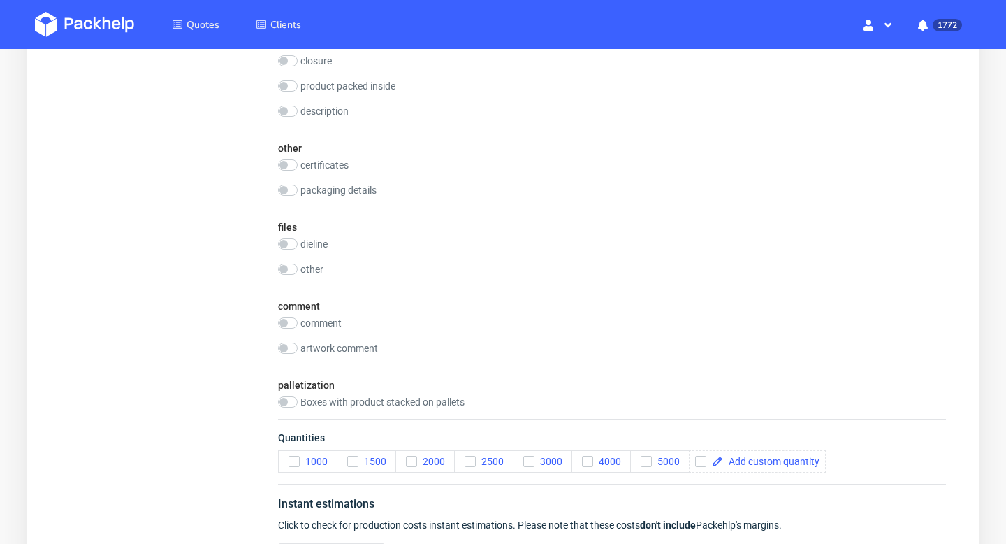
click at [315, 247] on label "dieline" at bounding box center [313, 243] width 27 height 11
checkbox input "true"
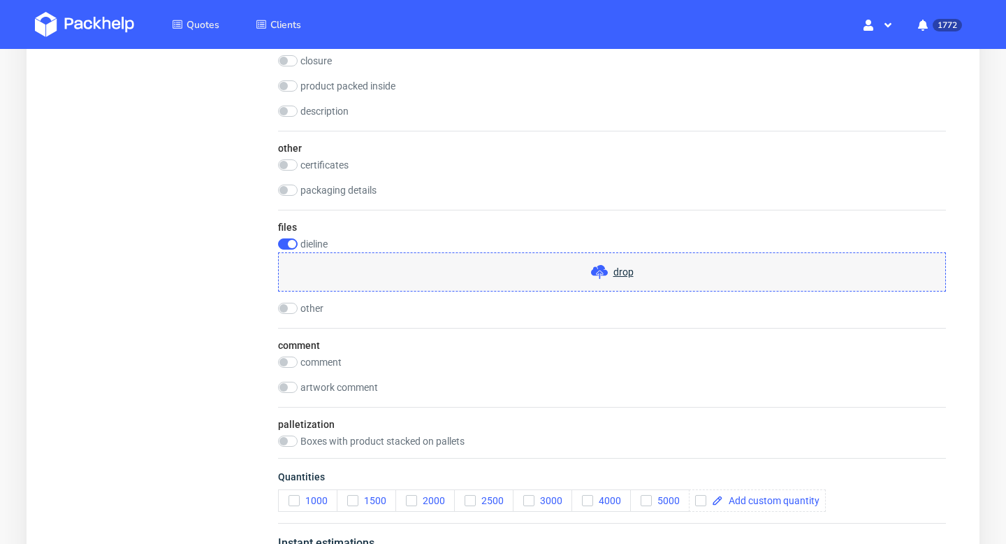
click at [417, 298] on div "files dieline drop other drop" at bounding box center [612, 269] width 668 height 118
click at [437, 282] on div "drop" at bounding box center [612, 271] width 668 height 39
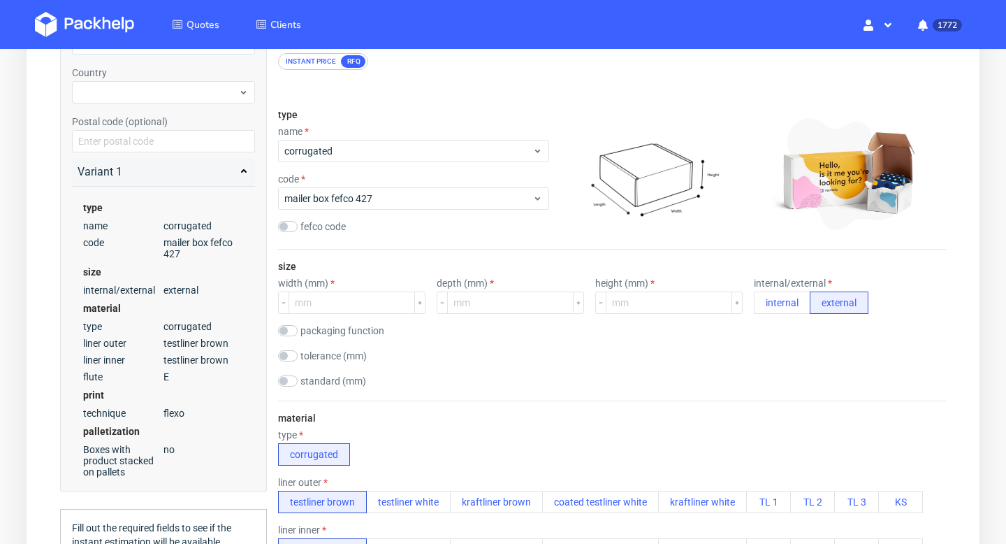
scroll to position [128, 0]
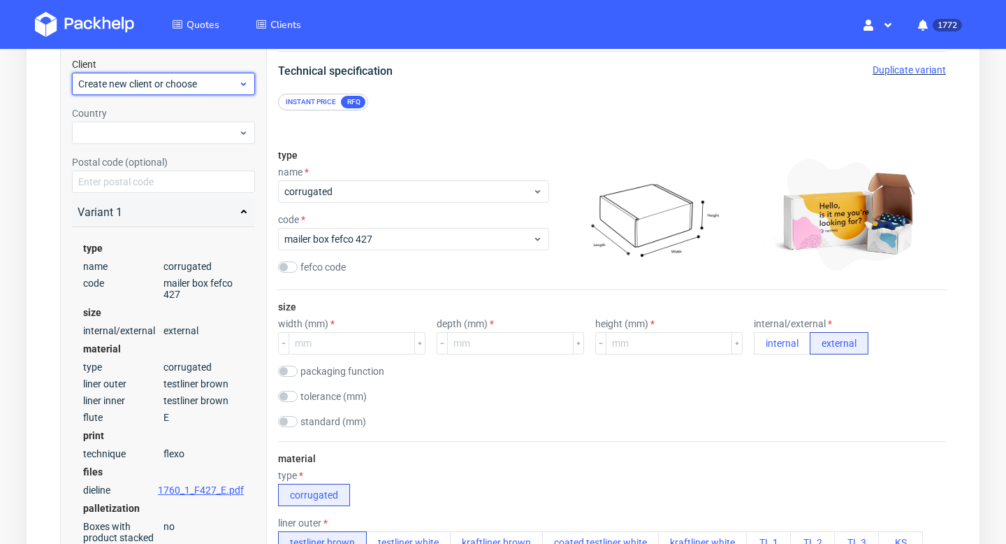
click at [154, 94] on div "Create new client or choose" at bounding box center [163, 84] width 183 height 22
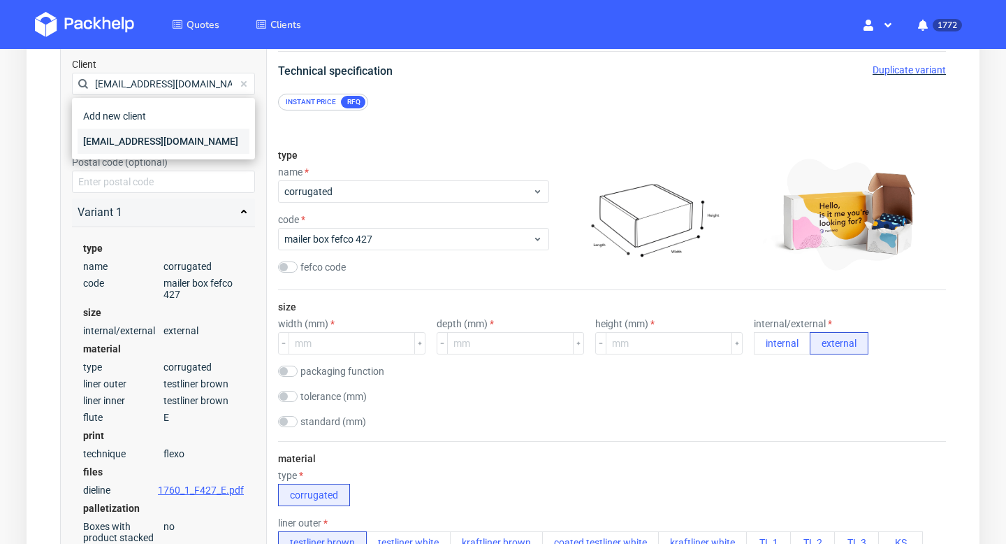
type input "lt@exseedhealth.com"
click at [129, 135] on div "lt@exseedhealth.com" at bounding box center [164, 141] width 172 height 25
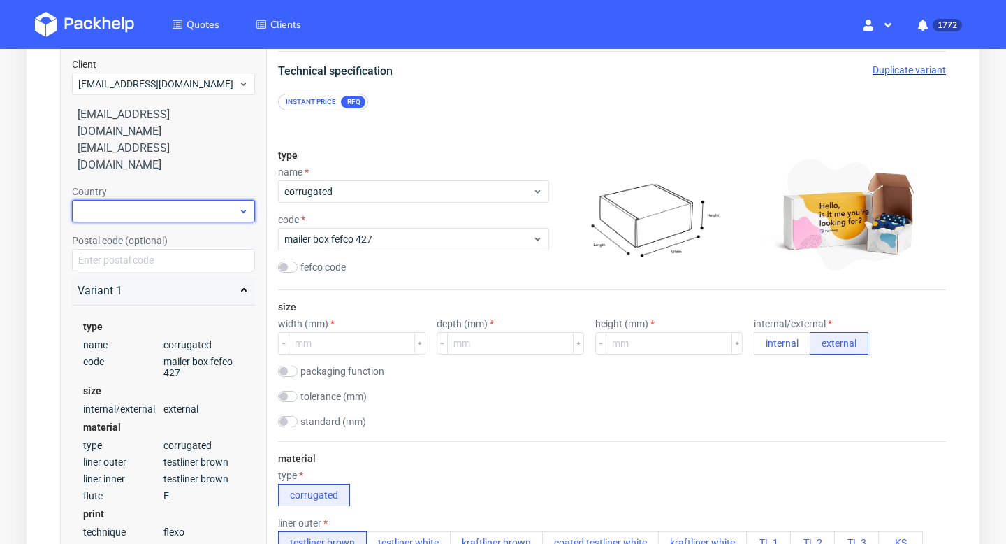
click at [126, 200] on div at bounding box center [163, 211] width 183 height 22
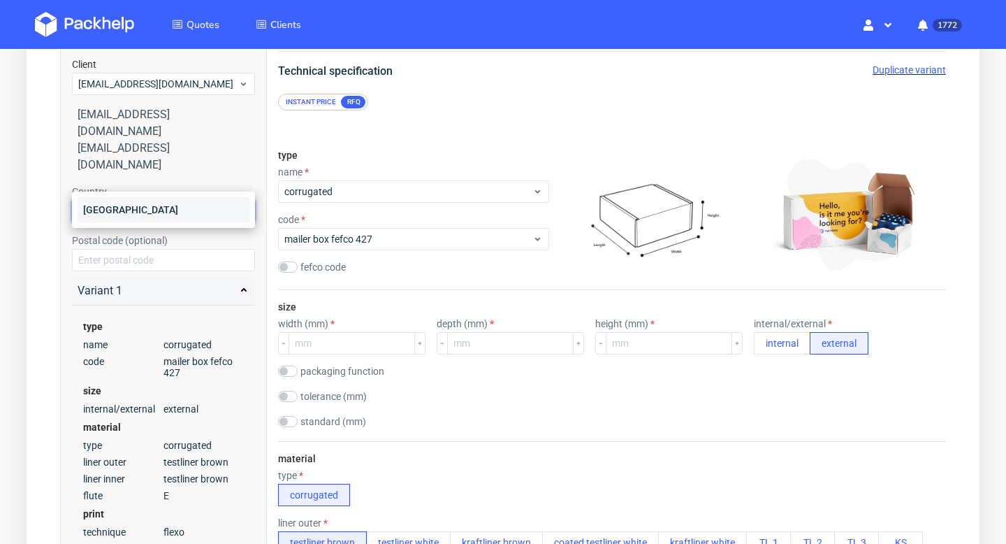
type input "Denma"
click at [184, 206] on div "Denmark" at bounding box center [164, 209] width 172 height 25
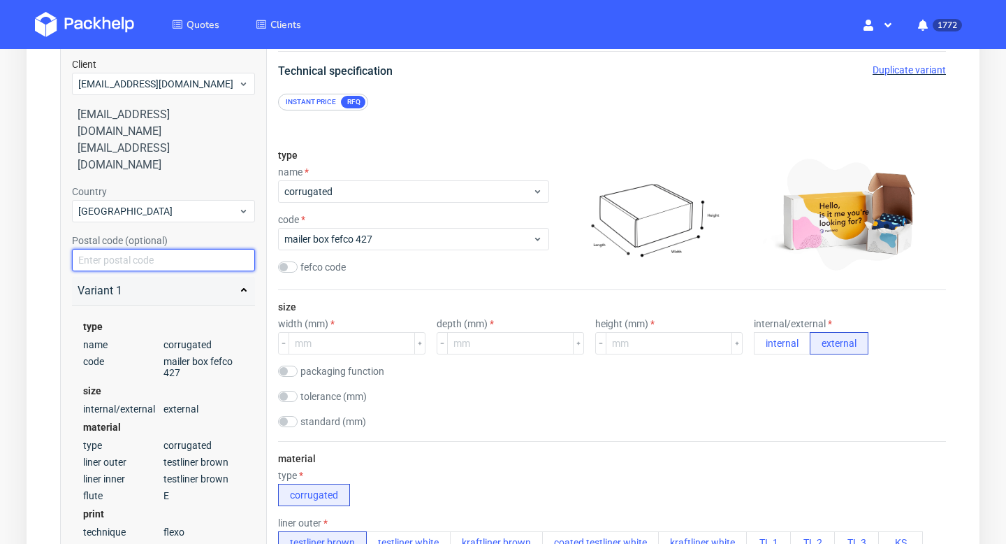
click at [160, 249] on input "text" at bounding box center [163, 260] width 183 height 22
paste input "S 2300"
click at [87, 249] on input "S 2300" at bounding box center [163, 260] width 183 height 22
type input "S2300"
click at [136, 282] on div "Variant 1" at bounding box center [164, 290] width 172 height 17
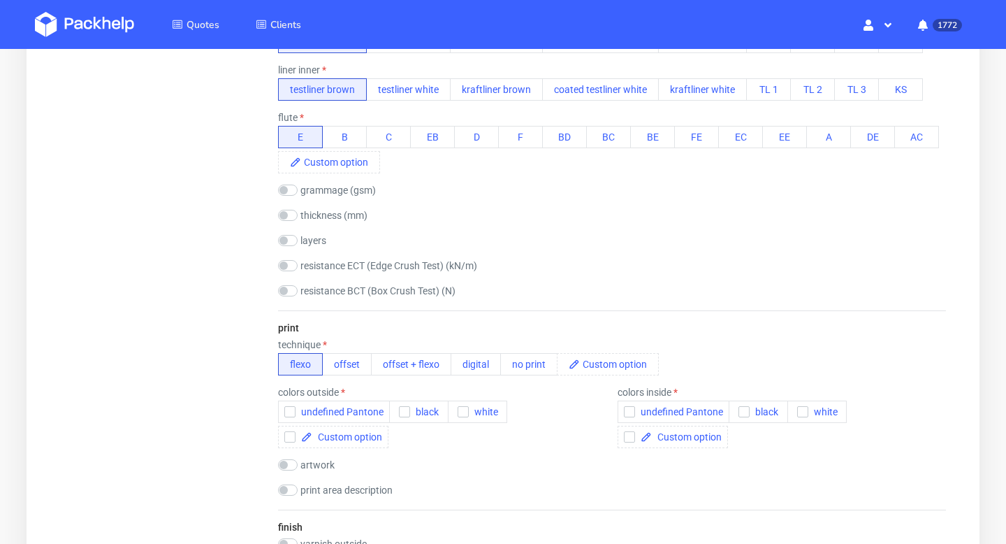
scroll to position [808, 0]
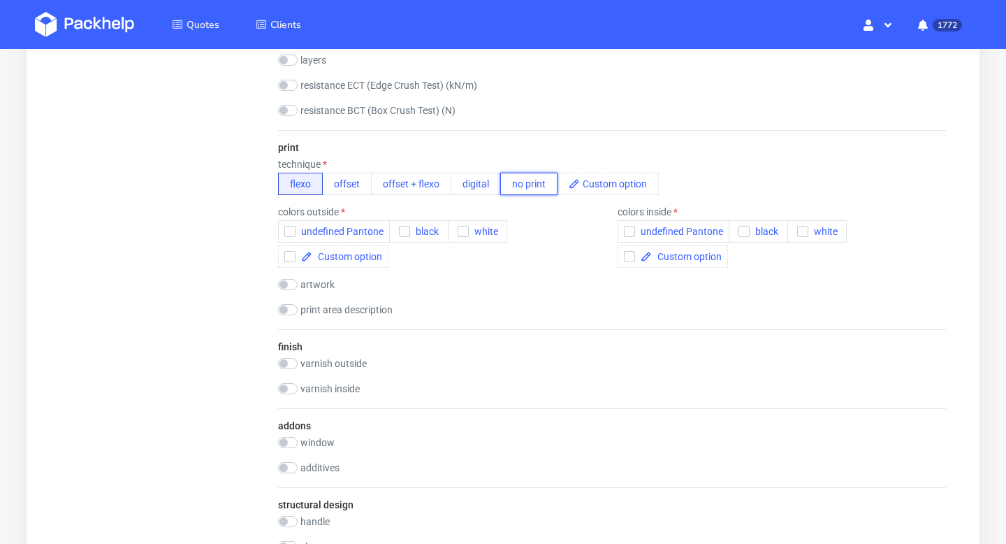
click at [525, 188] on button "no print" at bounding box center [528, 184] width 57 height 22
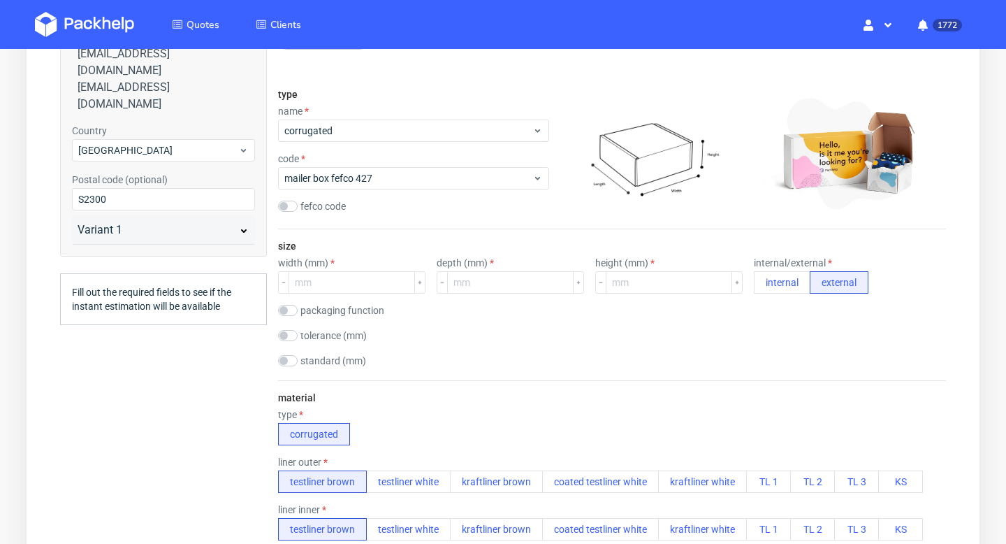
scroll to position [147, 0]
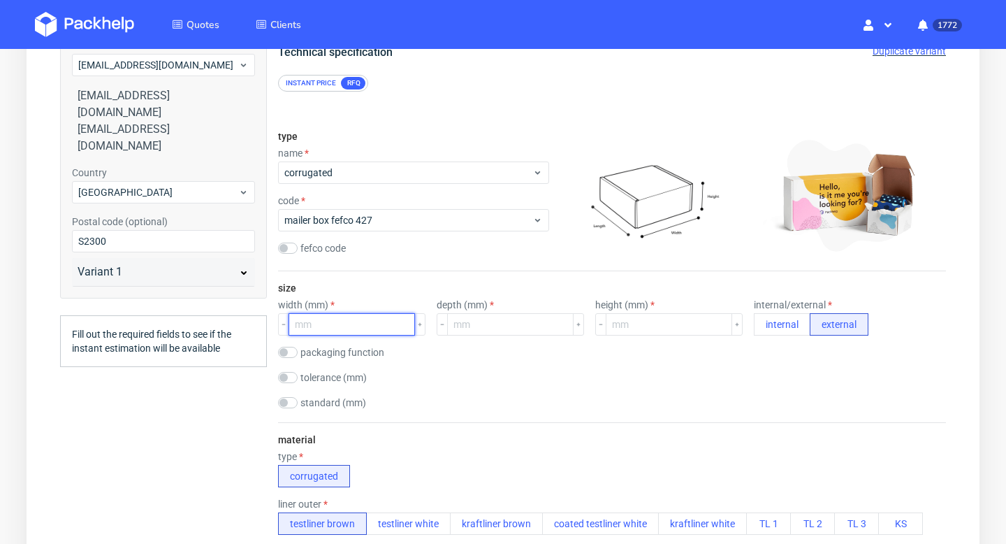
click at [367, 324] on input "number" at bounding box center [352, 324] width 126 height 22
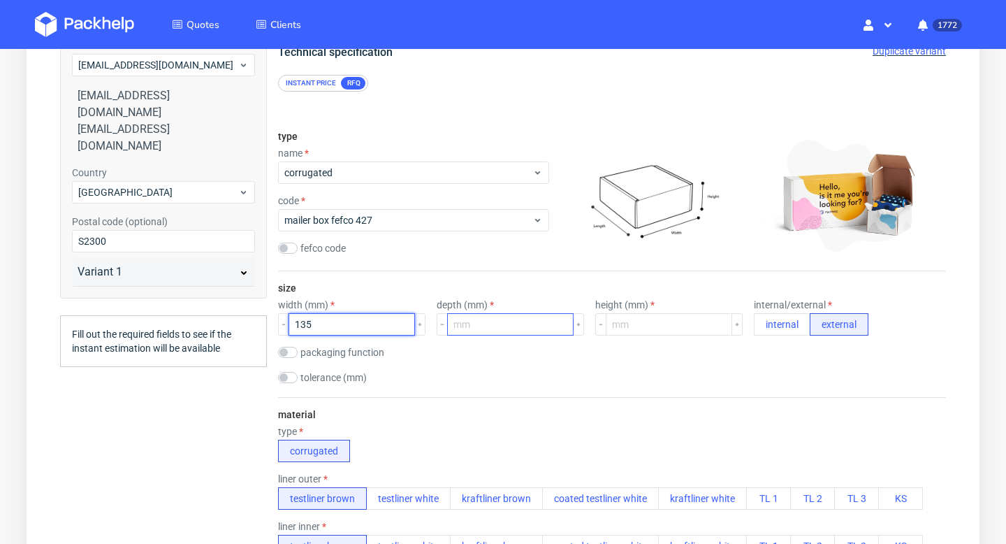
type input "135"
click at [470, 321] on input "number" at bounding box center [510, 324] width 126 height 22
type input "135"
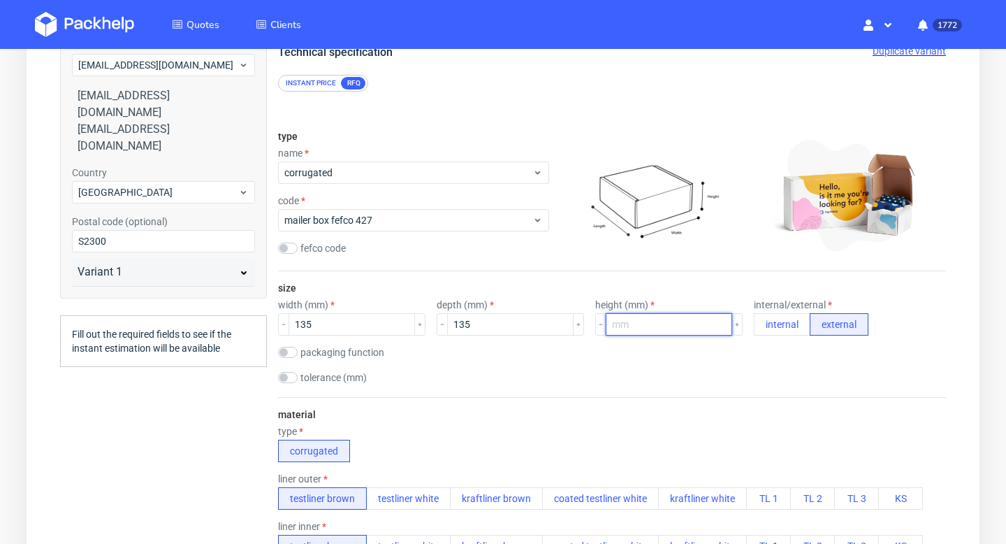
click at [606, 319] on input "number" at bounding box center [669, 324] width 126 height 22
type input "87"
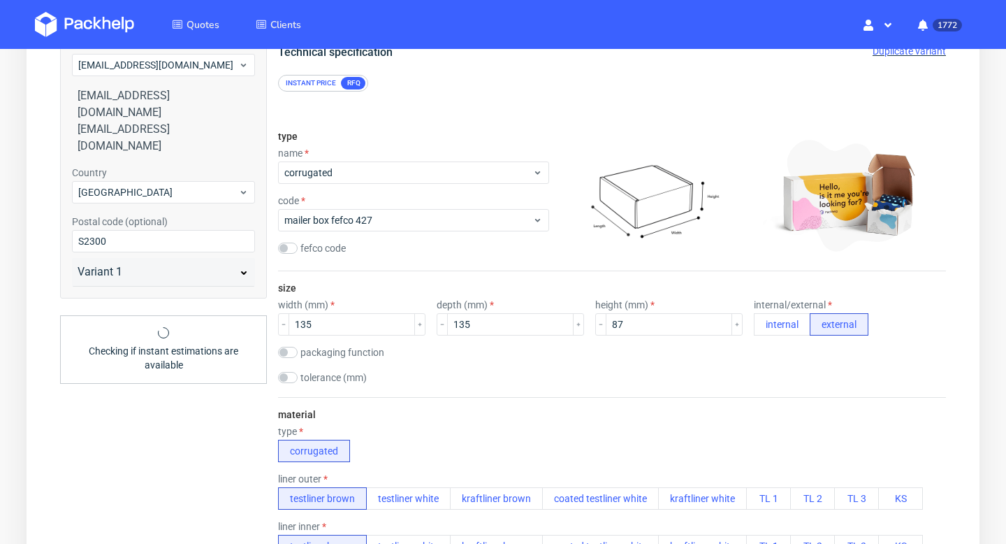
click at [523, 391] on div "size width (mm) 135 depth (mm) 135 height (mm) 87 internal/external internal ex…" at bounding box center [612, 334] width 668 height 126
click at [754, 322] on button "internal" at bounding box center [782, 324] width 57 height 22
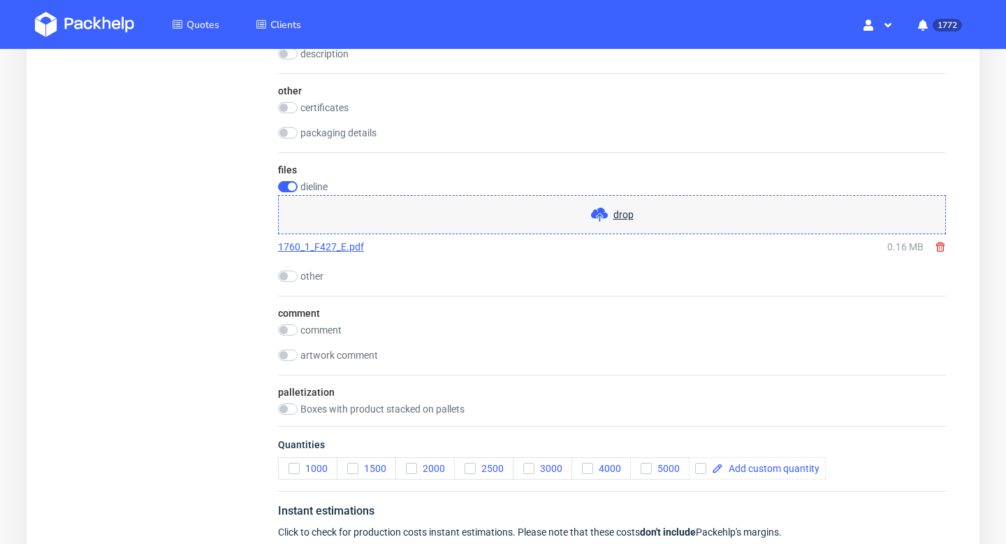
scroll to position [1415, 0]
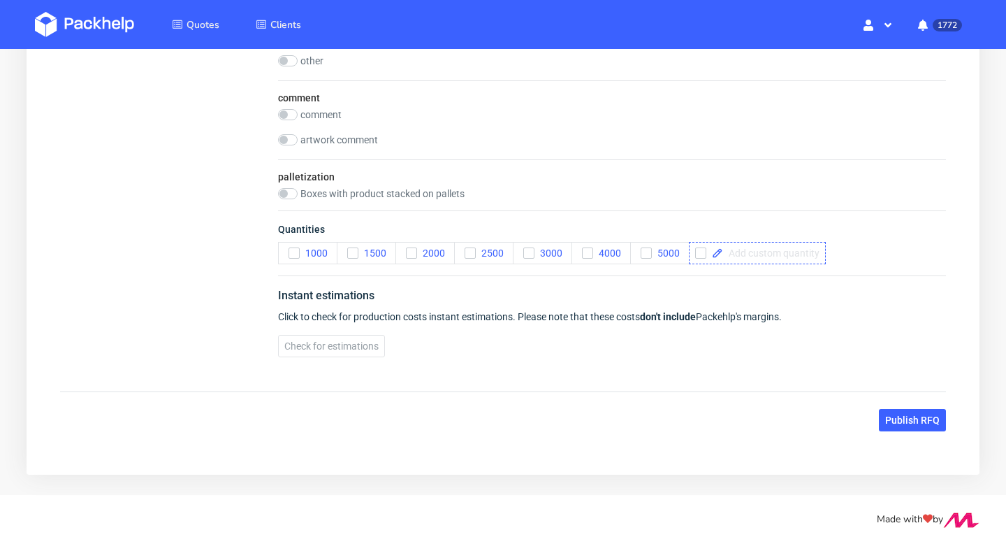
click at [771, 256] on span at bounding box center [771, 253] width 96 height 10
click at [727, 300] on div "Instant estimations" at bounding box center [612, 298] width 668 height 22
checkbox input "true"
click at [379, 345] on span "Check for estimations" at bounding box center [331, 346] width 94 height 10
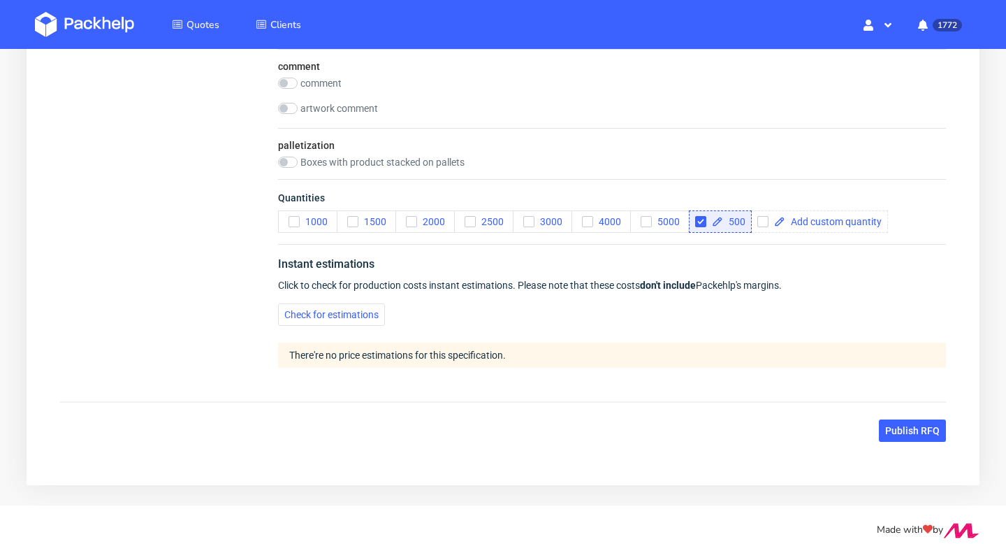
scroll to position [1457, 0]
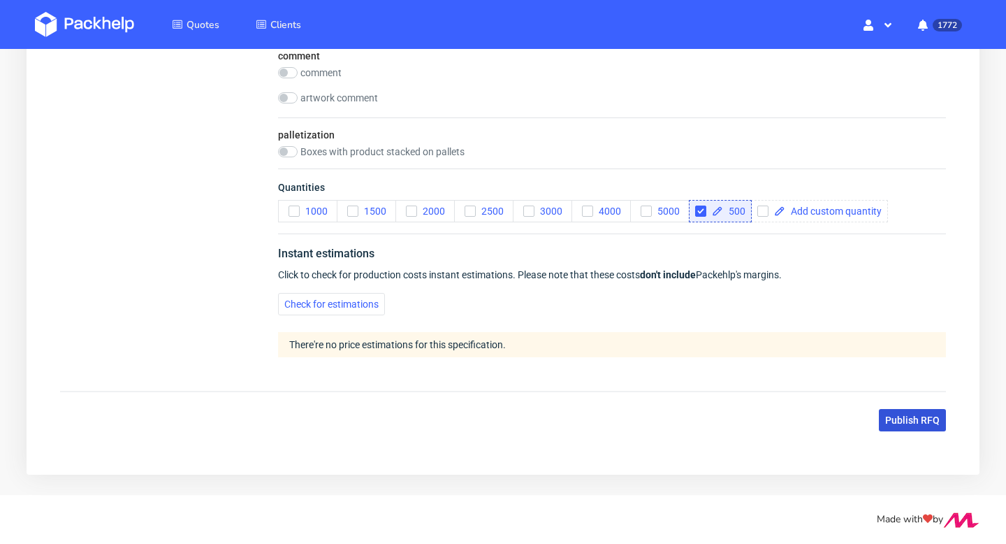
click at [928, 423] on span "Publish RFQ" at bounding box center [912, 420] width 54 height 10
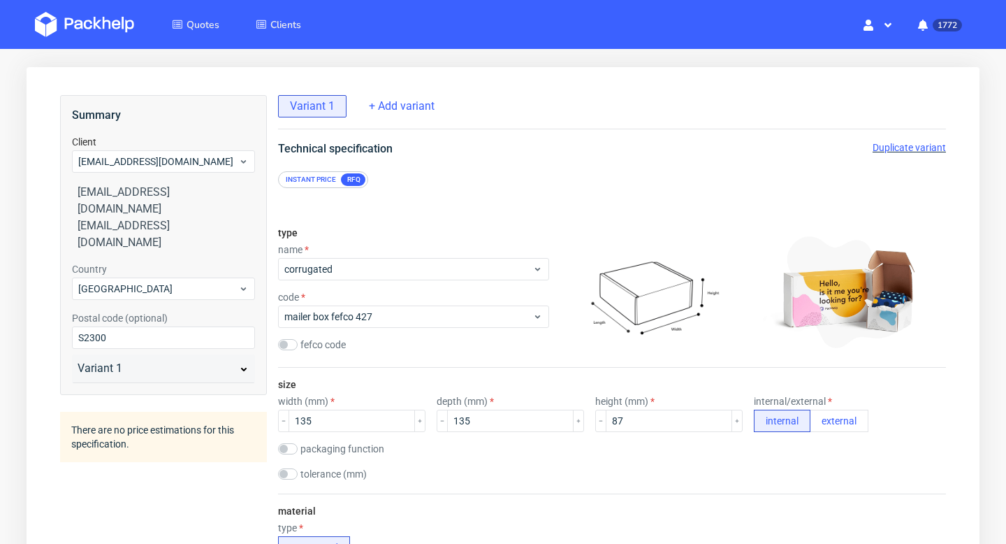
scroll to position [0, 0]
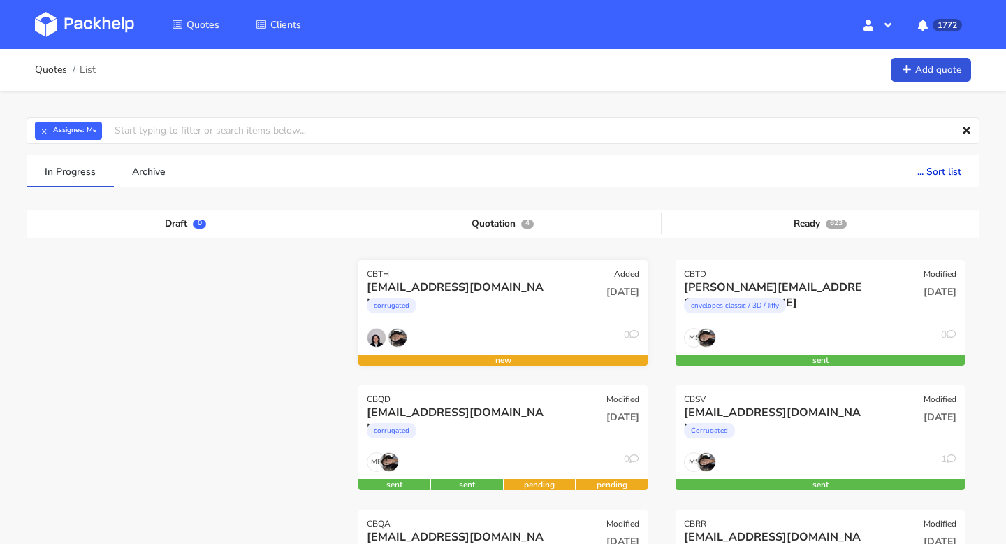
click at [539, 293] on div "[EMAIL_ADDRESS][DOMAIN_NAME]" at bounding box center [459, 286] width 185 height 15
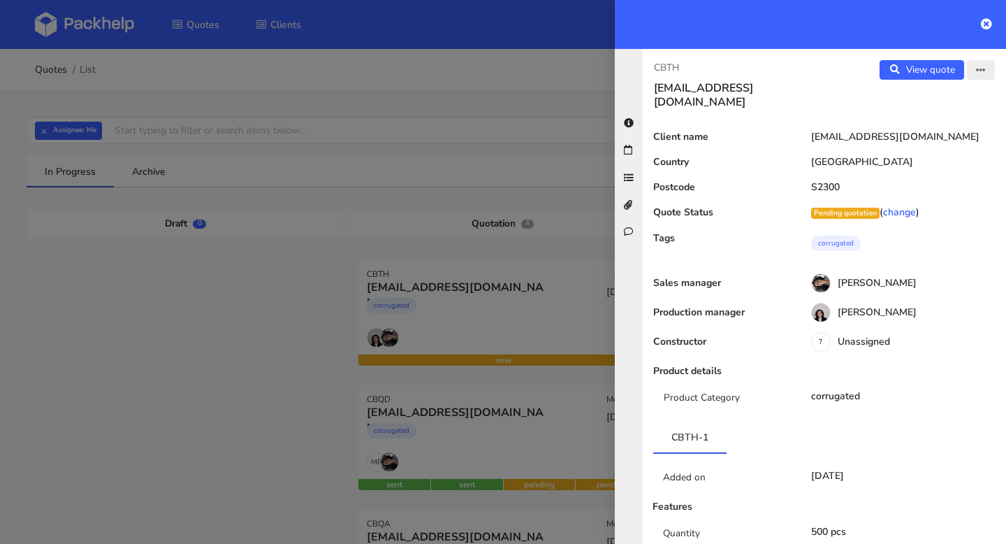
click at [975, 75] on button "button" at bounding box center [981, 70] width 28 height 20
click at [945, 89] on link "Edit quote" at bounding box center [935, 98] width 123 height 23
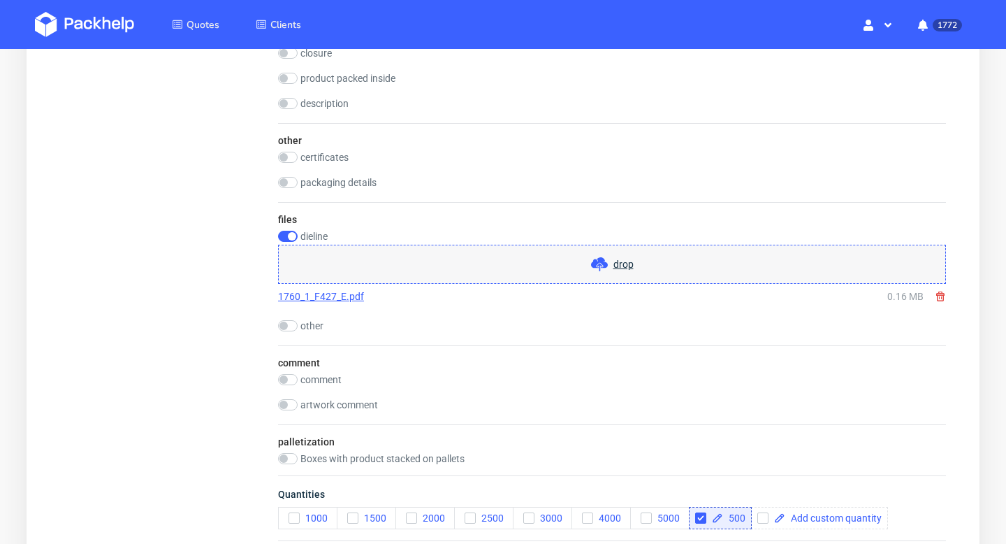
scroll to position [1276, 0]
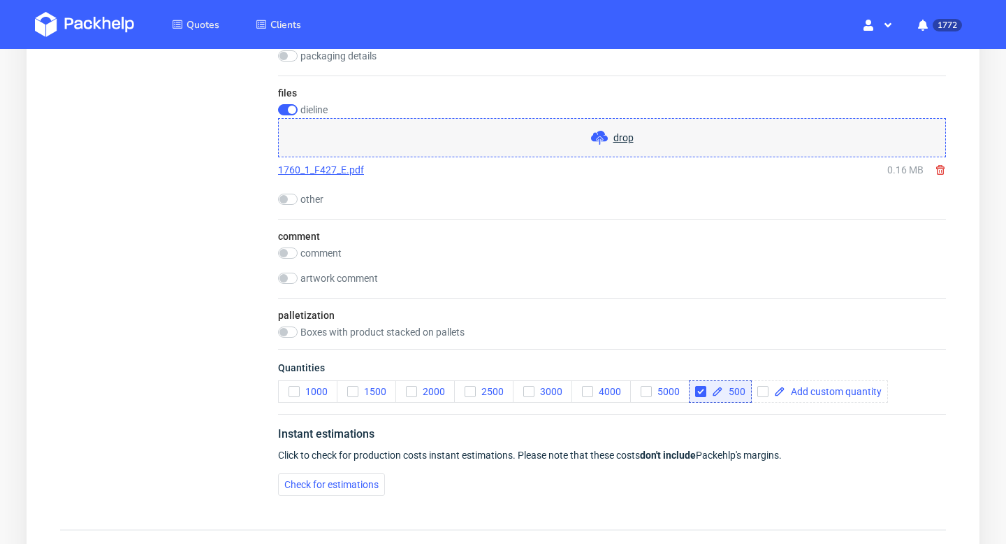
click at [312, 260] on div "comment" at bounding box center [612, 254] width 668 height 14
click at [309, 258] on label "comment" at bounding box center [320, 252] width 41 height 11
checkbox input "true"
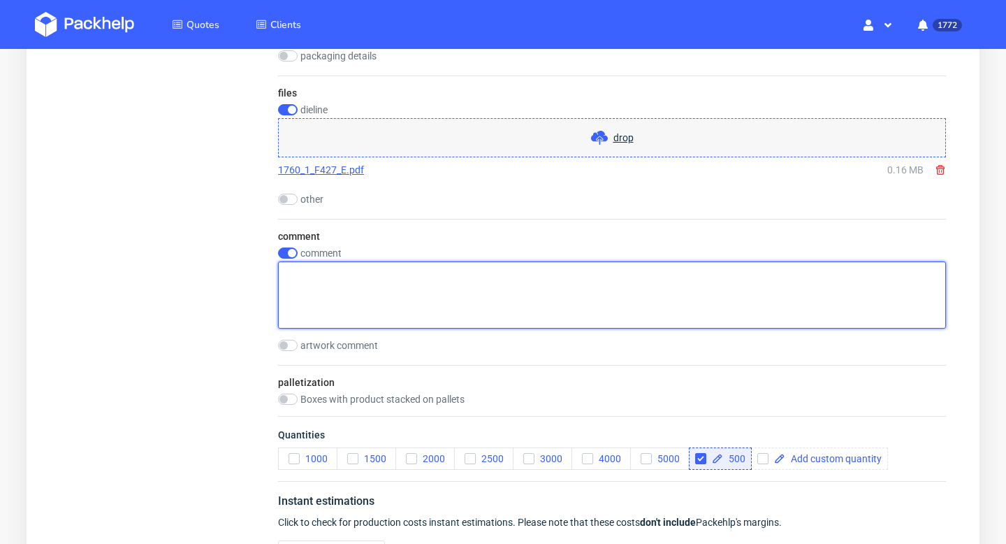
click at [342, 300] on textarea at bounding box center [612, 294] width 668 height 67
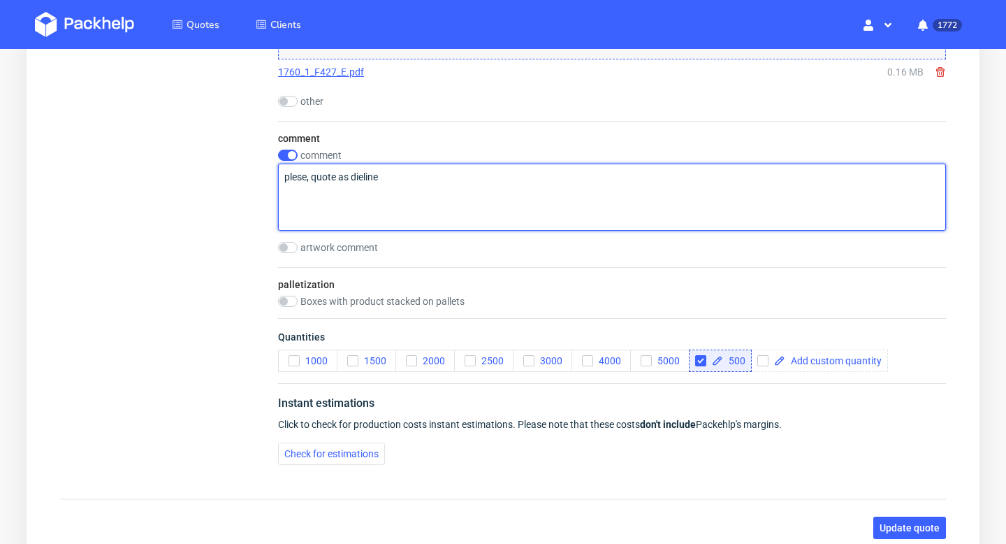
scroll to position [1482, 0]
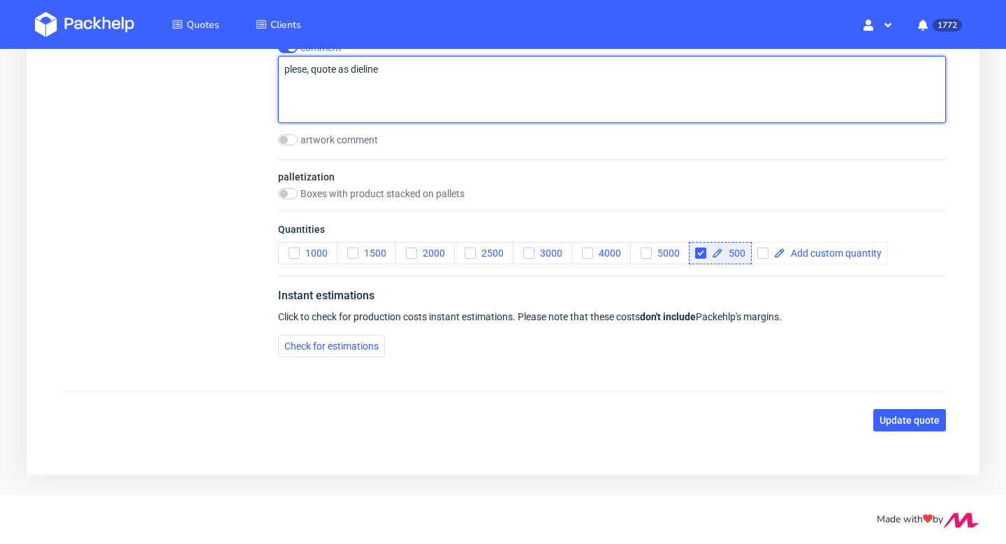
type textarea "plese, quote as dieline"
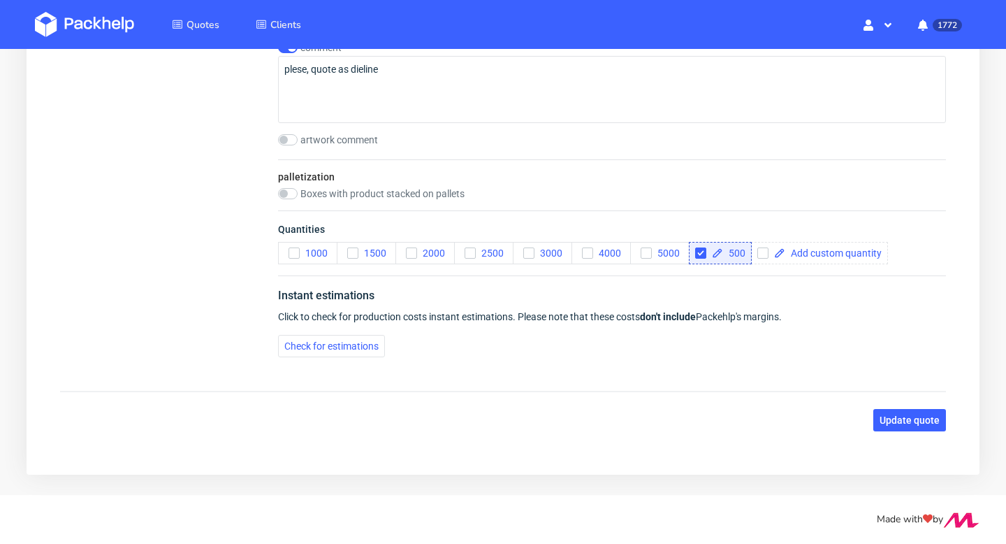
click at [930, 421] on span "Update quote" at bounding box center [910, 420] width 60 height 10
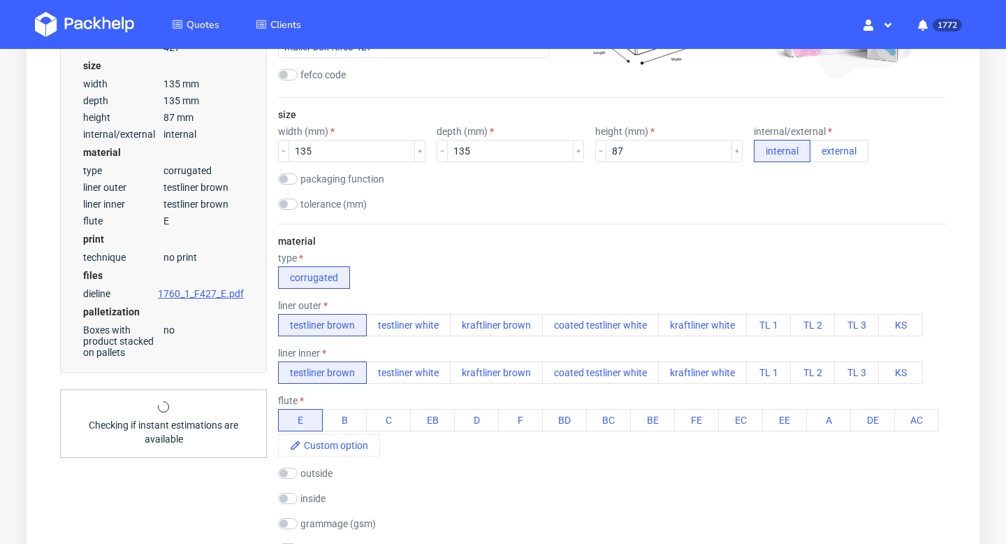
scroll to position [0, 0]
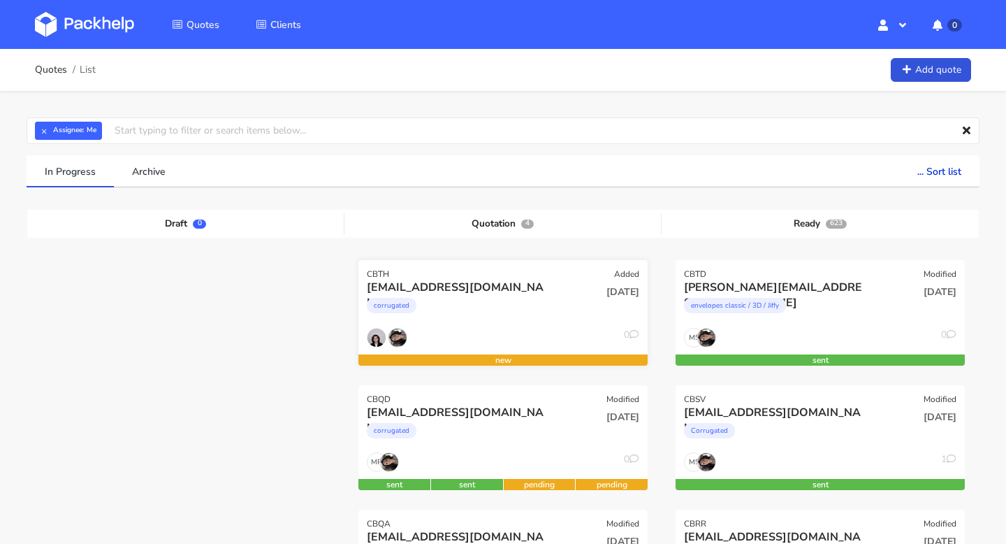
click at [376, 275] on div "CBTH" at bounding box center [378, 273] width 22 height 11
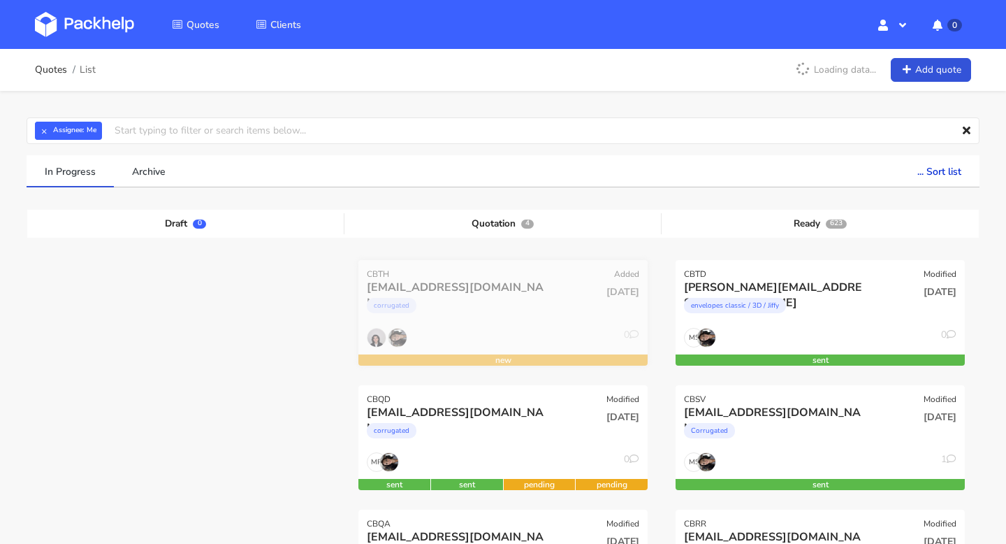
click at [376, 275] on div "CBTH" at bounding box center [378, 273] width 22 height 11
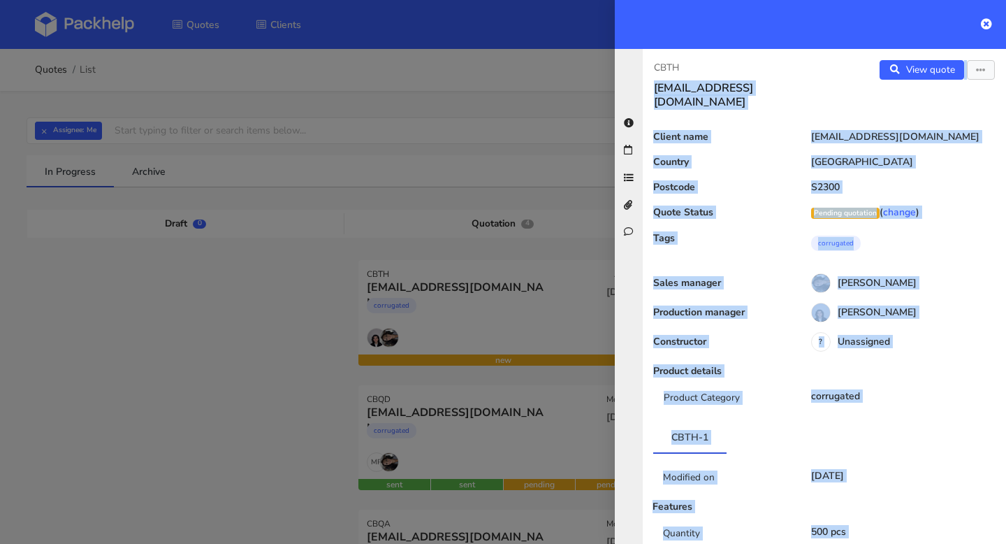
drag, startPoint x: 687, startPoint y: 68, endPoint x: 606, endPoint y: 71, distance: 81.1
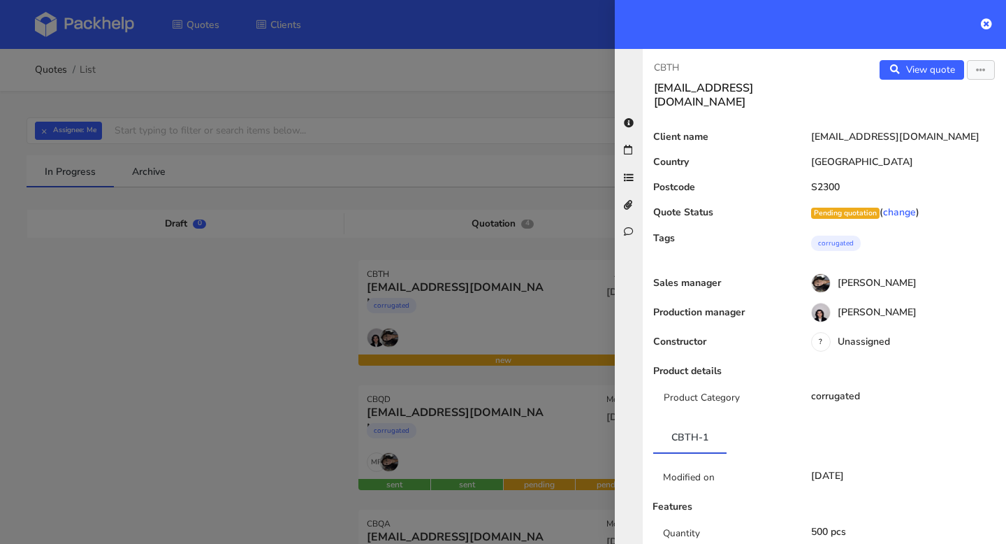
click at [734, 34] on div at bounding box center [810, 24] width 391 height 49
drag, startPoint x: 686, startPoint y: 70, endPoint x: 642, endPoint y: 70, distance: 44.0
click at [642, 70] on div "CBTH mu@exseedhealth.com View quote Edit quote Client name mu@exseedhealth.com …" at bounding box center [810, 296] width 391 height 495
copy p "CBTH"
drag, startPoint x: 788, startPoint y: 87, endPoint x: 639, endPoint y: 87, distance: 148.8
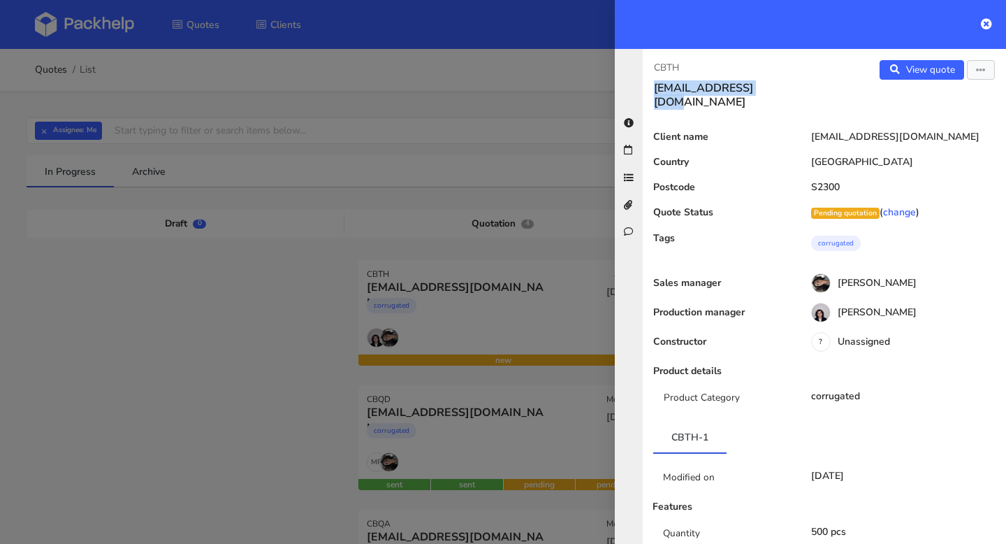
click at [639, 87] on div "CBTH mu@exseedhealth.com View quote Edit quote Client name mu@exseedhealth.com …" at bounding box center [810, 296] width 391 height 495
click at [773, 74] on p "CBTH" at bounding box center [733, 67] width 159 height 15
drag, startPoint x: 924, startPoint y: 122, endPoint x: 826, endPoint y: 117, distance: 97.9
click at [826, 131] on div "mu@exseedhealth.com" at bounding box center [900, 136] width 212 height 11
copy div "@exseedhealth.com"
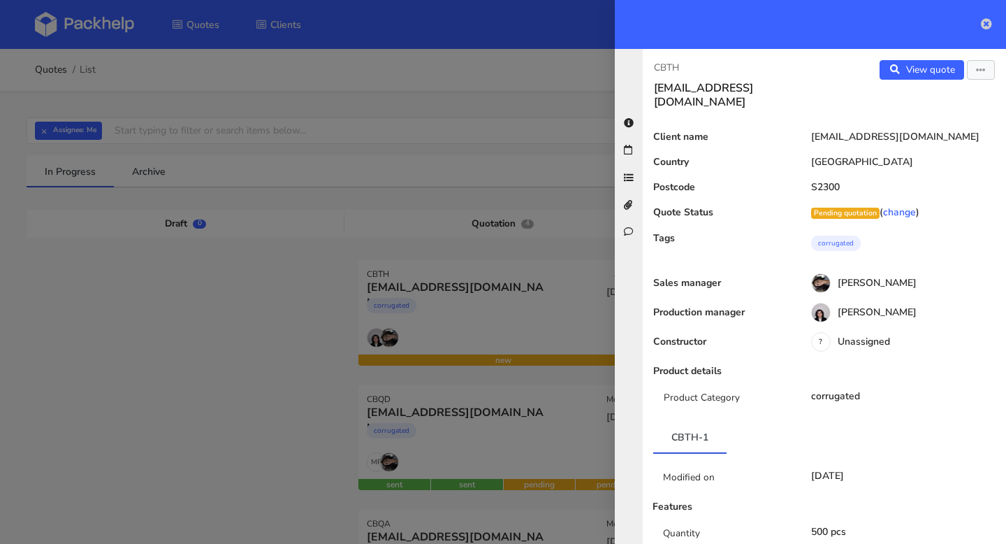
click at [986, 18] on icon at bounding box center [986, 23] width 11 height 11
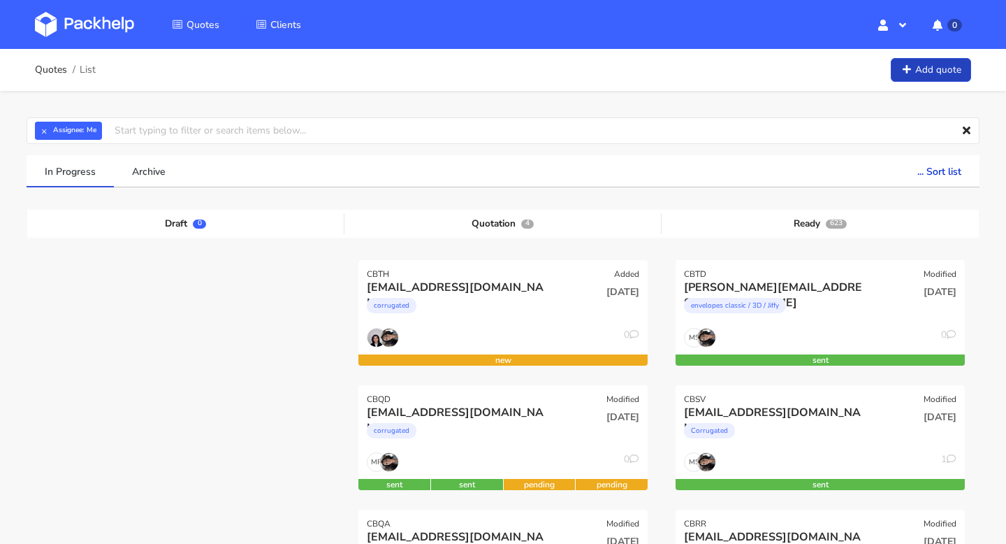
click at [937, 73] on link "Add quote" at bounding box center [931, 70] width 80 height 24
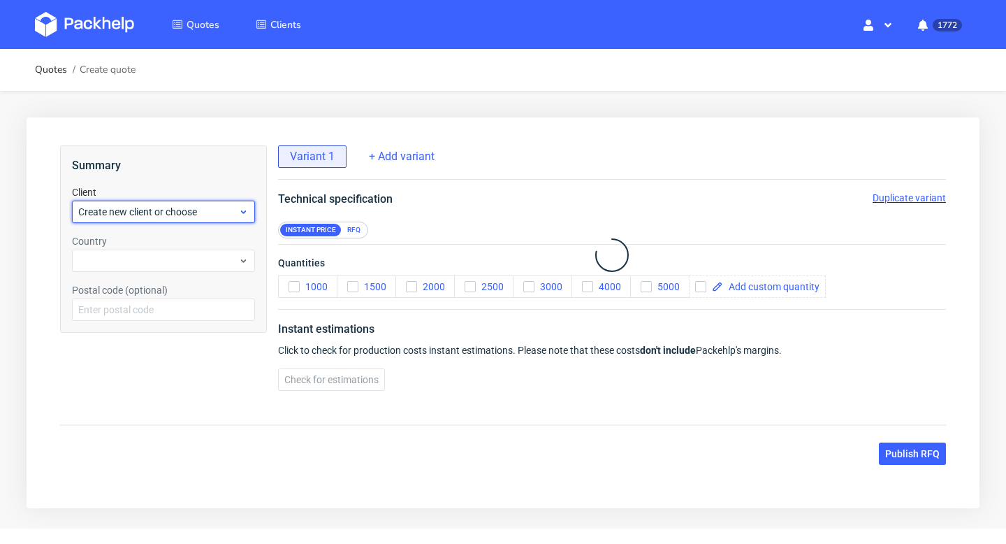
click at [121, 214] on span "Create new client or choose" at bounding box center [158, 212] width 160 height 14
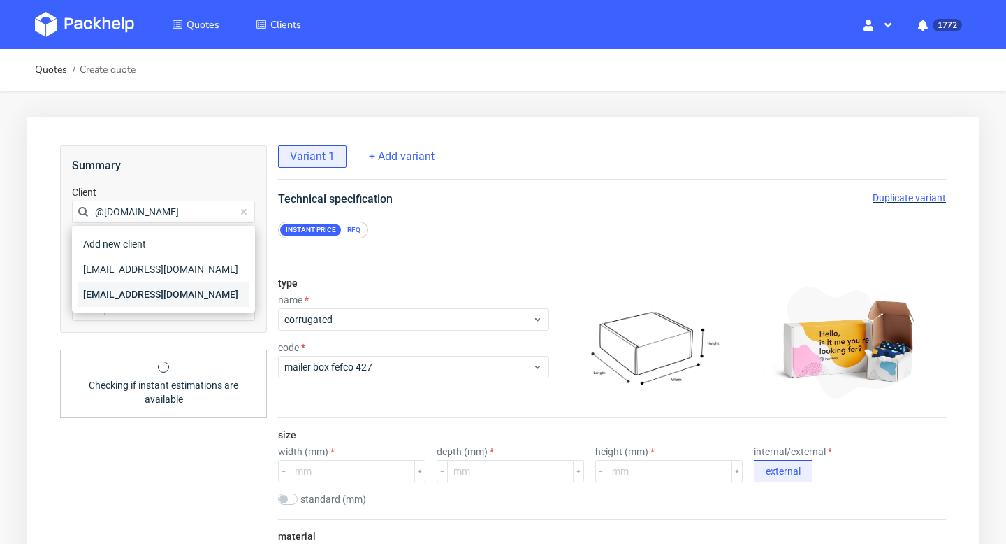
type input "@[DOMAIN_NAME]"
click at [126, 294] on div "[EMAIL_ADDRESS][DOMAIN_NAME]" at bounding box center [164, 294] width 172 height 25
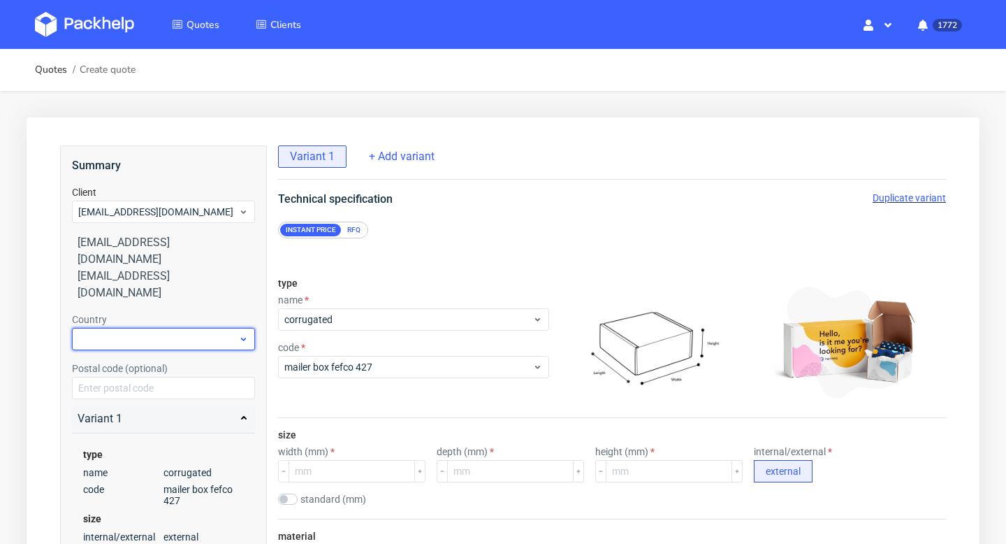
click at [126, 328] on div at bounding box center [163, 339] width 183 height 22
type input "denmar"
click at [137, 335] on div "[GEOGRAPHIC_DATA]" at bounding box center [164, 337] width 172 height 25
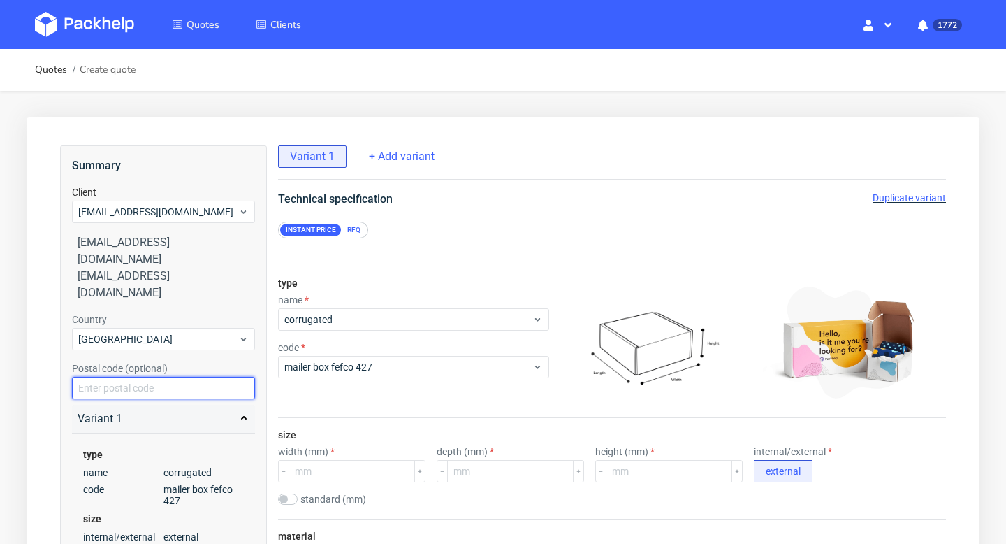
click at [163, 377] on input "text" at bounding box center [163, 388] width 183 height 22
paste input "S 2300"
type input "S 2300"
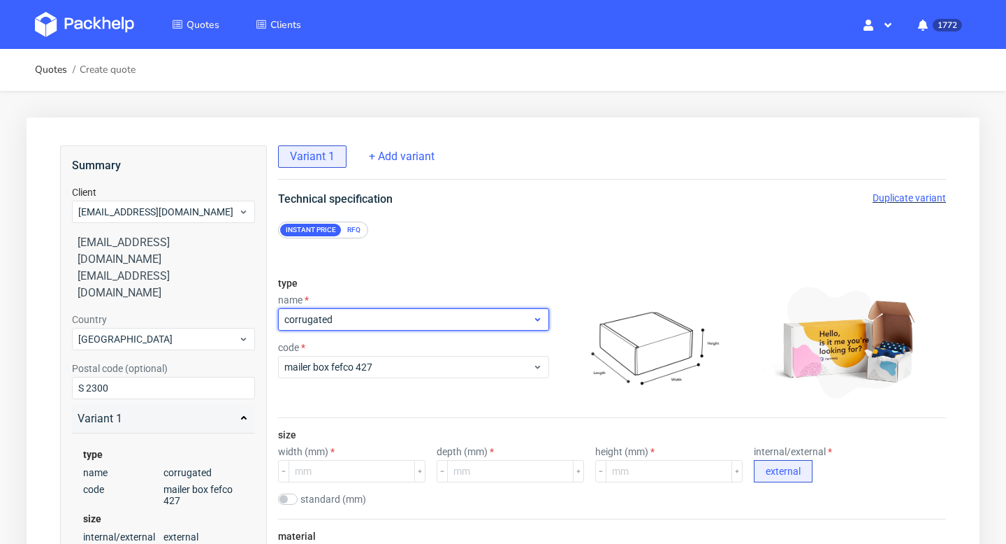
click at [417, 322] on span "corrugated" at bounding box center [408, 319] width 248 height 14
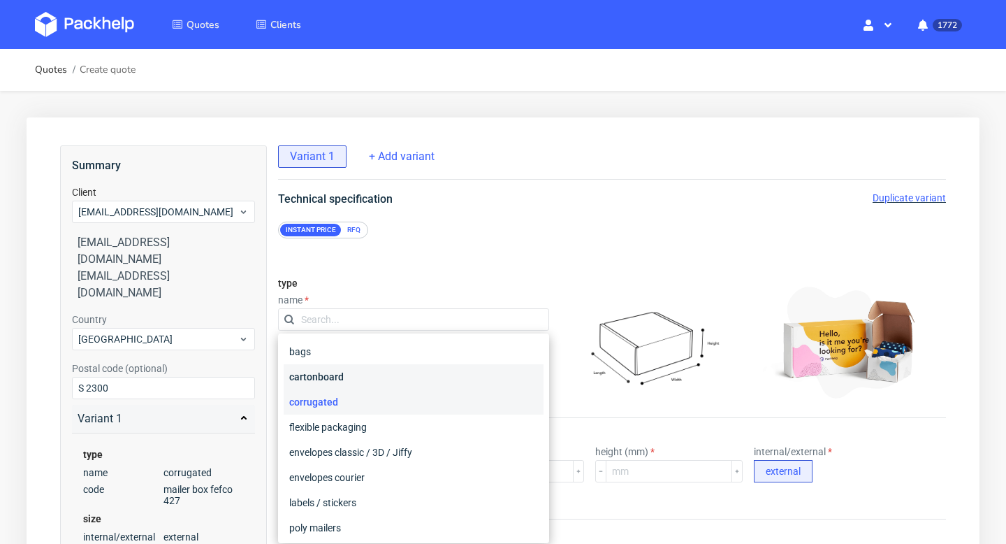
click at [349, 376] on div "cartonboard" at bounding box center [414, 376] width 260 height 25
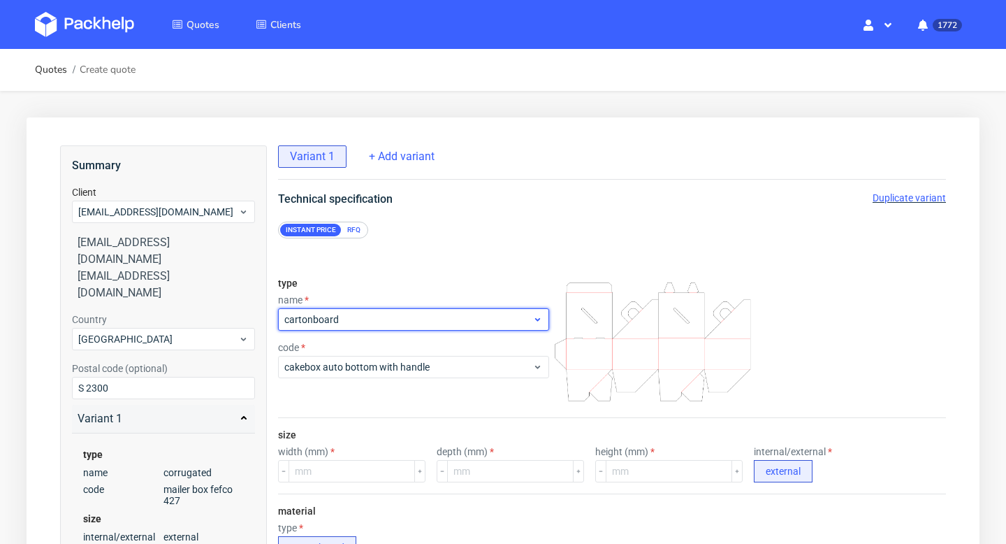
click at [339, 321] on span "cartonboard" at bounding box center [408, 319] width 248 height 14
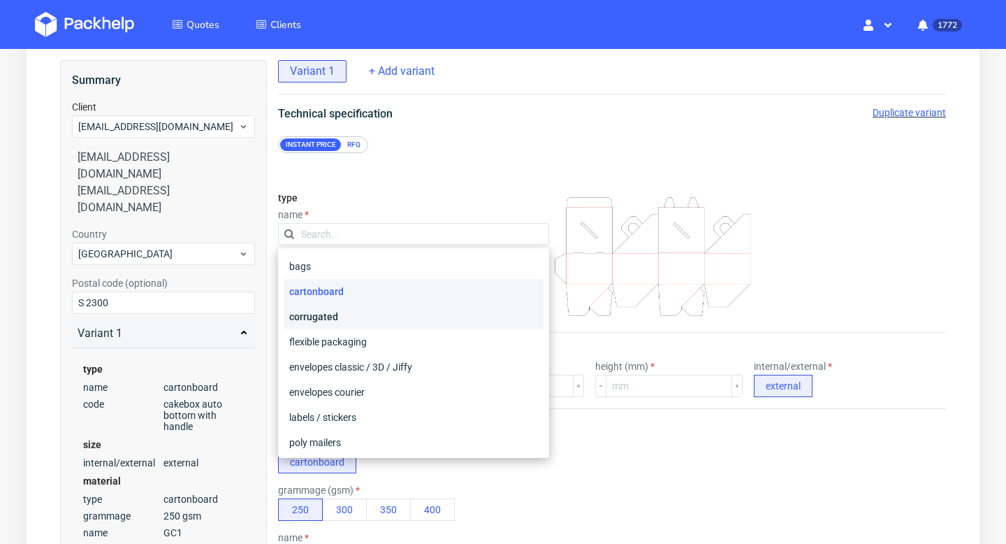
scroll to position [89, 0]
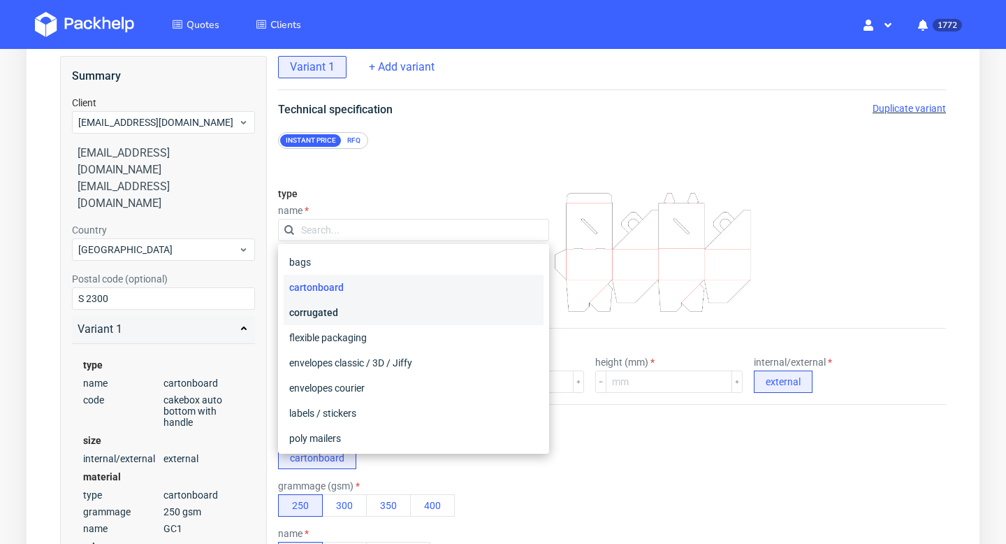
click at [327, 307] on div "corrugated" at bounding box center [414, 312] width 260 height 25
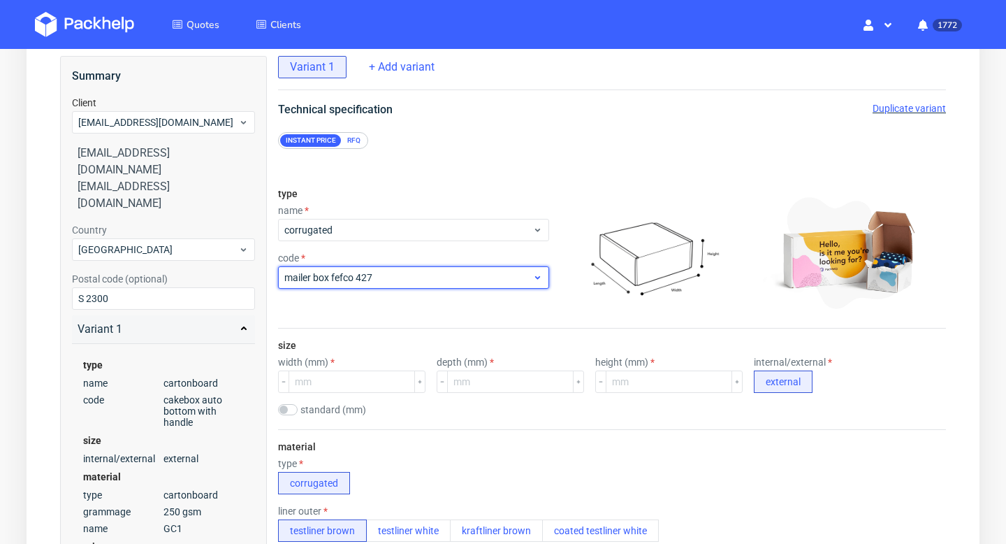
click at [342, 270] on span "mailer box fefco 427" at bounding box center [408, 277] width 248 height 14
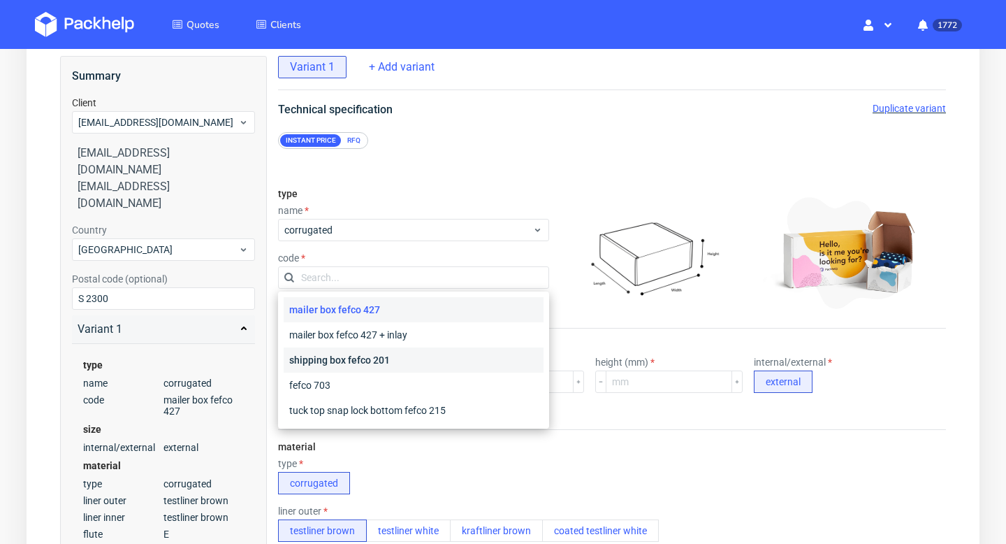
click at [349, 353] on div "shipping box fefco 201" at bounding box center [414, 359] width 260 height 25
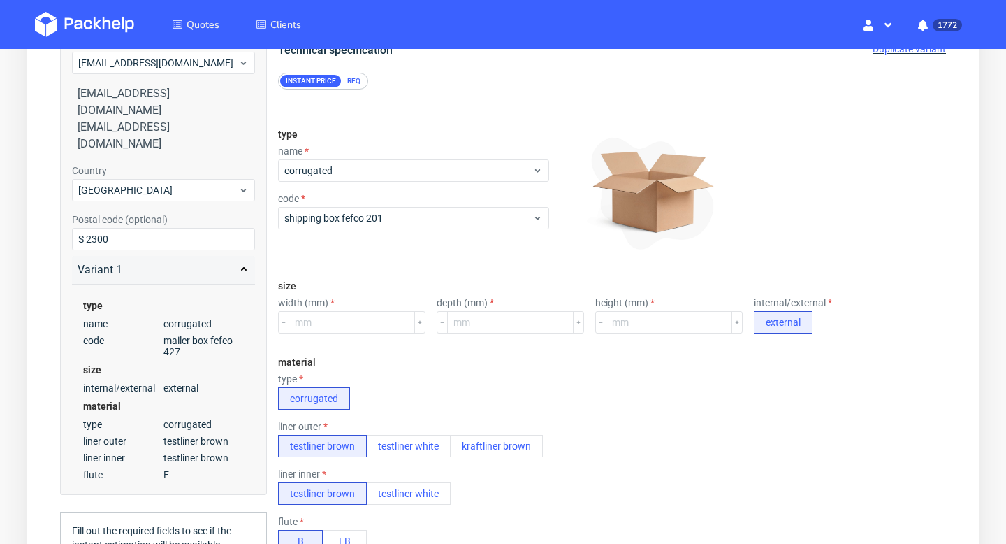
scroll to position [150, 0]
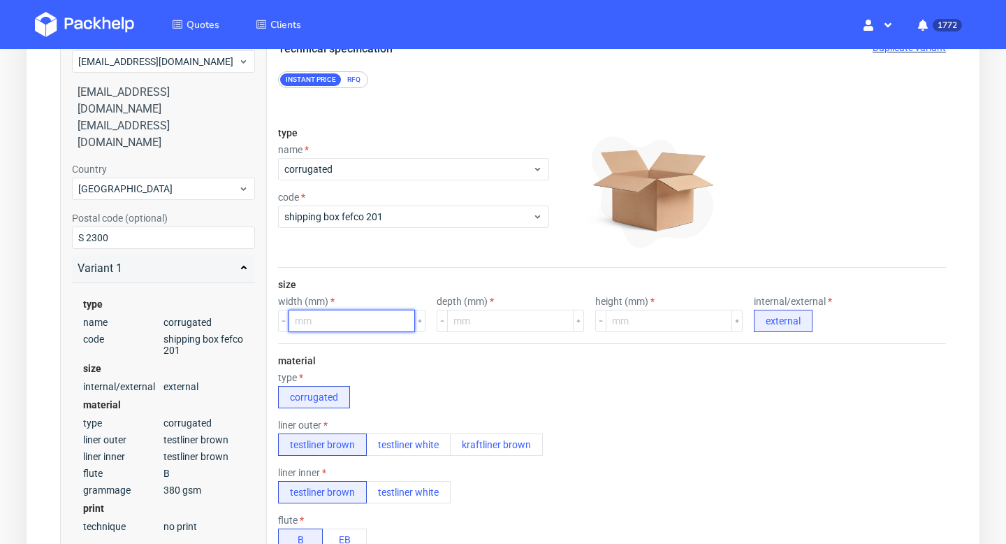
click at [342, 316] on input "number" at bounding box center [352, 320] width 126 height 22
type input "760"
click at [476, 325] on input "number" at bounding box center [510, 320] width 126 height 22
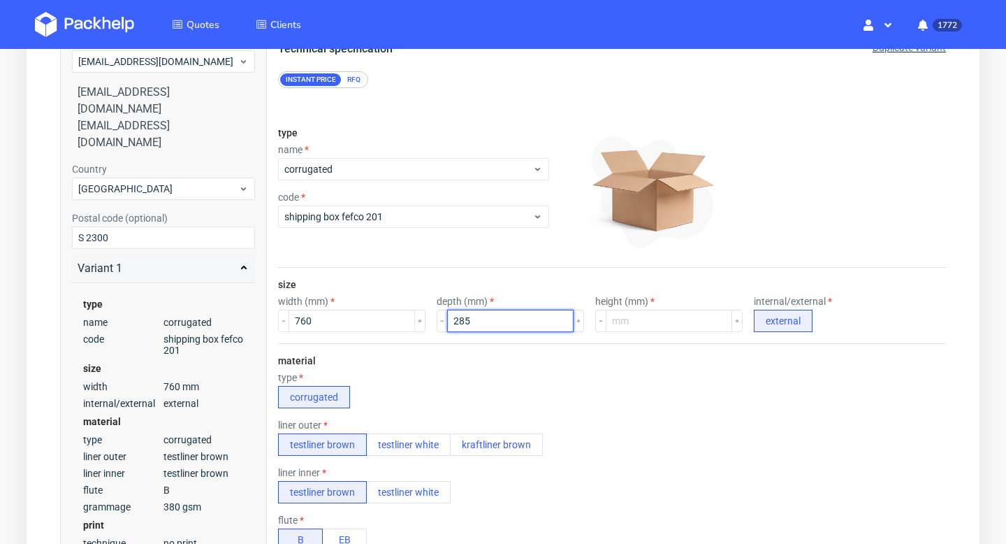
type input "285"
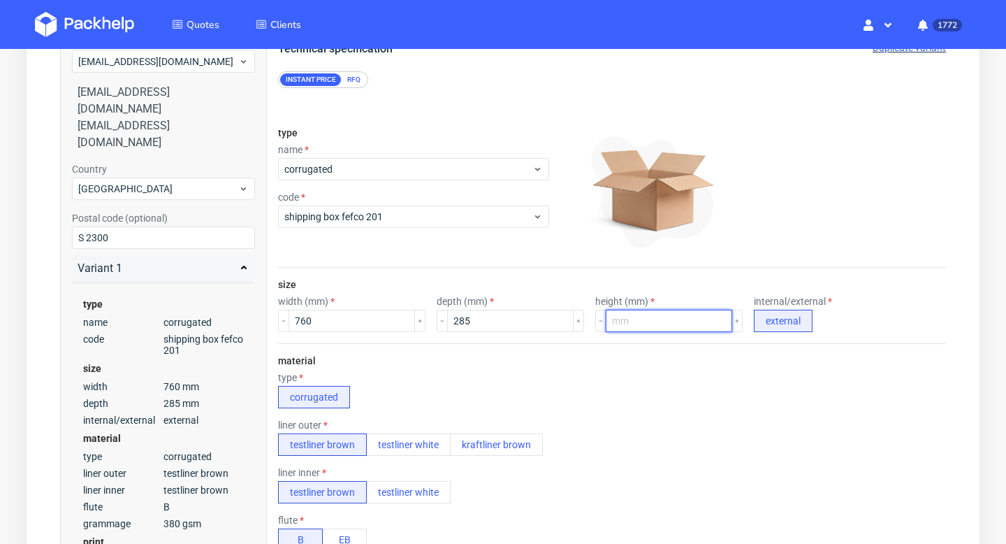
click at [610, 315] on input "number" at bounding box center [669, 320] width 126 height 22
type input "185"
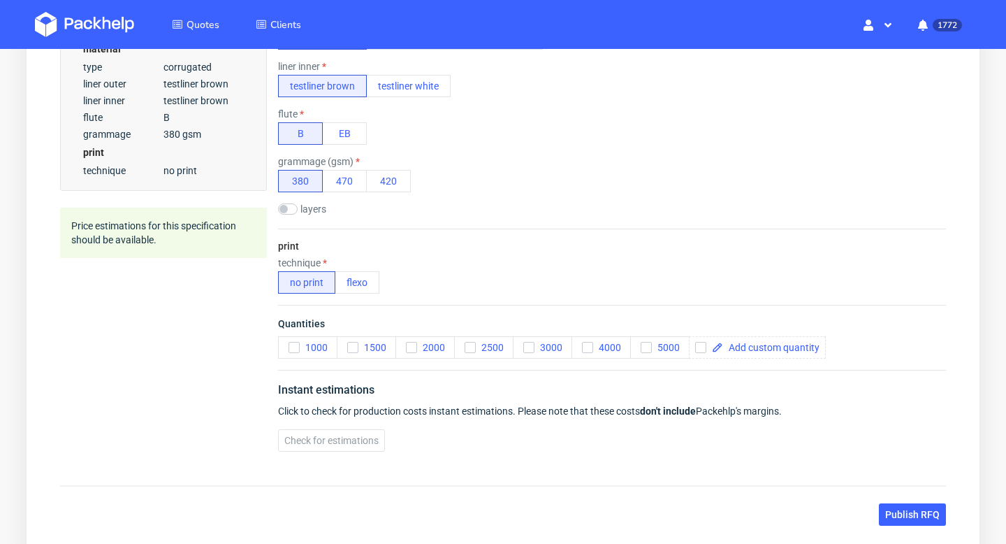
scroll to position [597, 0]
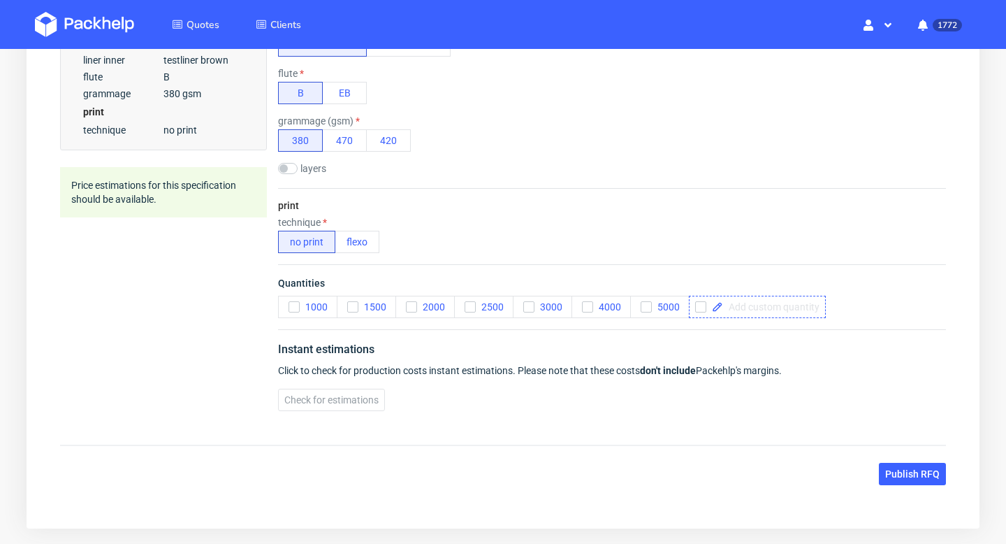
click at [757, 310] on span at bounding box center [771, 307] width 96 height 10
checkbox input "true"
click at [819, 321] on div "Quantities 1000 1500 2000 2500 3000 4000 5000 200" at bounding box center [612, 296] width 668 height 65
click at [811, 305] on span at bounding box center [833, 307] width 96 height 10
checkbox input "true"
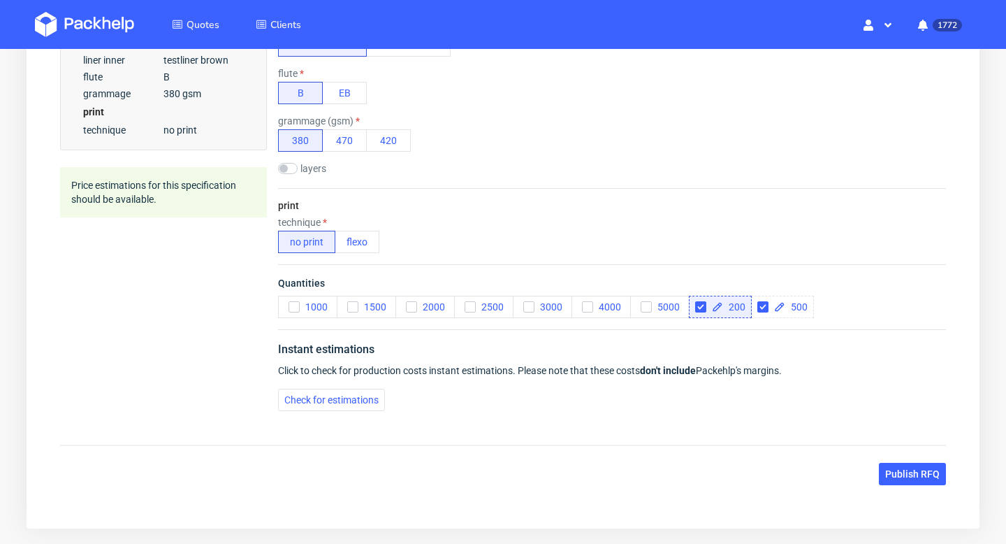
click at [805, 386] on div "Instant estimations Click to check for production costs instant estimations. Pl…" at bounding box center [612, 375] width 668 height 93
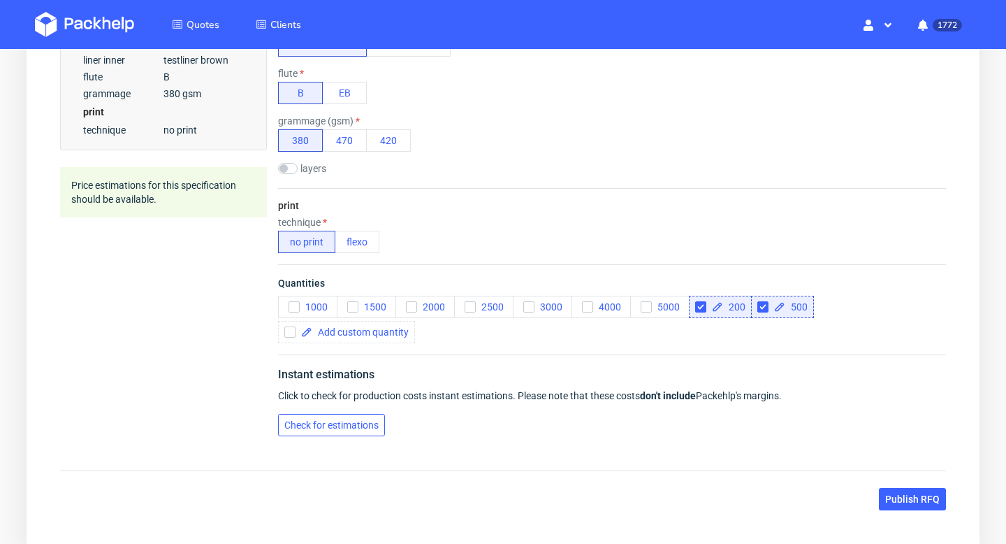
click at [364, 421] on span "Check for estimations" at bounding box center [331, 425] width 94 height 10
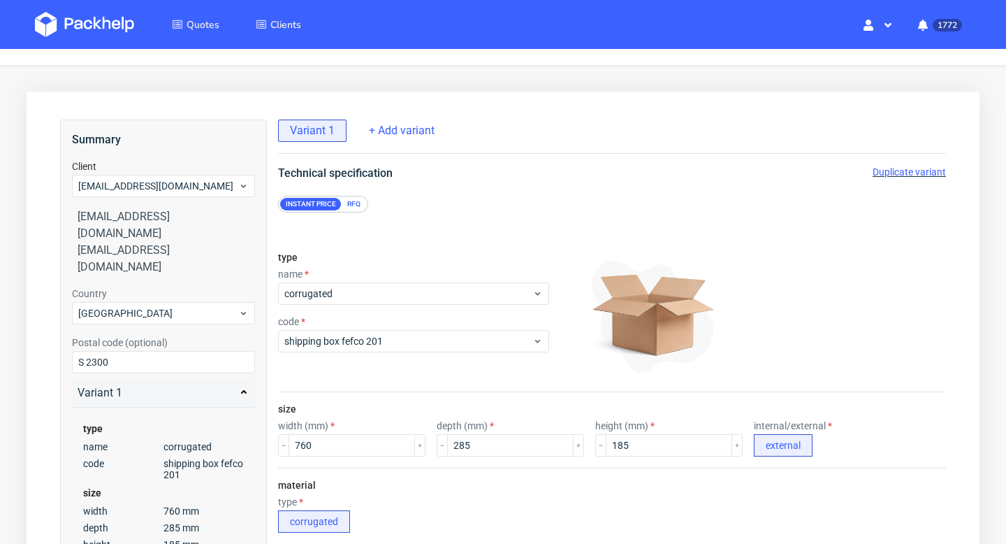
scroll to position [0, 0]
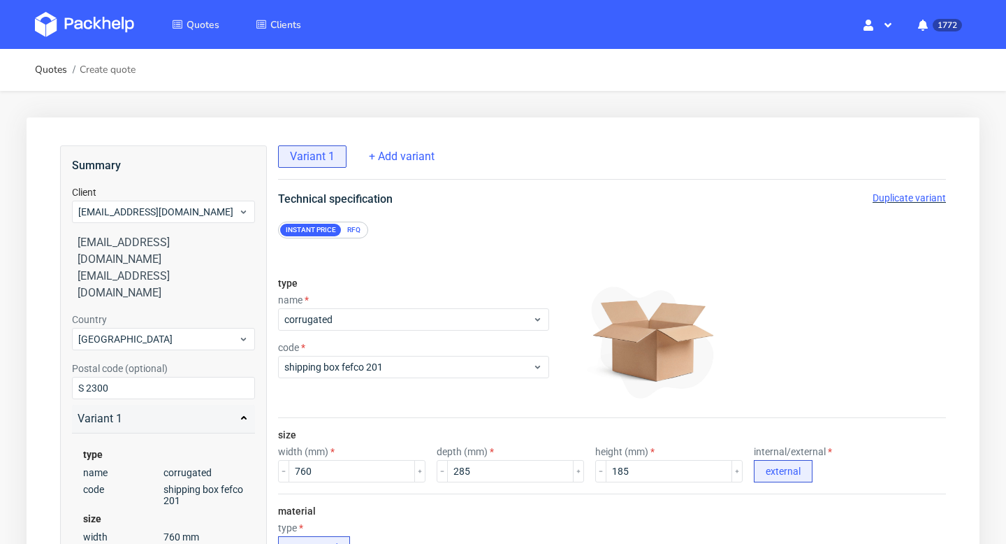
click at [921, 200] on span "Duplicate variant" at bounding box center [909, 197] width 73 height 11
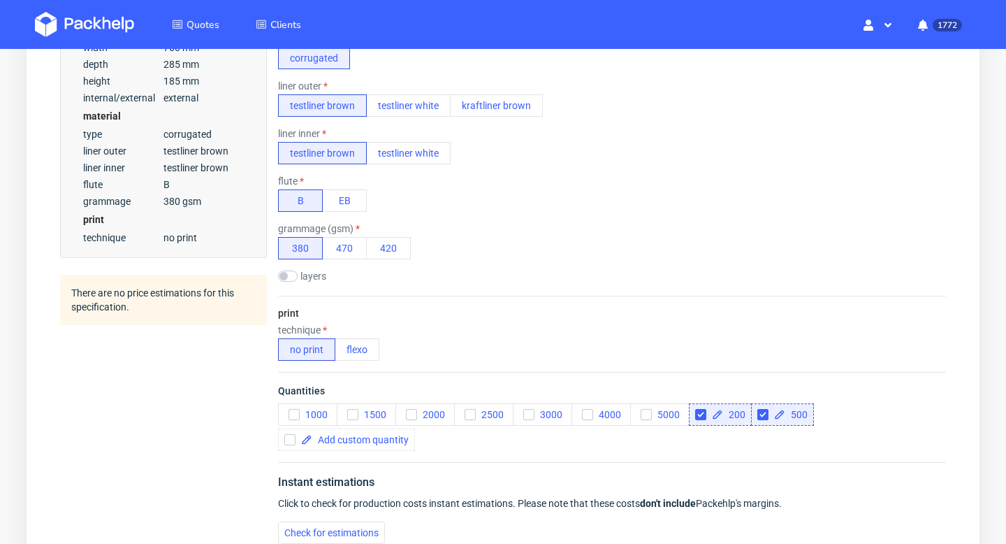
scroll to position [676, 0]
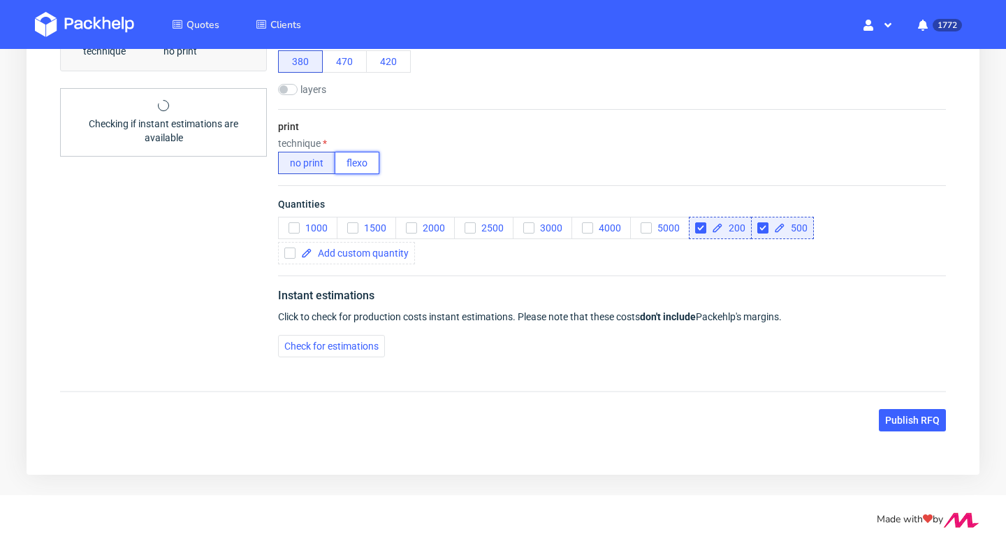
click at [369, 166] on button "flexo" at bounding box center [357, 163] width 45 height 22
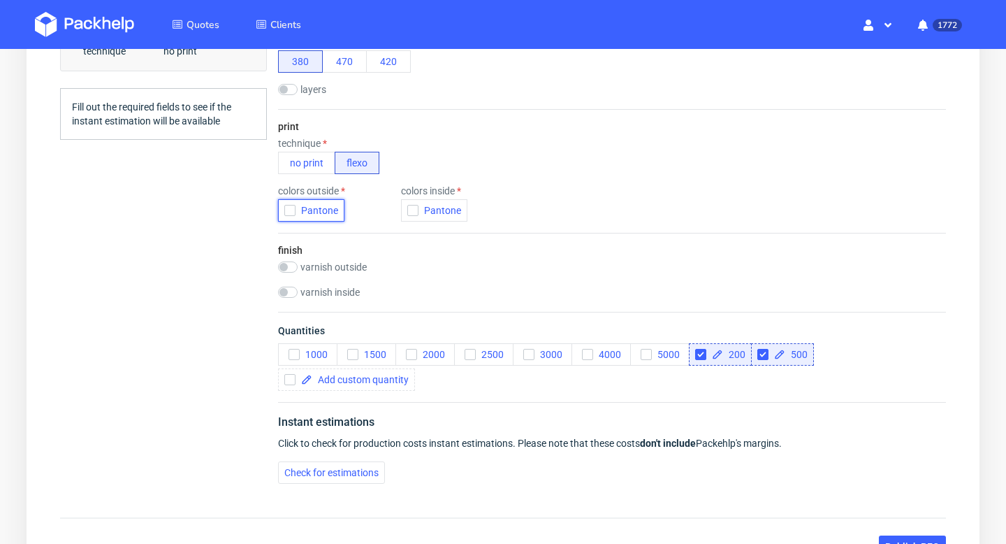
click at [316, 207] on span "Pantone" at bounding box center [317, 210] width 43 height 11
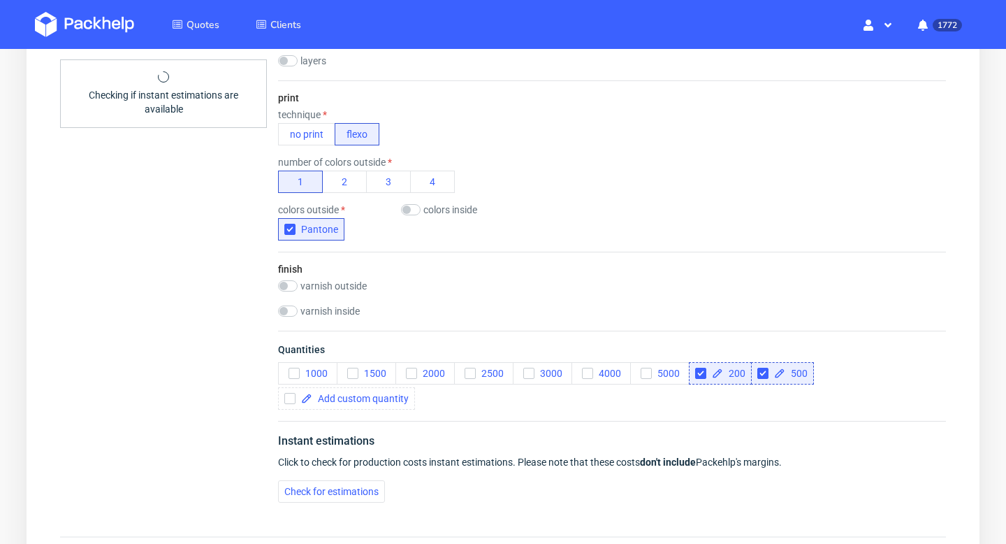
scroll to position [850, 0]
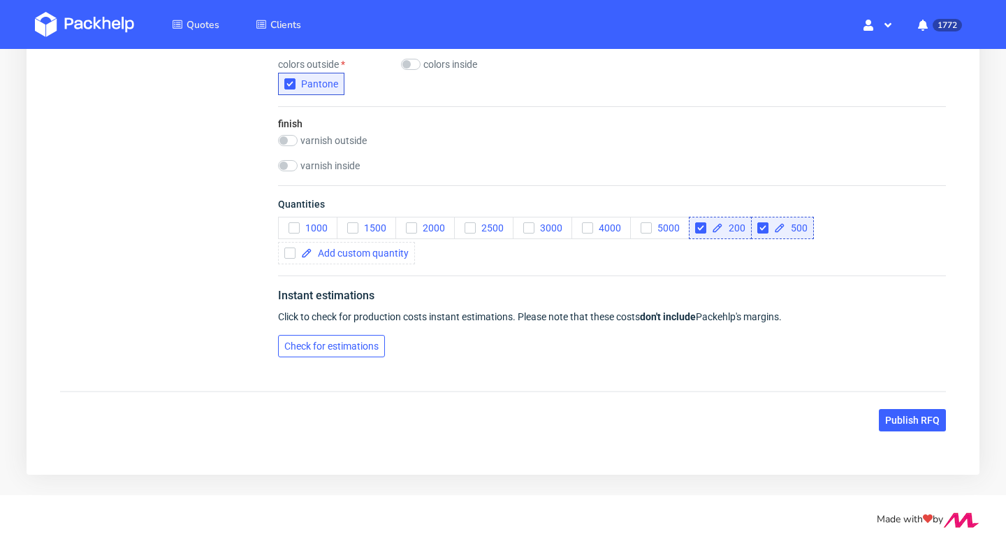
click at [379, 351] on button "Check for estimations" at bounding box center [331, 346] width 107 height 22
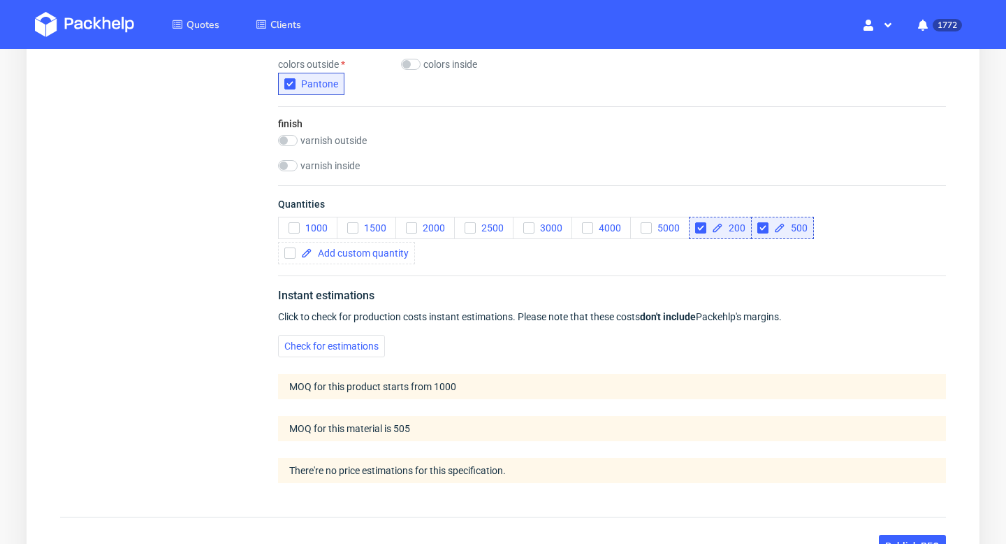
scroll to position [975, 0]
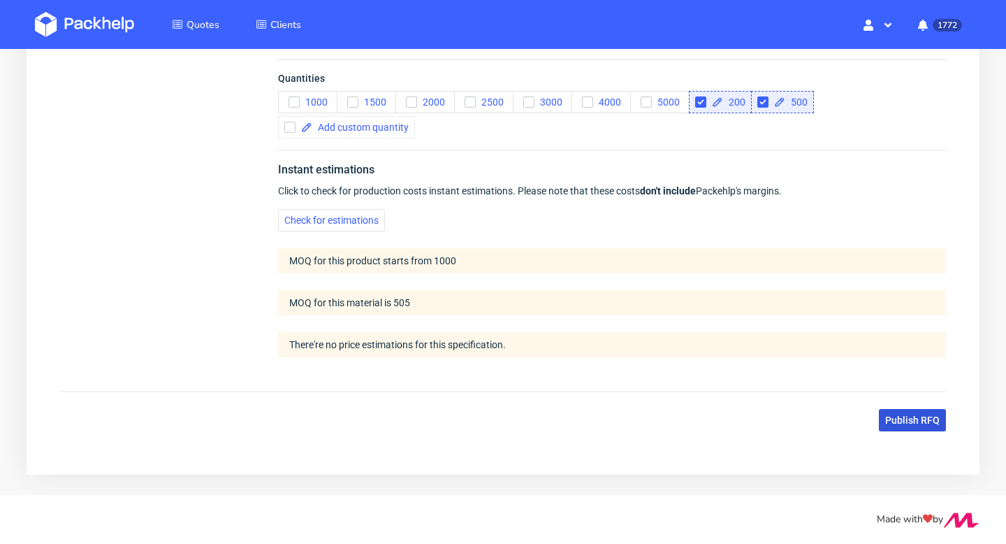
click at [924, 420] on span "Publish RFQ" at bounding box center [912, 420] width 54 height 10
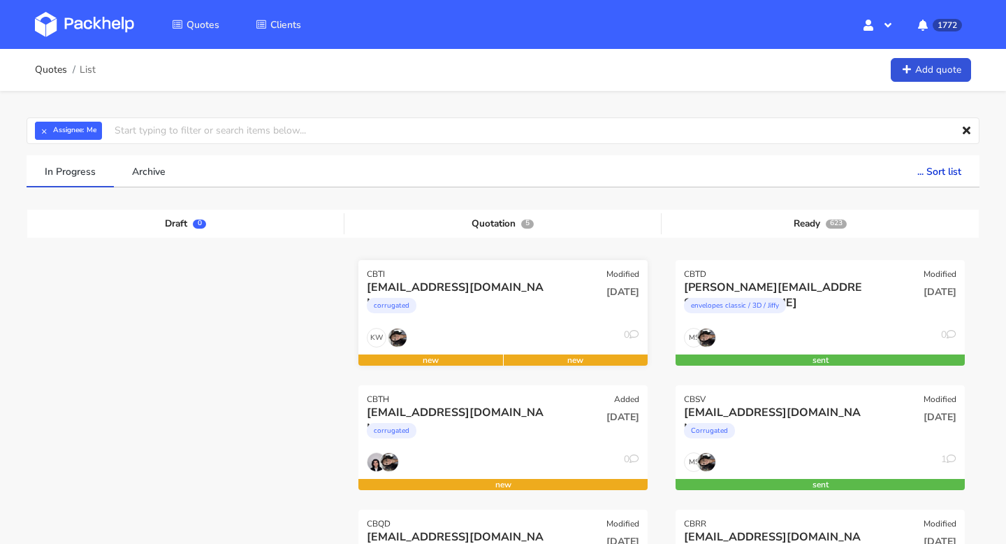
click at [456, 293] on div "mu@exseedhealth.com" at bounding box center [459, 286] width 185 height 15
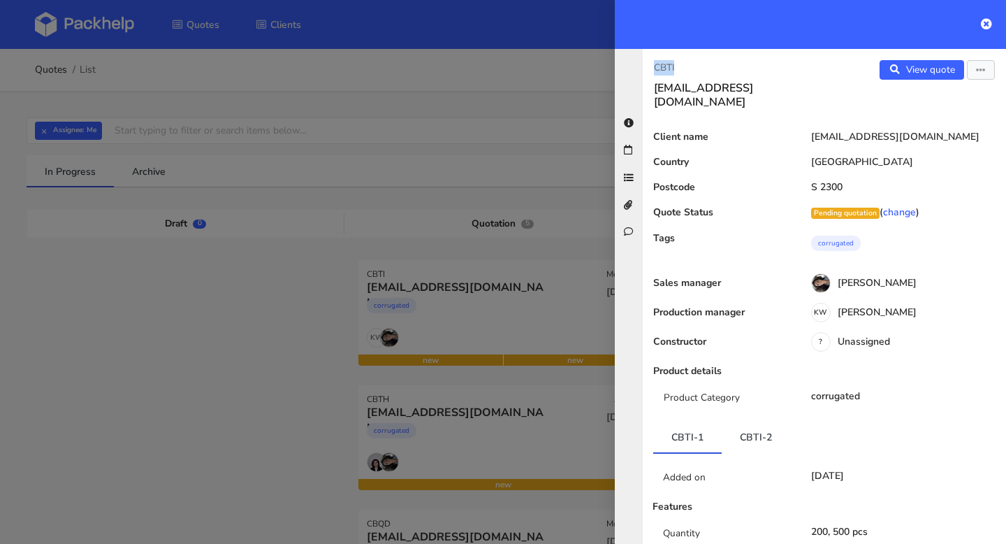
drag, startPoint x: 687, startPoint y: 65, endPoint x: 641, endPoint y: 64, distance: 46.1
click at [641, 64] on div "CBTI mu@exseedhealth.com View quote Edit quote Client name mu@exseedhealth.com …" at bounding box center [810, 296] width 391 height 495
copy p "CBTI"
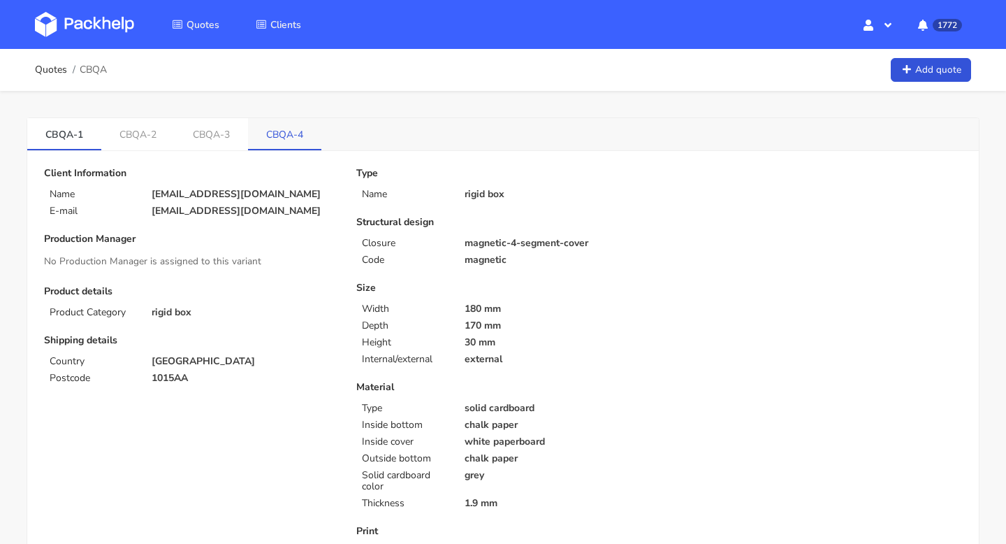
click at [270, 133] on link "CBQA-4" at bounding box center [284, 133] width 73 height 31
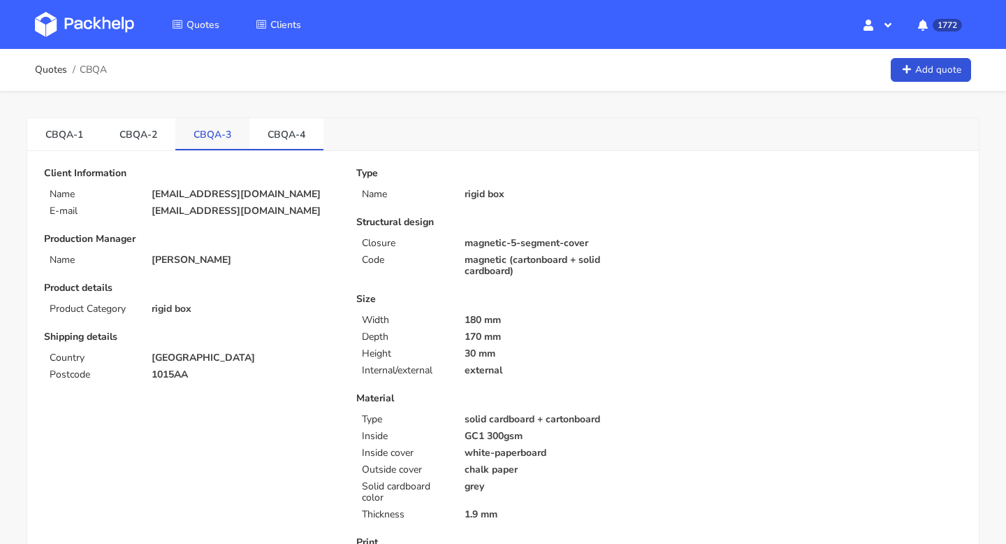
click at [214, 135] on link "CBQA-3" at bounding box center [212, 133] width 74 height 31
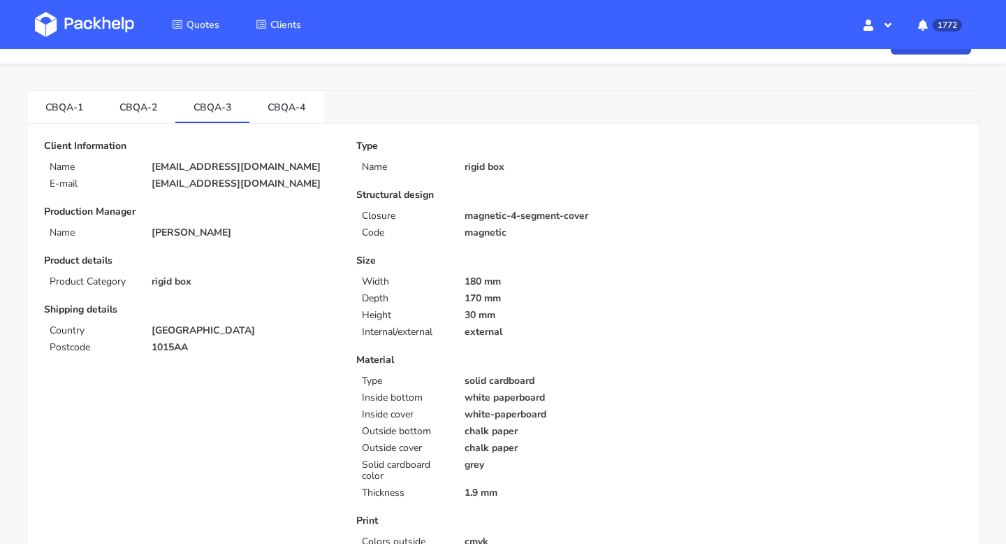
scroll to position [29, 0]
drag, startPoint x: 511, startPoint y: 335, endPoint x: 467, endPoint y: 334, distance: 44.0
click at [467, 334] on p "external" at bounding box center [557, 330] width 185 height 11
click at [476, 280] on p "180 mm" at bounding box center [557, 280] width 185 height 11
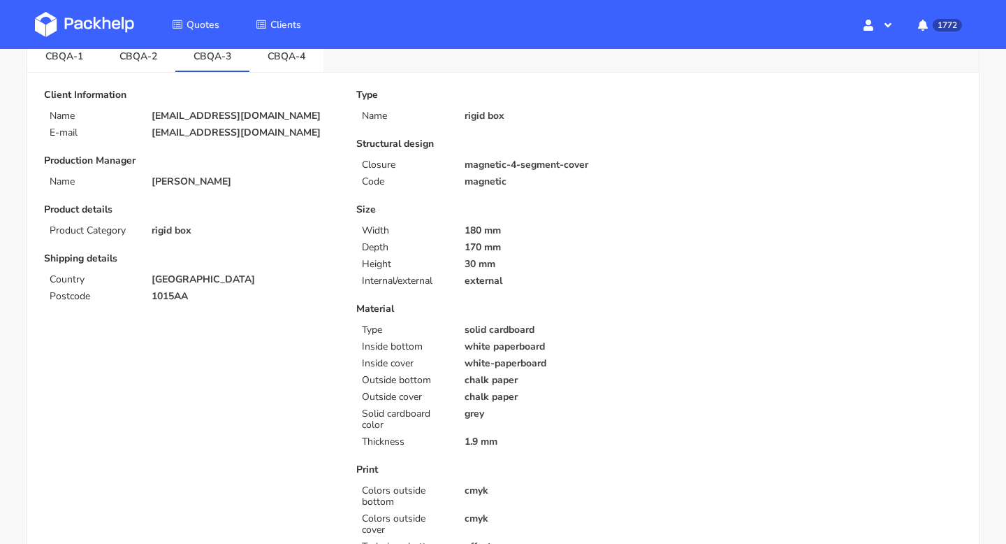
scroll to position [0, 0]
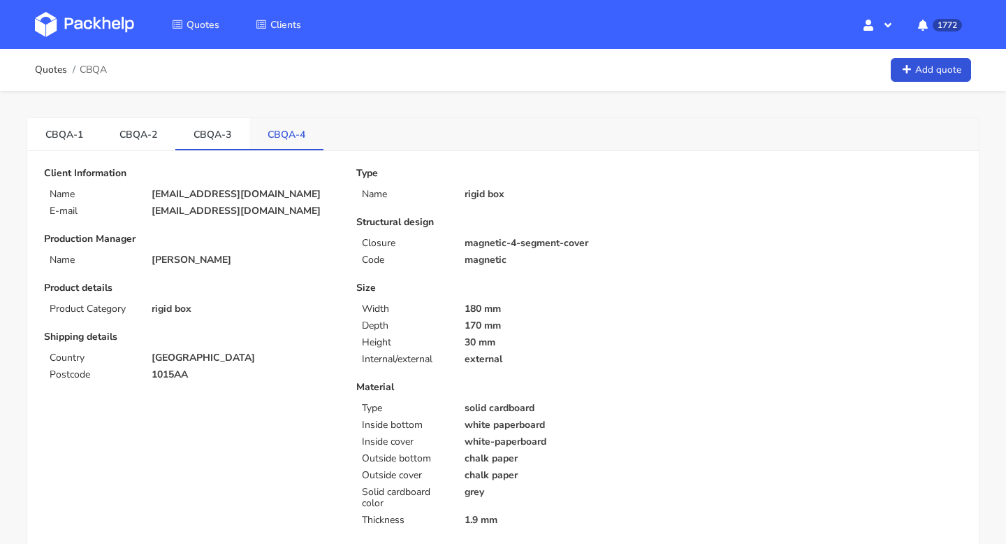
click at [286, 145] on link "CBQA-4" at bounding box center [286, 133] width 74 height 31
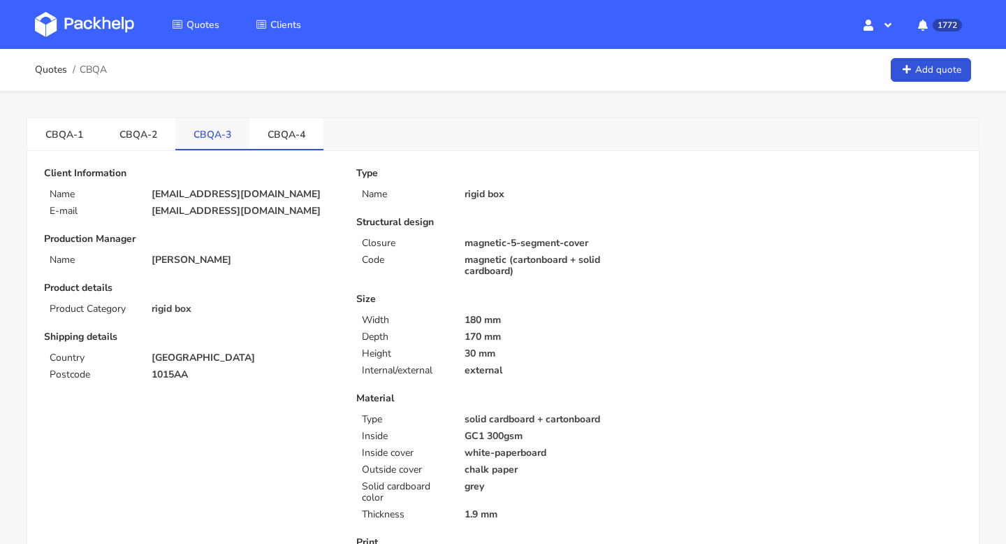
click at [232, 138] on link "CBQA-3" at bounding box center [212, 133] width 74 height 31
